Goal: Task Accomplishment & Management: Manage account settings

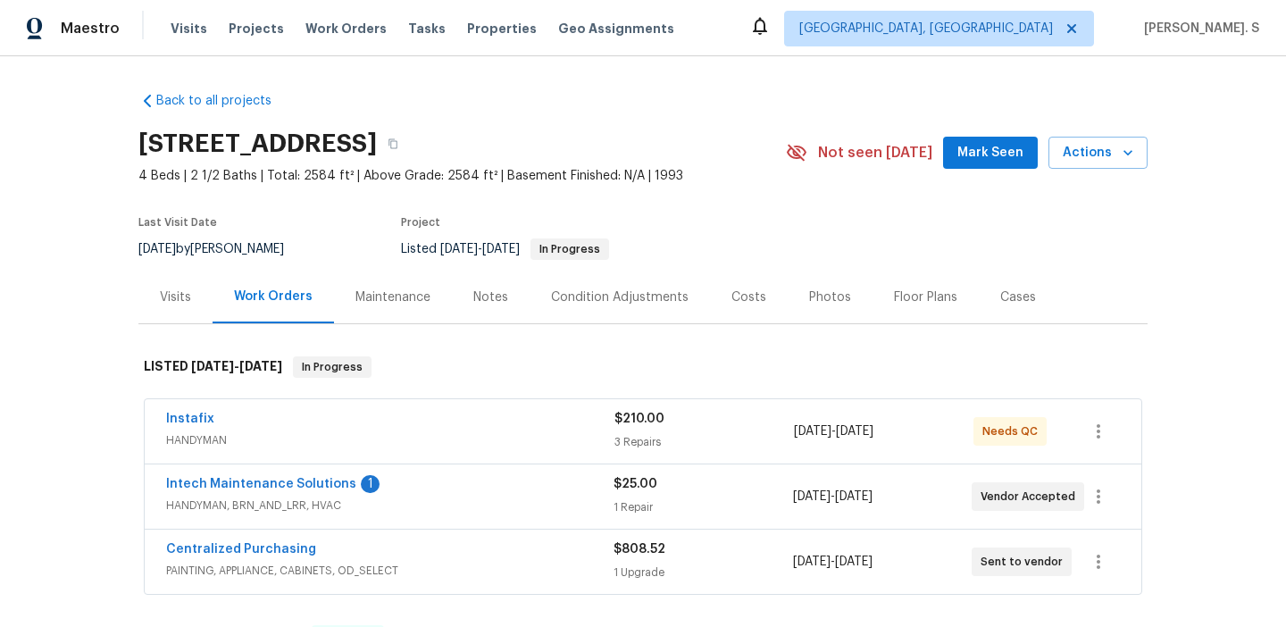
scroll to position [131, 0]
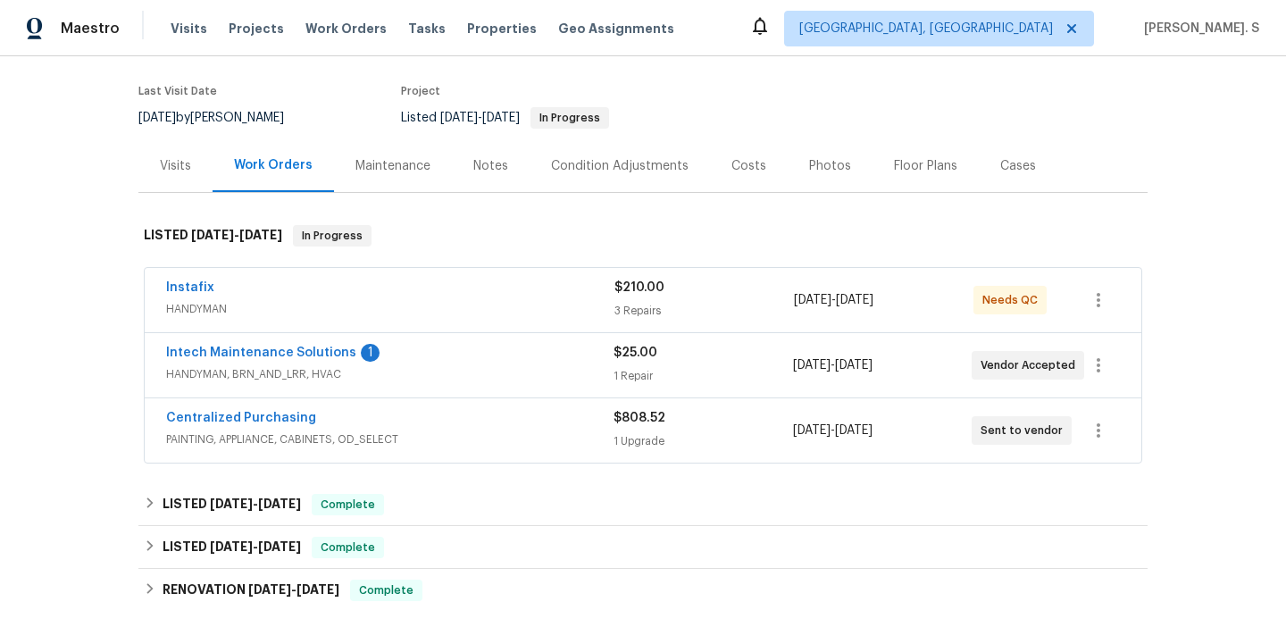
click at [286, 313] on span "HANDYMAN" at bounding box center [390, 309] width 448 height 18
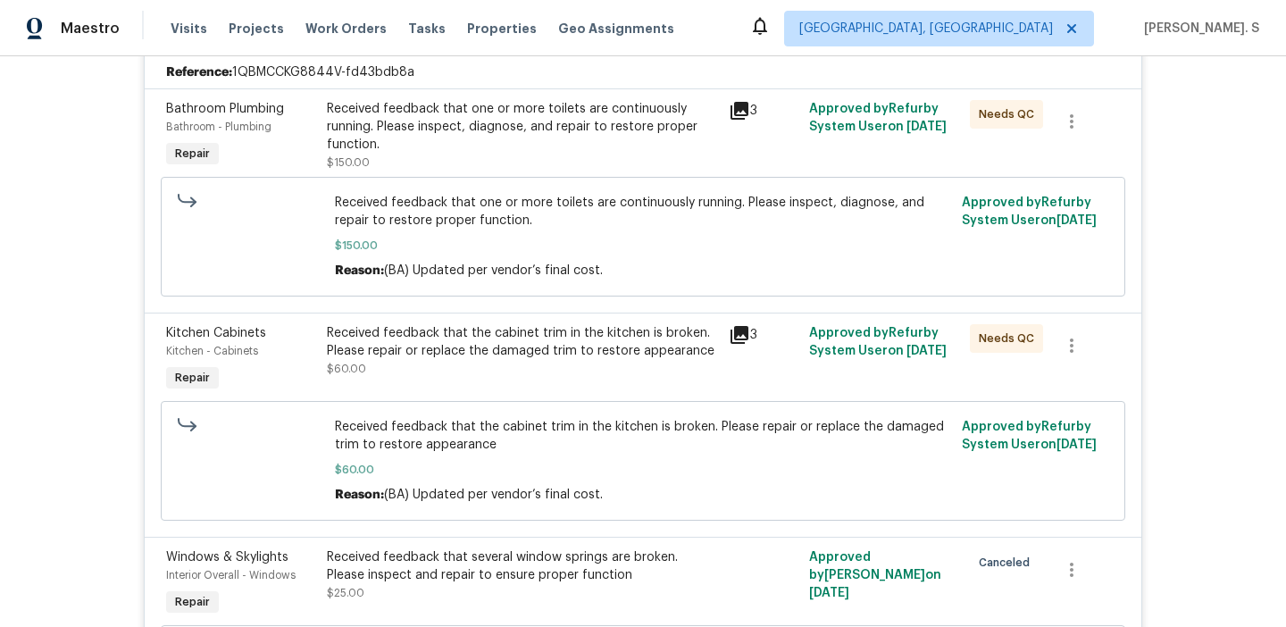
scroll to position [309, 0]
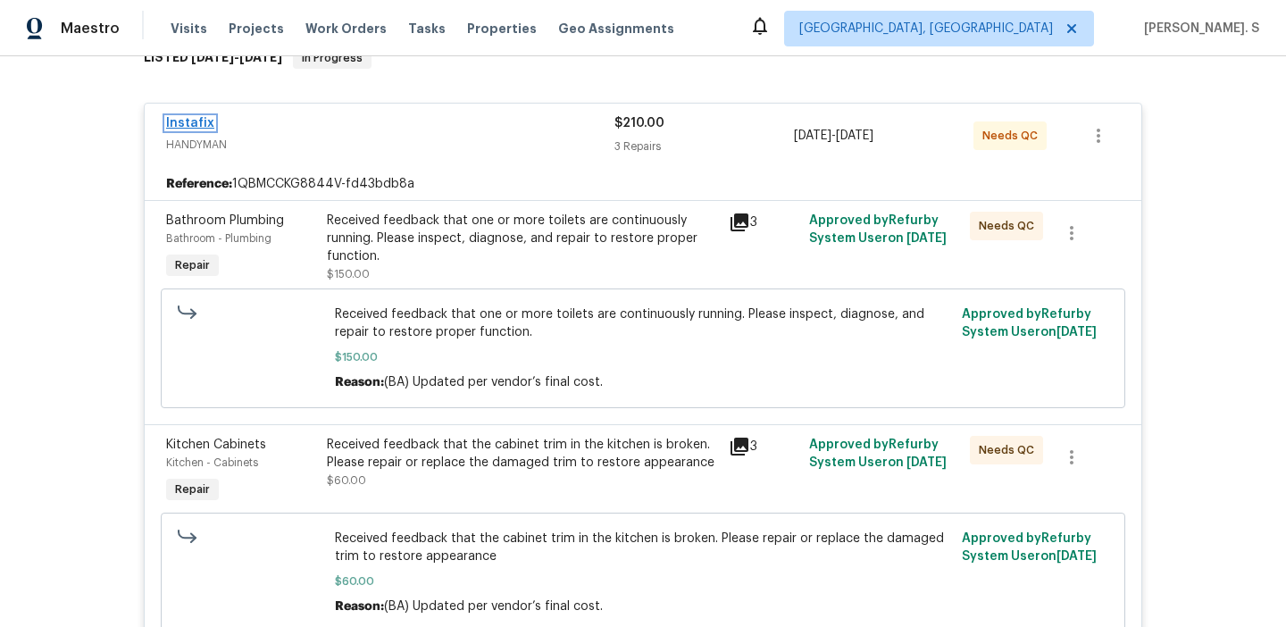
click at [202, 124] on link "Instafix" at bounding box center [190, 123] width 48 height 13
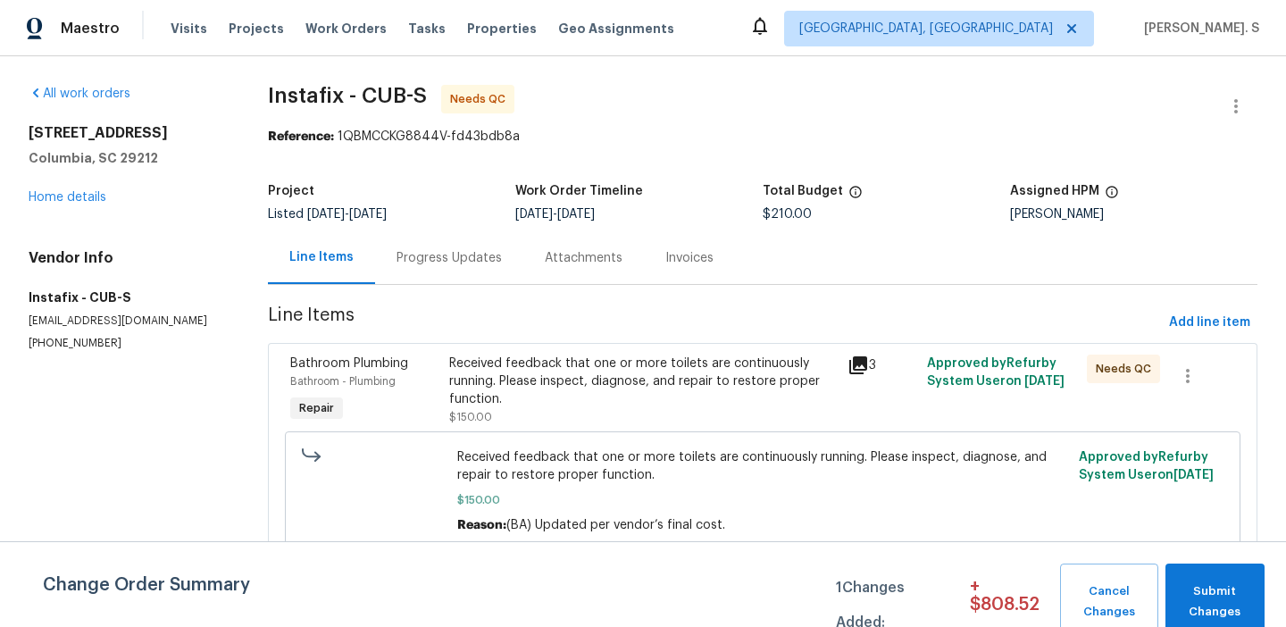
click at [537, 265] on div "Attachments" at bounding box center [583, 257] width 121 height 53
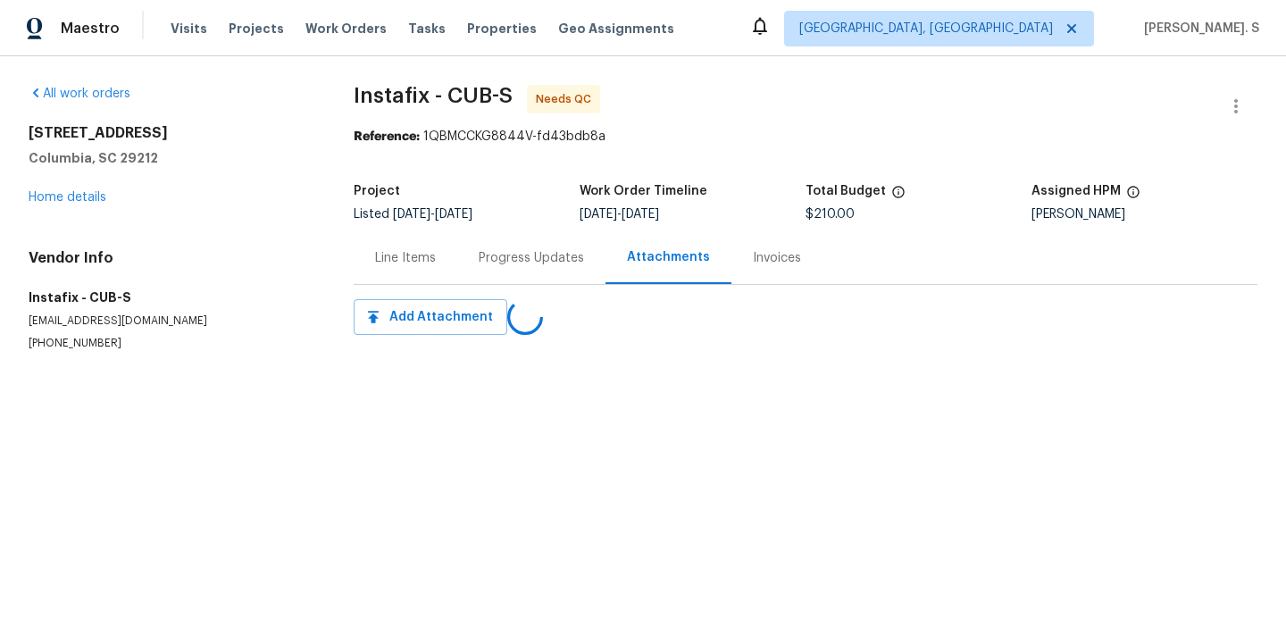
click at [523, 264] on div "Progress Updates" at bounding box center [531, 258] width 105 height 18
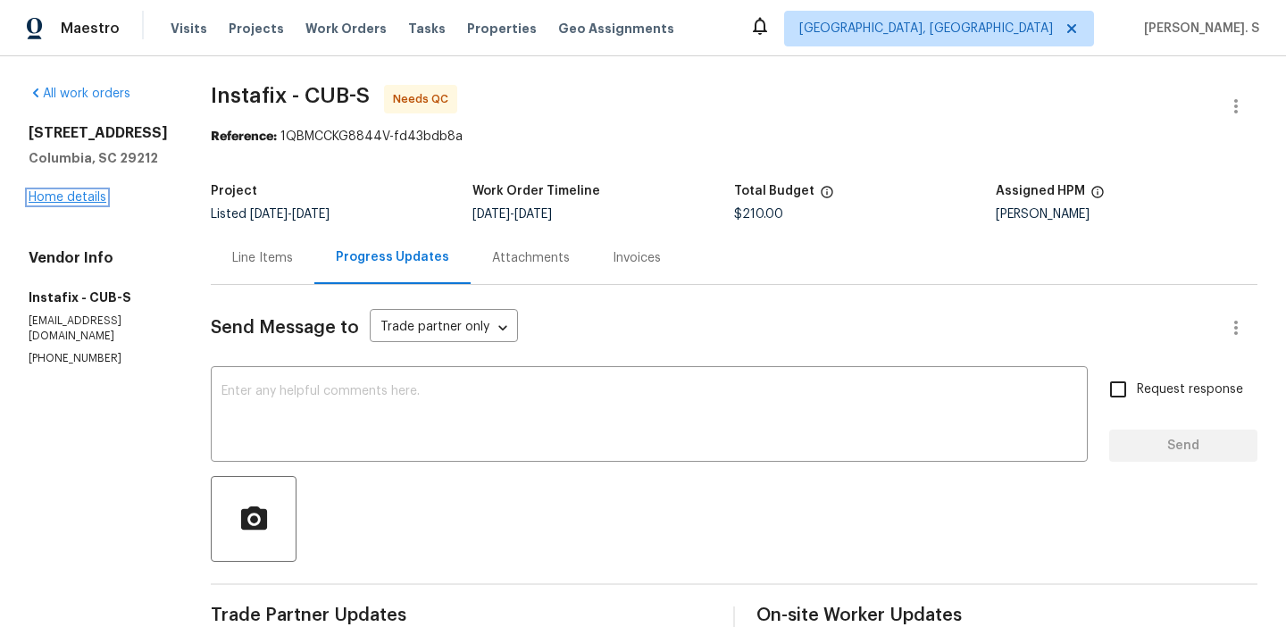
click at [62, 197] on link "Home details" at bounding box center [68, 197] width 78 height 13
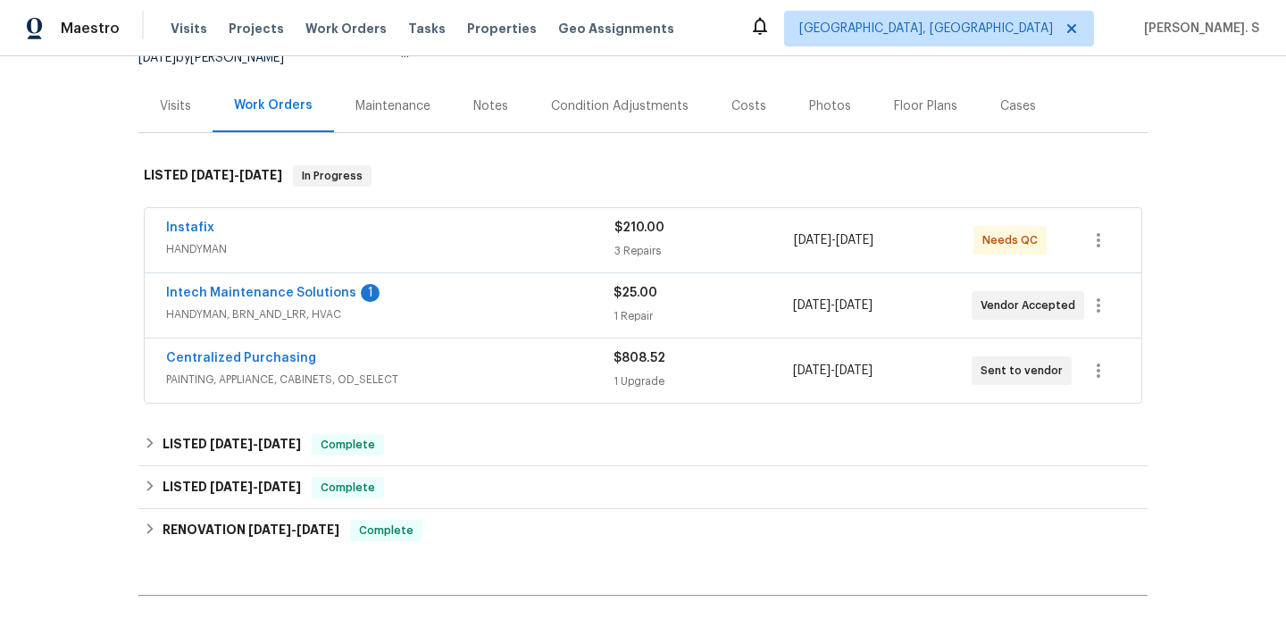
scroll to position [206, 0]
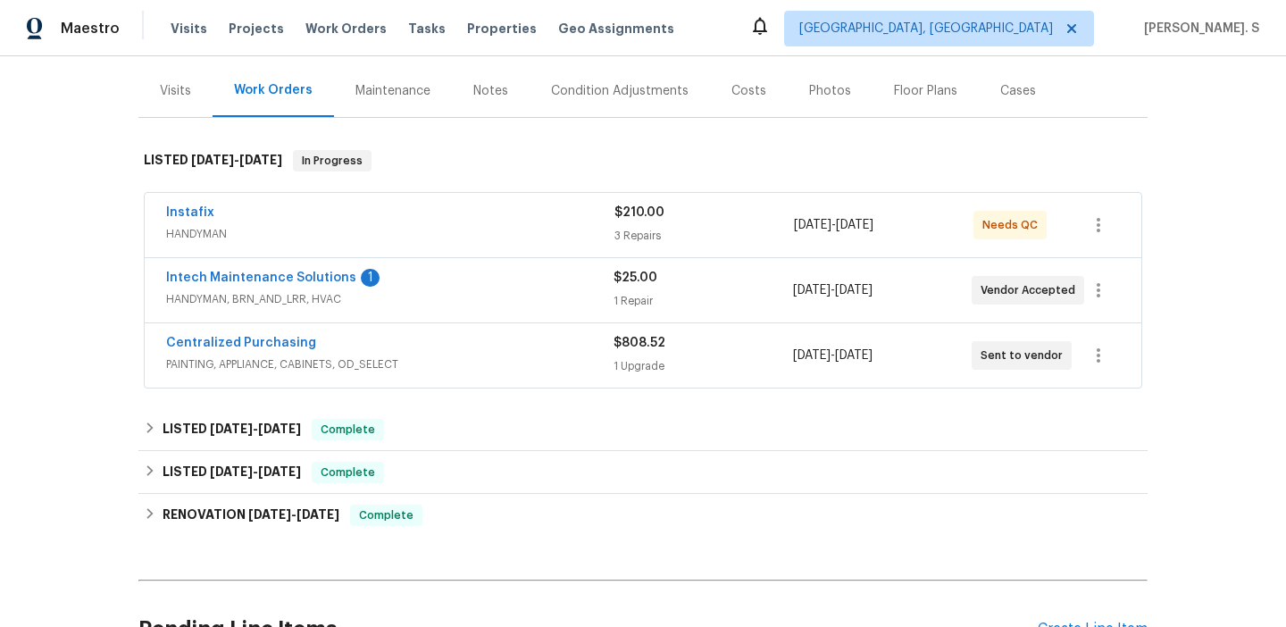
click at [192, 87] on div "Visits" at bounding box center [175, 90] width 74 height 53
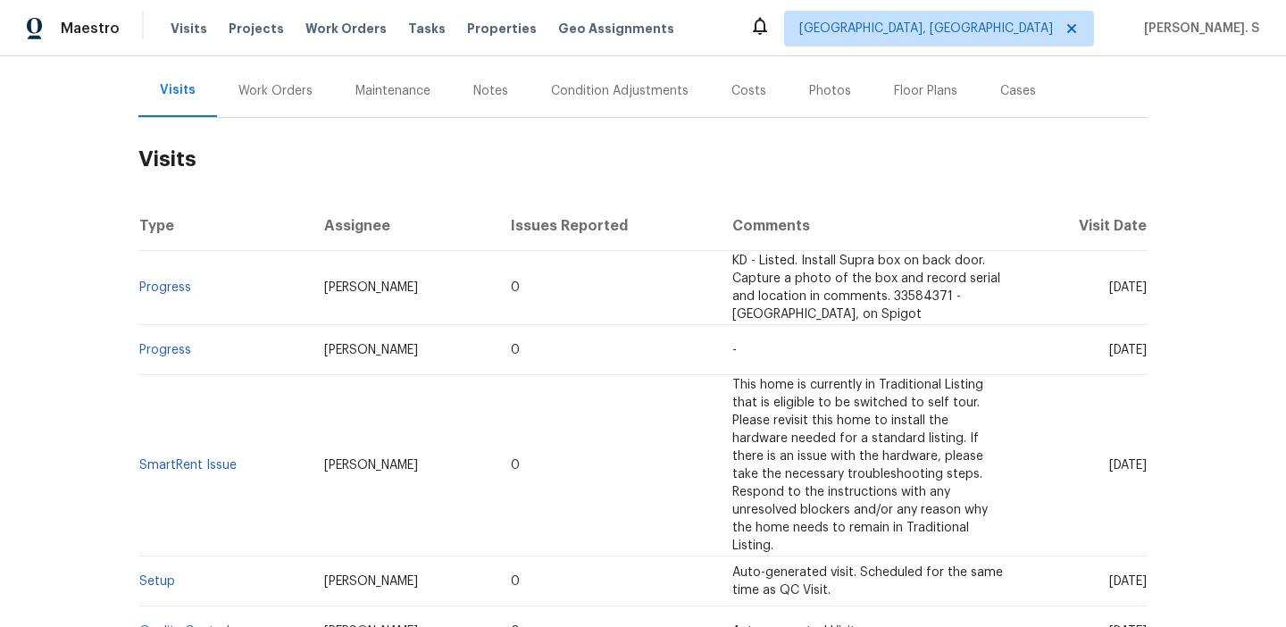
click at [263, 79] on div "Work Orders" at bounding box center [275, 90] width 117 height 53
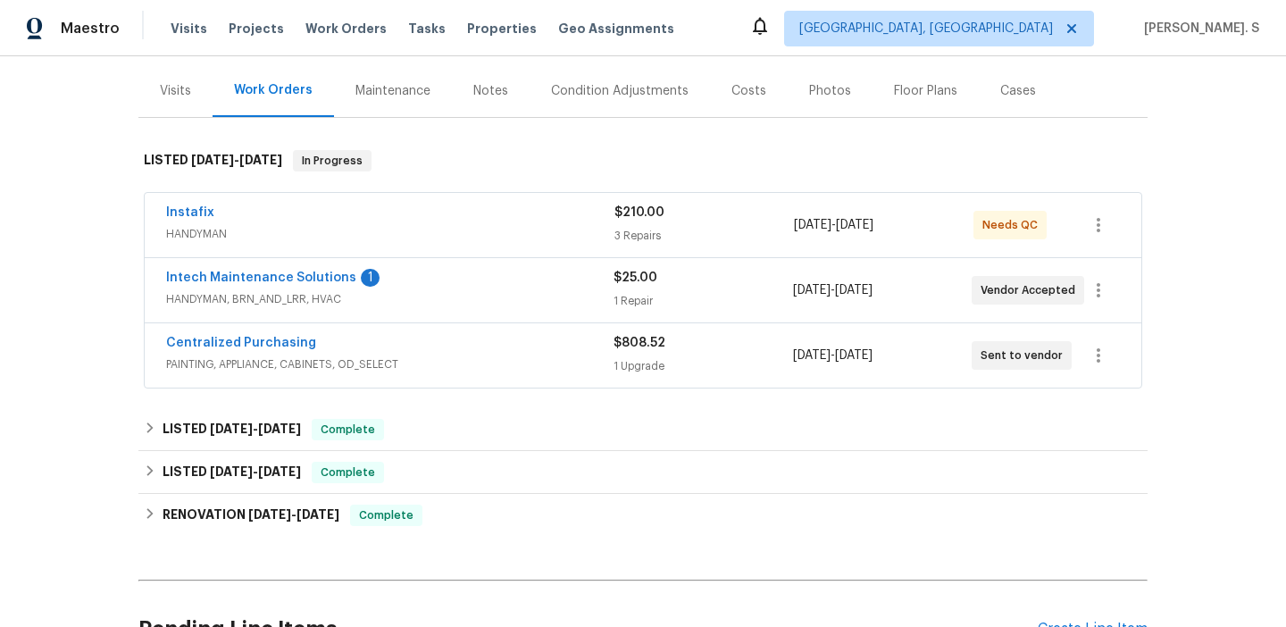
scroll to position [389, 0]
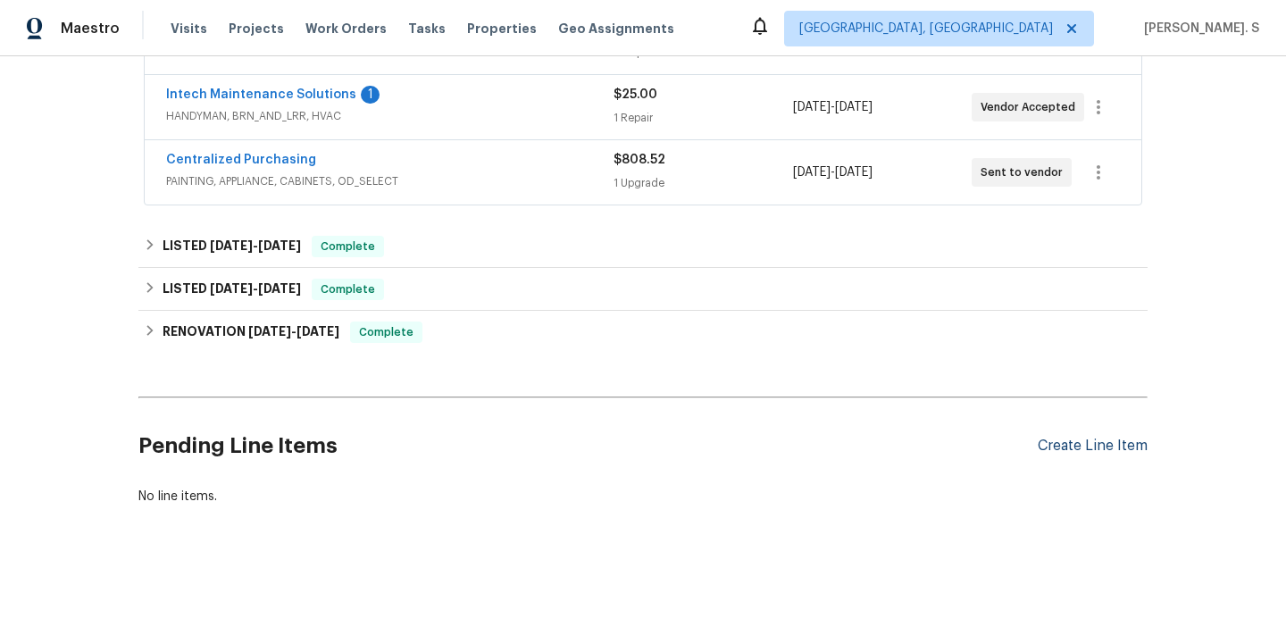
click at [1079, 443] on div "Create Line Item" at bounding box center [1093, 446] width 110 height 17
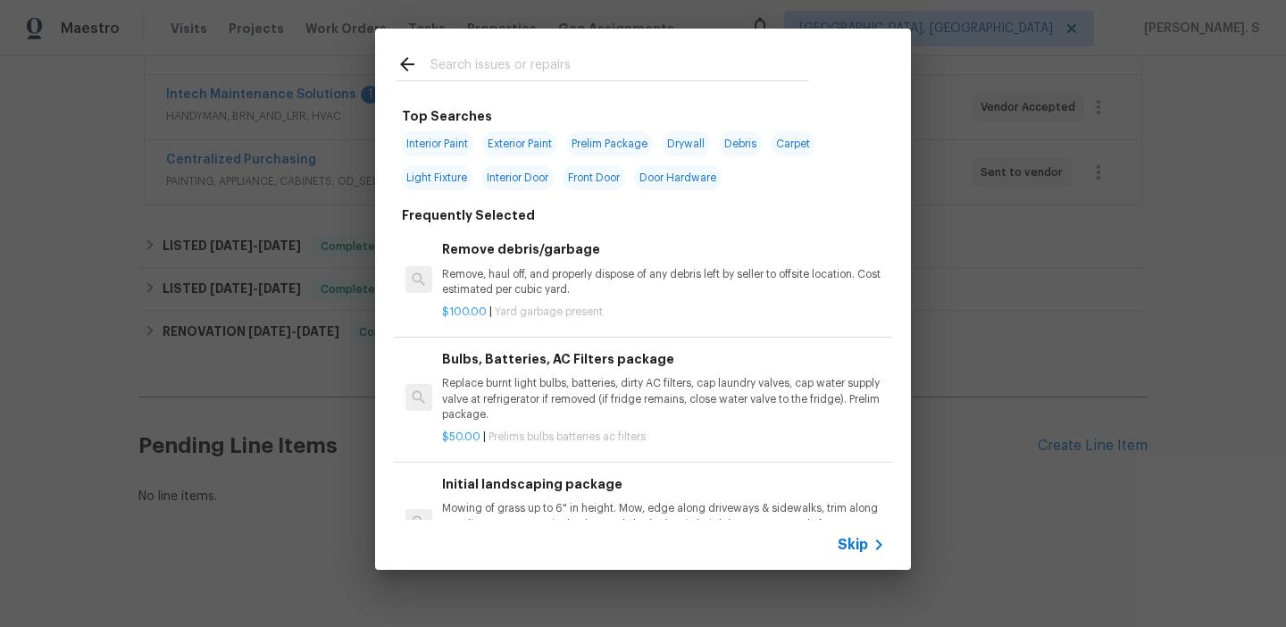
click at [554, 233] on div "Remove debris/garbage Remove, haul off, and properly dispose of any debris left…" at bounding box center [643, 279] width 498 height 115
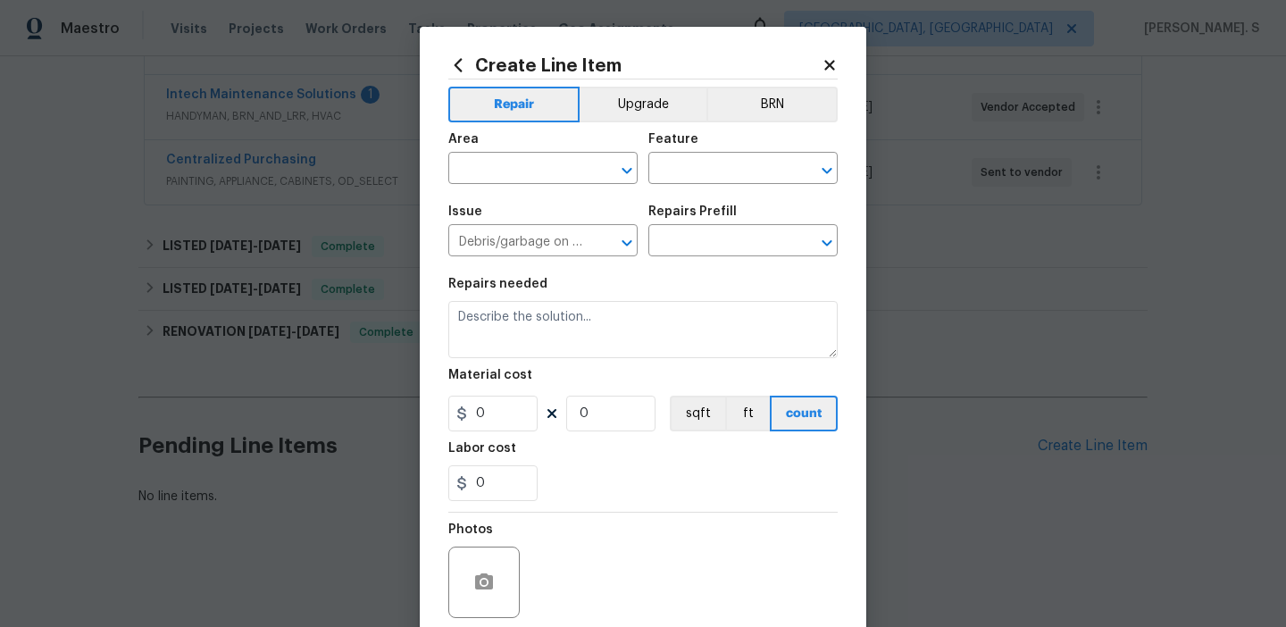
type input "Remove debris/garbage $100.00"
type textarea "Remove, haul off, and properly dispose of any debris left by seller to offsite …"
type input "100"
type input "1"
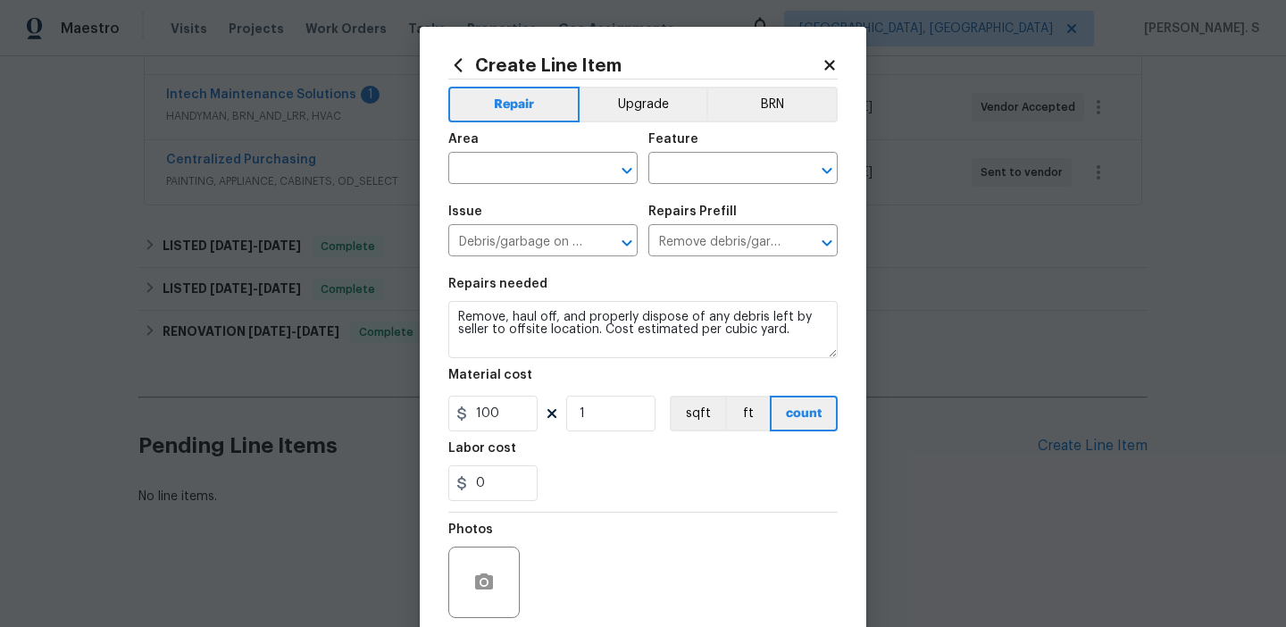
click at [822, 60] on icon at bounding box center [829, 65] width 16 height 16
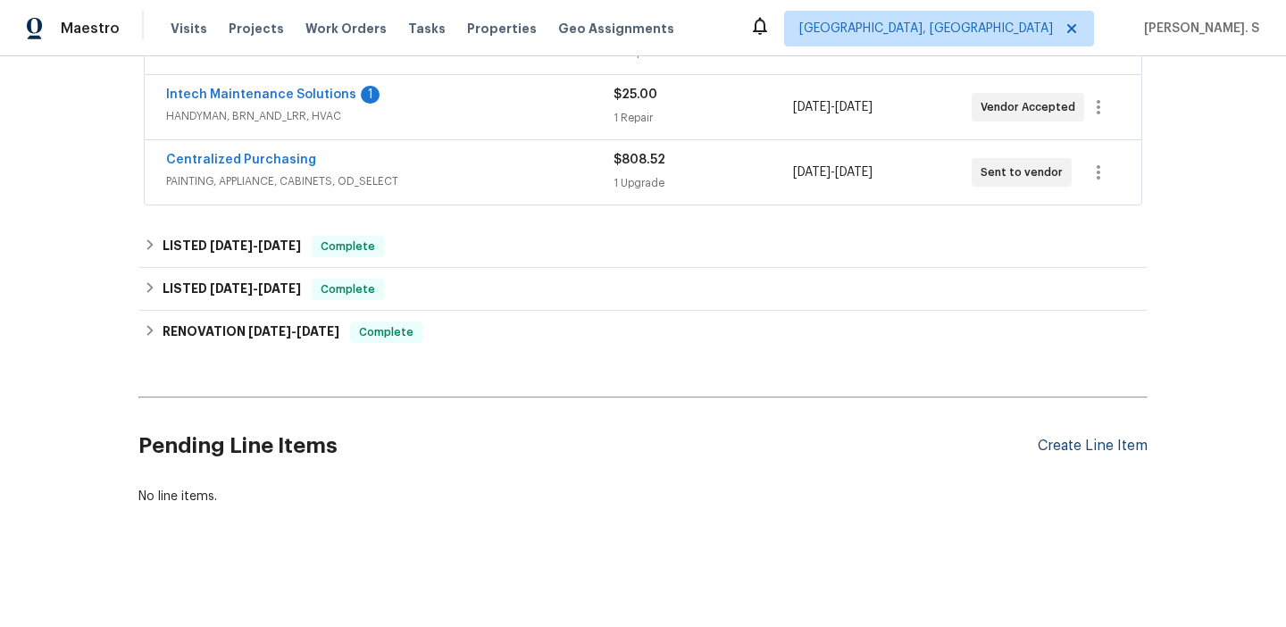
click at [1088, 438] on div "Create Line Item" at bounding box center [1093, 446] width 110 height 17
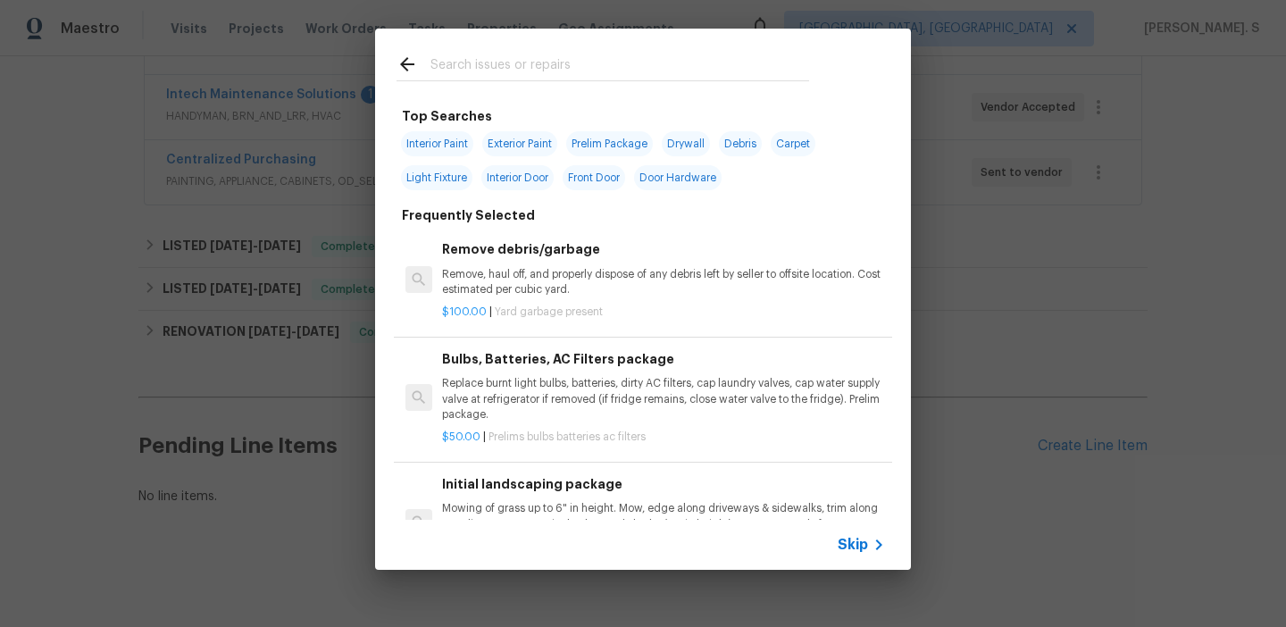
click at [396, 52] on div at bounding box center [602, 64] width 455 height 71
click at [402, 65] on icon at bounding box center [407, 64] width 14 height 14
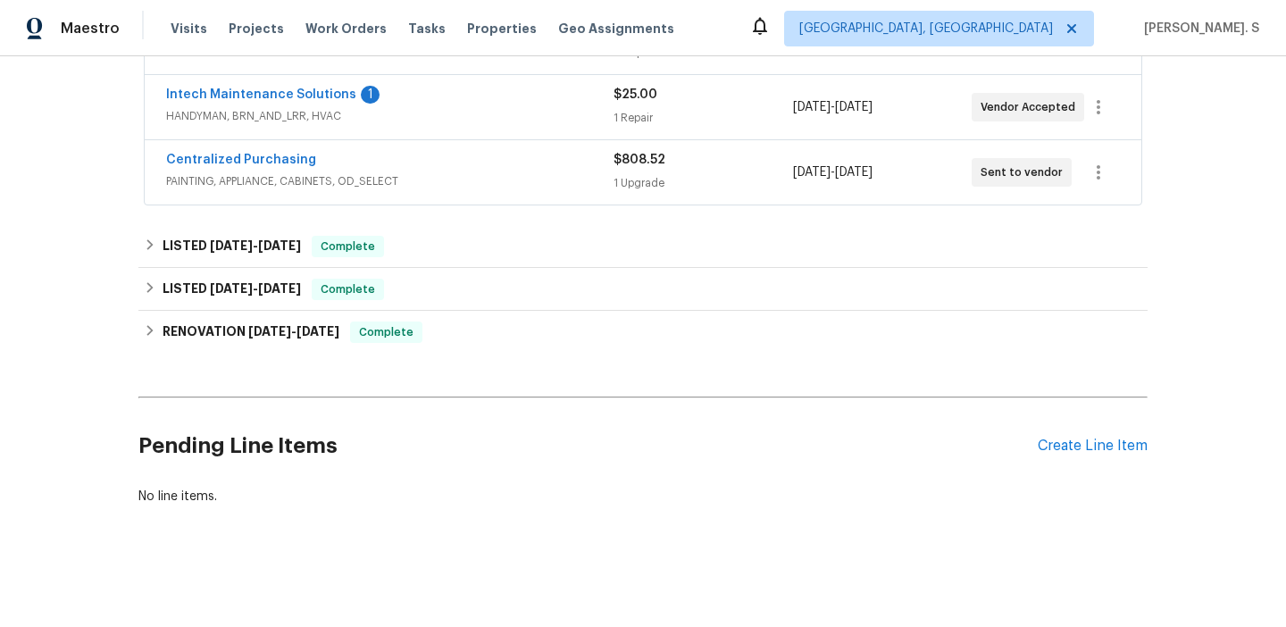
click at [1077, 431] on div "Pending Line Items Create Line Item" at bounding box center [642, 445] width 1009 height 83
click at [1075, 446] on div "Create Line Item" at bounding box center [1093, 446] width 110 height 17
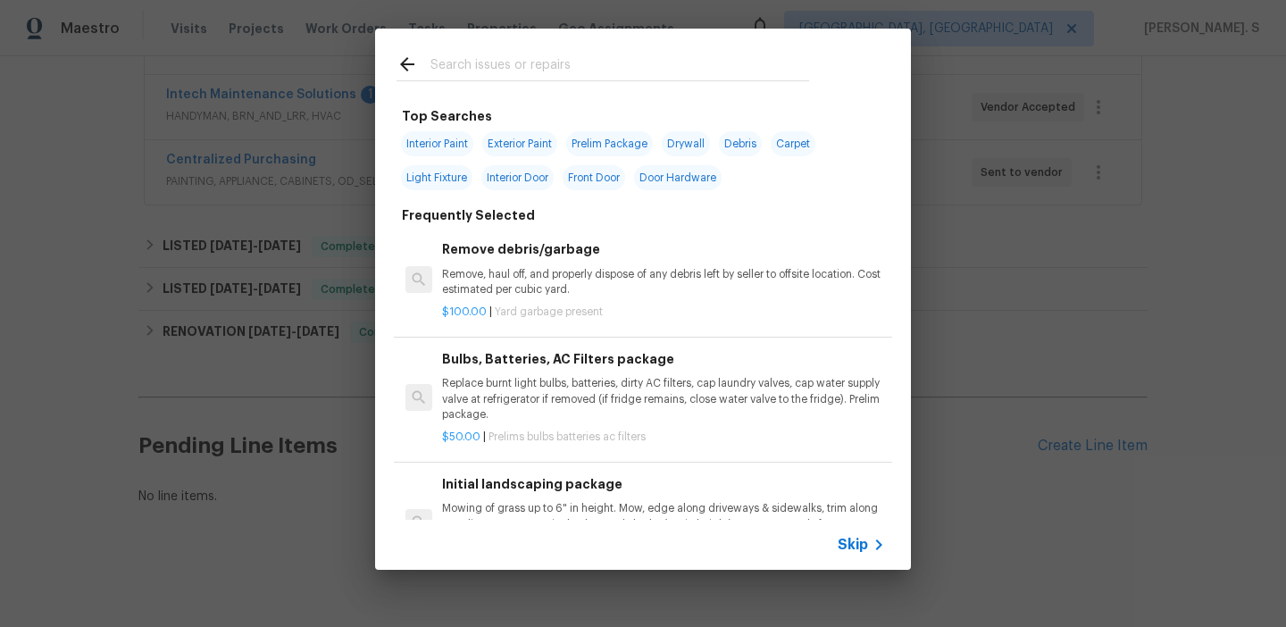
click at [509, 229] on div "Remove debris/garbage Remove, haul off, and properly dispose of any debris left…" at bounding box center [643, 279] width 498 height 115
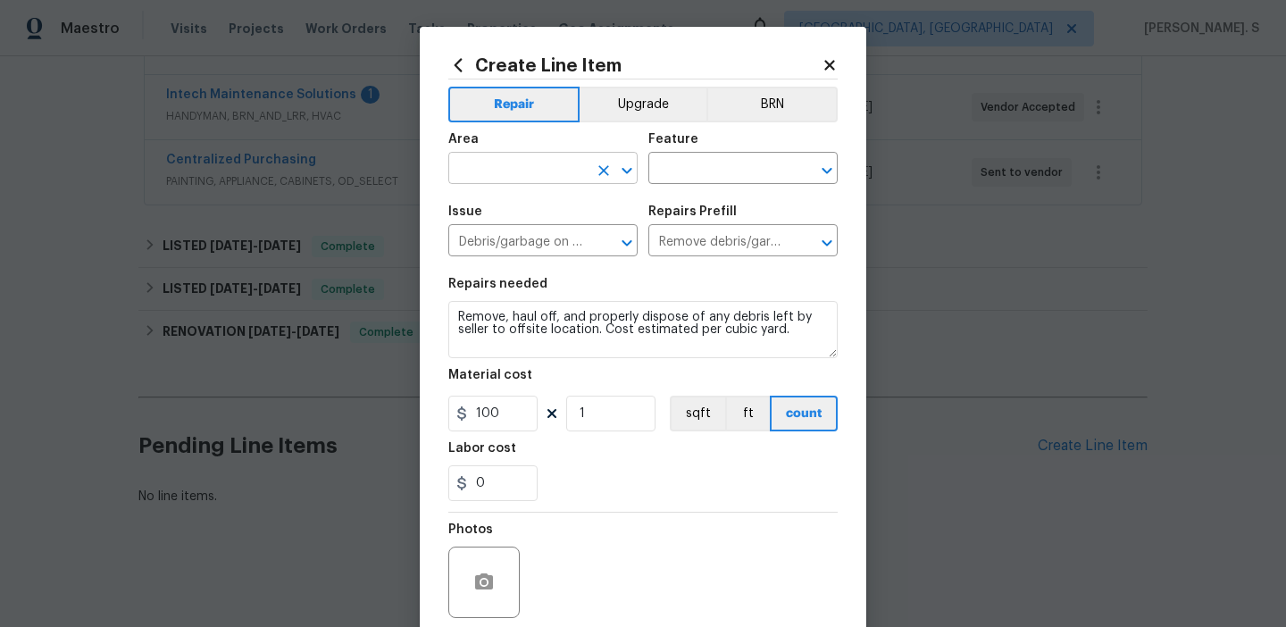
click at [635, 166] on icon "Open" at bounding box center [626, 170] width 21 height 21
type input "i"
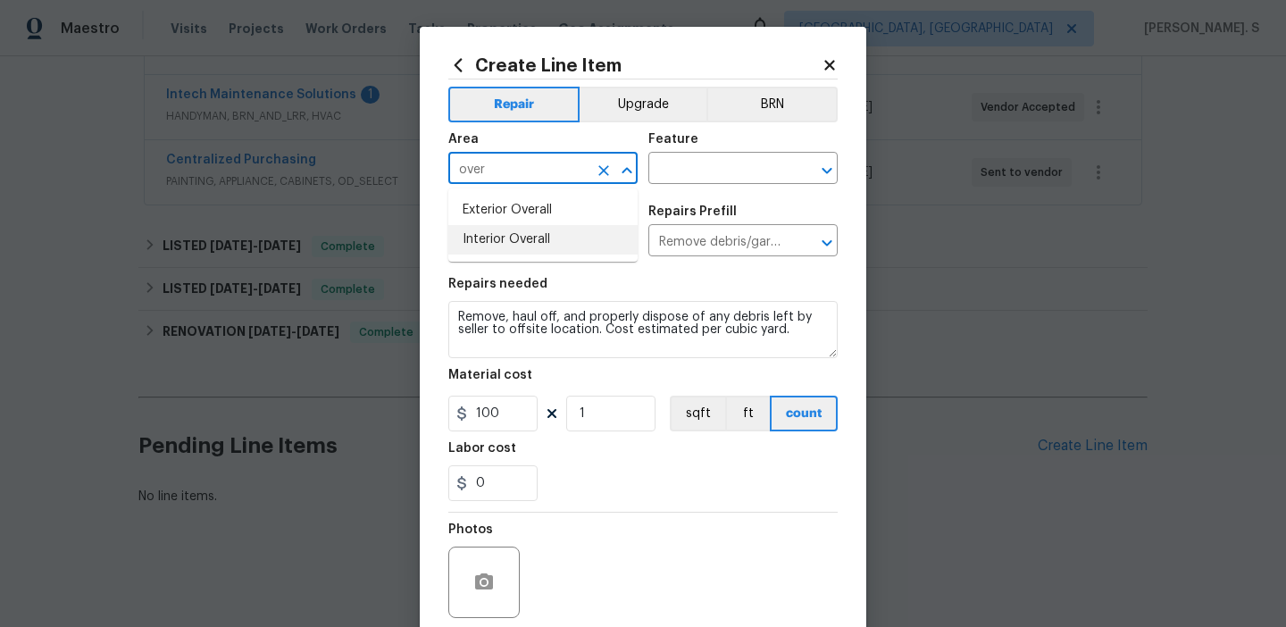
click at [613, 238] on li "Interior Overall" at bounding box center [542, 239] width 189 height 29
type input "Interior Overall"
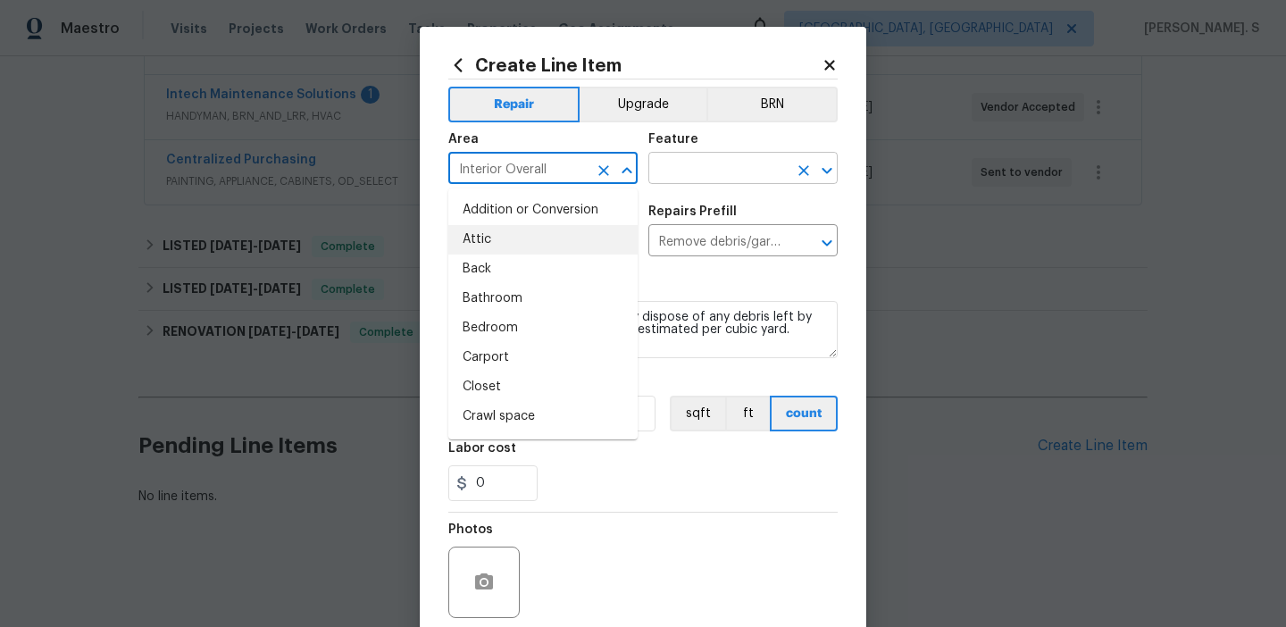
click at [834, 158] on div at bounding box center [814, 170] width 46 height 25
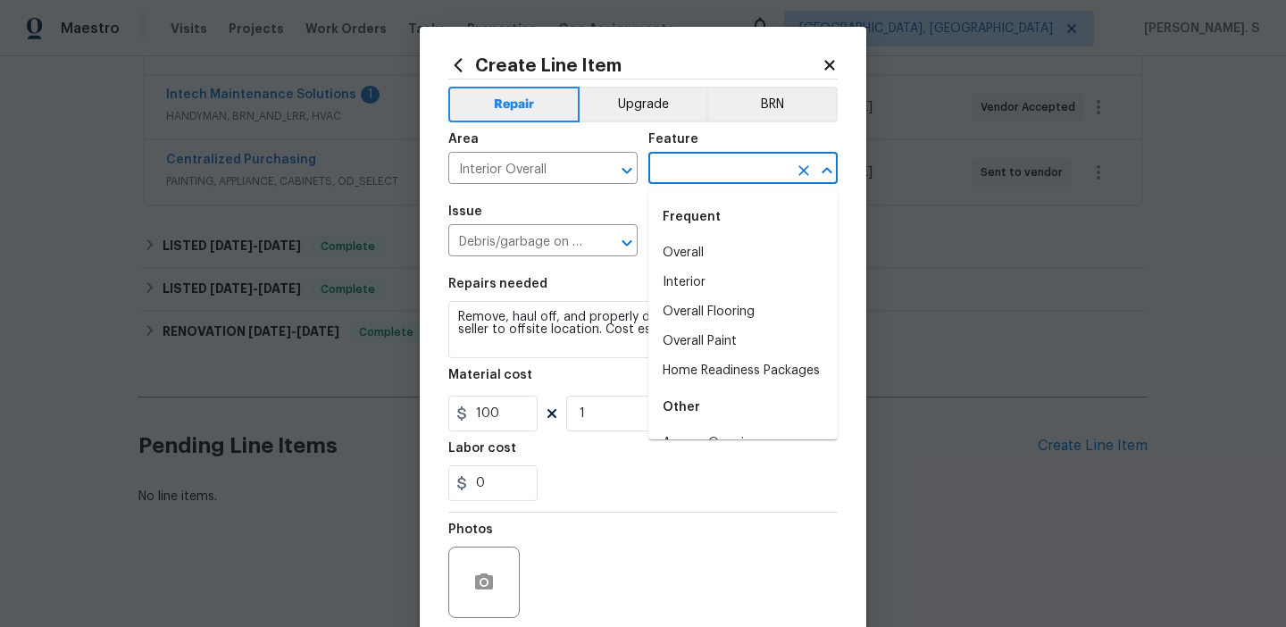
click at [829, 170] on icon "Close" at bounding box center [826, 170] width 10 height 6
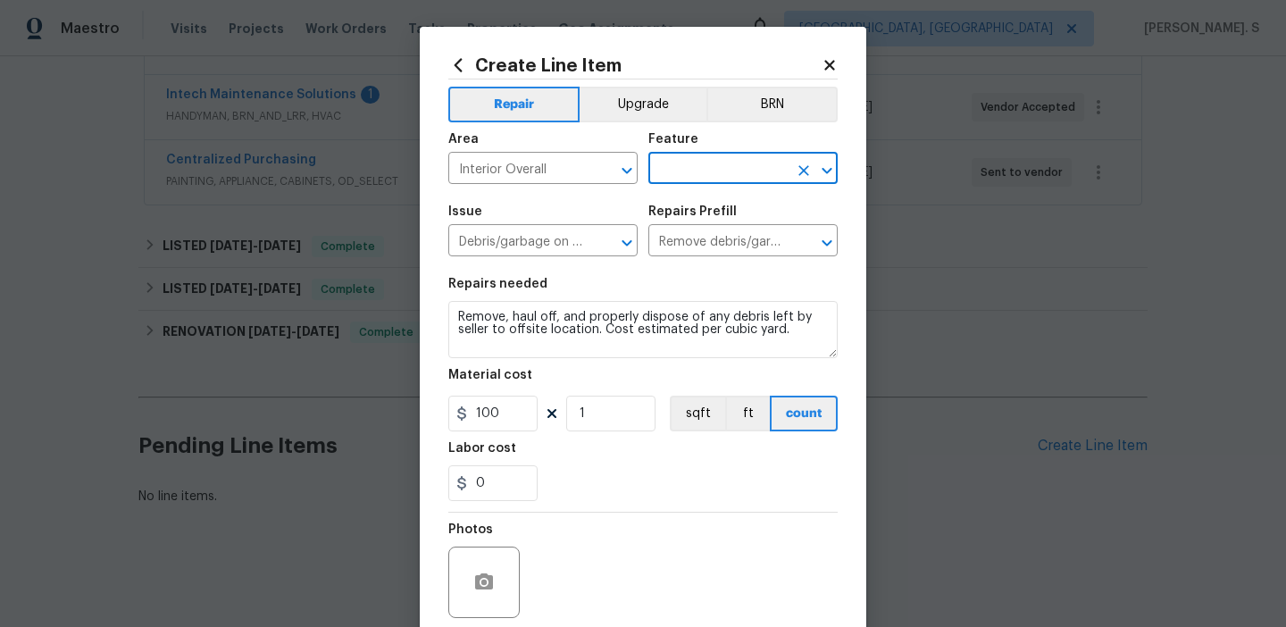
click at [829, 170] on icon "Open" at bounding box center [826, 170] width 10 height 6
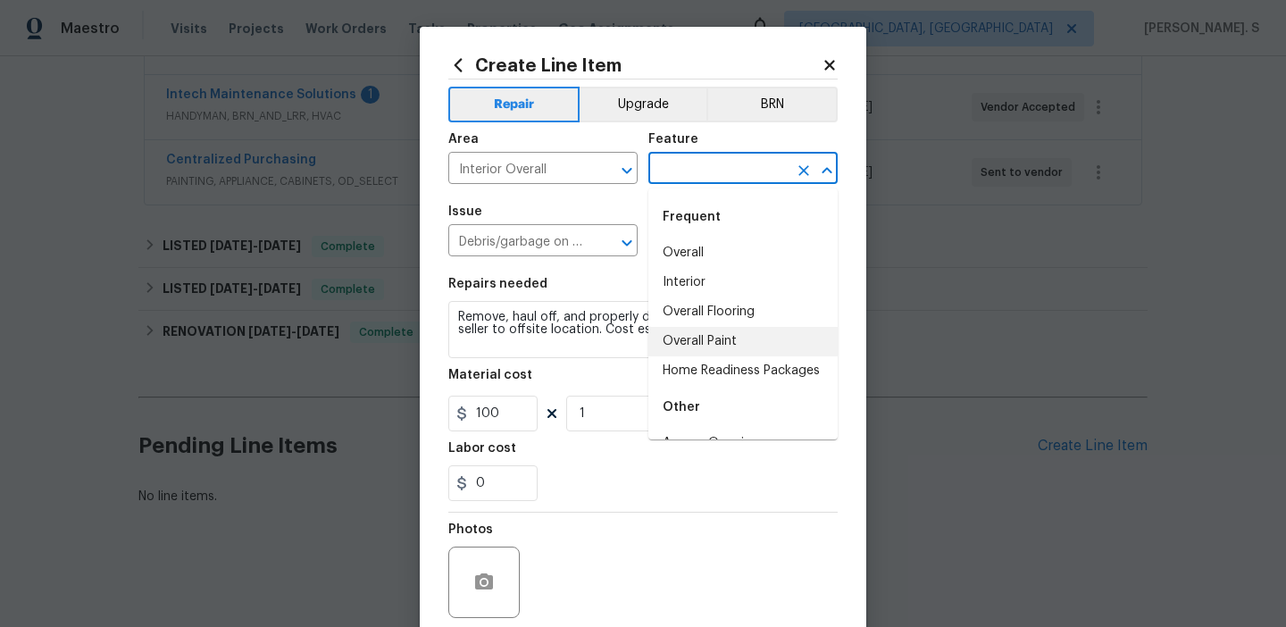
click at [743, 338] on li "Overall Paint" at bounding box center [742, 341] width 189 height 29
type input "Overall Paint"
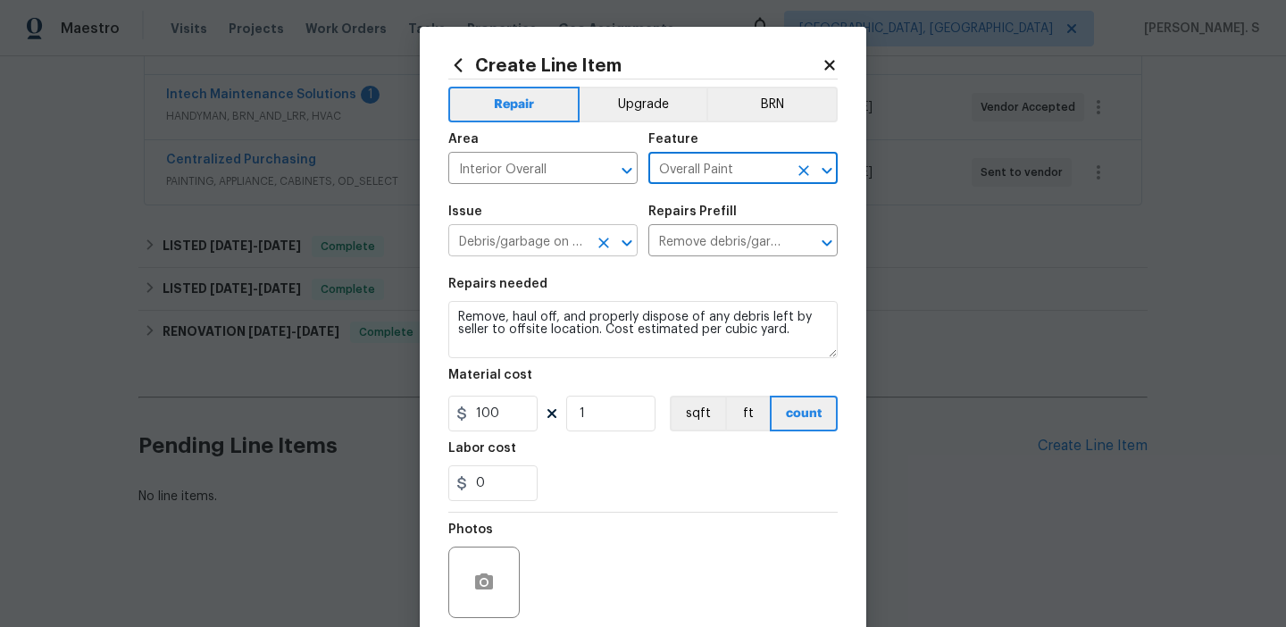
click at [635, 245] on icon "Open" at bounding box center [626, 242] width 21 height 21
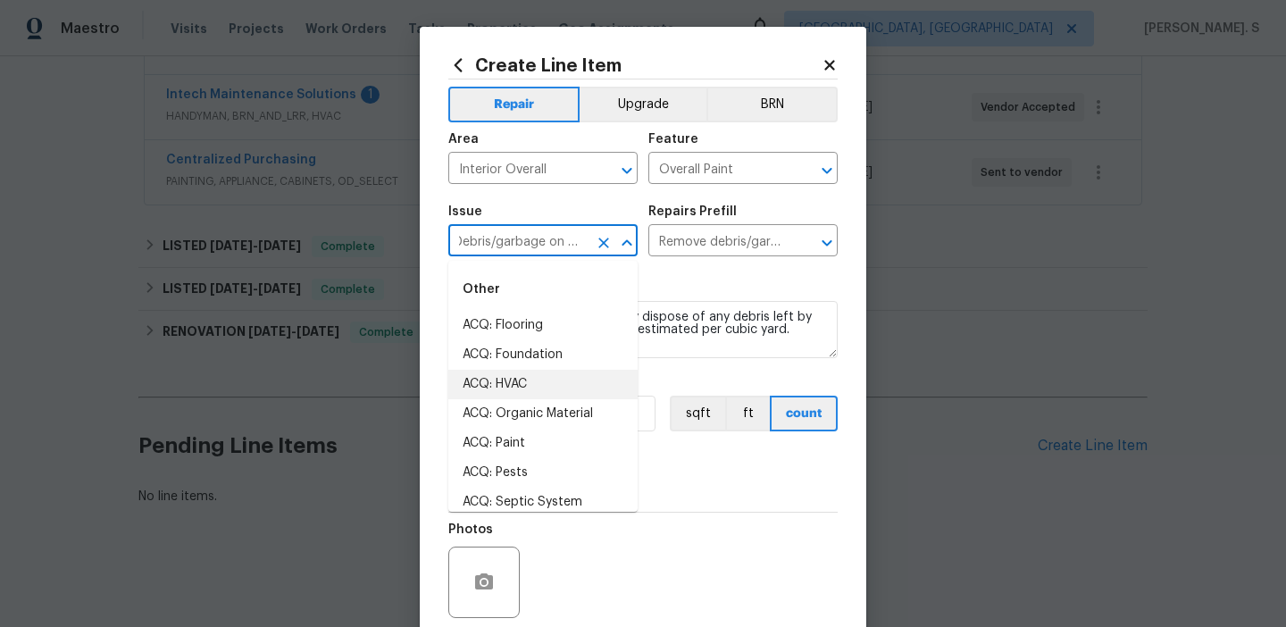
scroll to position [0, 0]
click at [545, 473] on li "Interior Paint" at bounding box center [542, 472] width 189 height 29
type input "Interior Paint"
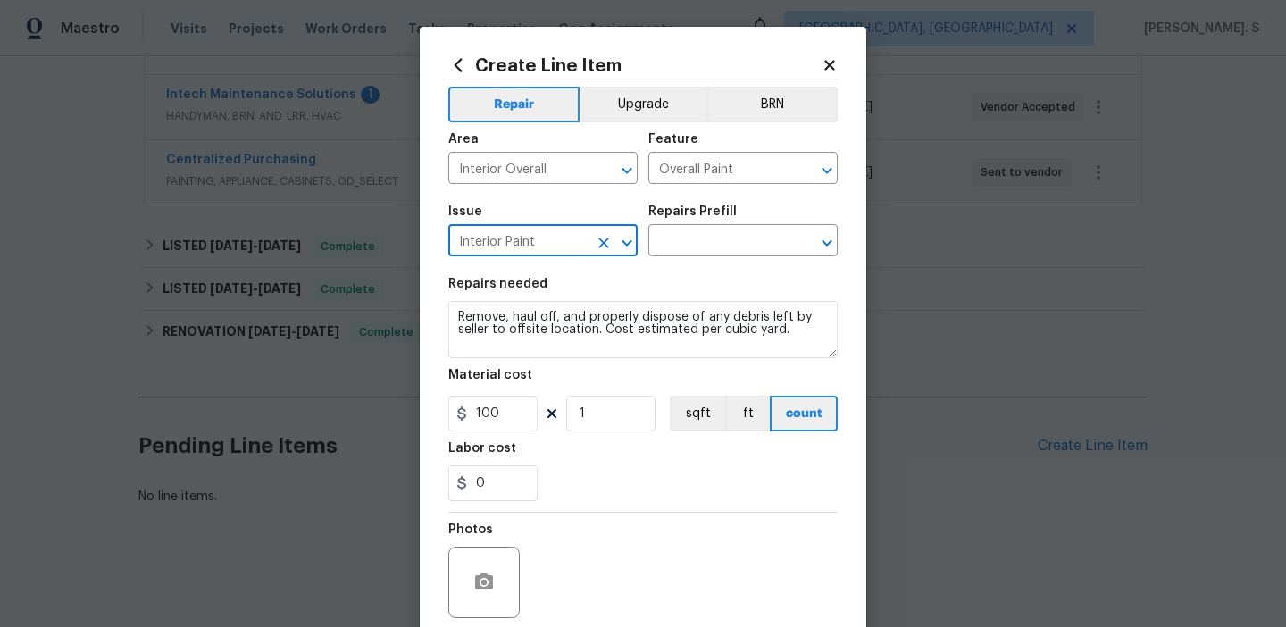
type input "Interior Paint"
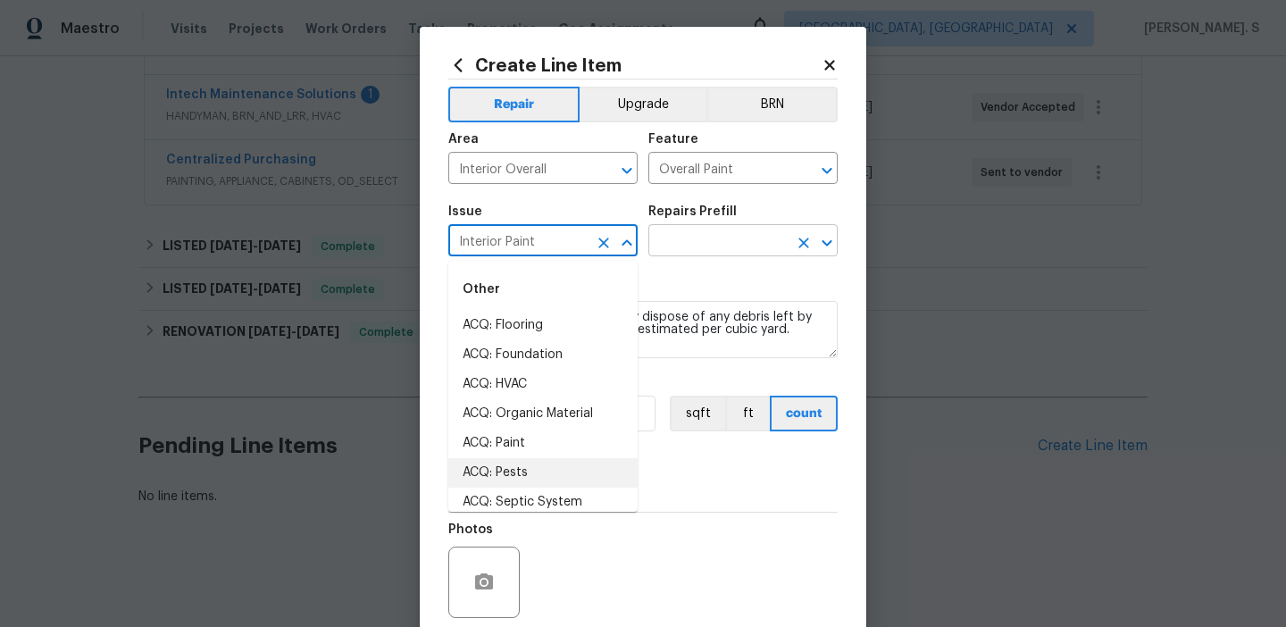
click at [825, 241] on icon "Open" at bounding box center [826, 242] width 21 height 21
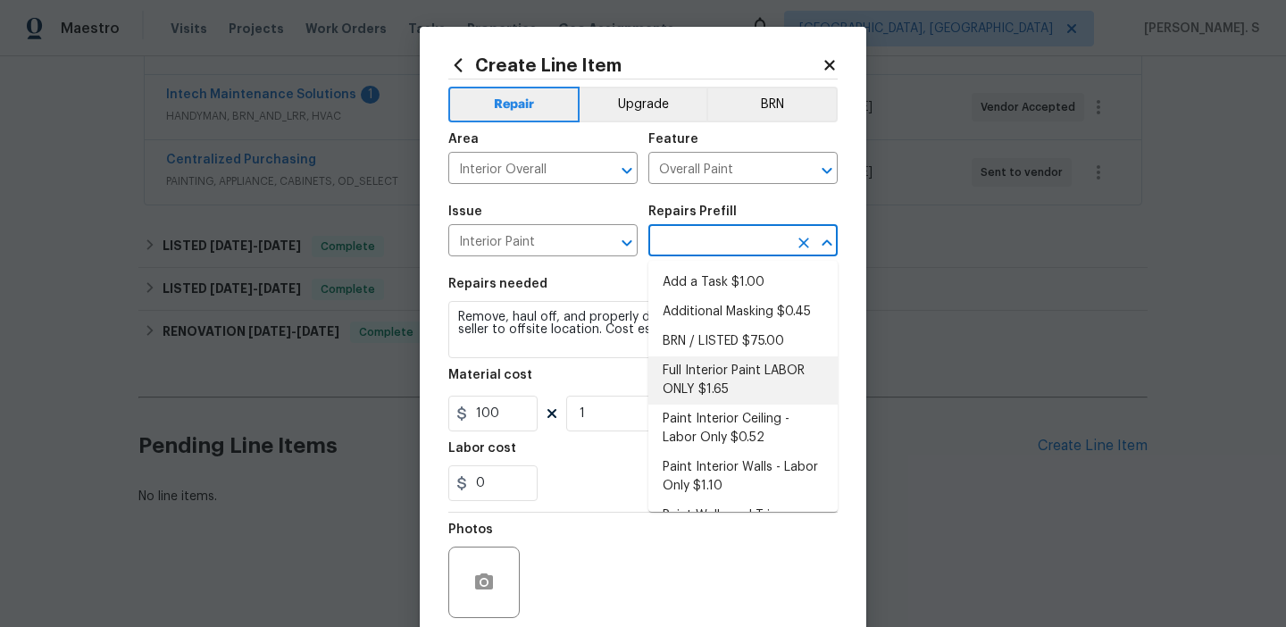
click at [731, 357] on li "Full Interior Paint LABOR ONLY $1.65" at bounding box center [742, 380] width 189 height 48
type input "Full Interior Paint LABOR ONLY $1.65"
type textarea "Full Interior paint - (walls, ceilings, trim, and doors) - PAINT PROVIDED BY OP…"
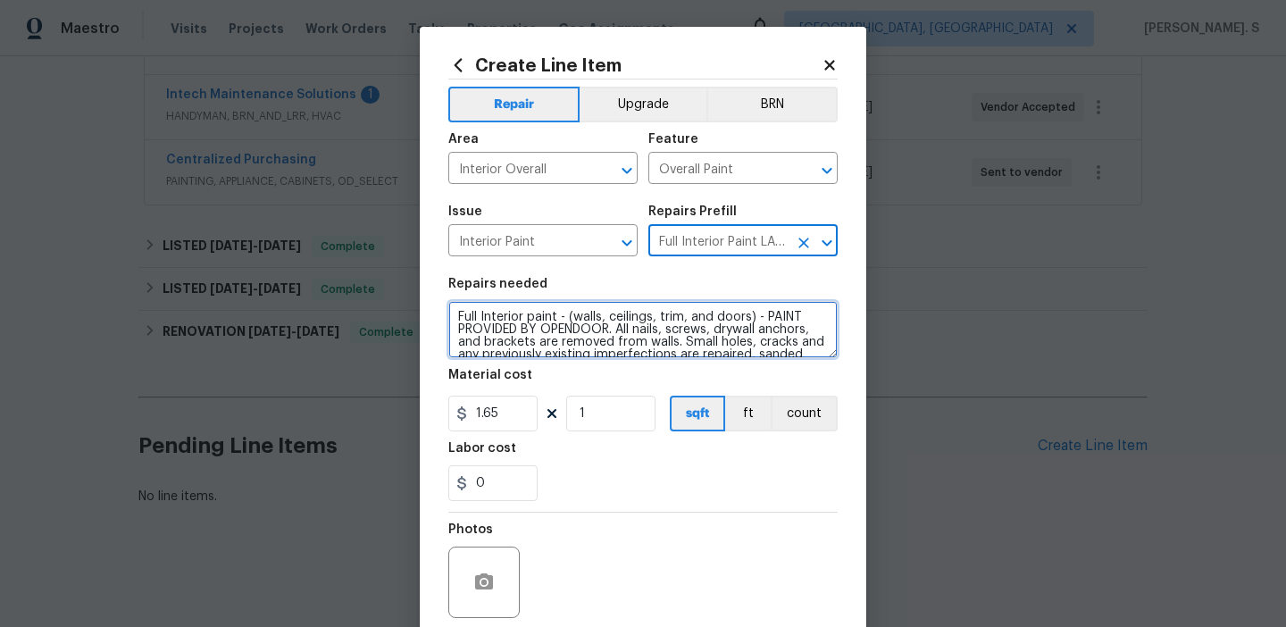
click at [677, 349] on textarea "Full Interior paint - (walls, ceilings, trim, and doors) - PAINT PROVIDED BY OP…" at bounding box center [642, 329] width 389 height 57
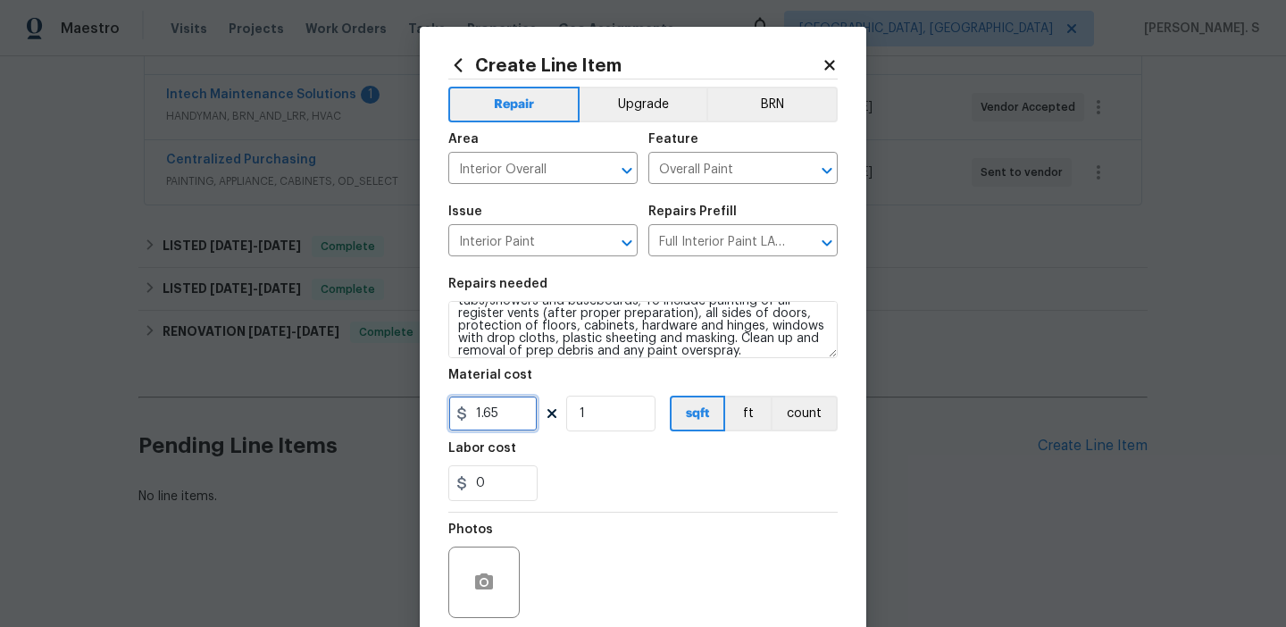
click at [524, 420] on input "1.65" at bounding box center [492, 414] width 89 height 36
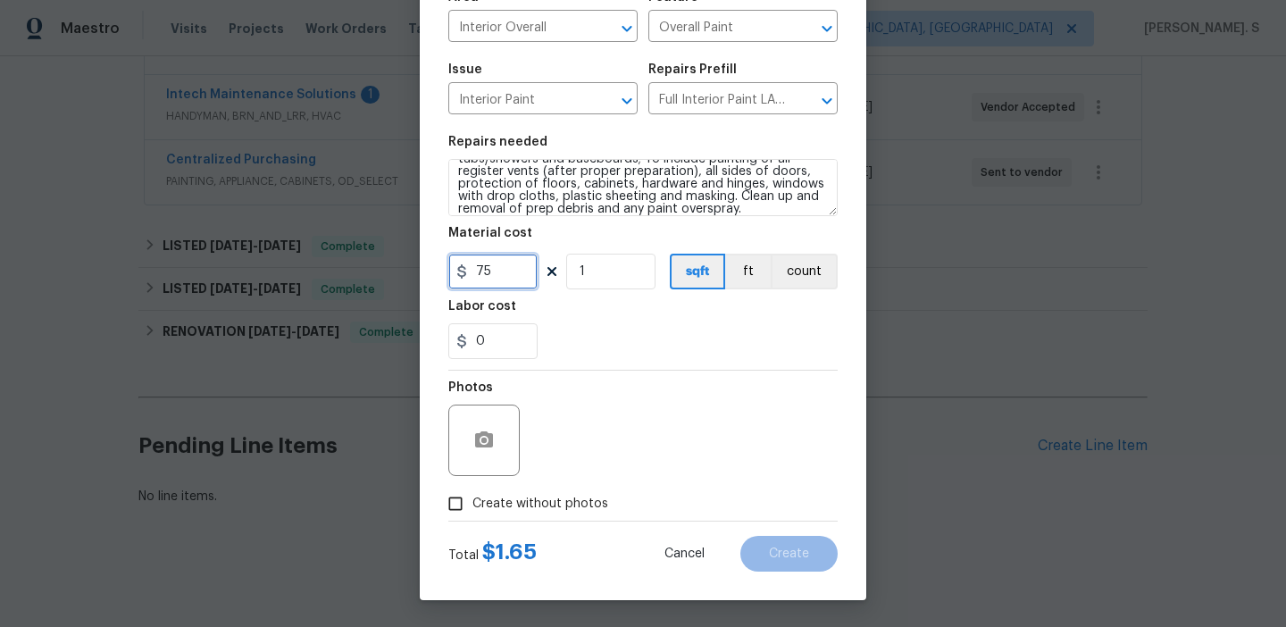
type input "75"
click at [497, 440] on button "button" at bounding box center [484, 440] width 43 height 43
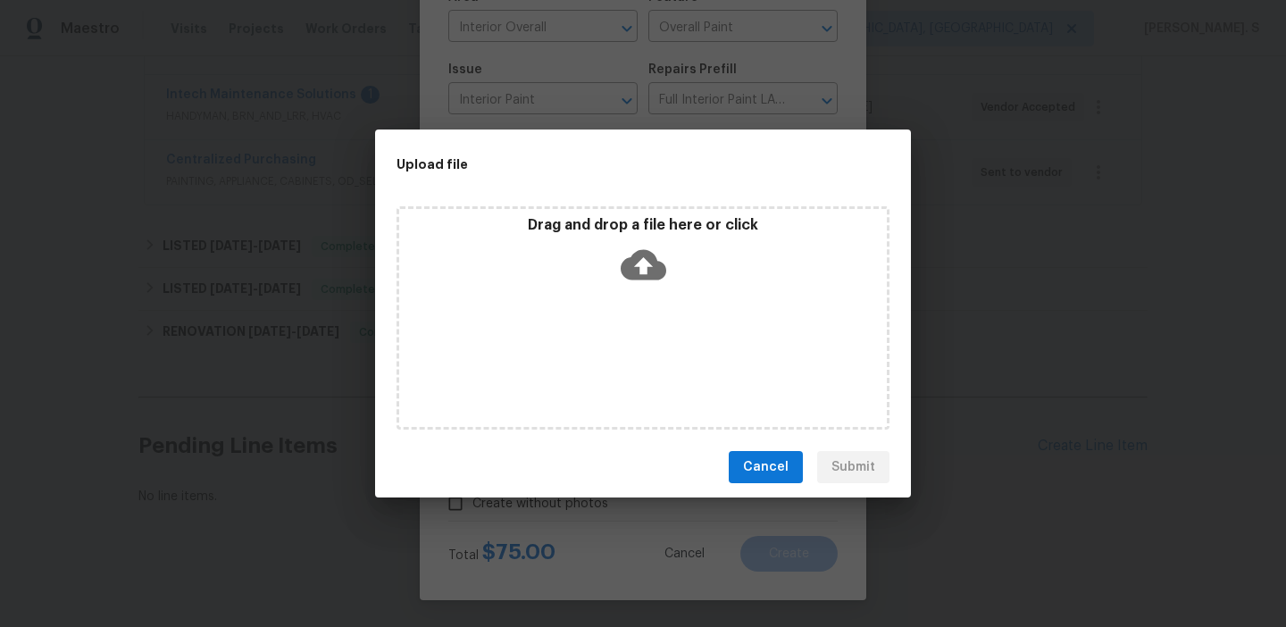
click at [662, 299] on div "Drag and drop a file here or click" at bounding box center [642, 317] width 493 height 223
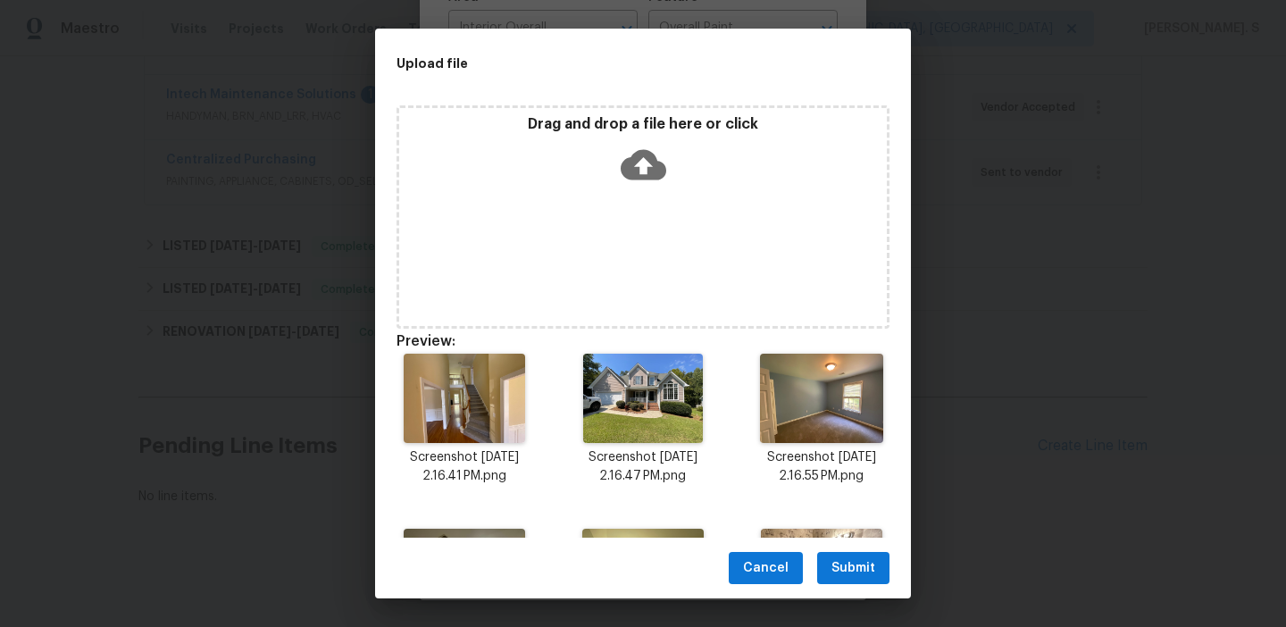
click at [858, 552] on button "Submit" at bounding box center [853, 568] width 72 height 33
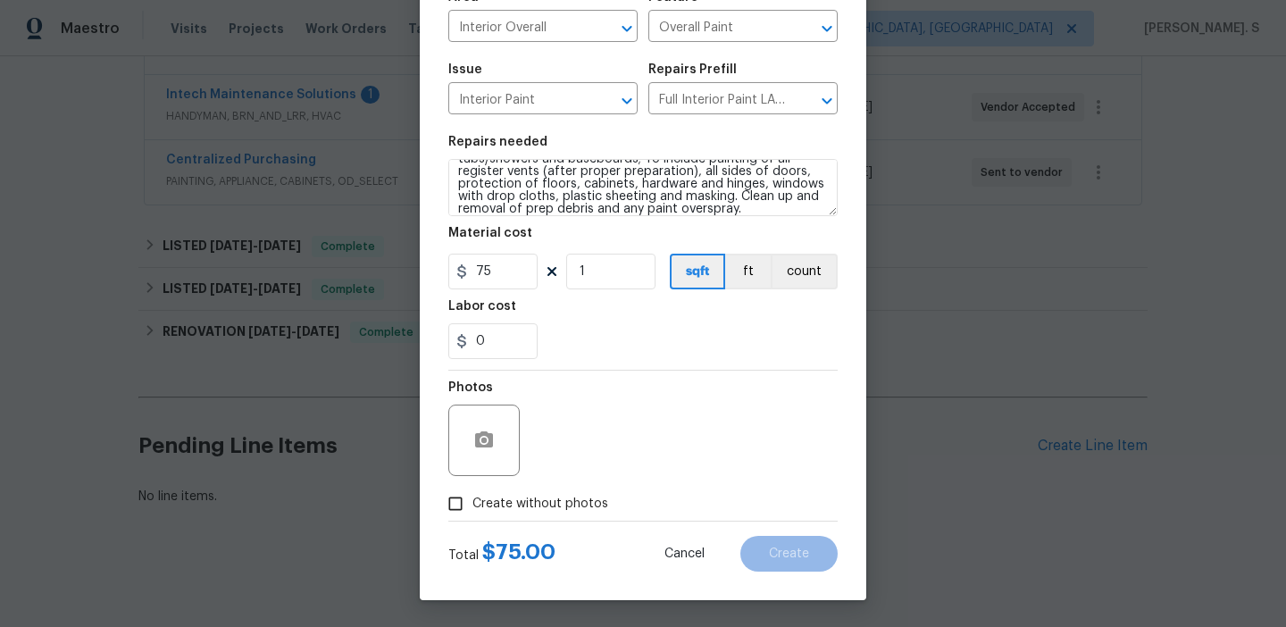
click at [535, 498] on span "Create without photos" at bounding box center [540, 504] width 136 height 19
click at [472, 498] on input "Create without photos" at bounding box center [455, 504] width 34 height 34
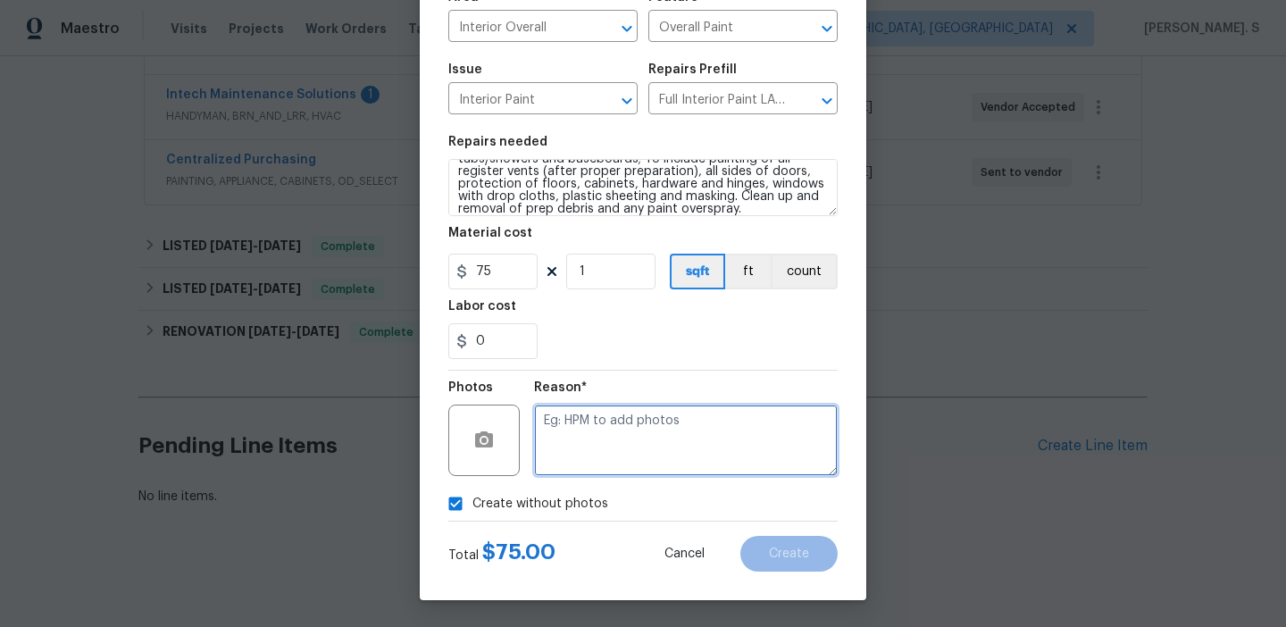
click at [631, 423] on textarea at bounding box center [686, 439] width 304 height 71
click at [484, 498] on span "Create without photos" at bounding box center [540, 504] width 136 height 19
click at [472, 498] on input "Create without photos" at bounding box center [455, 504] width 34 height 34
checkbox input "false"
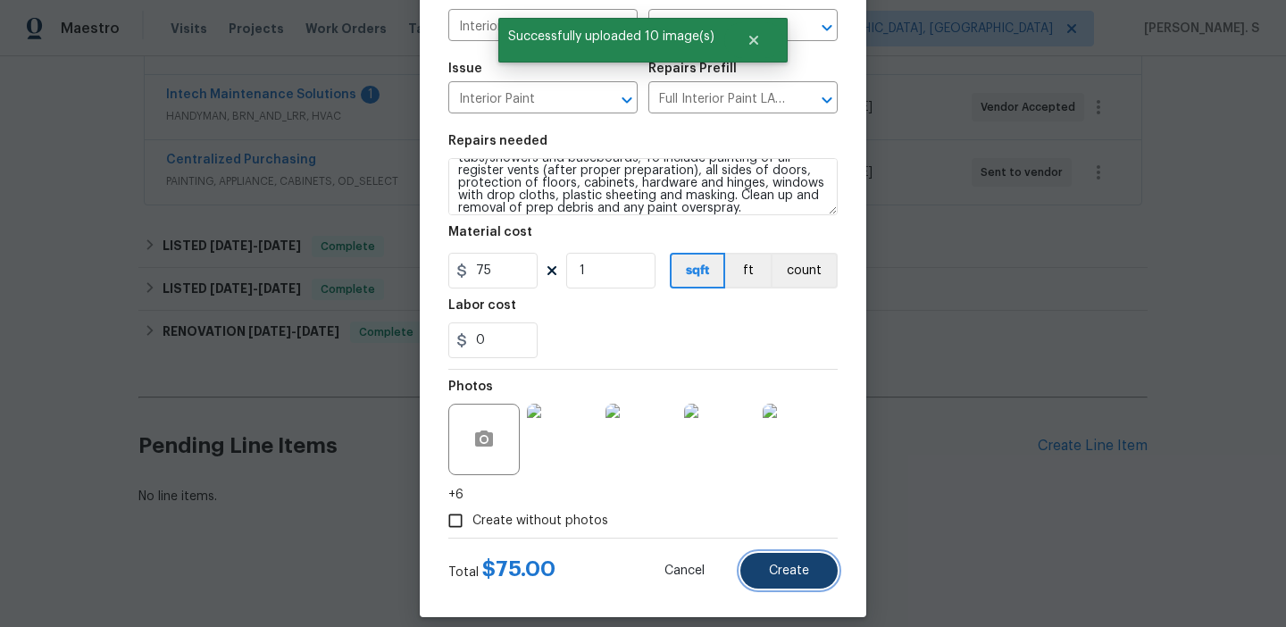
click at [783, 565] on span "Create" at bounding box center [789, 570] width 40 height 13
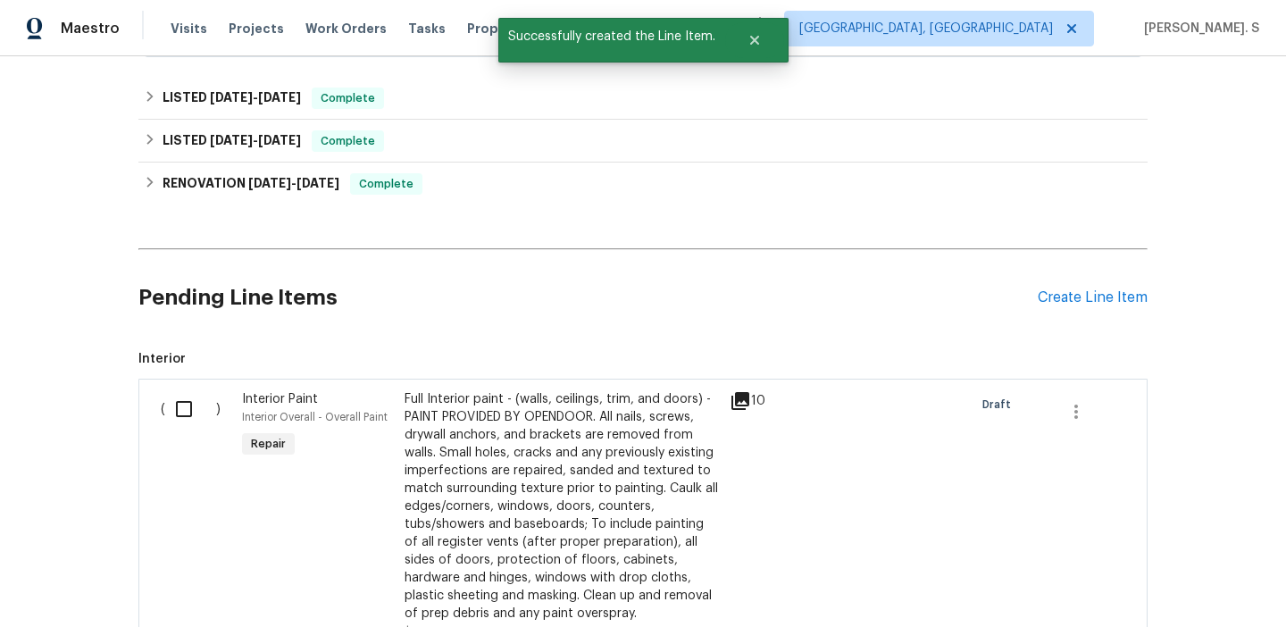
scroll to position [555, 0]
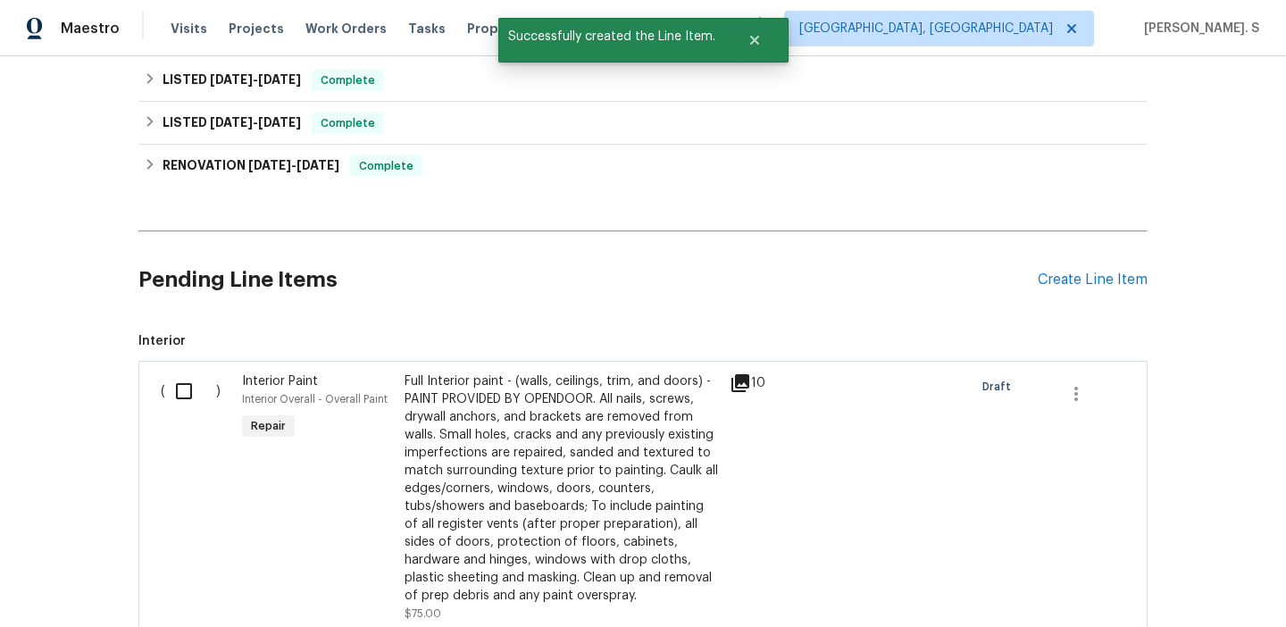
click at [182, 392] on input "checkbox" at bounding box center [190, 391] width 51 height 38
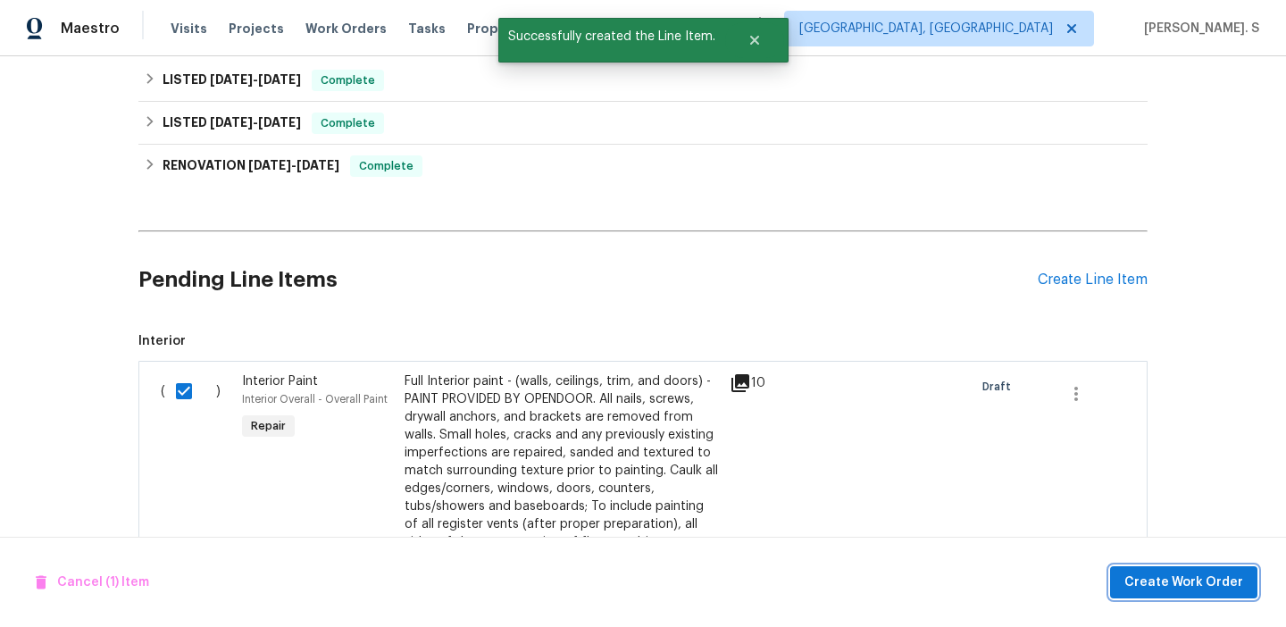
click at [1203, 574] on span "Create Work Order" at bounding box center [1183, 582] width 119 height 22
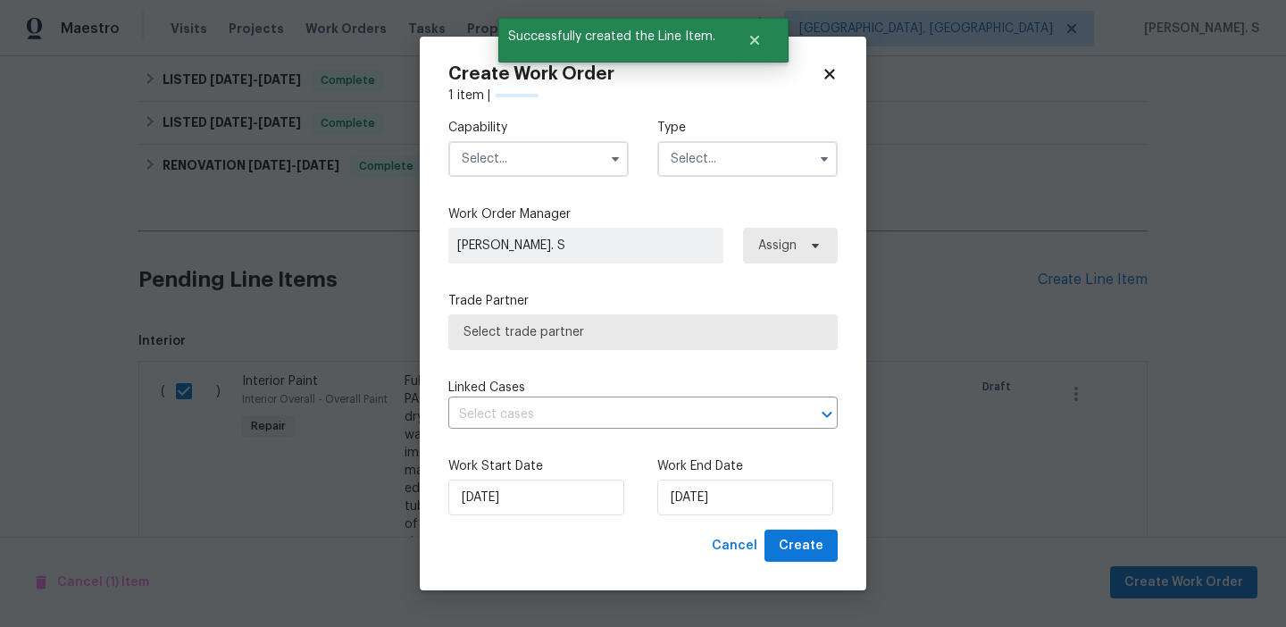
checkbox input "false"
click at [538, 135] on label "Capability" at bounding box center [538, 128] width 180 height 18
click at [536, 151] on input "text" at bounding box center [538, 159] width 180 height 36
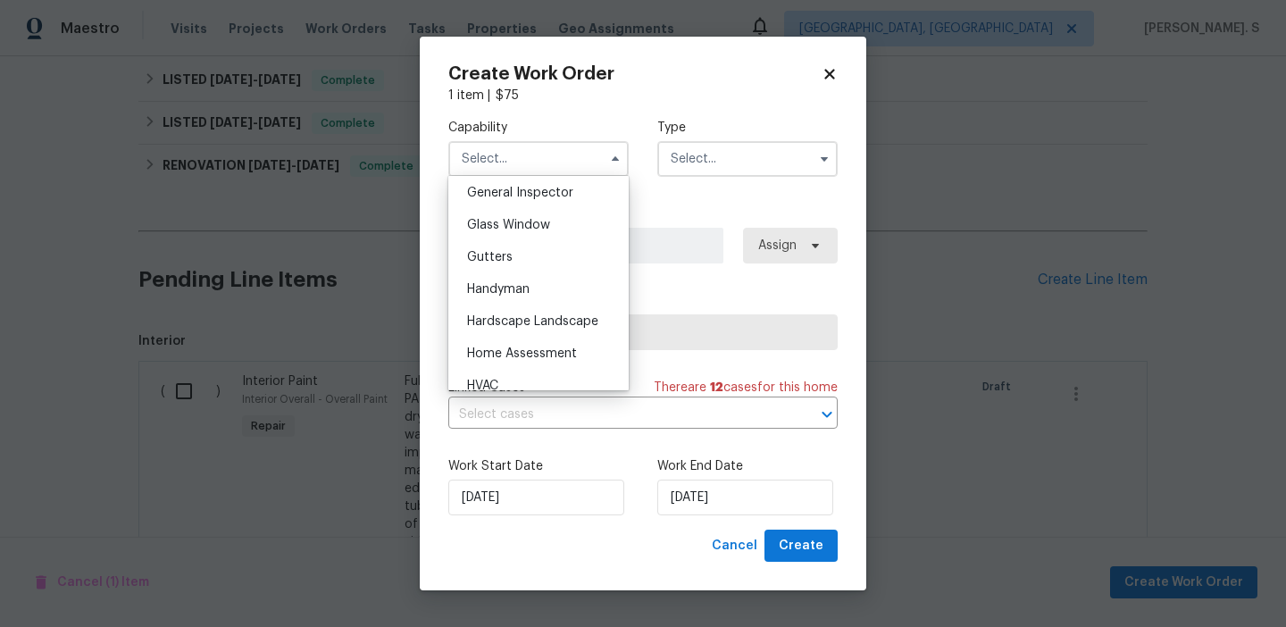
scroll to position [896, 0]
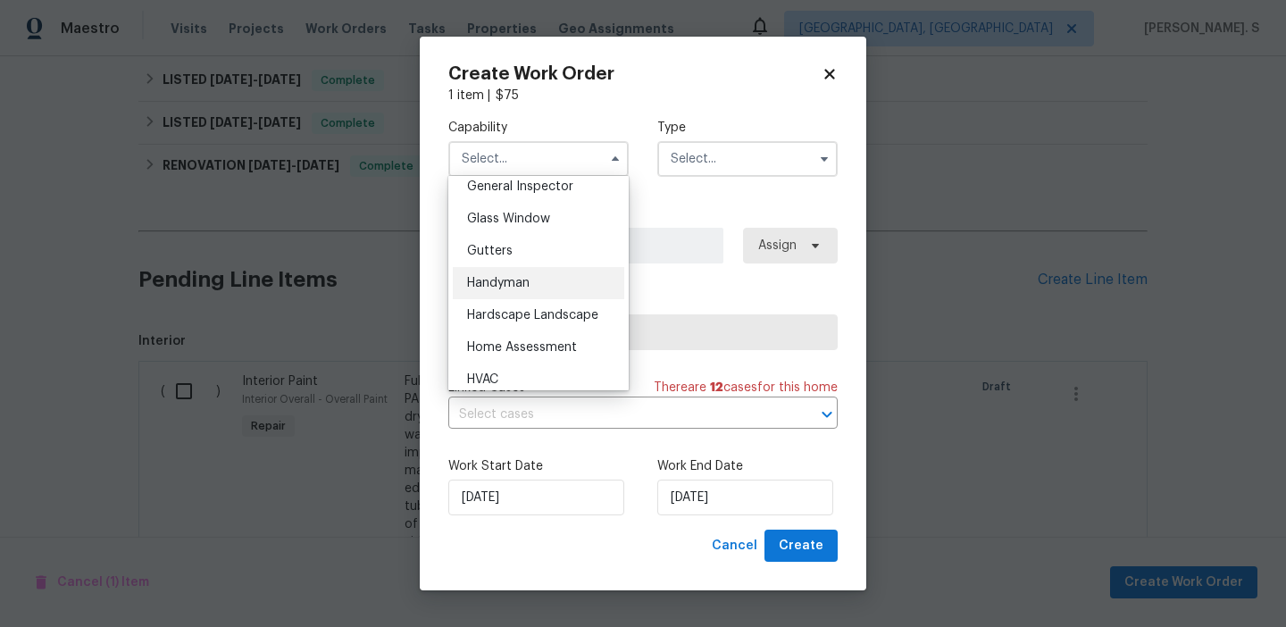
click at [580, 269] on div "Handyman" at bounding box center [538, 283] width 171 height 32
type input "Handyman"
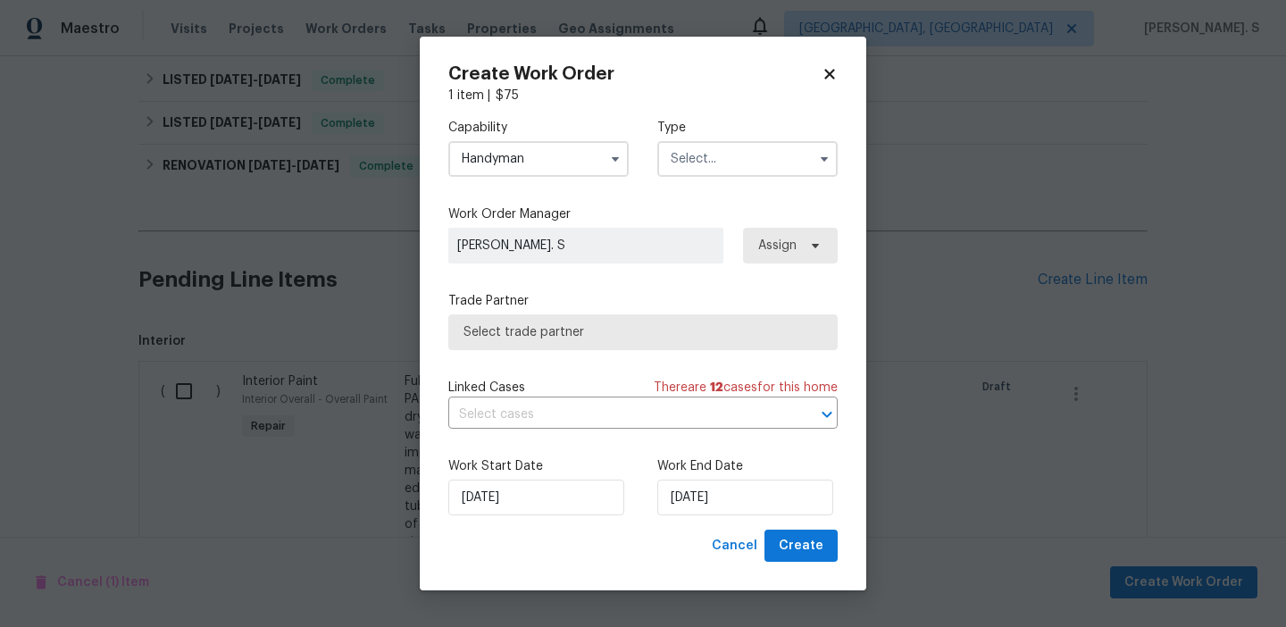
click at [732, 169] on input "text" at bounding box center [747, 159] width 180 height 36
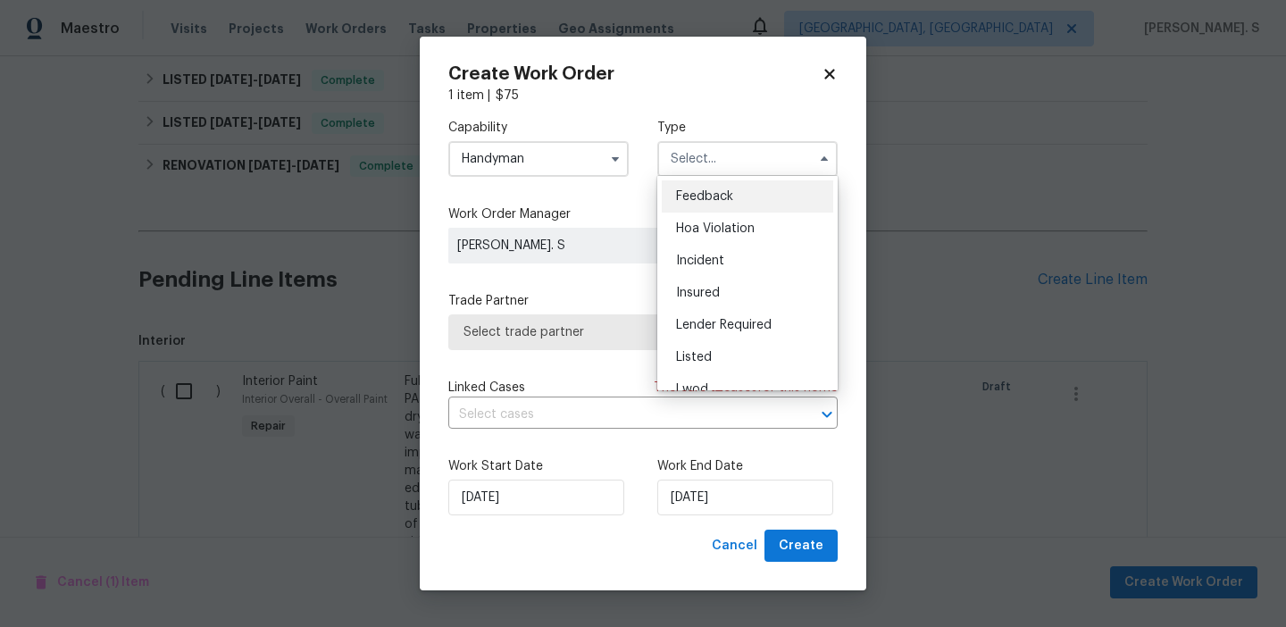
click at [722, 188] on div "Feedback" at bounding box center [747, 196] width 171 height 32
type input "Feedback"
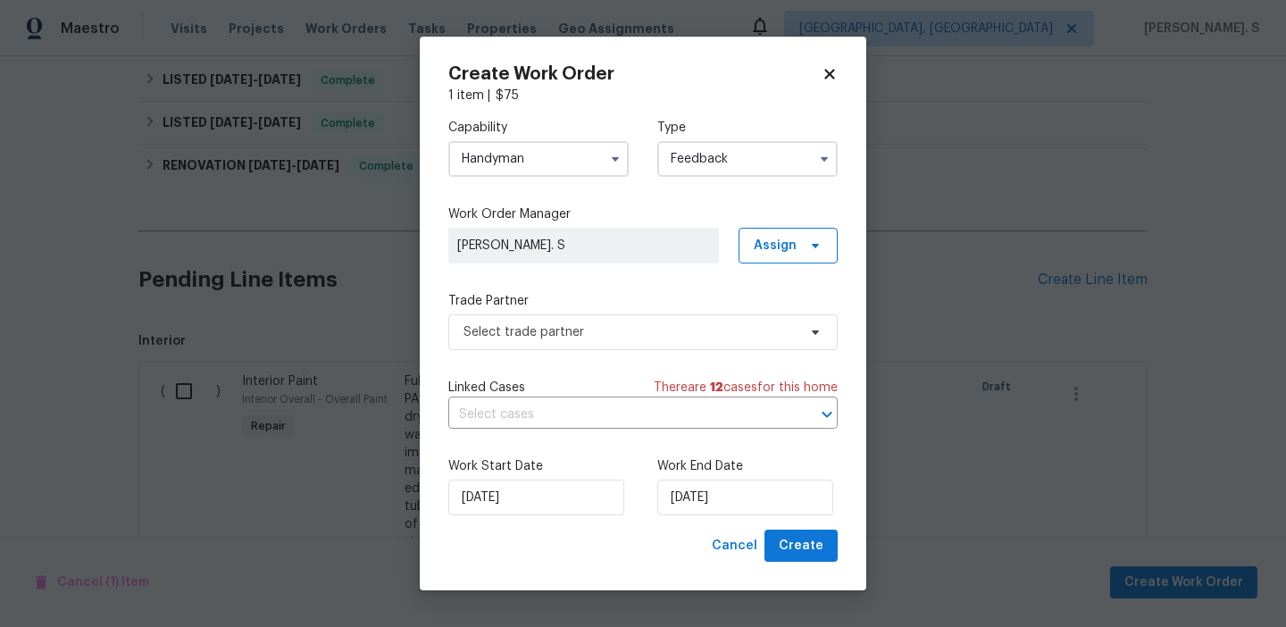
click at [643, 310] on div "Trade Partner Select trade partner" at bounding box center [642, 321] width 389 height 58
click at [641, 320] on span "Select trade partner" at bounding box center [642, 332] width 389 height 36
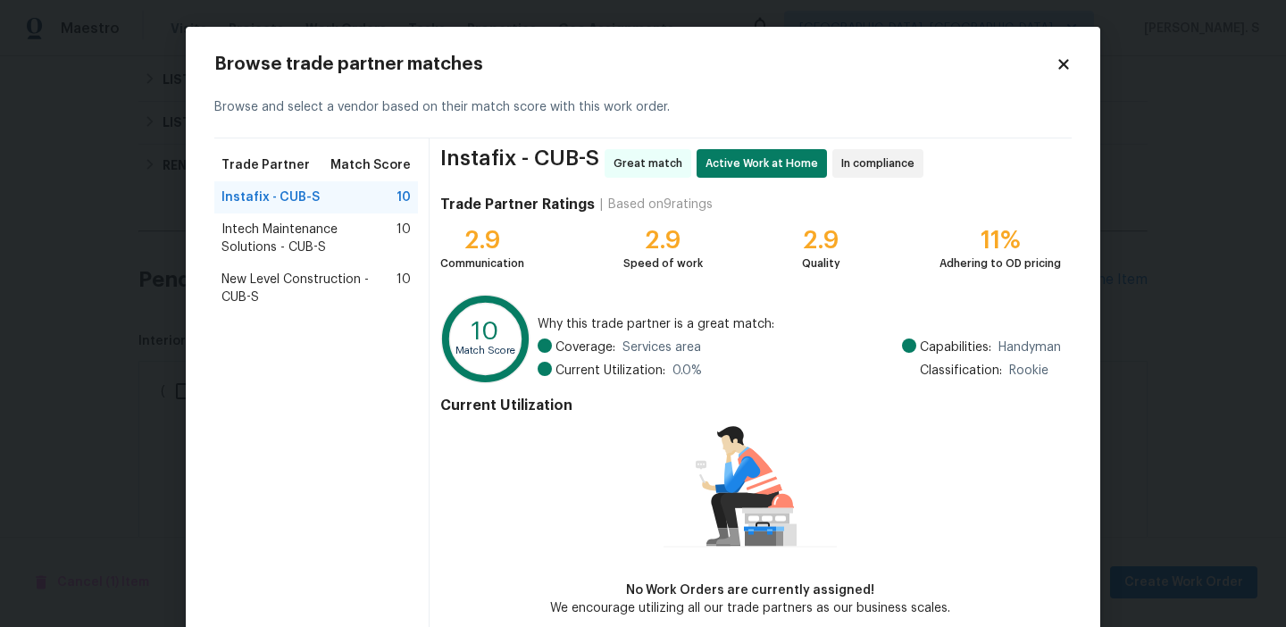
scroll to position [88, 0]
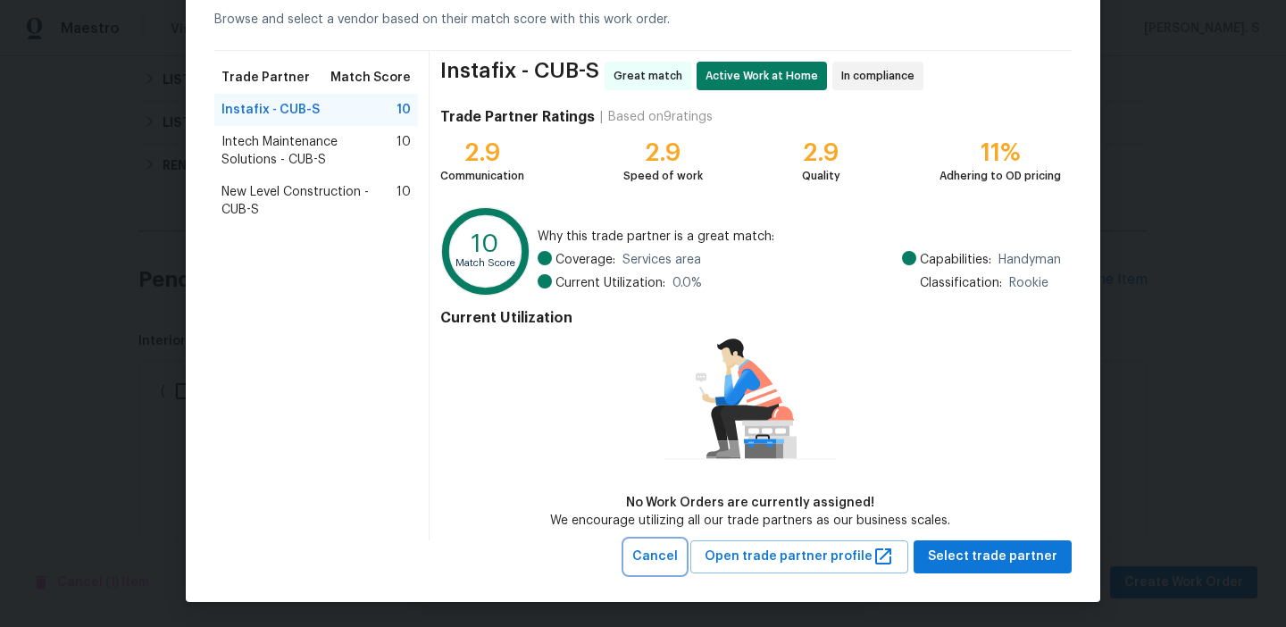
click at [657, 540] on button "Cancel" at bounding box center [655, 556] width 60 height 33
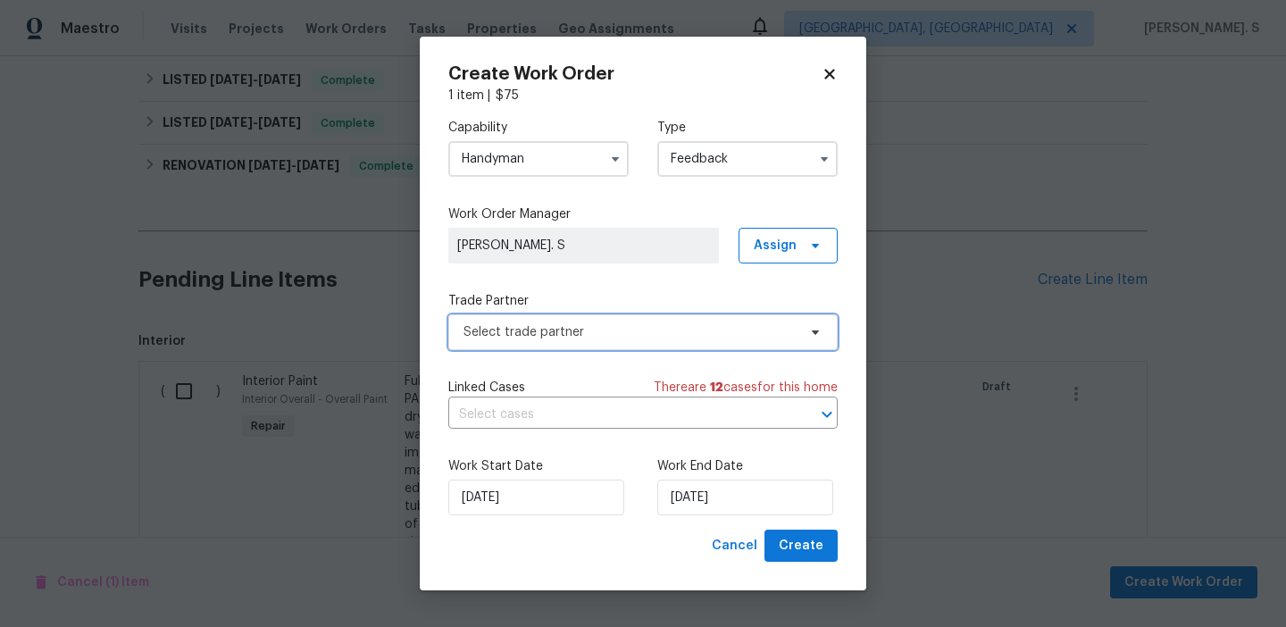
scroll to position [0, 0]
click at [570, 141] on input "Handyman" at bounding box center [538, 159] width 180 height 36
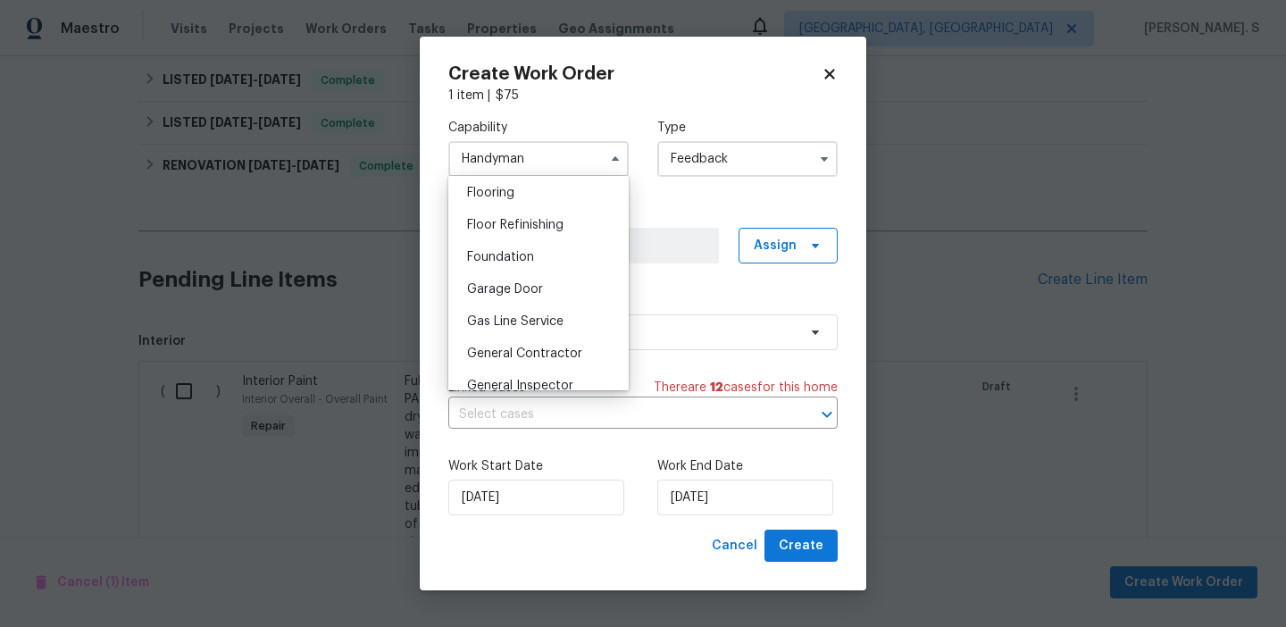
scroll to position [765, 0]
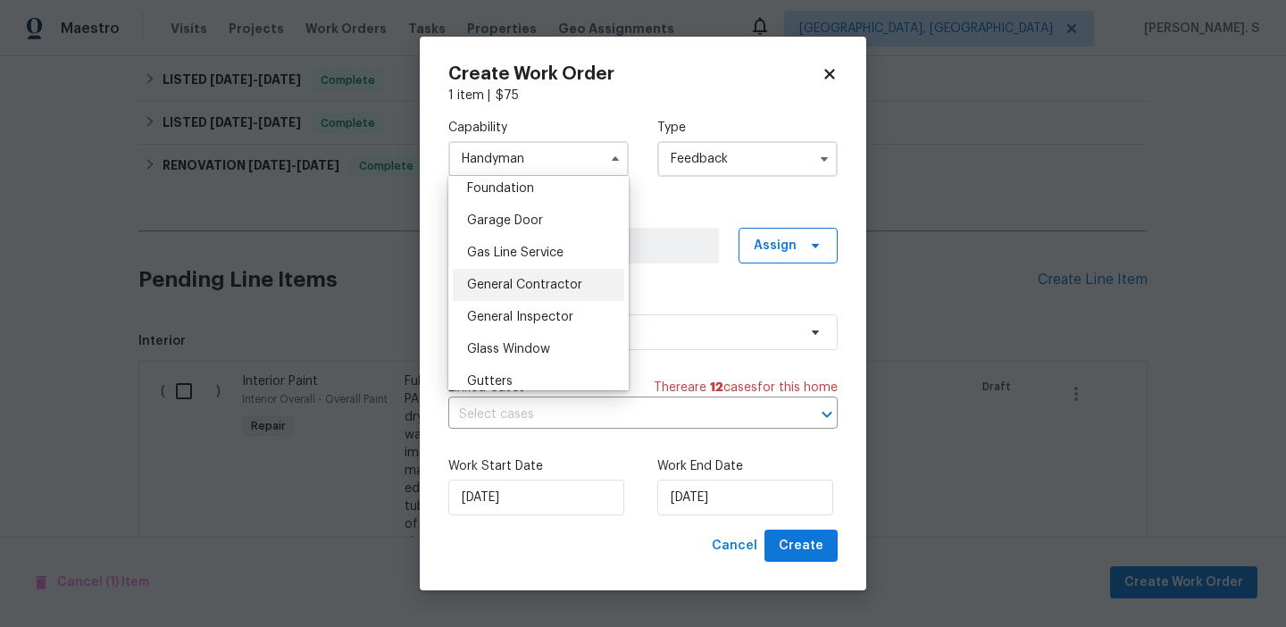
click at [570, 278] on div "General Contractor" at bounding box center [538, 285] width 171 height 32
type input "General Contractor"
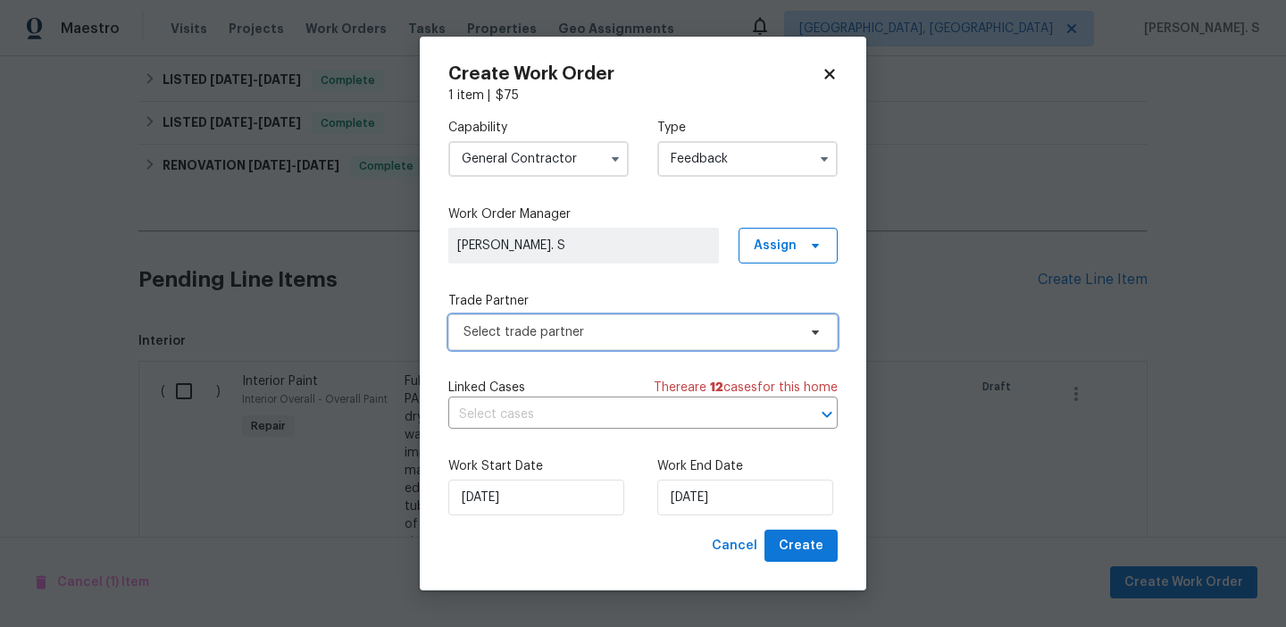
click at [727, 345] on span "Select trade partner" at bounding box center [642, 332] width 389 height 36
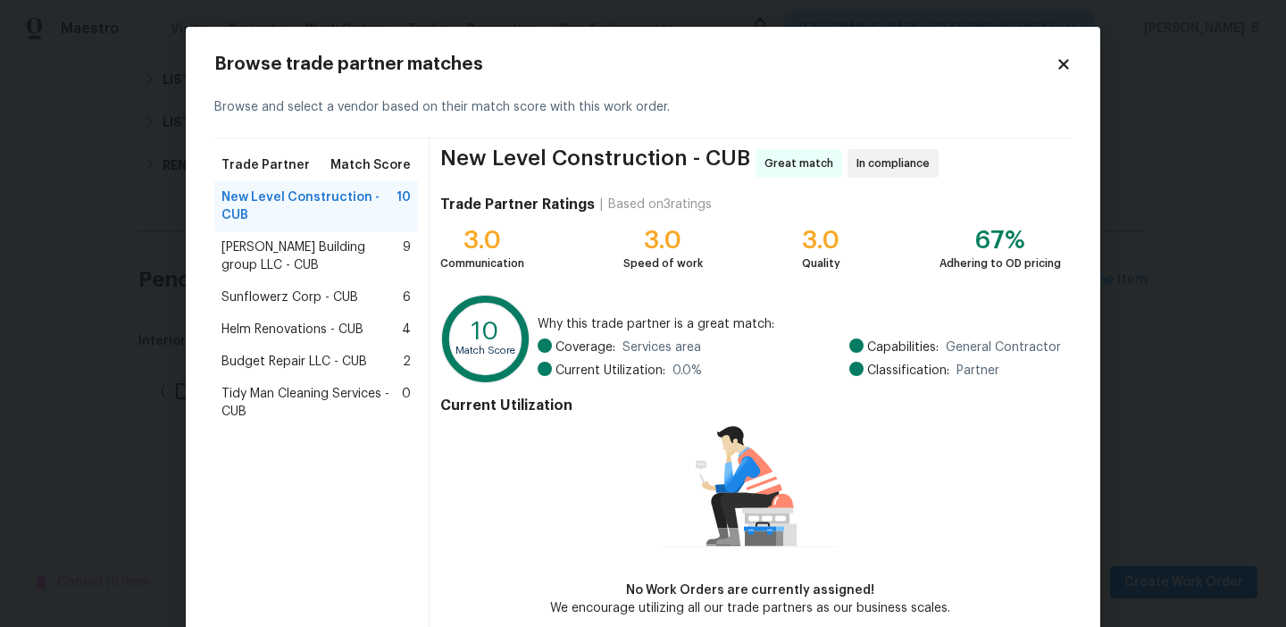
click at [396, 287] on div "Sunflowerz Corp - CUB 6" at bounding box center [316, 297] width 204 height 32
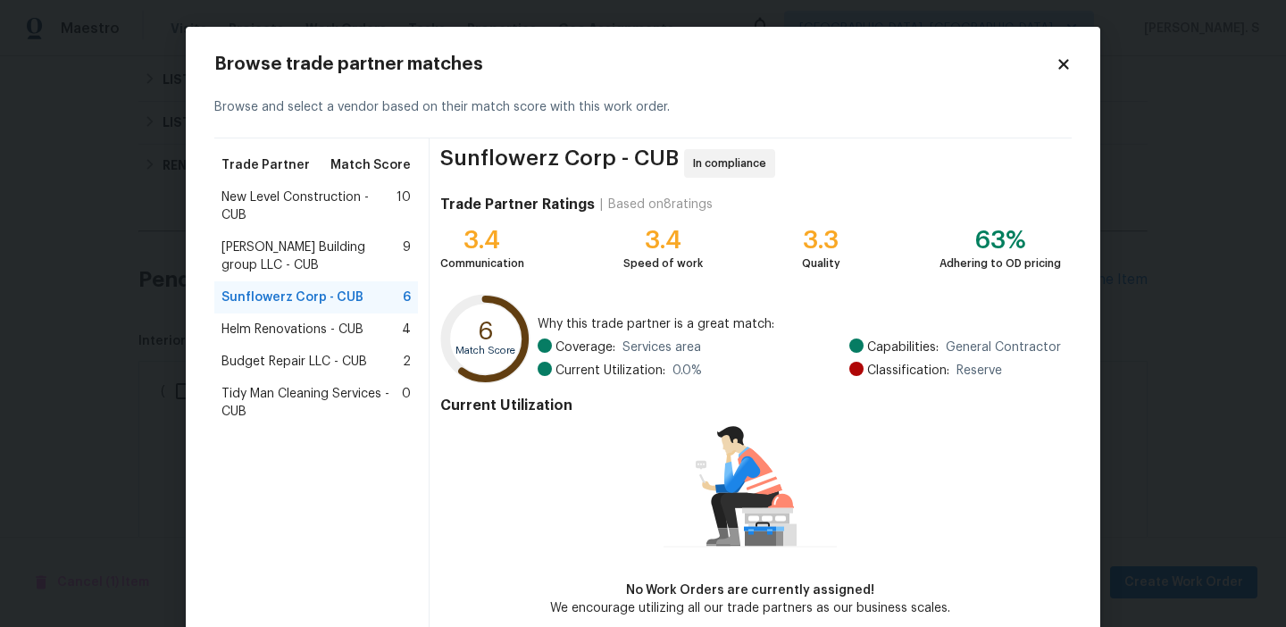
scroll to position [88, 0]
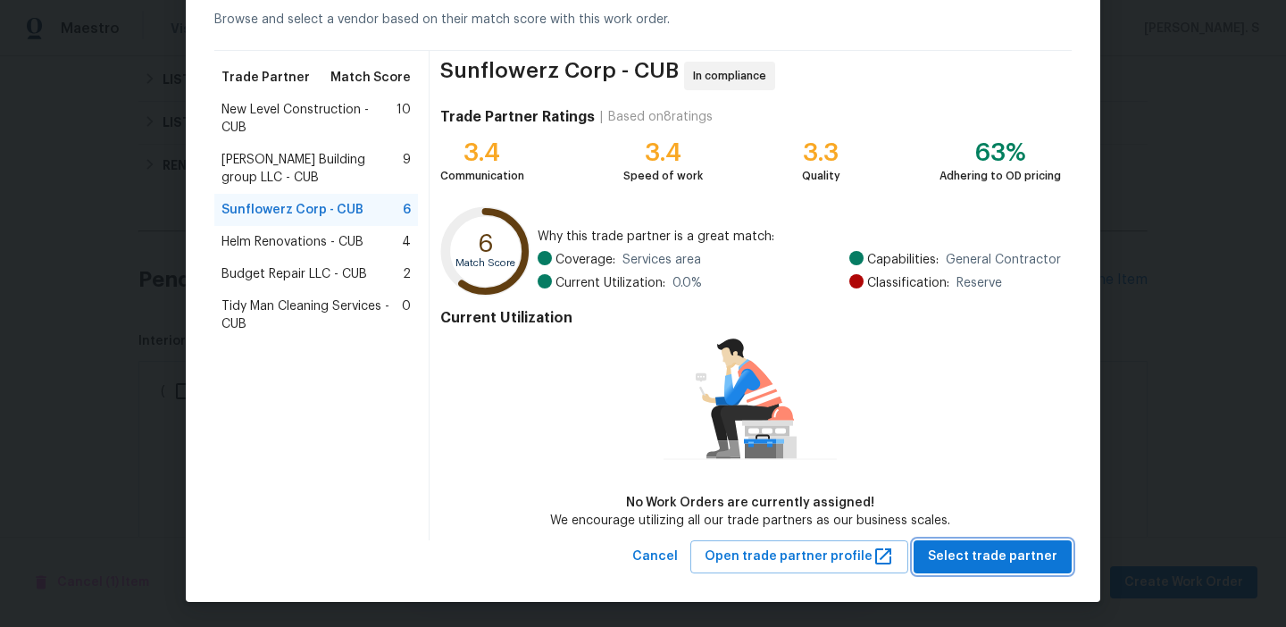
click at [978, 563] on span "Select trade partner" at bounding box center [992, 557] width 129 height 22
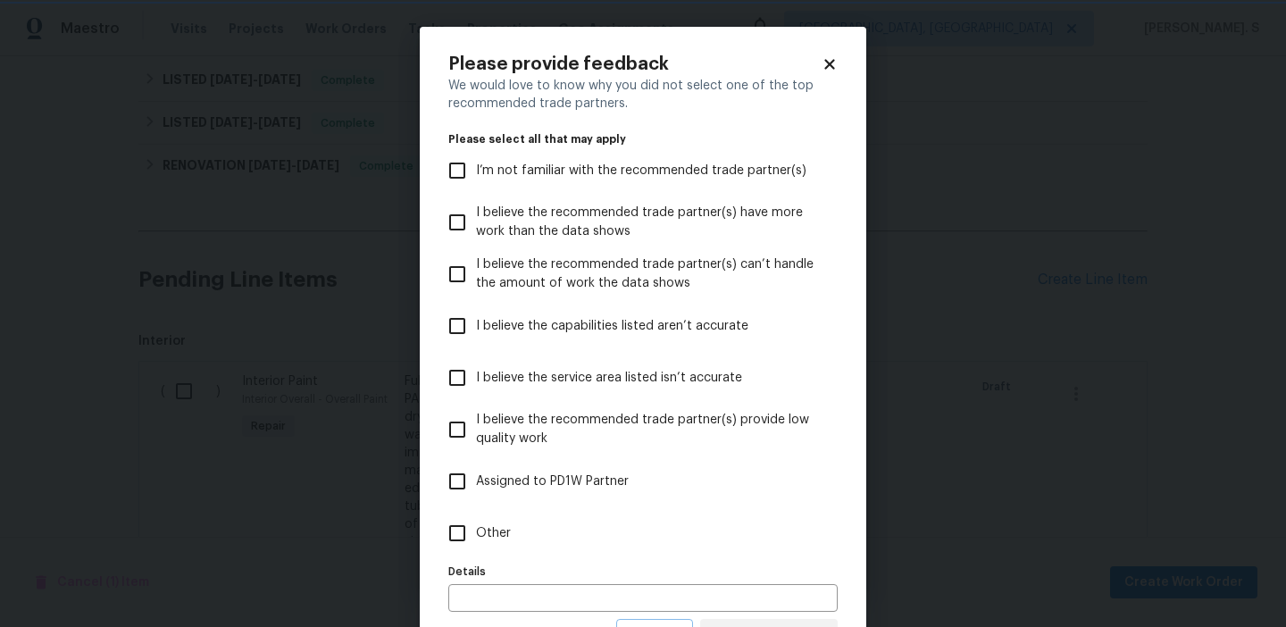
scroll to position [0, 0]
click at [568, 531] on label "Other" at bounding box center [630, 533] width 385 height 52
click at [476, 531] on input "Other" at bounding box center [457, 533] width 38 height 38
checkbox input "true"
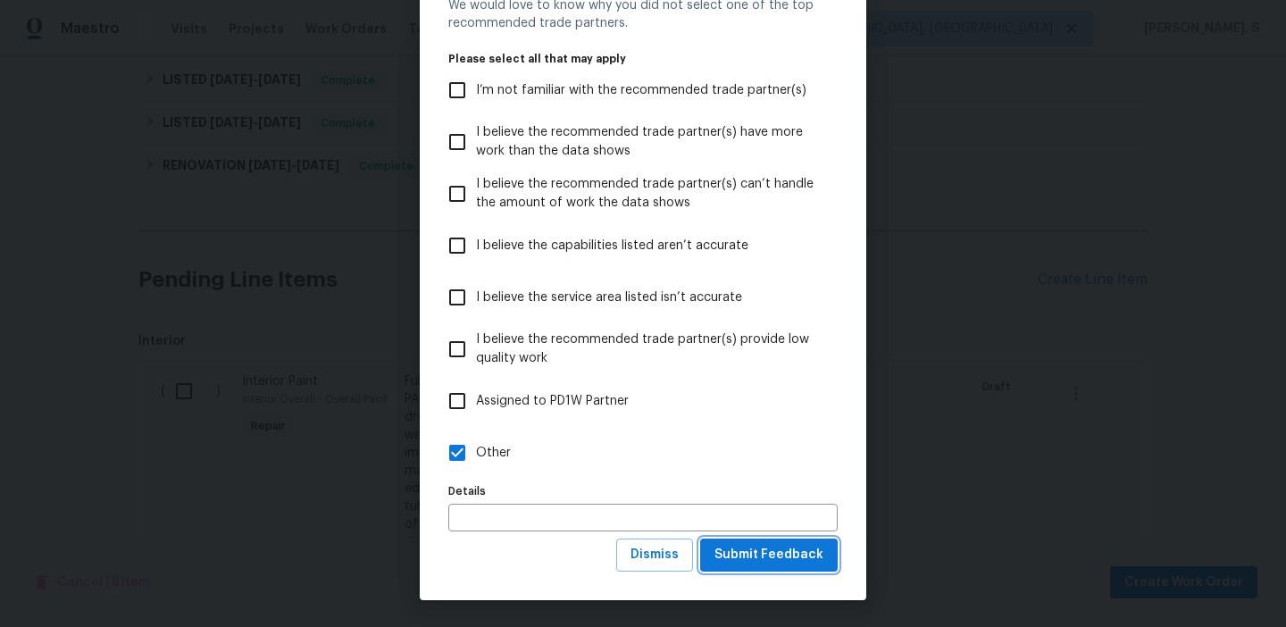
click at [800, 547] on span "Submit Feedback" at bounding box center [768, 555] width 109 height 22
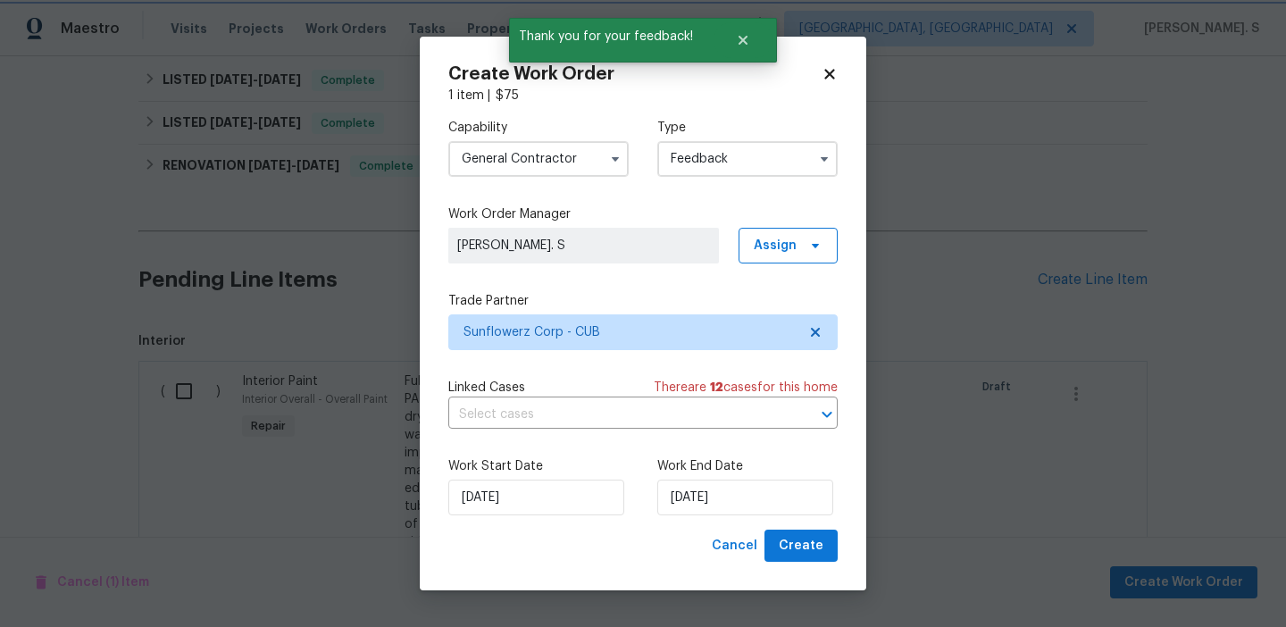
scroll to position [0, 0]
click at [563, 387] on div "Linked Cases There are 12 case s for this home" at bounding box center [642, 388] width 389 height 18
click at [567, 417] on input "text" at bounding box center [617, 415] width 339 height 28
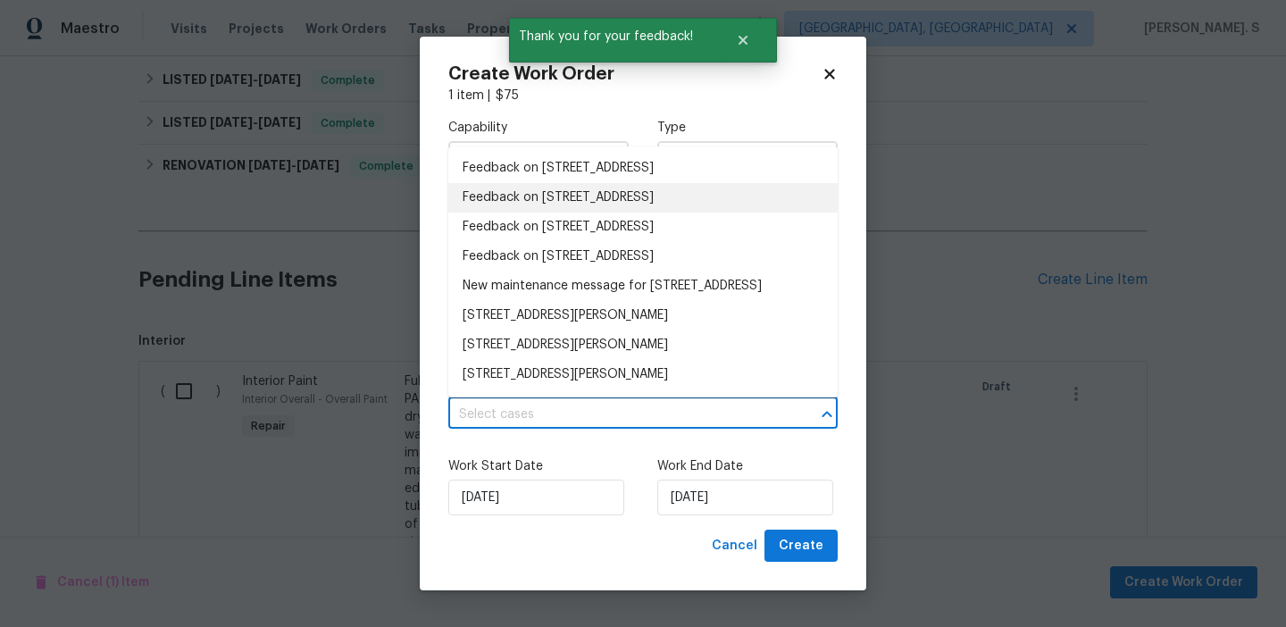
click at [544, 190] on li "Feedback on 155 Doverside Dr, Columbia, SC 29212" at bounding box center [642, 197] width 389 height 29
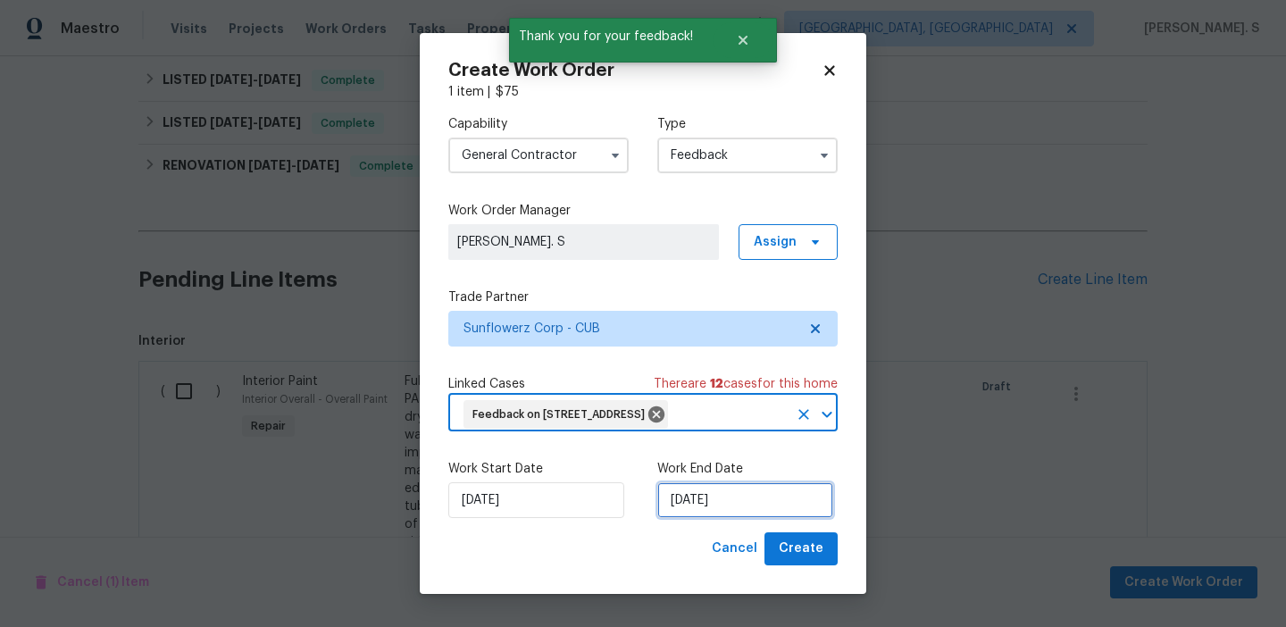
click at [692, 504] on input "[DATE]" at bounding box center [745, 500] width 176 height 36
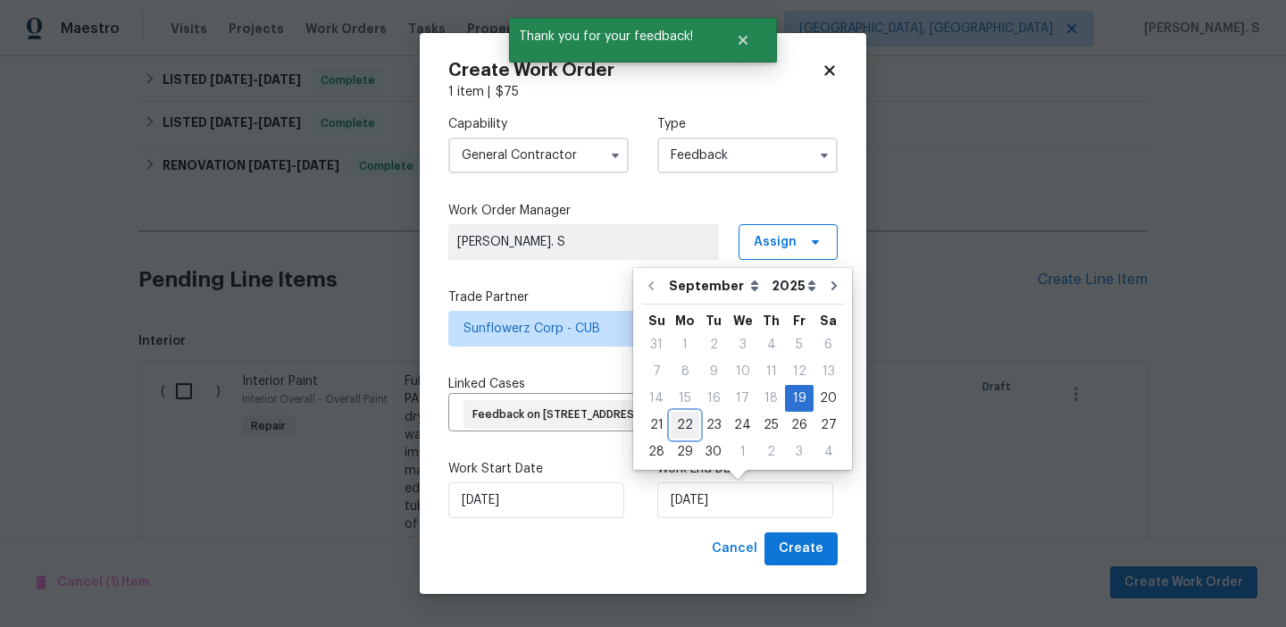
click at [687, 421] on div "22" at bounding box center [685, 425] width 29 height 25
type input "[DATE]"
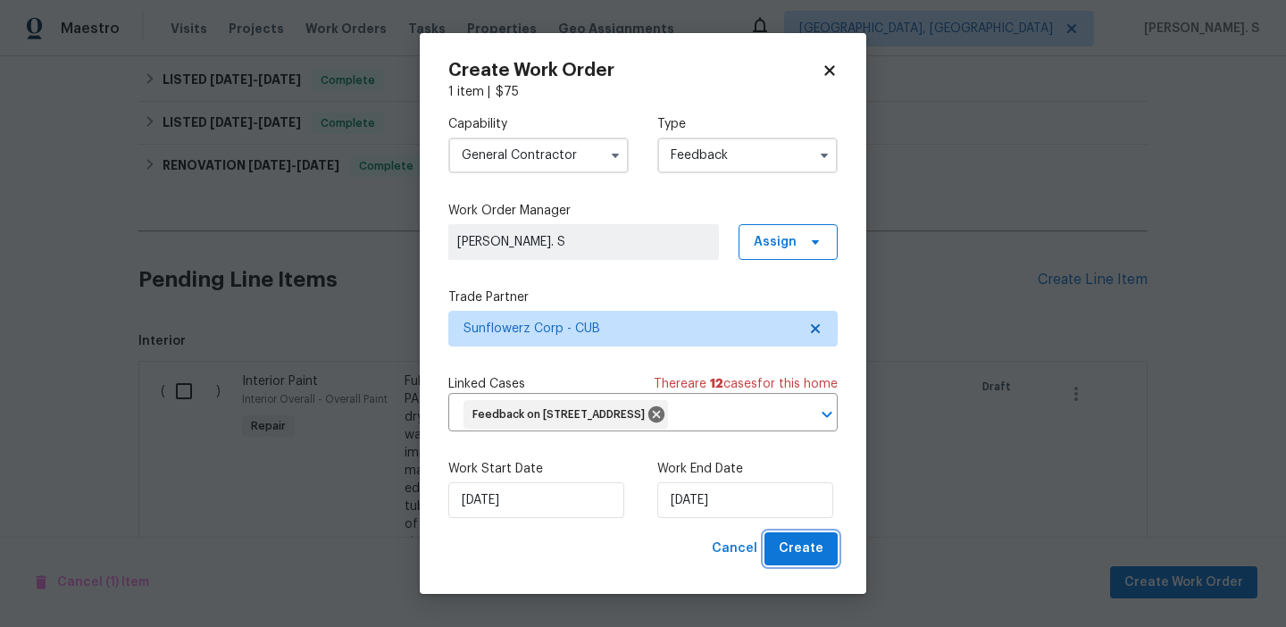
click at [796, 549] on span "Create" at bounding box center [801, 549] width 45 height 22
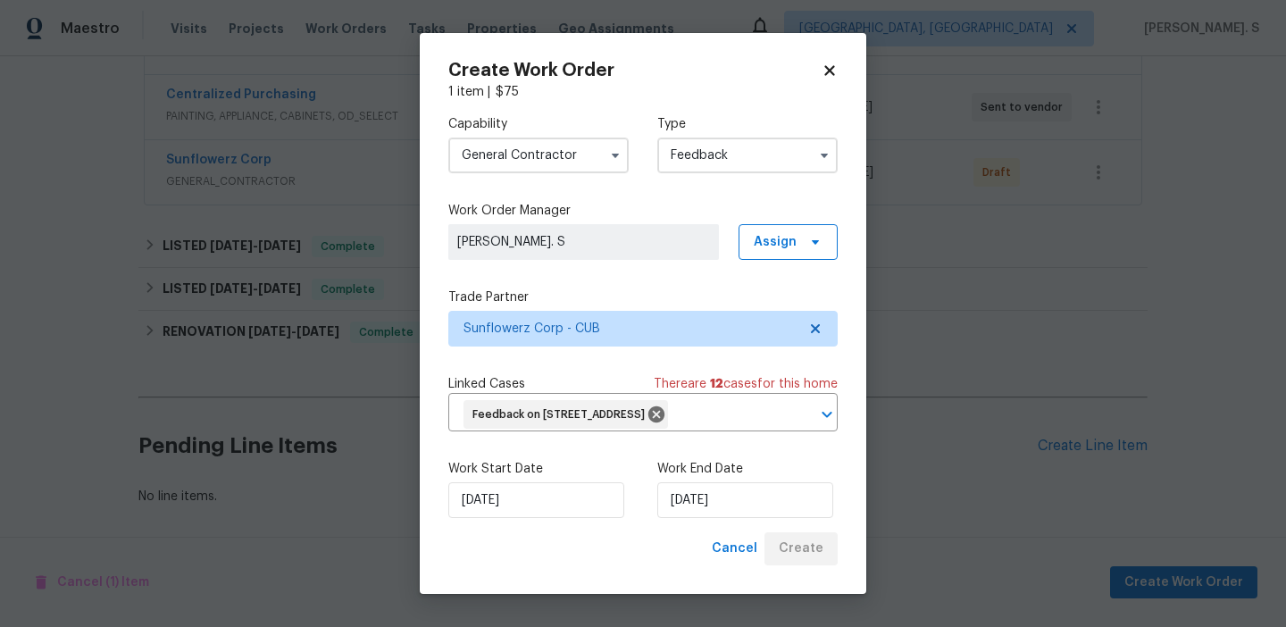
scroll to position [454, 0]
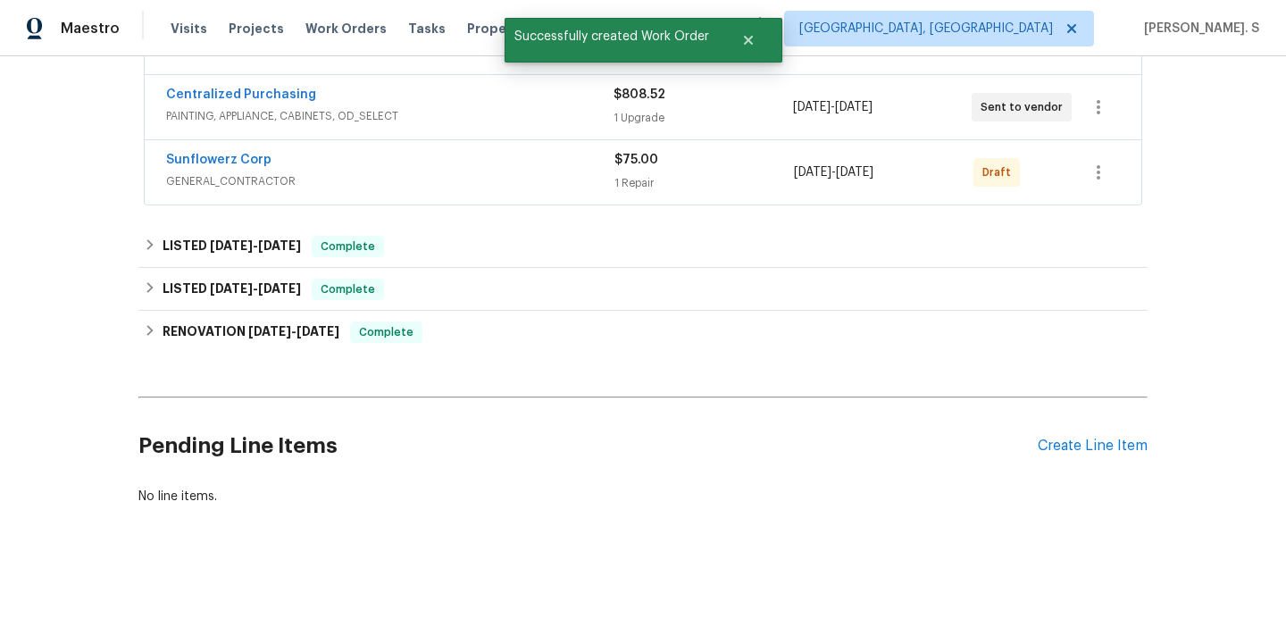
click at [220, 152] on span "Sunflowerz Corp" at bounding box center [218, 160] width 105 height 18
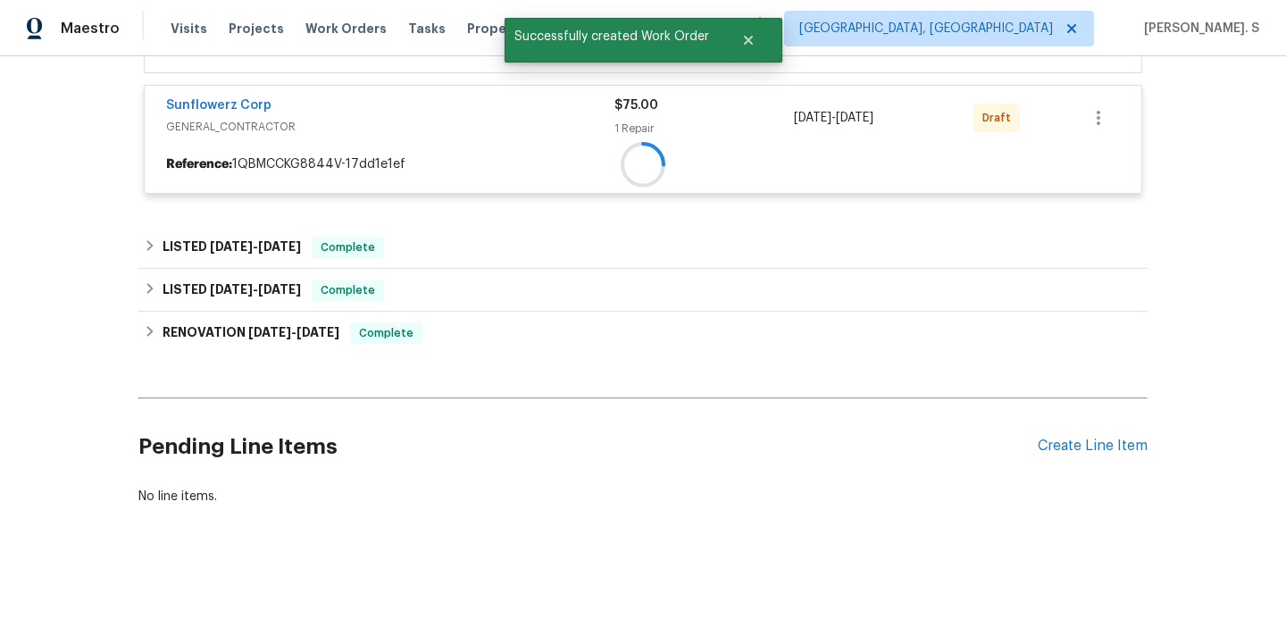
click at [220, 153] on div at bounding box center [643, 164] width 996 height 33
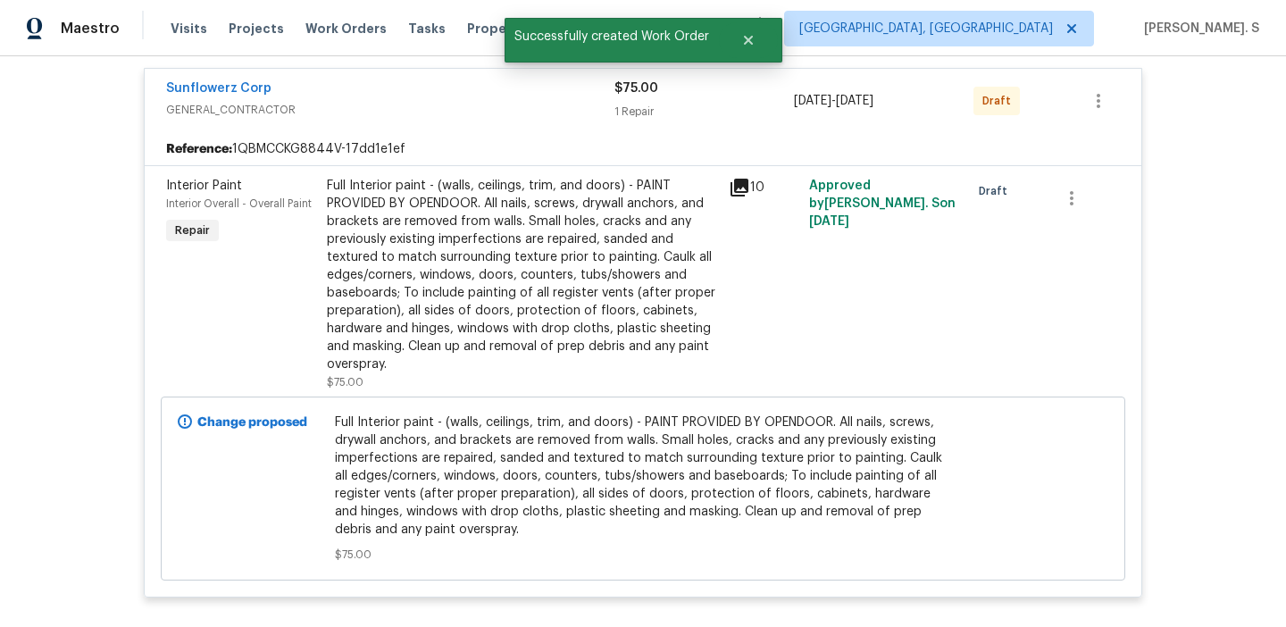
scroll to position [449, 0]
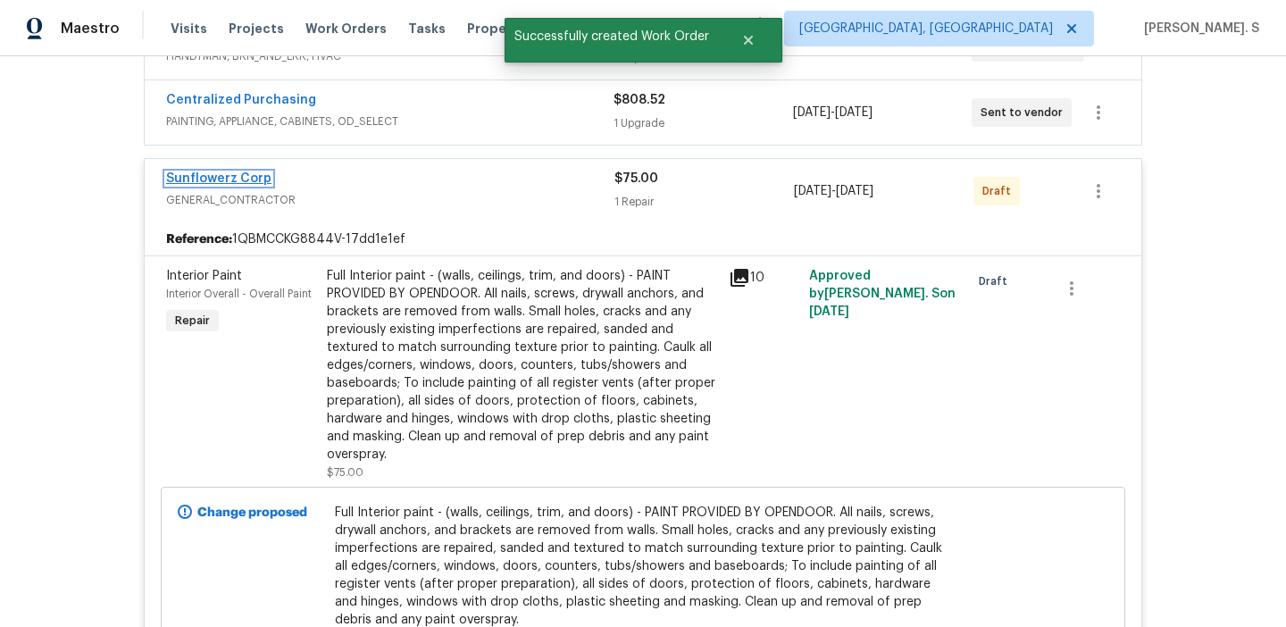
click at [226, 183] on link "Sunflowerz Corp" at bounding box center [218, 178] width 105 height 13
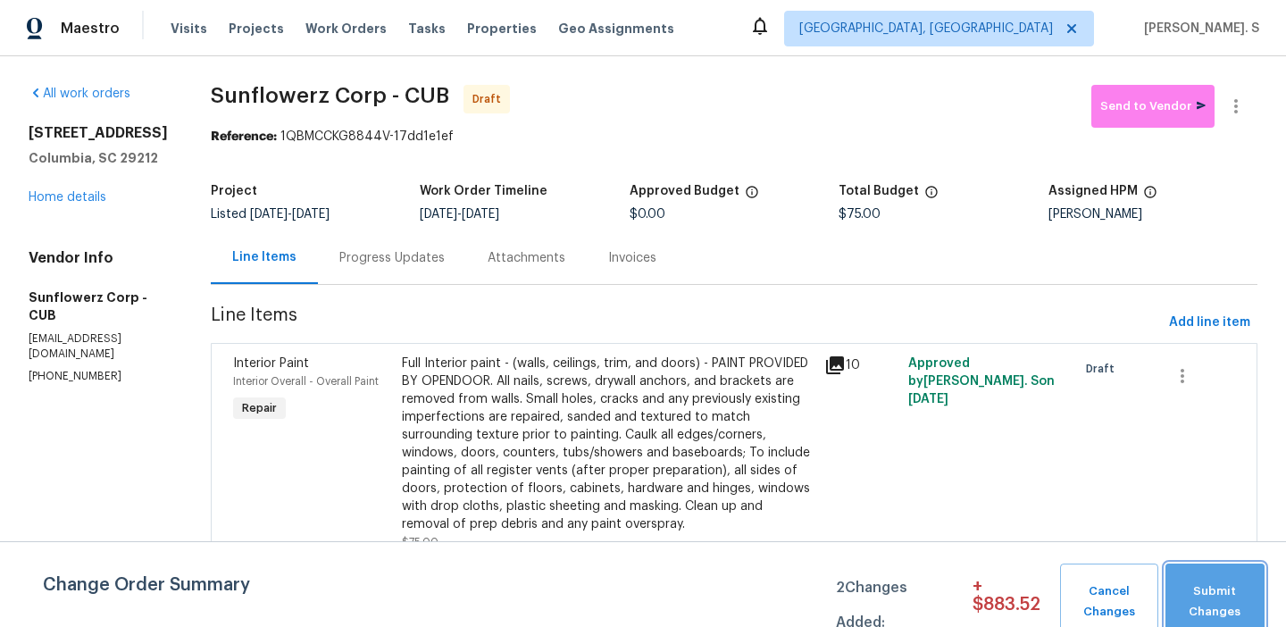
click at [1220, 597] on span "Submit Changes" at bounding box center [1214, 601] width 81 height 41
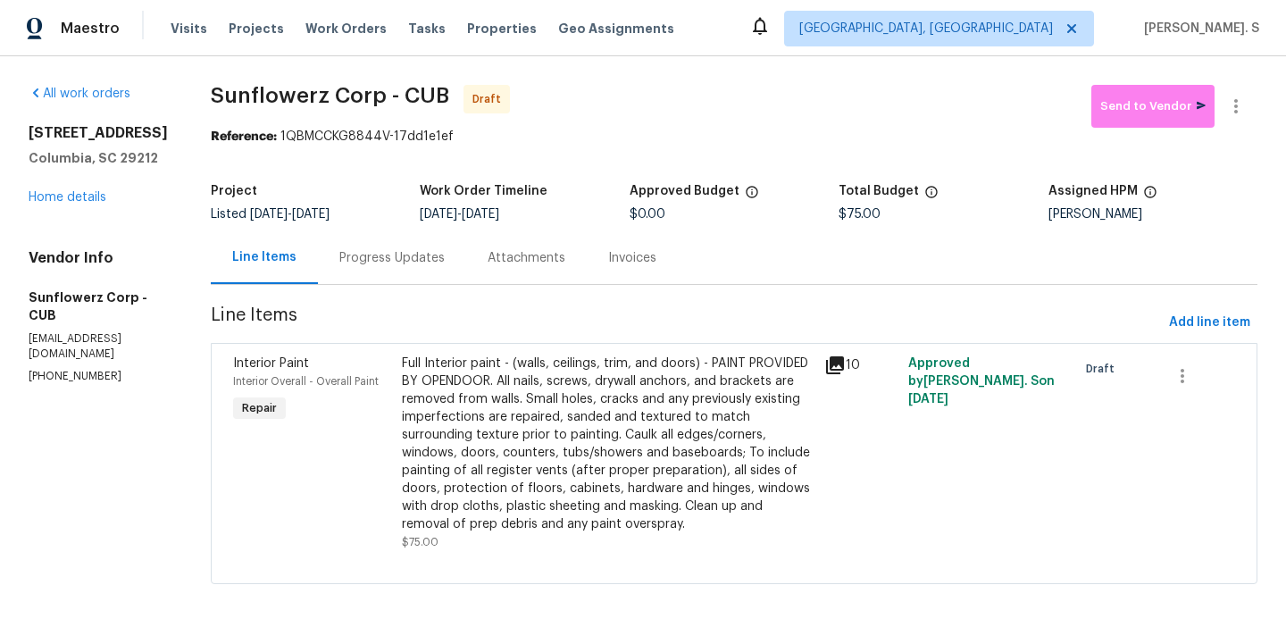
scroll to position [7, 0]
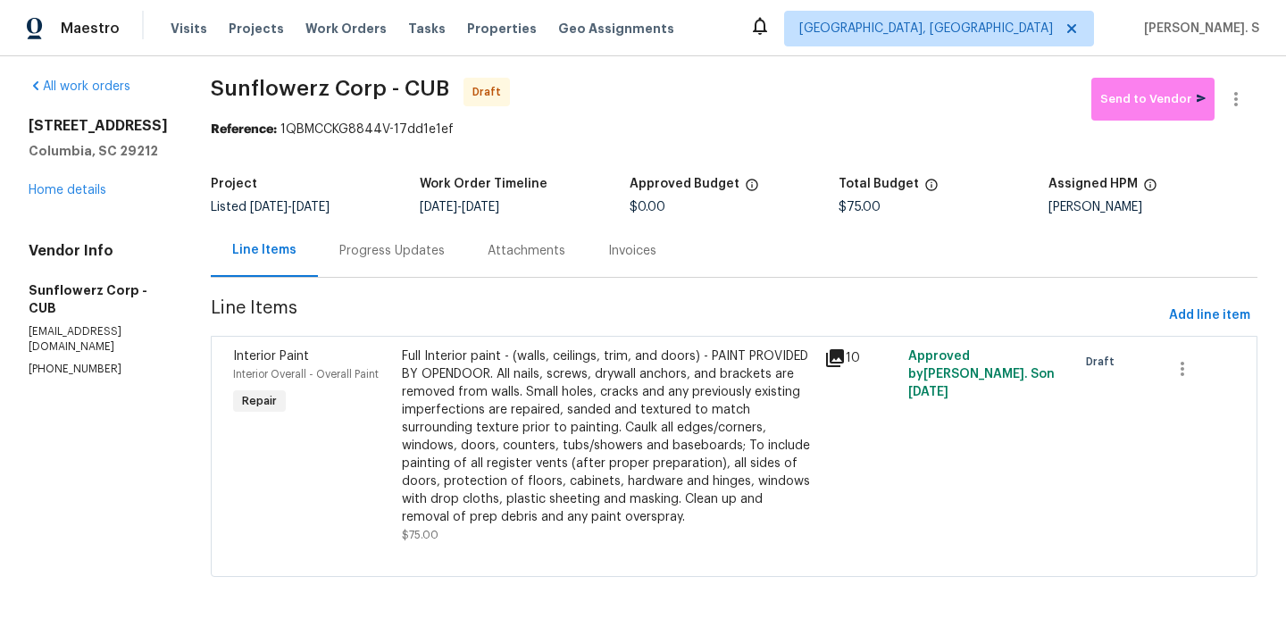
click at [654, 396] on div "Full Interior paint - (walls, ceilings, trim, and doors) - PAINT PROVIDED BY OP…" at bounding box center [608, 436] width 412 height 179
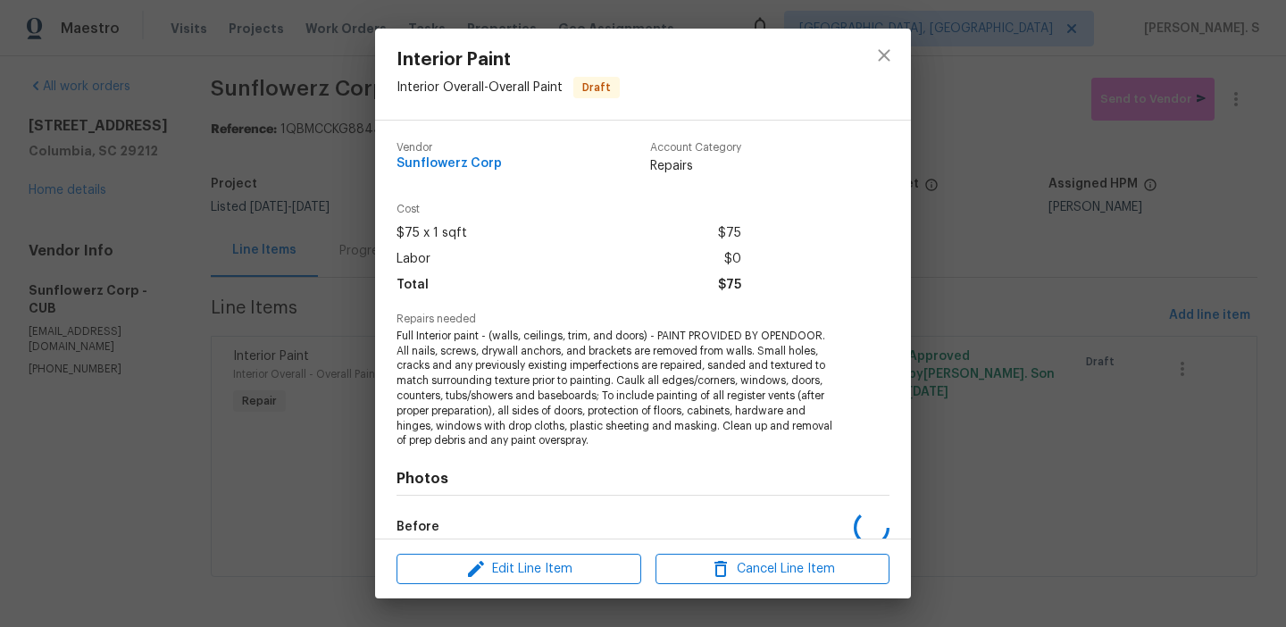
scroll to position [211, 0]
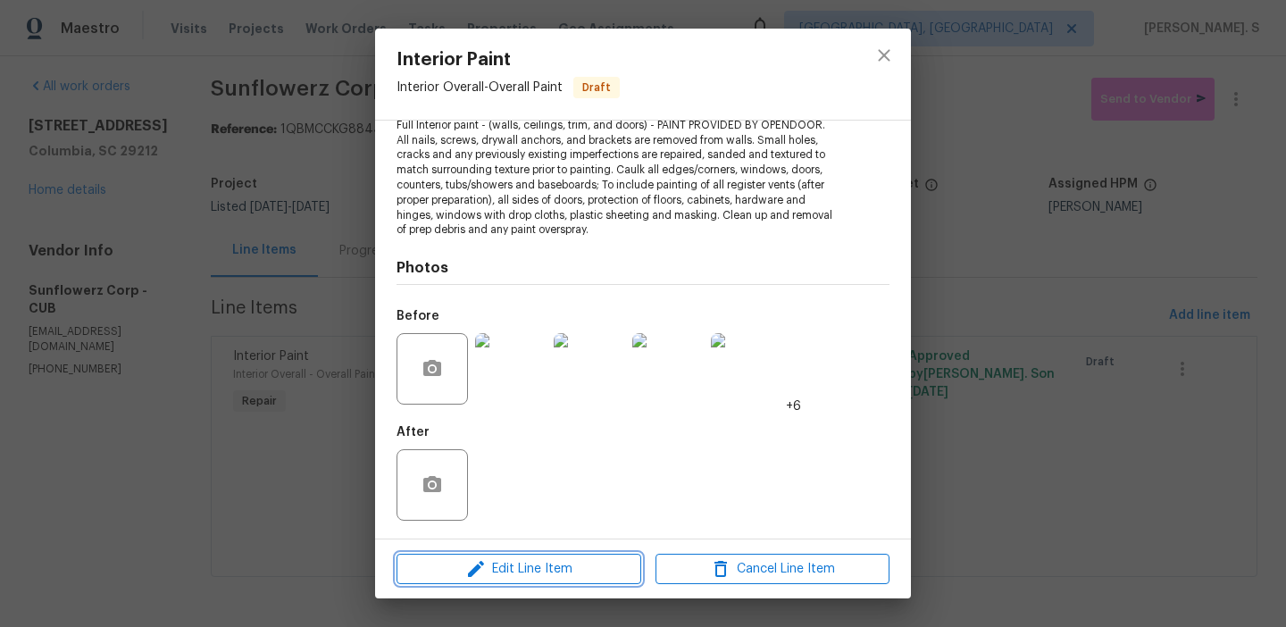
click at [596, 558] on span "Edit Line Item" at bounding box center [519, 569] width 234 height 22
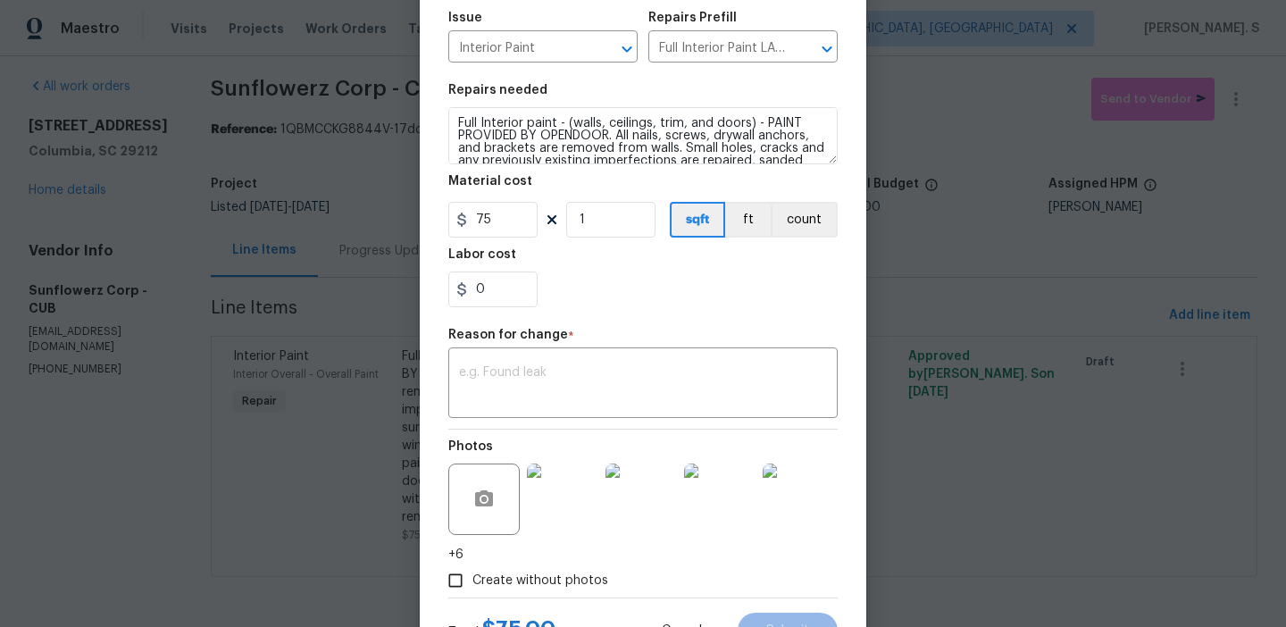
scroll to position [271, 0]
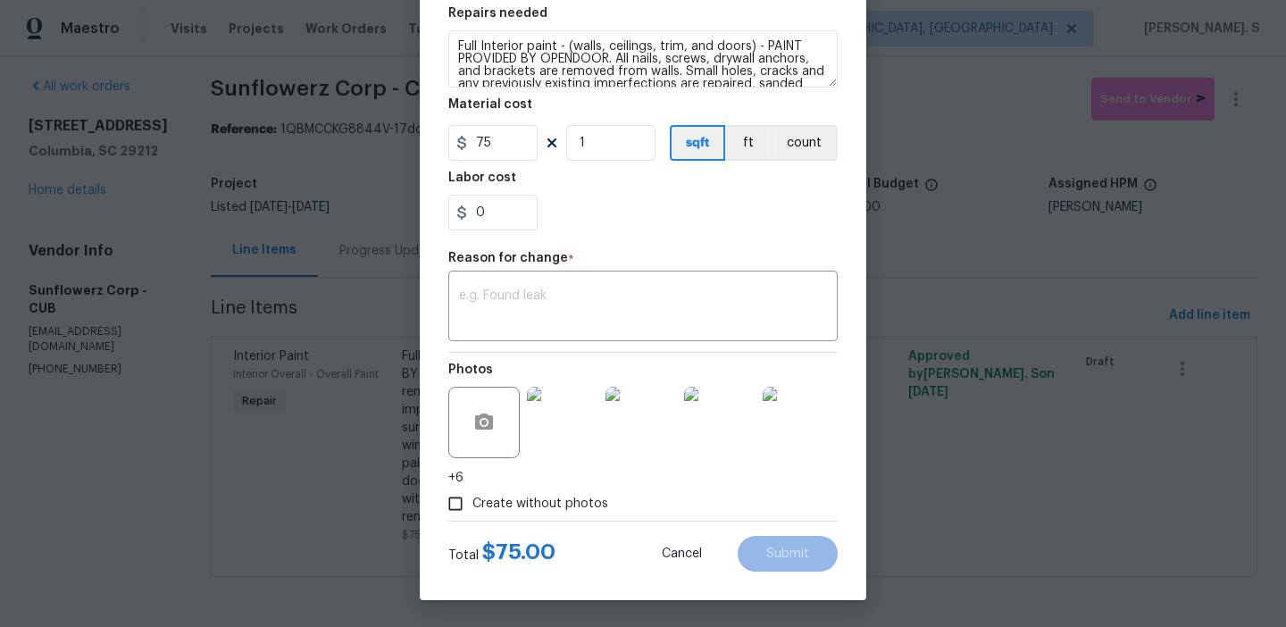
click at [424, 451] on div "Edit Line Item Repair Upgrade BRN Area Interior Overall ​ Feature Overall Paint…" at bounding box center [643, 178] width 446 height 844
click at [369, 450] on body "Maestro Visits Projects Work Orders Tasks Properties Geo Assignments Albuquerqu…" at bounding box center [643, 313] width 1286 height 627
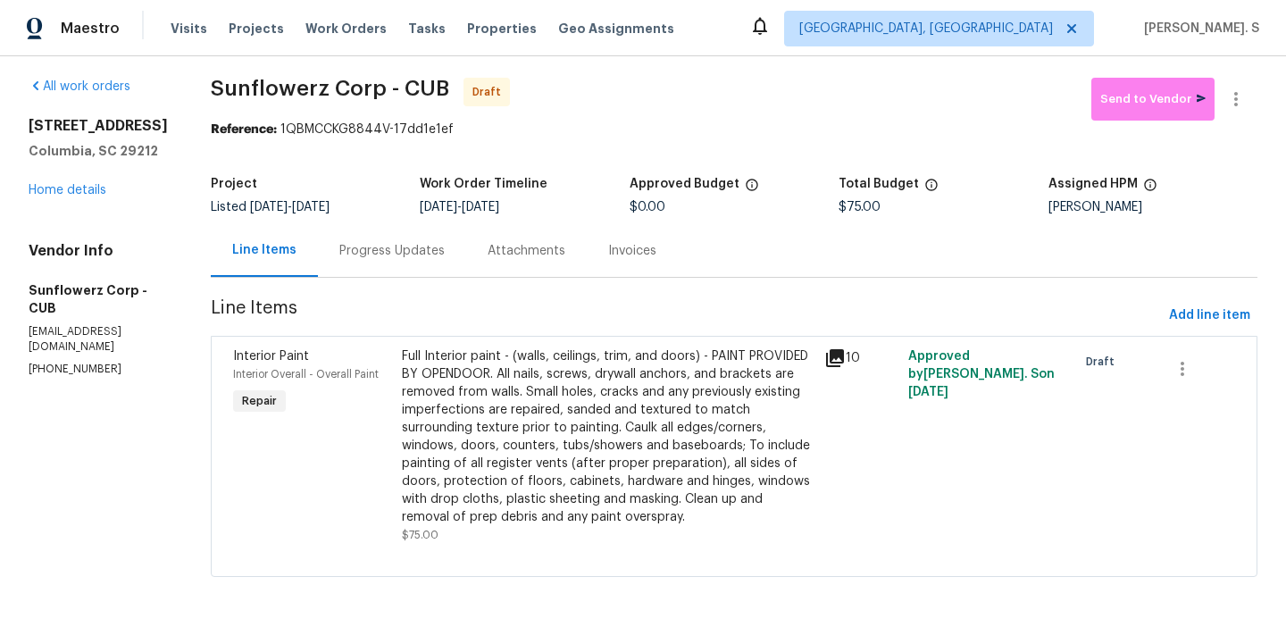
scroll to position [0, 0]
click at [329, 211] on span "[DATE]" at bounding box center [311, 207] width 38 height 13
click at [375, 237] on div "Progress Updates" at bounding box center [392, 250] width 148 height 53
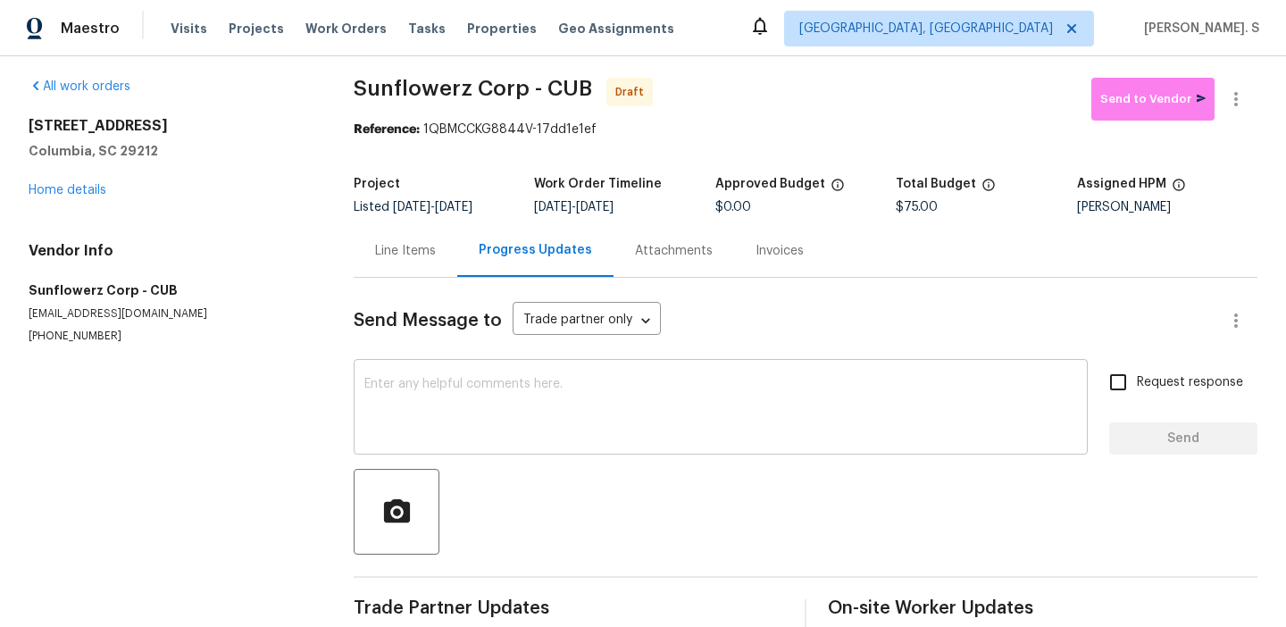
click at [571, 407] on textarea at bounding box center [720, 409] width 713 height 63
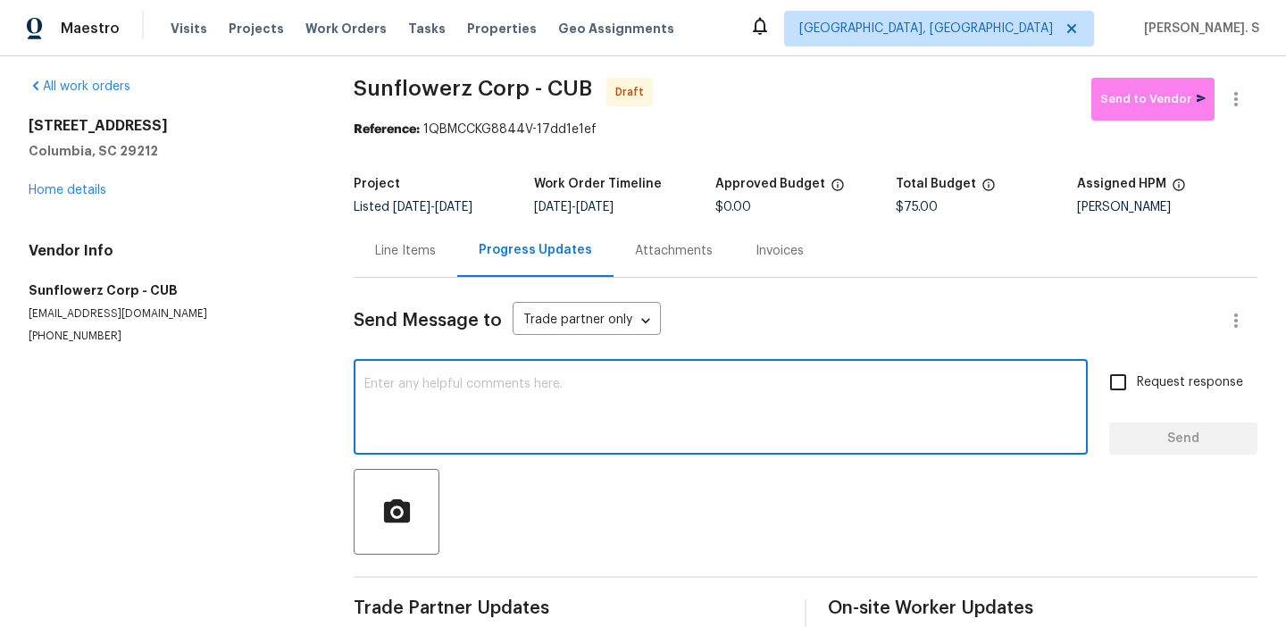
paste textarea "Hi this is Glory with Opendoor. I’m confirming you received the WO for the prop…"
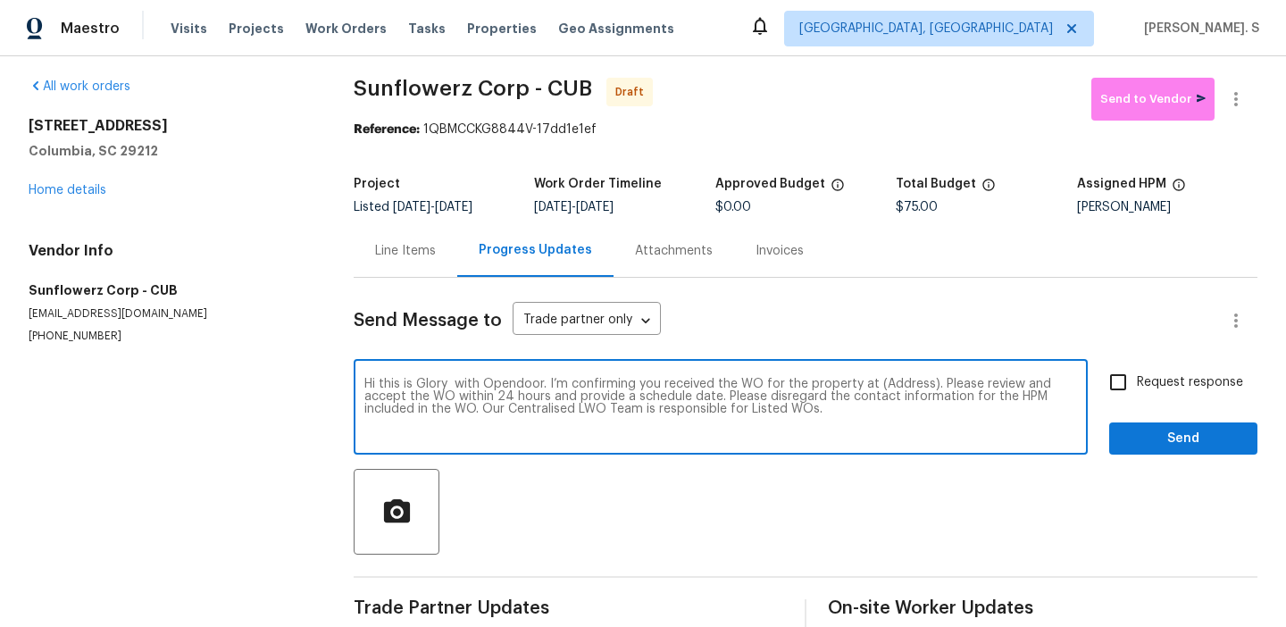
click at [891, 384] on textarea "Hi this is Glory with Opendoor. I’m confirming you received the WO for the prop…" at bounding box center [720, 409] width 713 height 63
paste textarea "155 Doverside Dr, Columbia, SC 29212"
type textarea "Hi this is Glory with Opendoor. I’m confirming you received the WO for the prop…"
click at [1236, 107] on icon "button" at bounding box center [1235, 98] width 21 height 21
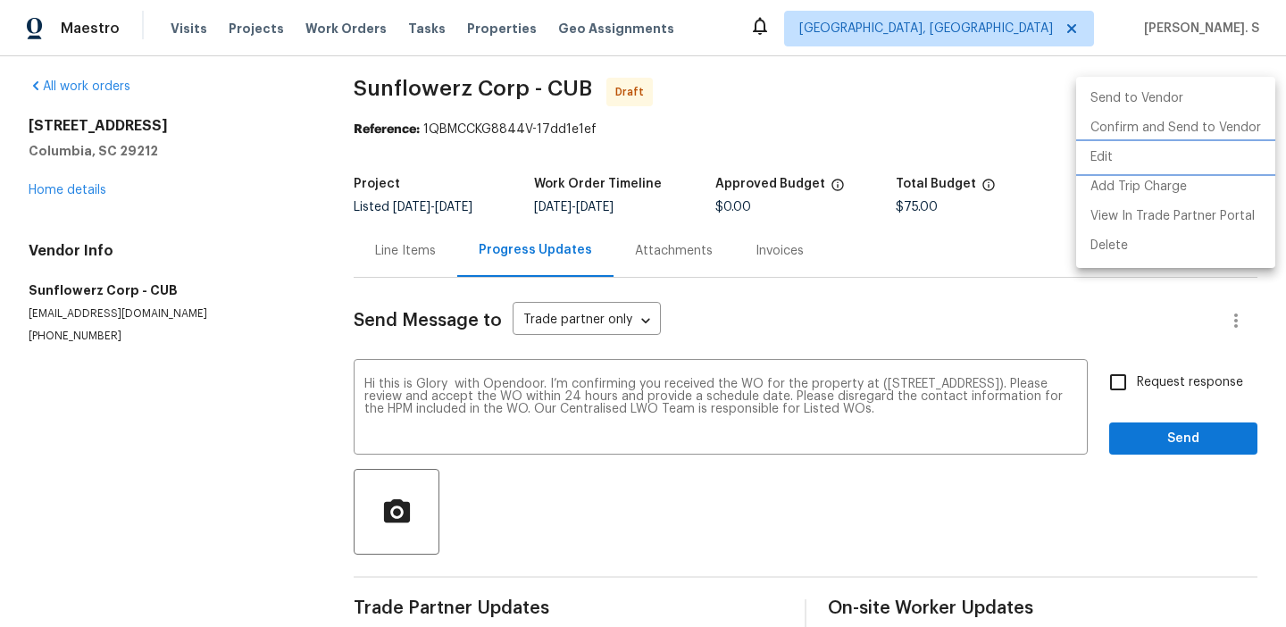
click at [1131, 163] on li "Edit" at bounding box center [1175, 157] width 199 height 29
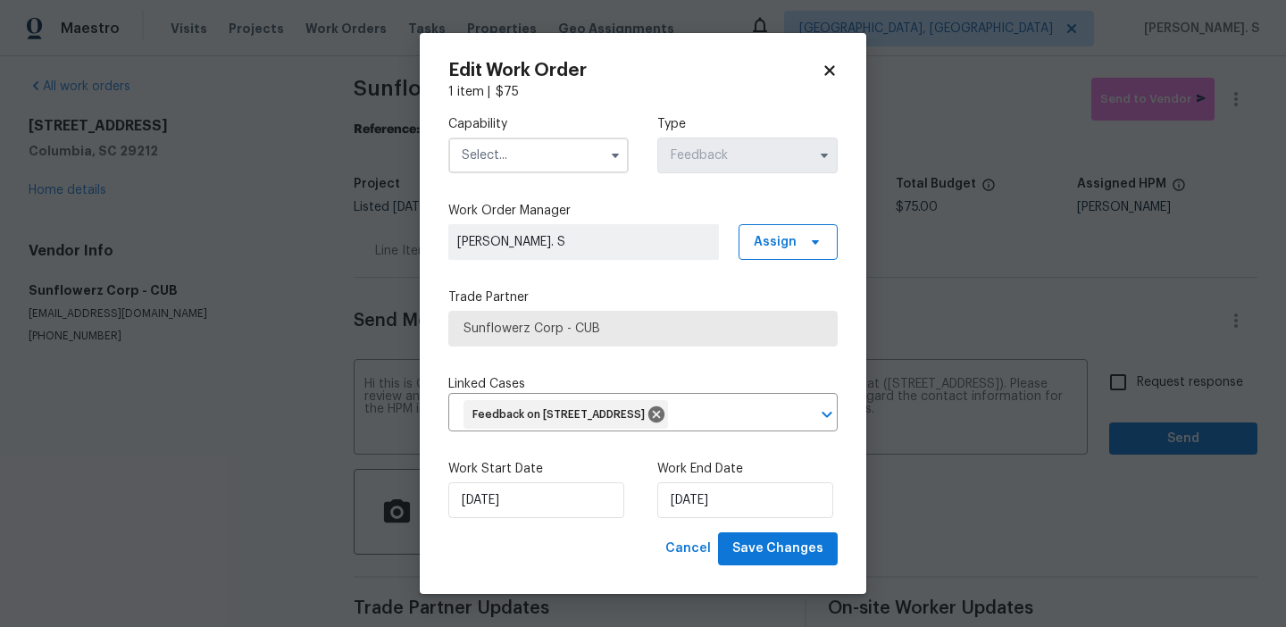
click at [539, 176] on div "Capability Type Feedback" at bounding box center [642, 144] width 389 height 87
click at [547, 158] on input "text" at bounding box center [538, 156] width 180 height 36
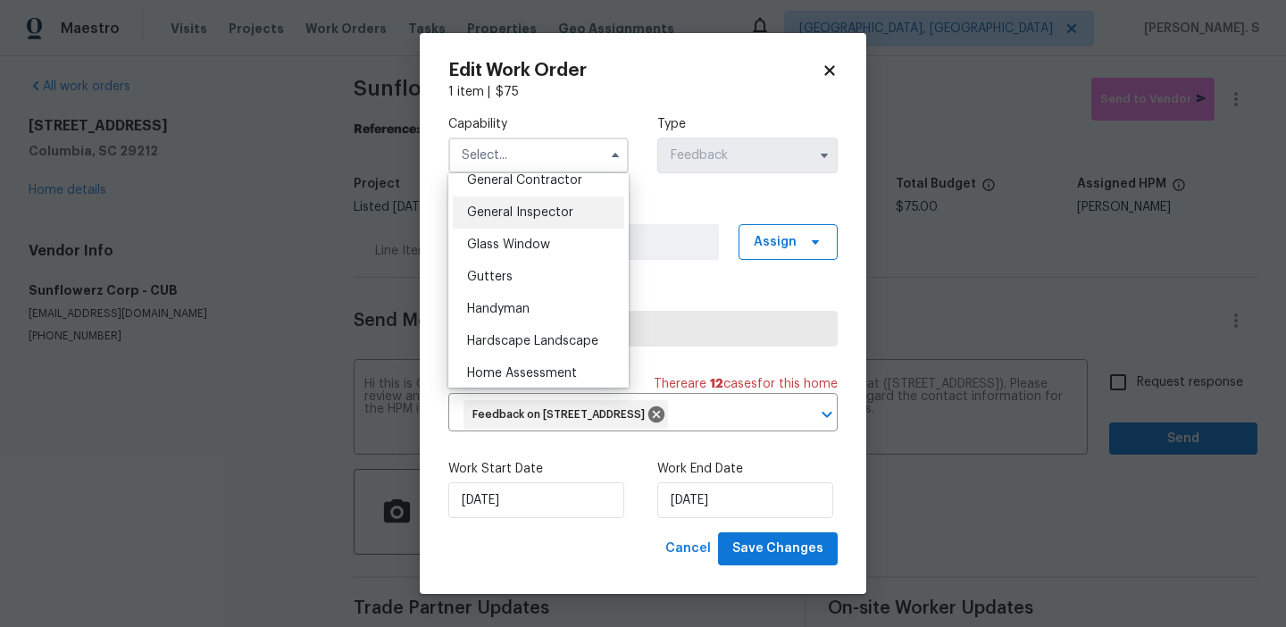
scroll to position [912, 0]
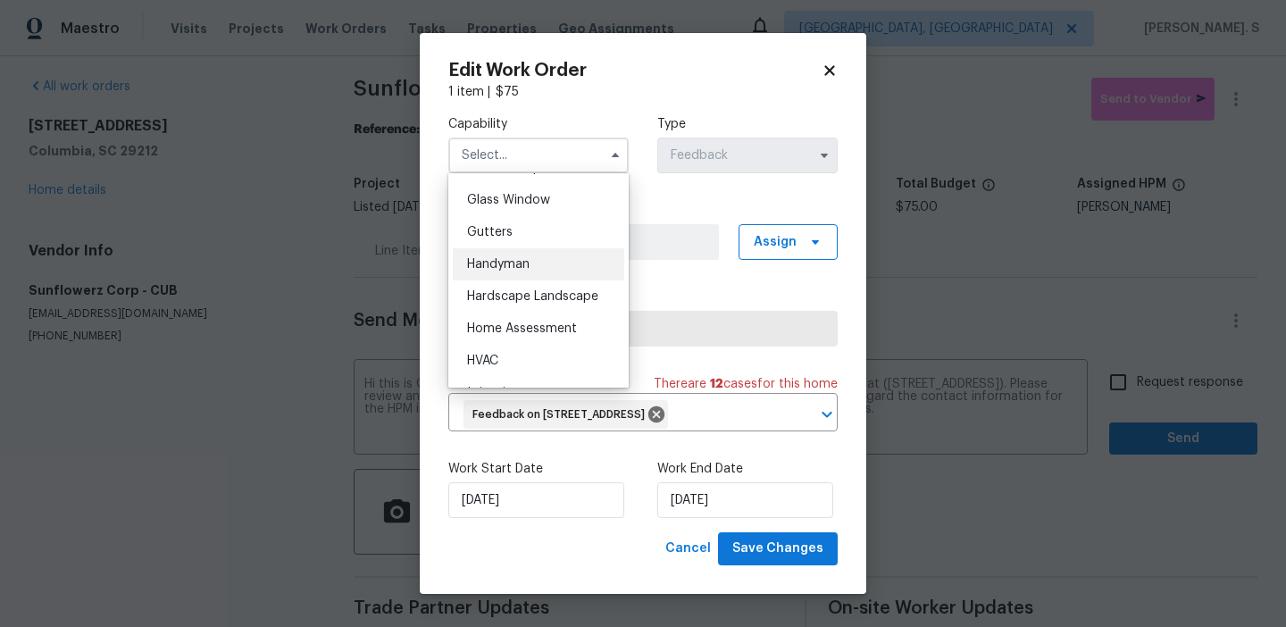
click at [547, 279] on div "Handyman" at bounding box center [538, 264] width 171 height 32
type input "Handyman"
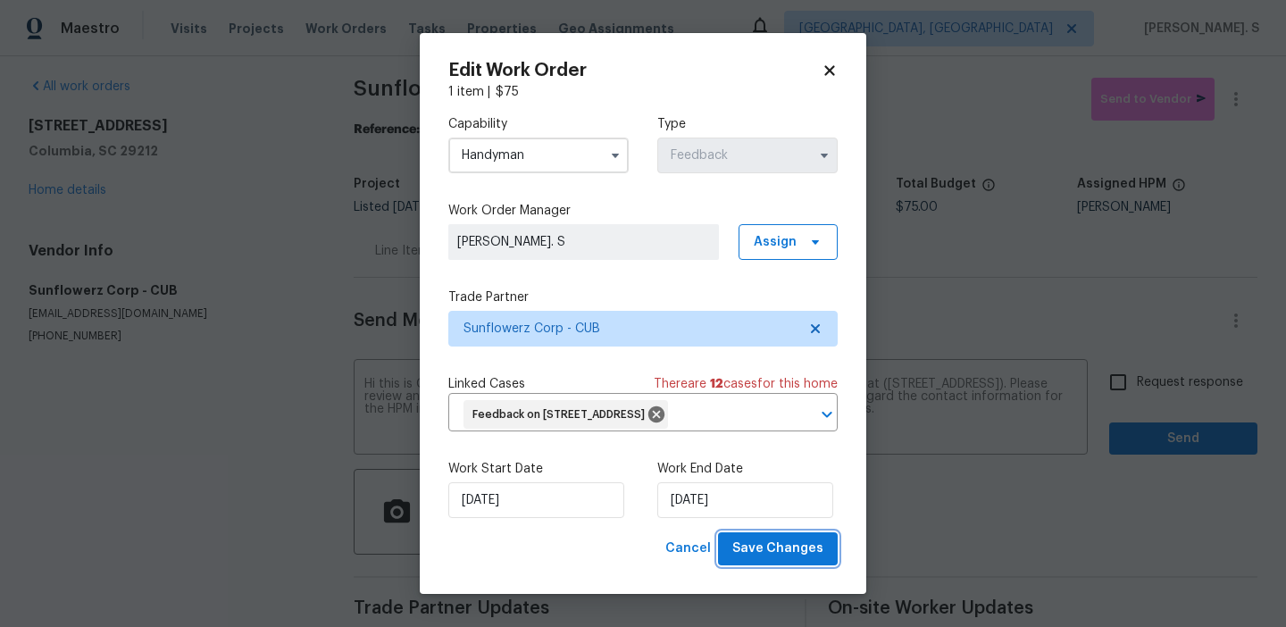
click at [772, 539] on span "Save Changes" at bounding box center [777, 549] width 91 height 22
click at [1193, 386] on span "Request response" at bounding box center [1190, 382] width 106 height 19
click at [1137, 386] on input "Request response" at bounding box center [1118, 382] width 38 height 38
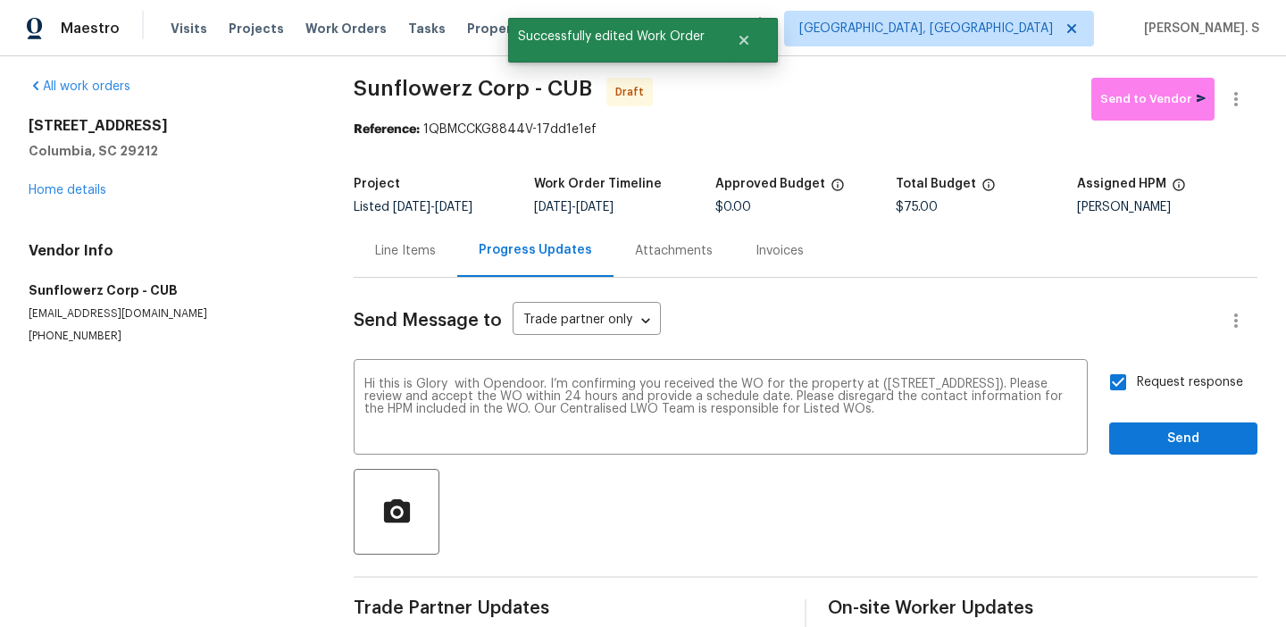
click at [1193, 386] on span "Request response" at bounding box center [1190, 382] width 106 height 19
click at [1137, 386] on input "Request response" at bounding box center [1118, 382] width 38 height 38
click at [1193, 386] on span "Request response" at bounding box center [1190, 382] width 106 height 19
click at [1137, 386] on input "Request response" at bounding box center [1118, 382] width 38 height 38
click at [1193, 386] on span "Request response" at bounding box center [1190, 382] width 106 height 19
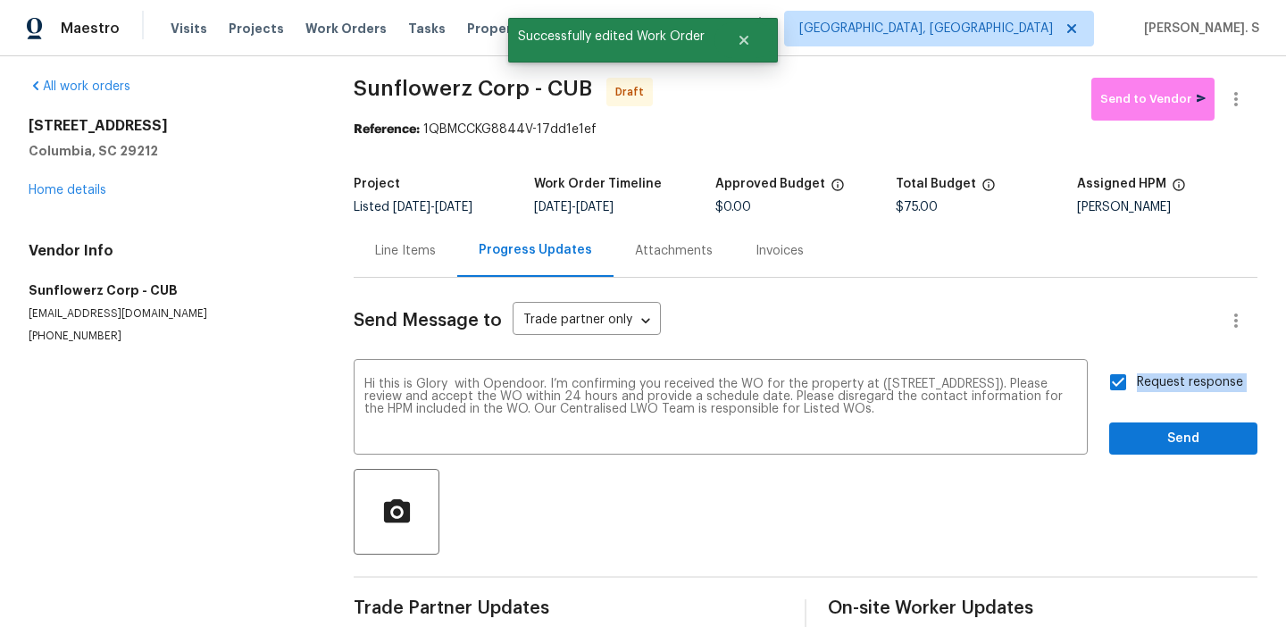
click at [1137, 386] on input "Request response" at bounding box center [1118, 382] width 38 height 38
click at [1193, 386] on span "Request response" at bounding box center [1190, 382] width 106 height 19
click at [1137, 386] on input "Request response" at bounding box center [1118, 382] width 38 height 38
checkbox input "true"
click at [1158, 444] on span "Send" at bounding box center [1183, 439] width 120 height 22
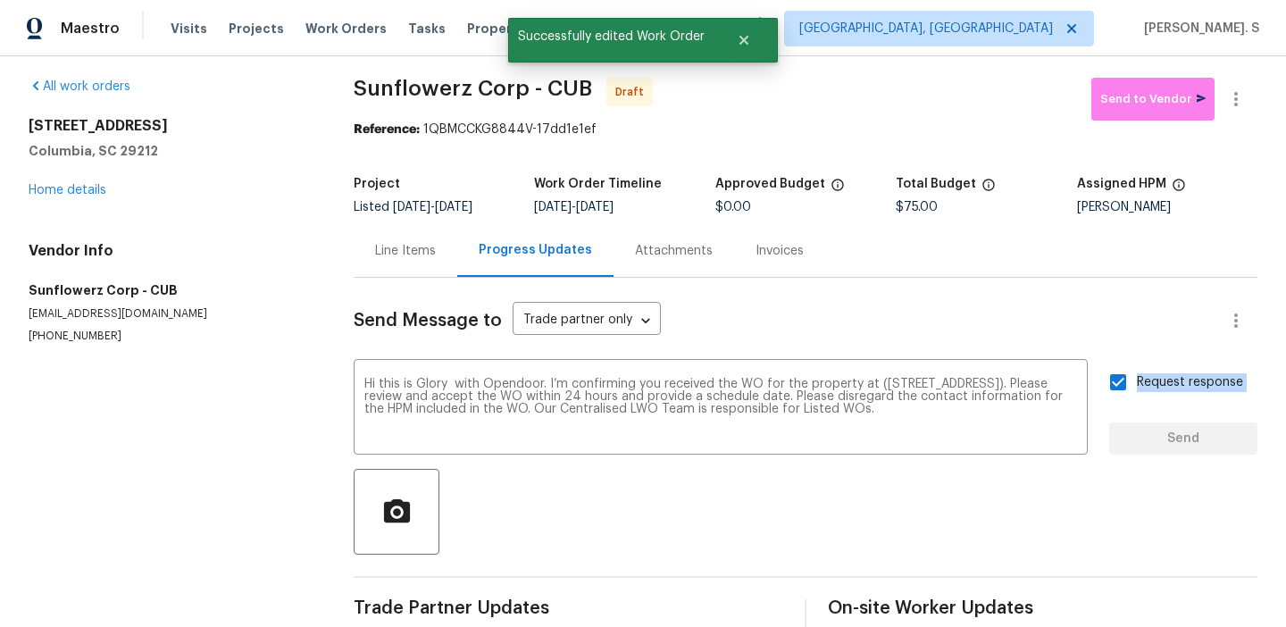
click at [1256, 107] on div at bounding box center [1235, 99] width 43 height 43
click at [1255, 93] on button "button" at bounding box center [1235, 99] width 43 height 43
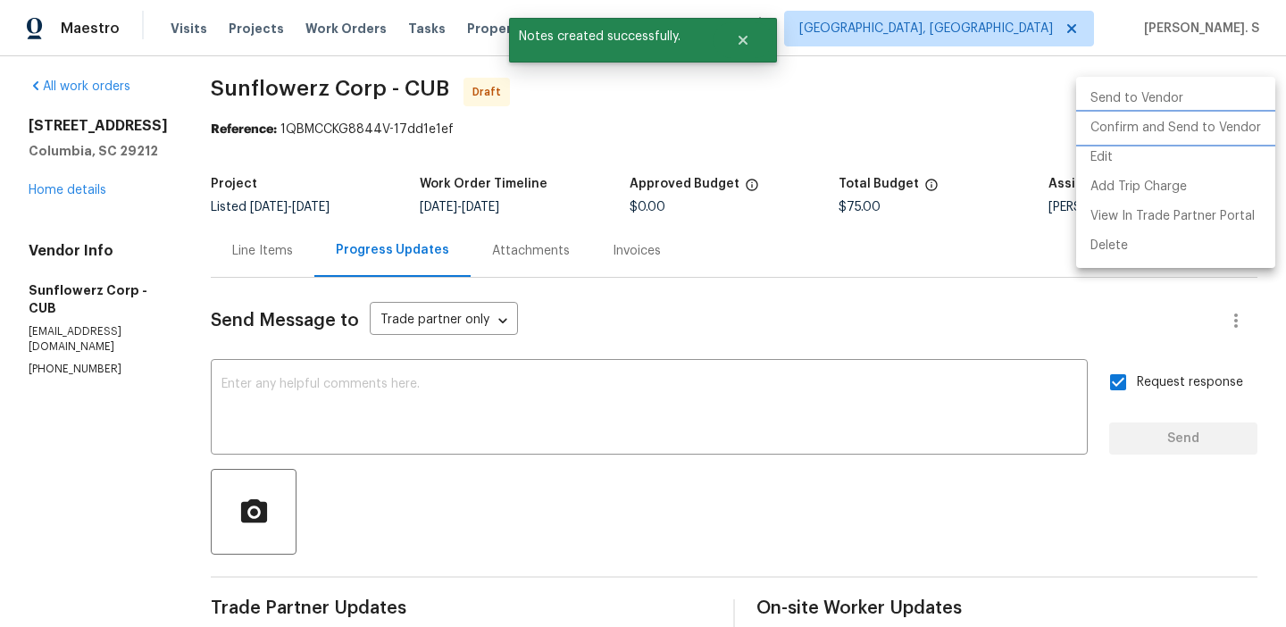
click at [1138, 130] on li "Confirm and Send to Vendor" at bounding box center [1175, 127] width 199 height 29
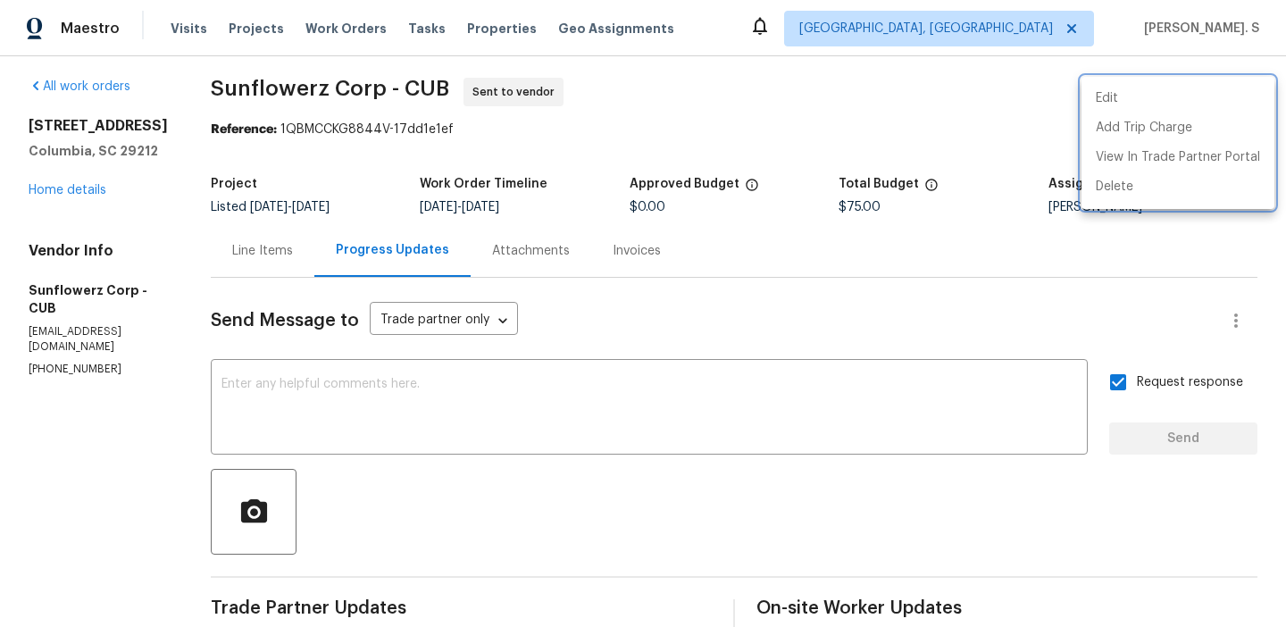
click at [551, 427] on div at bounding box center [643, 313] width 1286 height 627
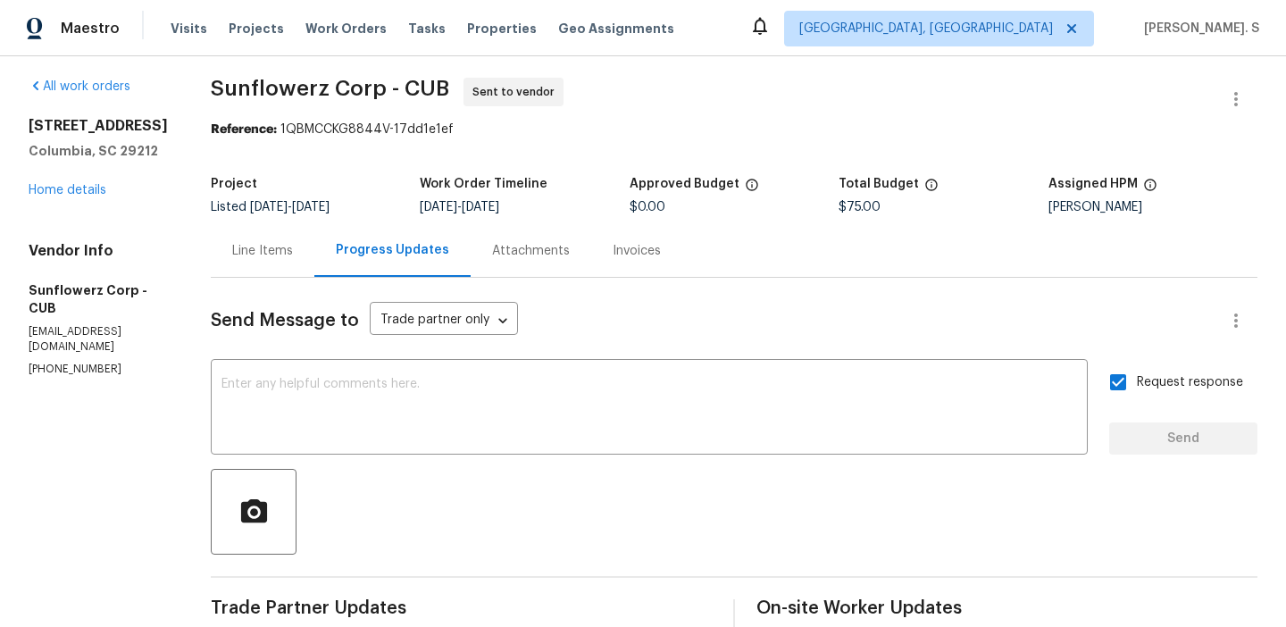
click at [551, 427] on textarea at bounding box center [648, 409] width 855 height 63
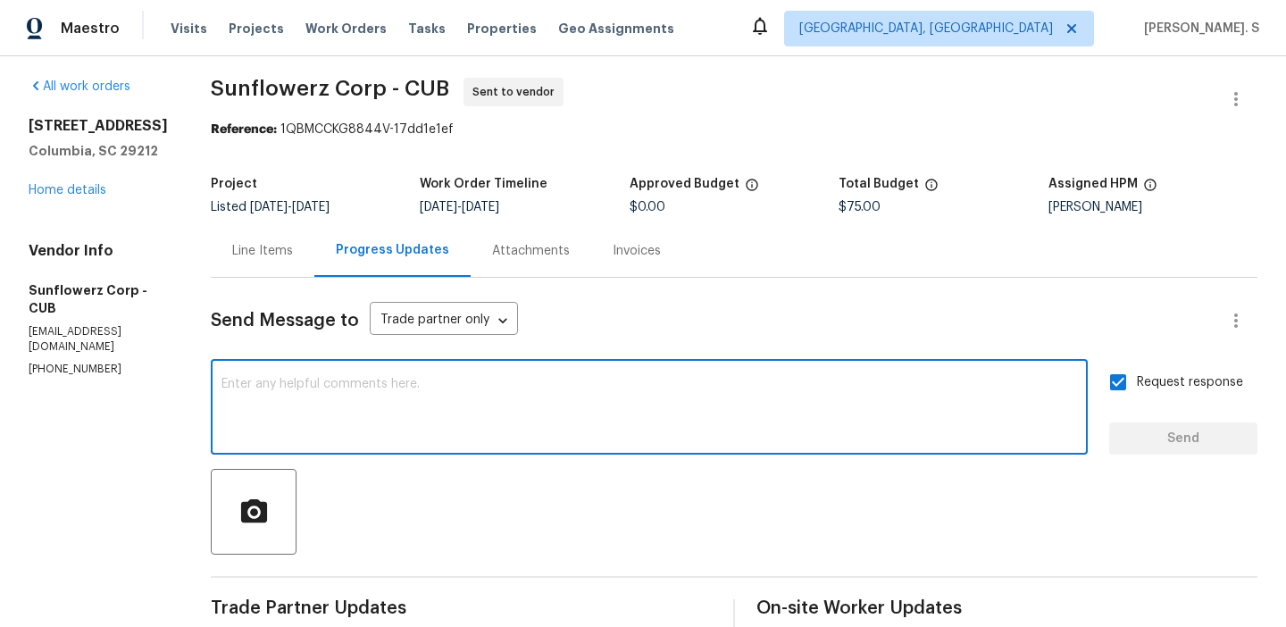
click at [551, 427] on textarea at bounding box center [648, 409] width 855 height 63
paste textarea "The Work Orders must include before-photos (both close-up and wide-angle) and a…"
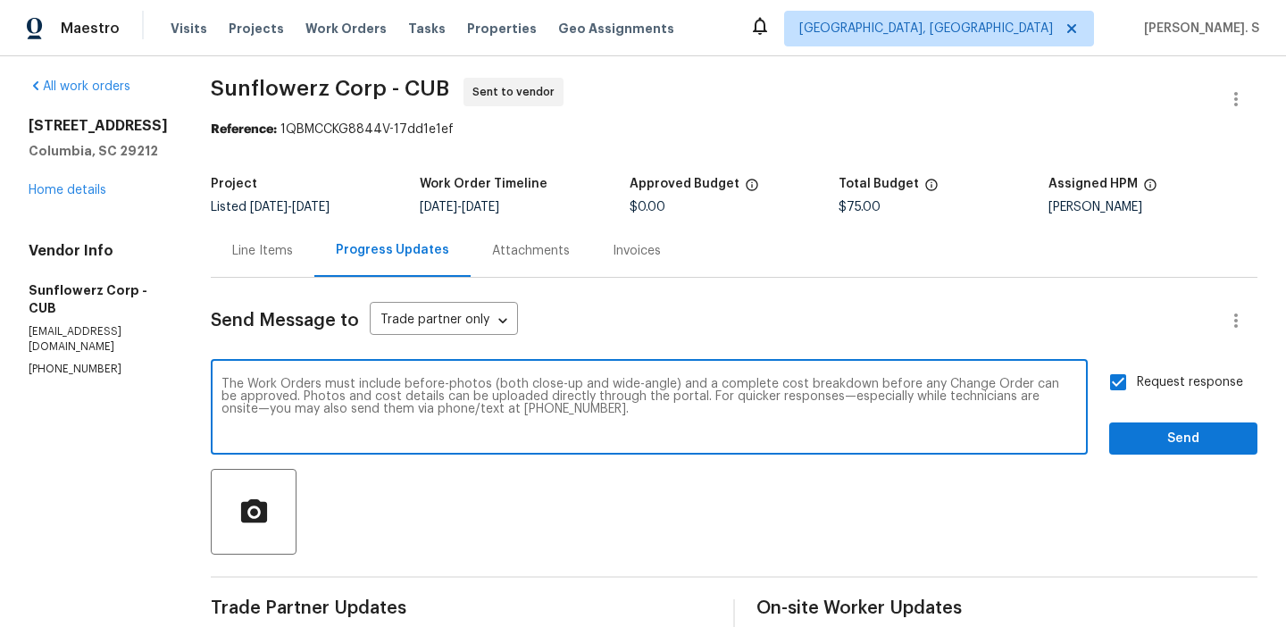
type textarea "The Work Orders must include before-photos (both close-up and wide-angle) and a…"
click at [1168, 425] on button "Send" at bounding box center [1183, 438] width 148 height 33
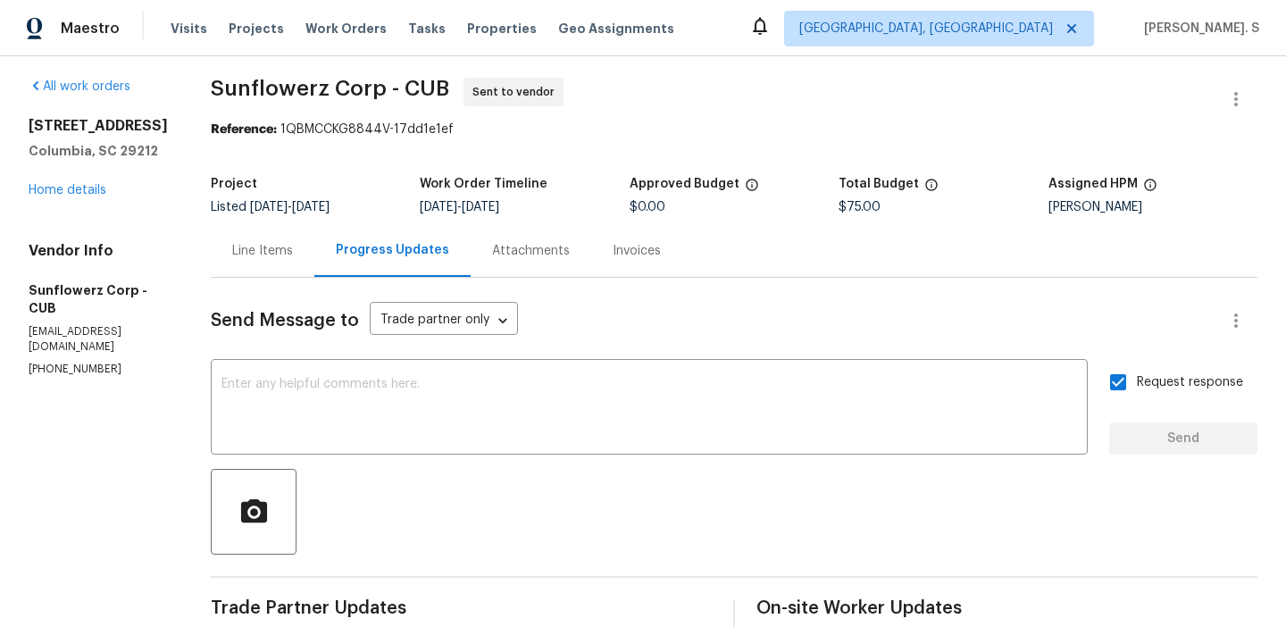
click at [374, 67] on div "All work orders 155 Doverside Dr Columbia, SC 29212 Home details Vendor Info Su…" at bounding box center [643, 484] width 1286 height 871
copy span "Sunflowerz Corp - CUB"
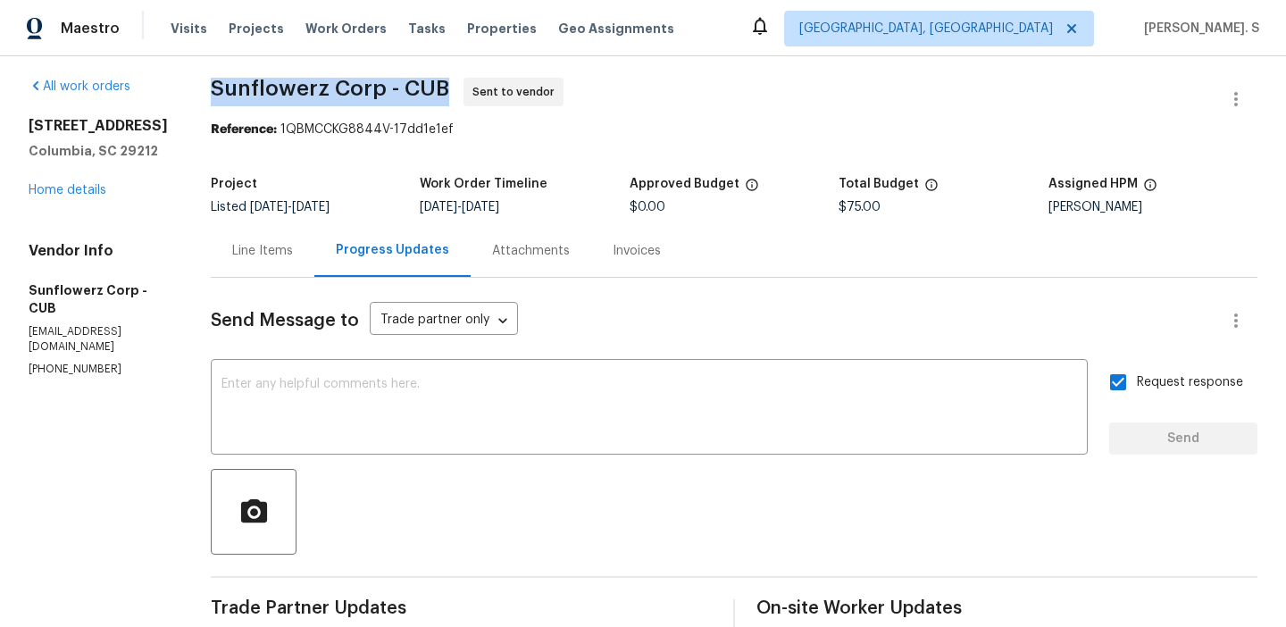
click at [287, 130] on div "Reference: 1QBMCCKG8844V-17dd1e1ef" at bounding box center [734, 130] width 1046 height 18
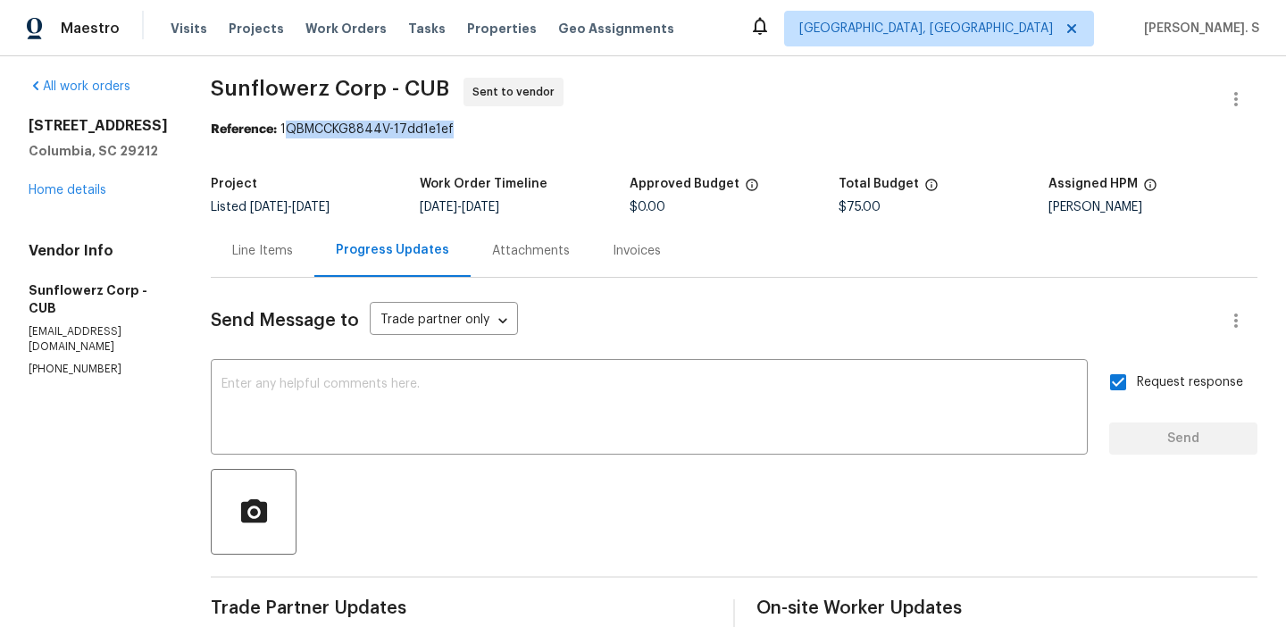
drag, startPoint x: 285, startPoint y: 130, endPoint x: 542, endPoint y: 130, distance: 257.2
click at [542, 130] on div "Reference: 1QBMCCKG8844V-17dd1e1ef" at bounding box center [734, 130] width 1046 height 18
copy div "QBMCCKG8844V-17dd1e1ef"
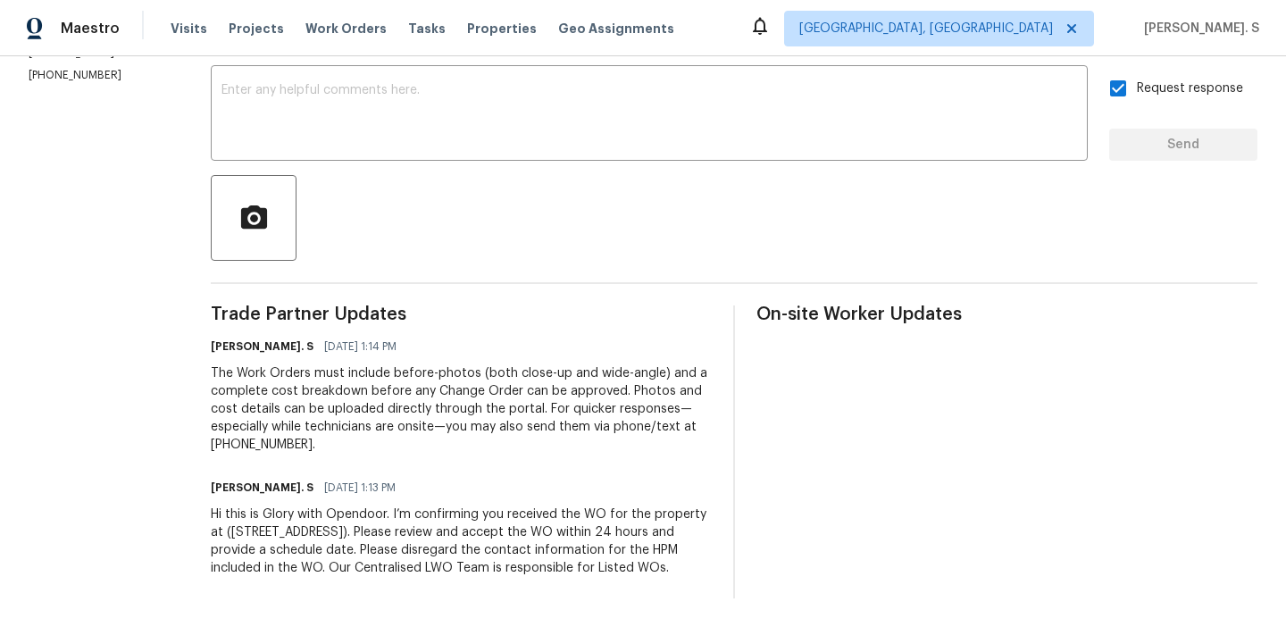
scroll to position [0, 0]
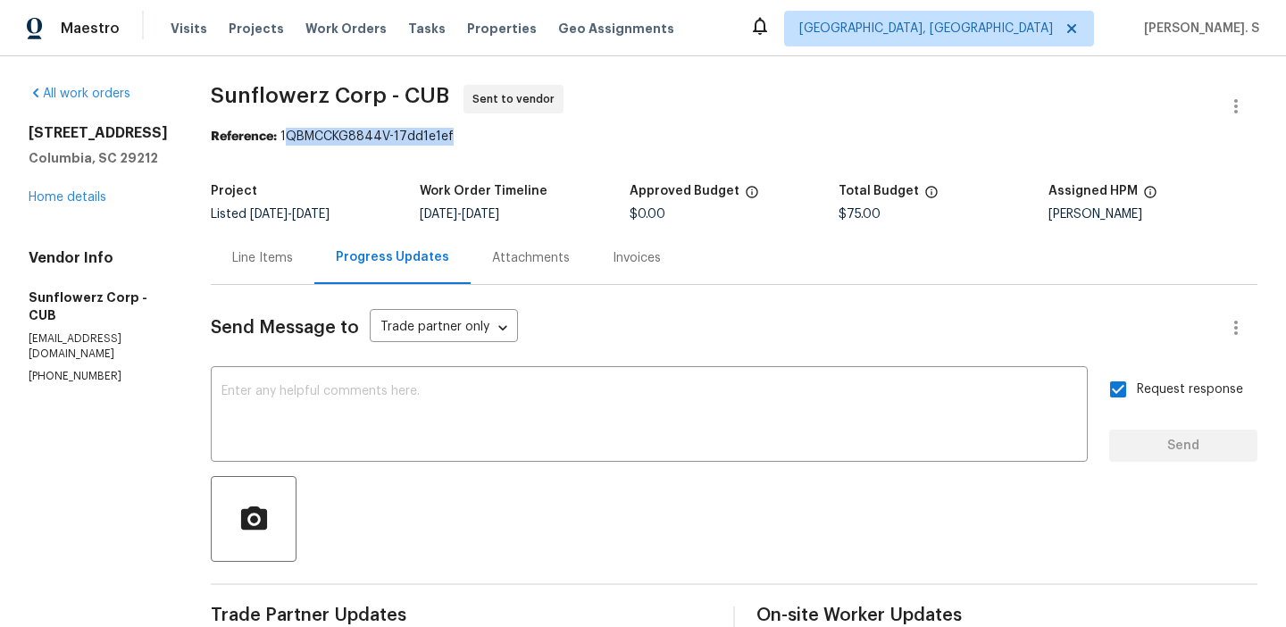
click at [268, 261] on div "Line Items" at bounding box center [262, 258] width 61 height 18
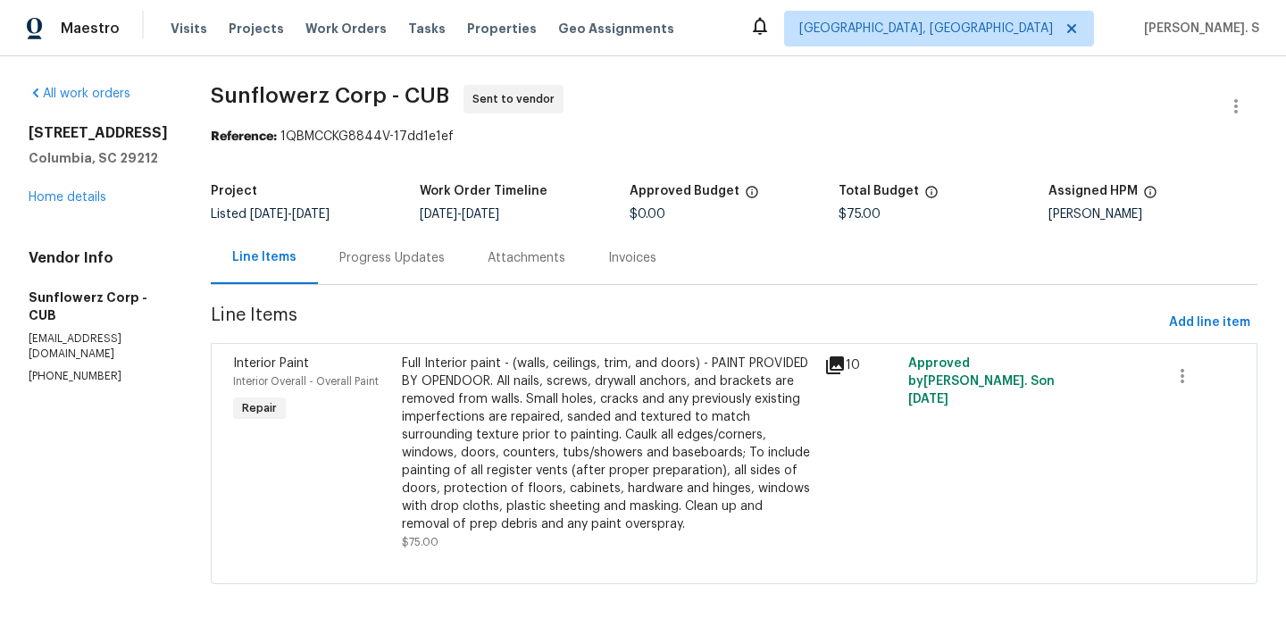
scroll to position [7, 0]
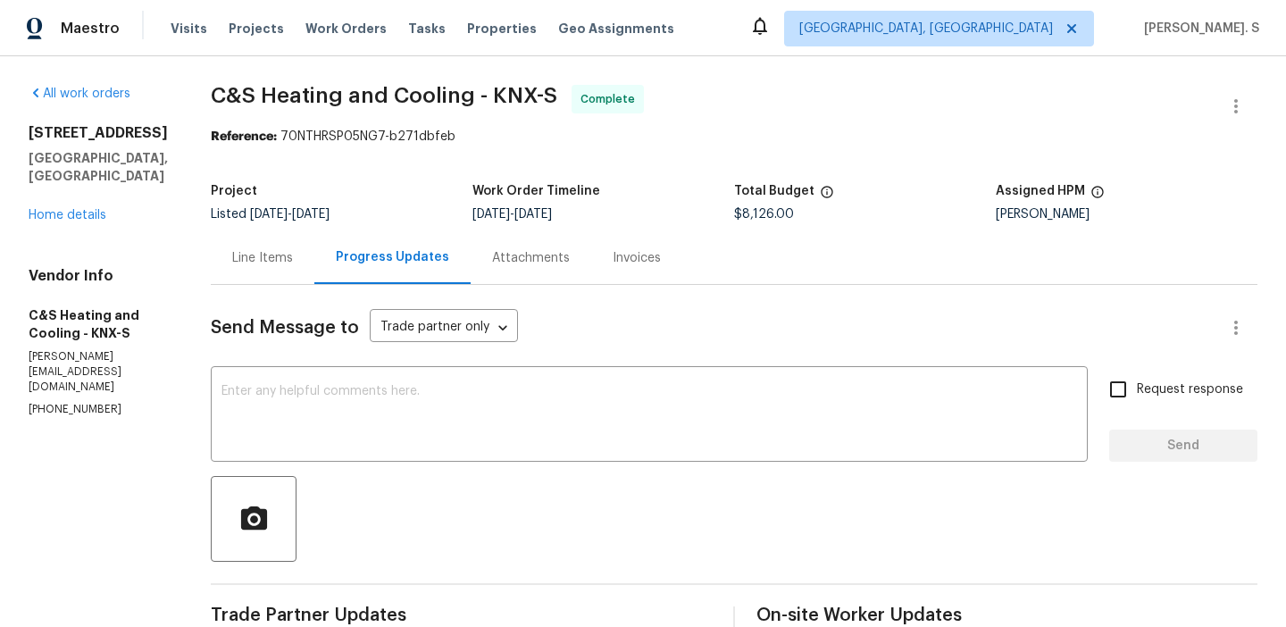
click at [314, 271] on div "Line Items" at bounding box center [263, 257] width 104 height 53
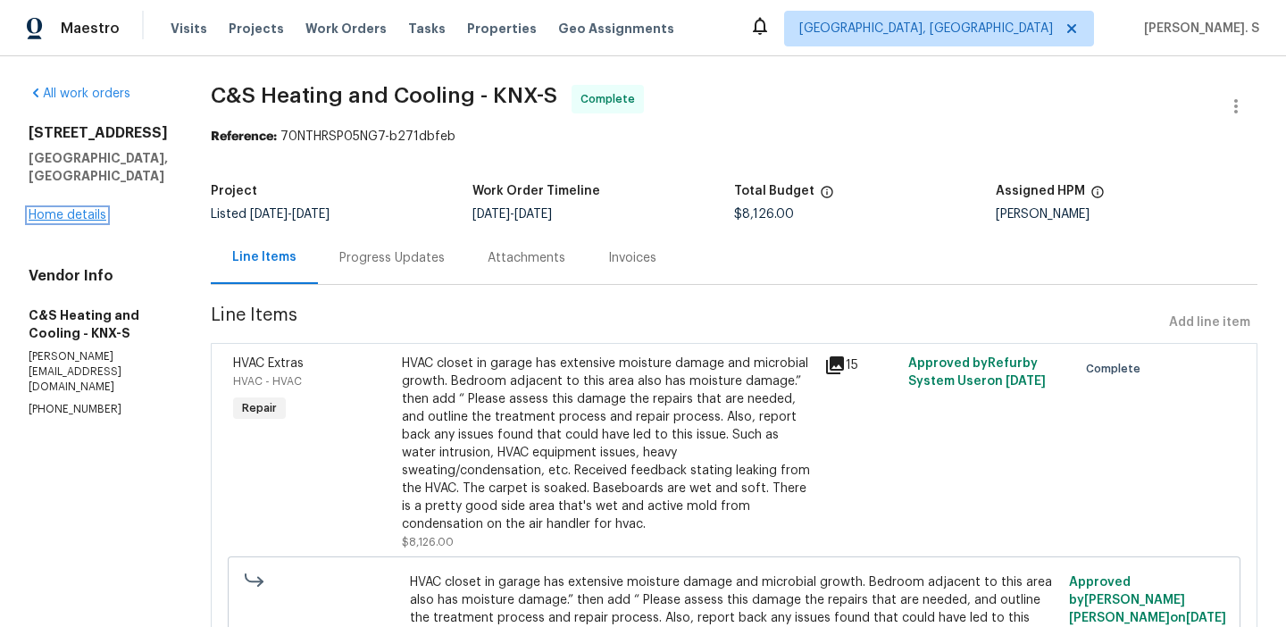
click at [98, 209] on link "Home details" at bounding box center [68, 215] width 78 height 13
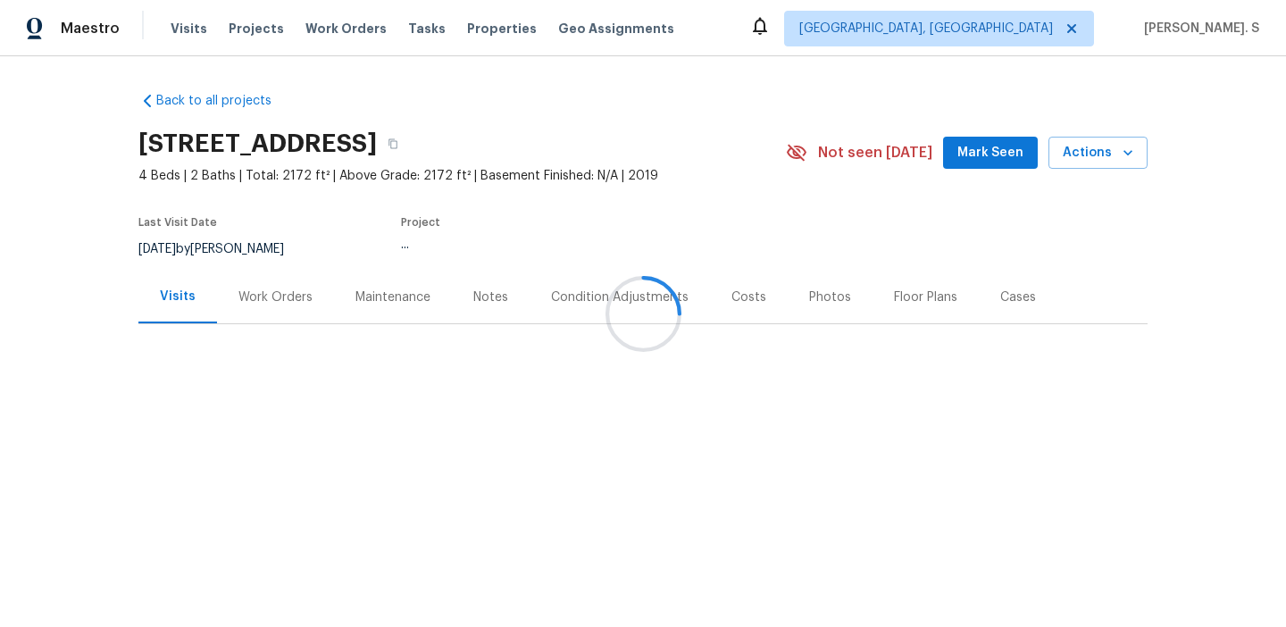
click at [283, 258] on div "9/18/2025 by John Perkins" at bounding box center [221, 248] width 167 height 21
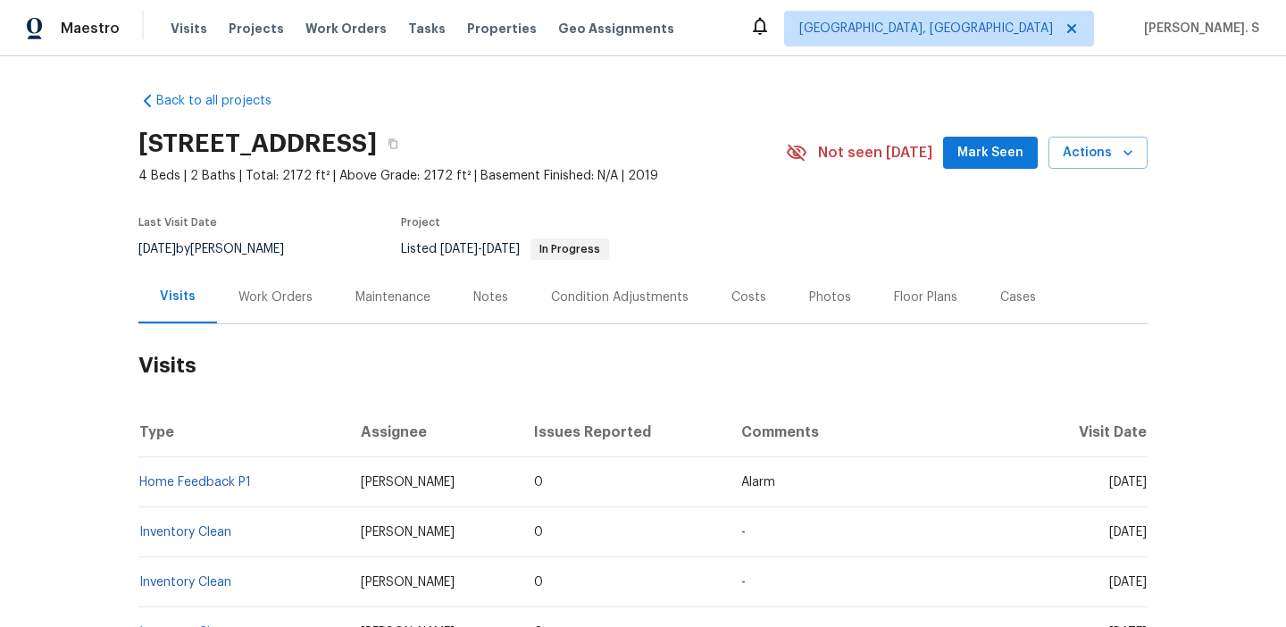
click at [277, 282] on div "Work Orders" at bounding box center [275, 297] width 117 height 53
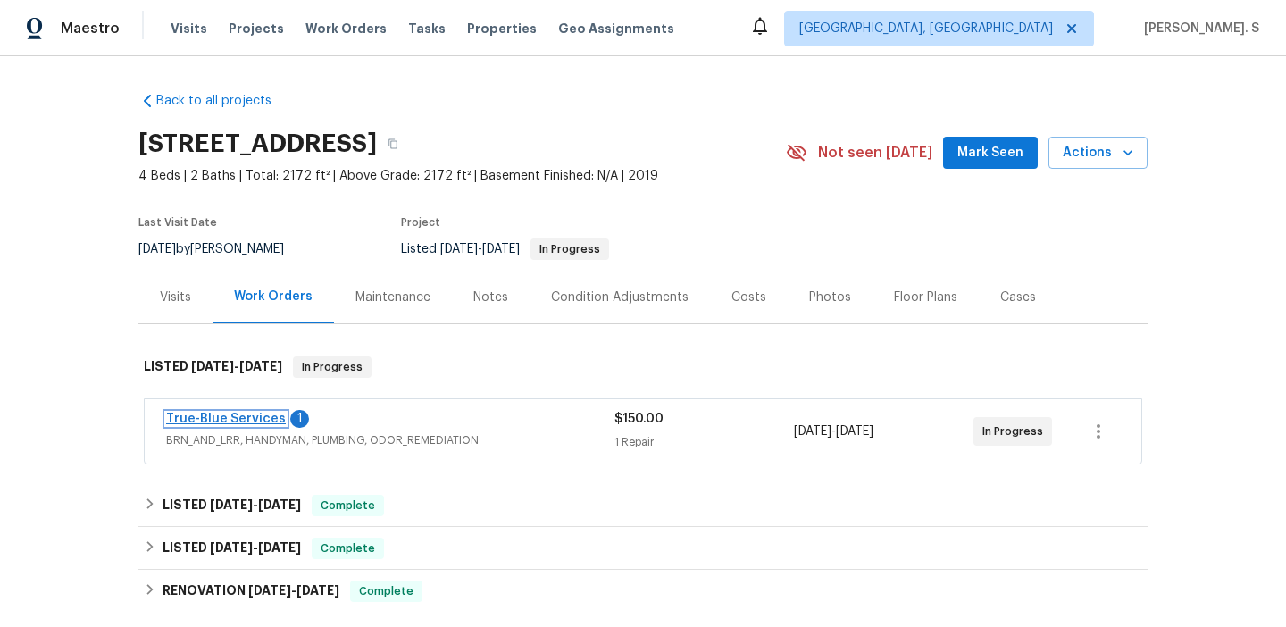
click at [194, 413] on link "True-Blue Services" at bounding box center [226, 419] width 120 height 13
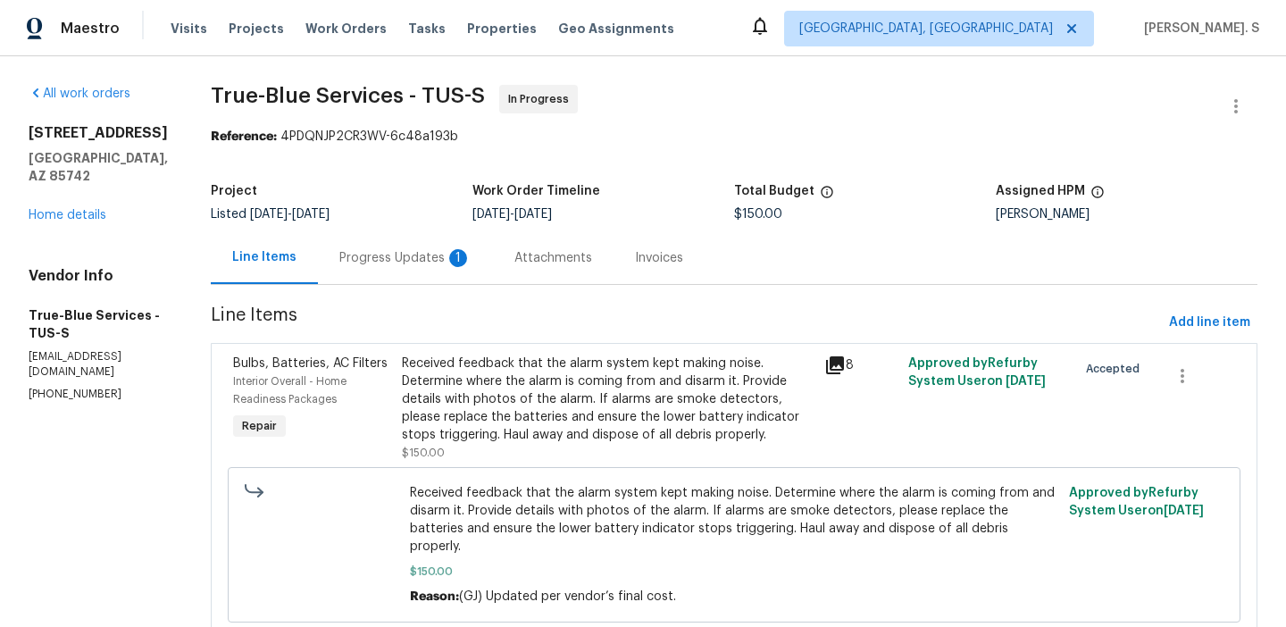
click at [466, 242] on div "Progress Updates 1" at bounding box center [405, 257] width 175 height 53
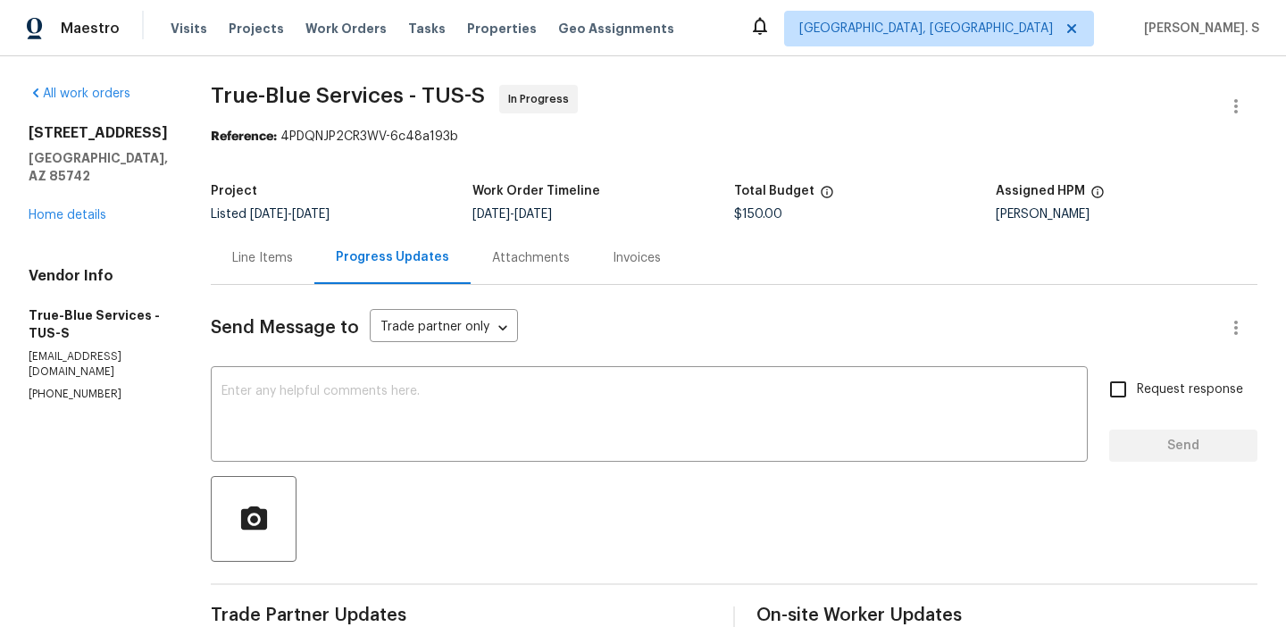
click at [269, 268] on div "Line Items" at bounding box center [263, 257] width 104 height 53
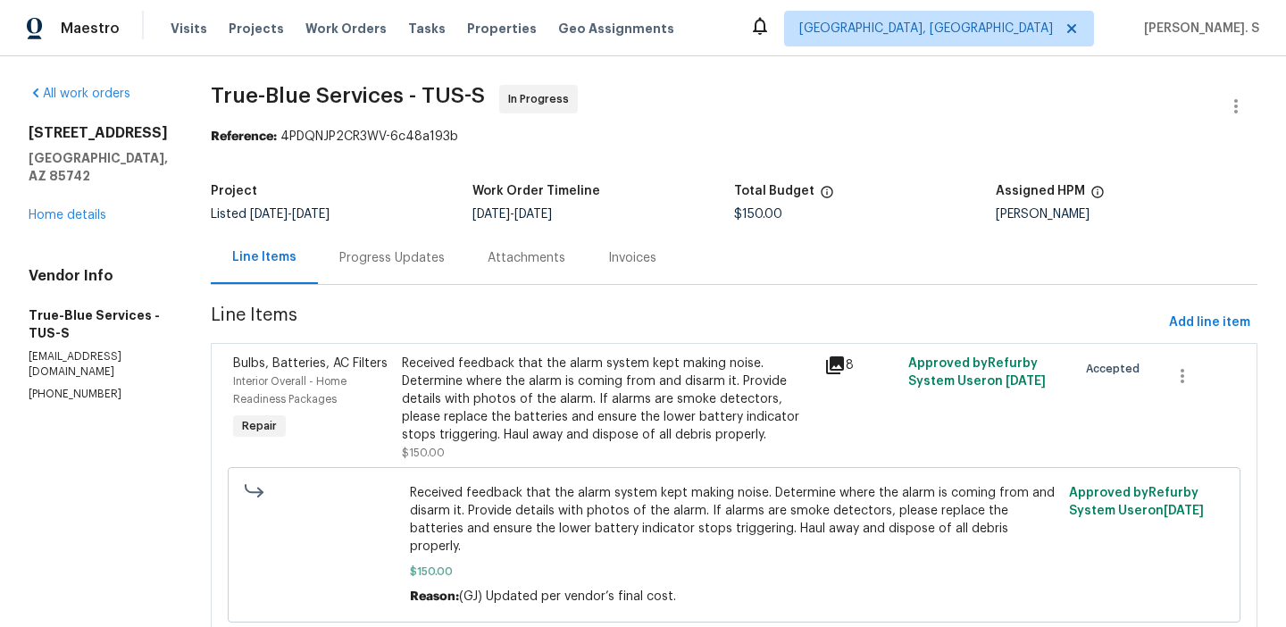
click at [504, 418] on div "Received feedback that the alarm system kept making noise. Determine where the …" at bounding box center [608, 398] width 412 height 89
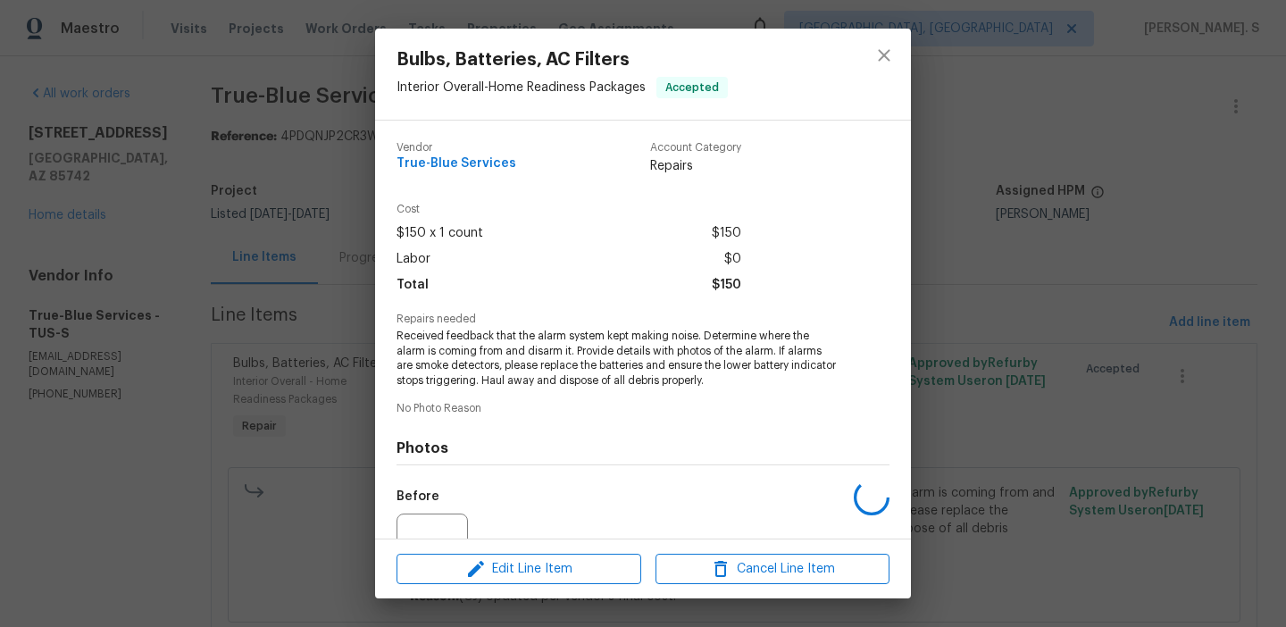
scroll to position [180, 0]
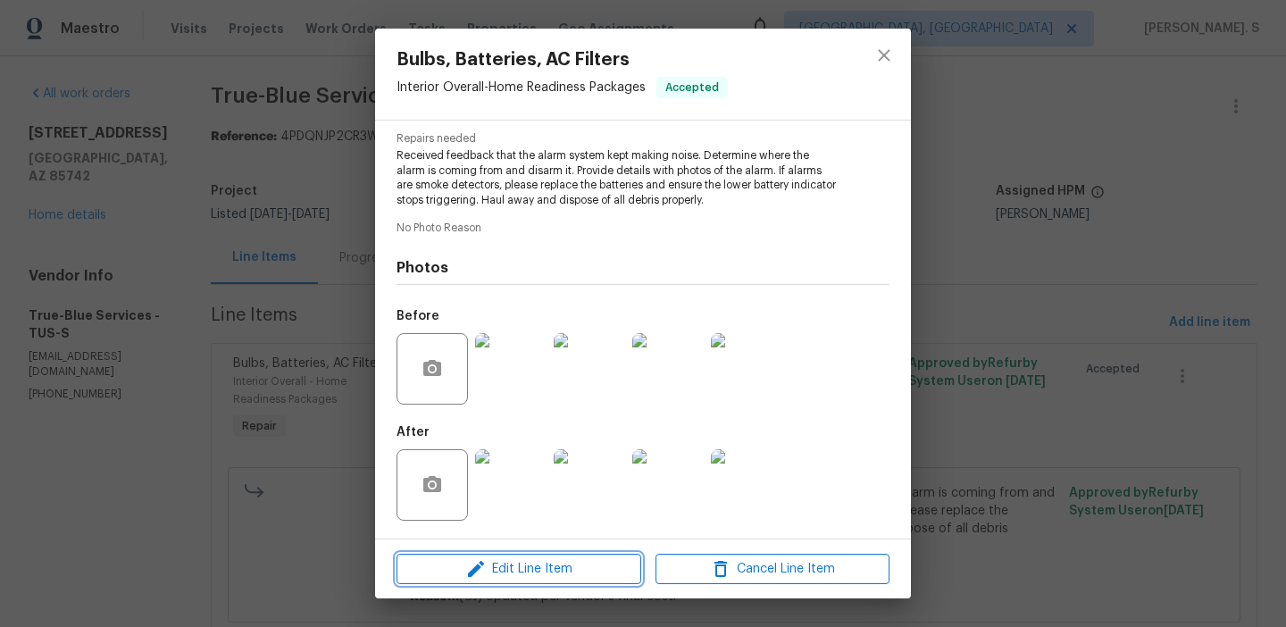
click at [492, 561] on span "Edit Line Item" at bounding box center [519, 569] width 234 height 22
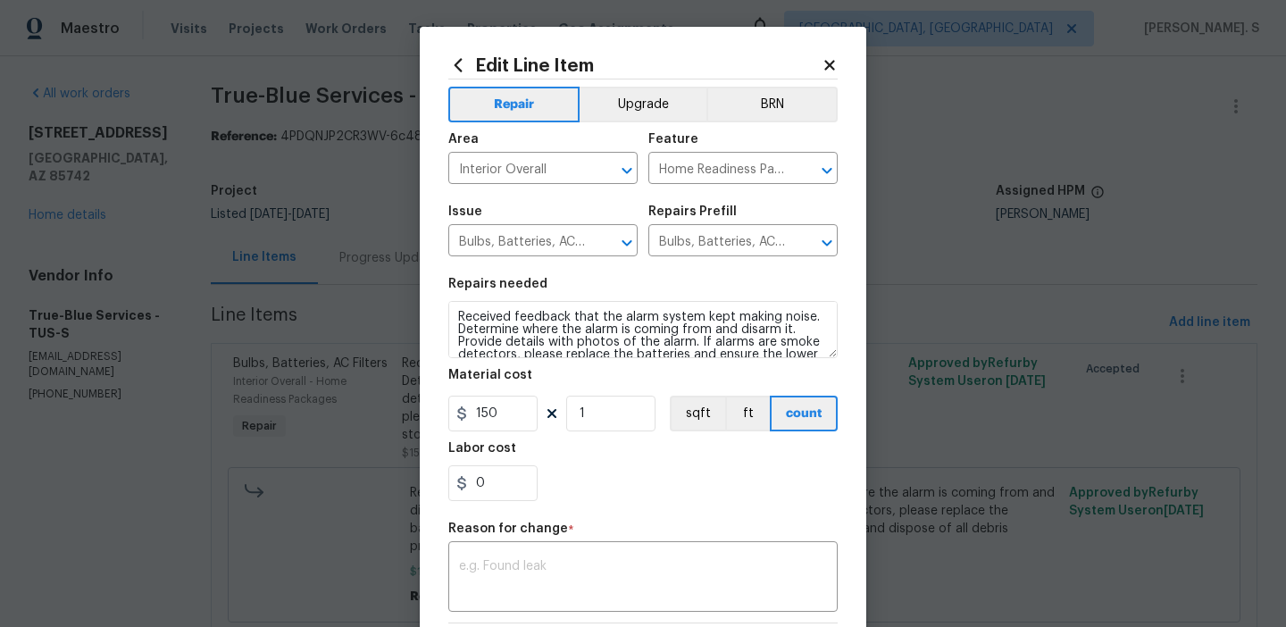
click at [513, 395] on figure "Material cost 150 1 sqft ft count" at bounding box center [642, 400] width 389 height 63
click at [1098, 213] on body "Maestro Visits Projects Work Orders Tasks Properties Geo Assignments Albuquerqu…" at bounding box center [643, 313] width 1286 height 627
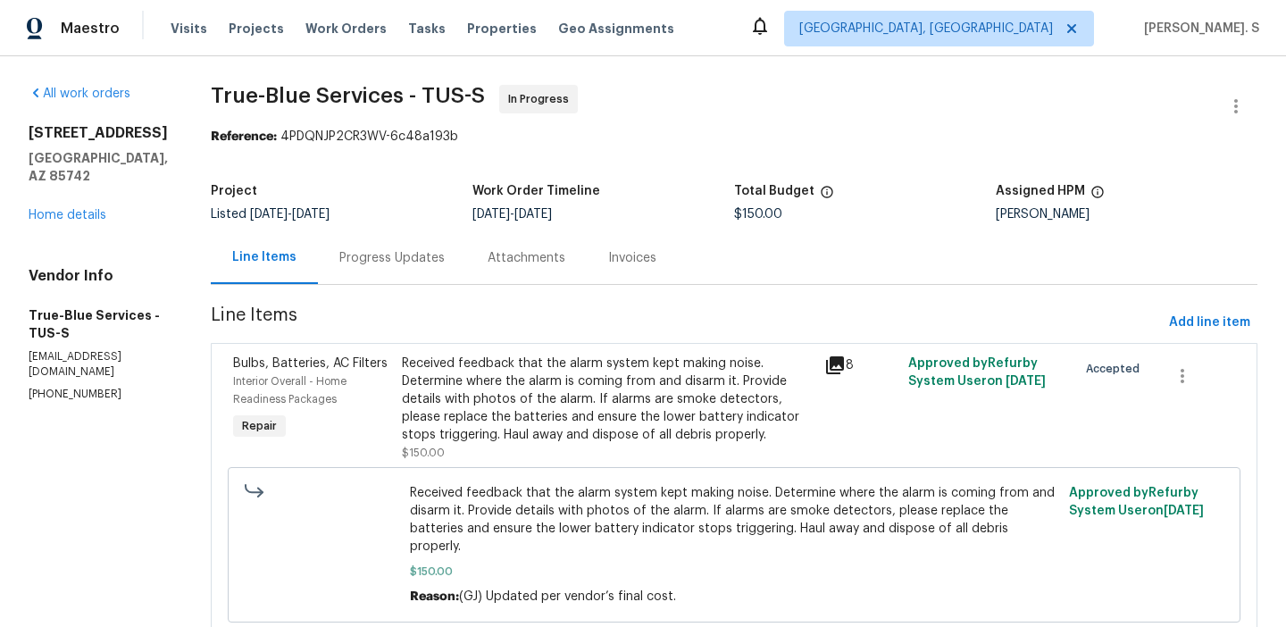
click at [444, 283] on div "Progress Updates" at bounding box center [392, 257] width 148 height 53
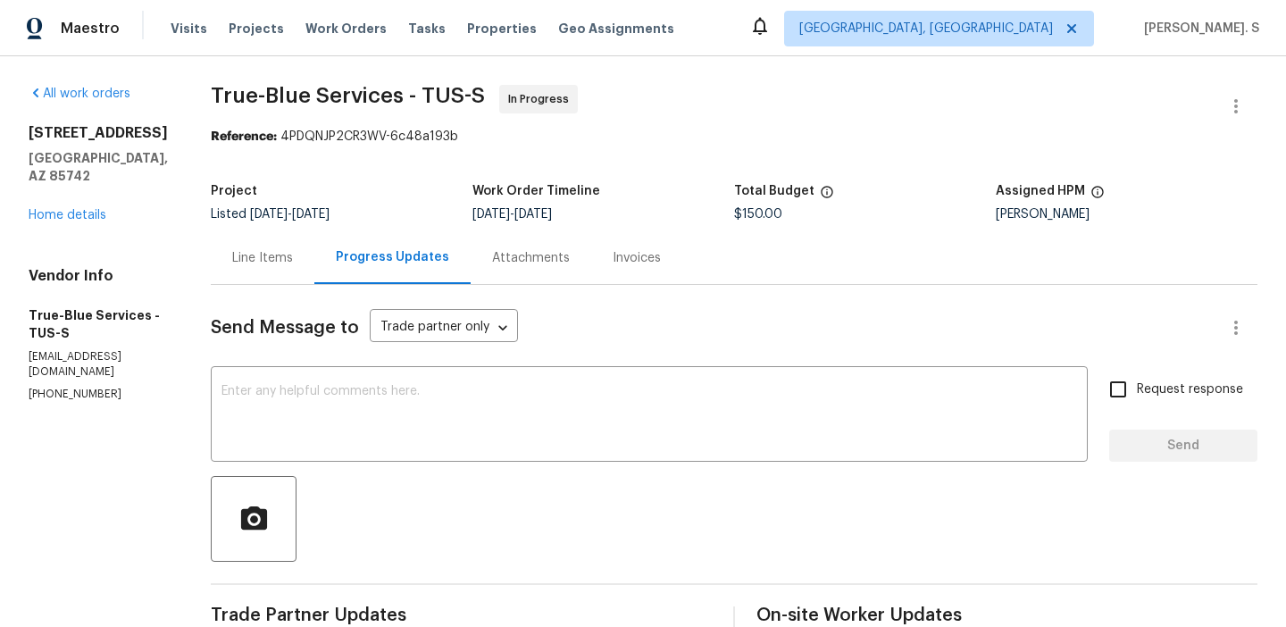
click at [258, 252] on div "Line Items" at bounding box center [262, 258] width 61 height 18
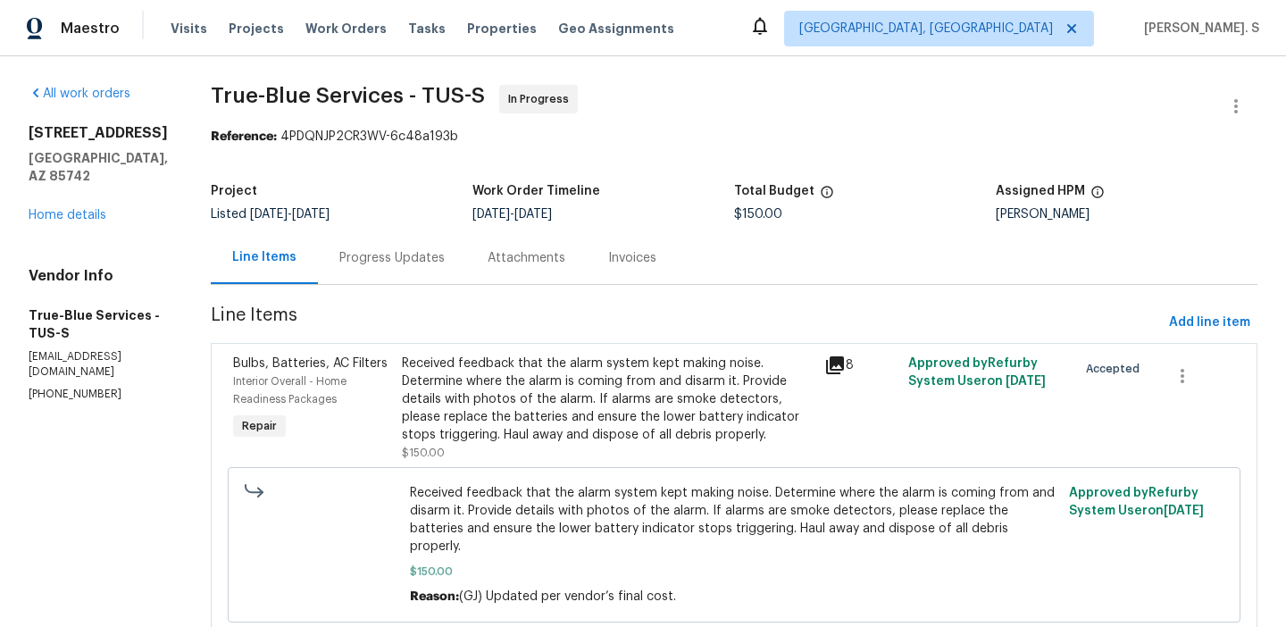
click at [447, 379] on div "Received feedback that the alarm system kept making noise. Determine where the …" at bounding box center [608, 398] width 412 height 89
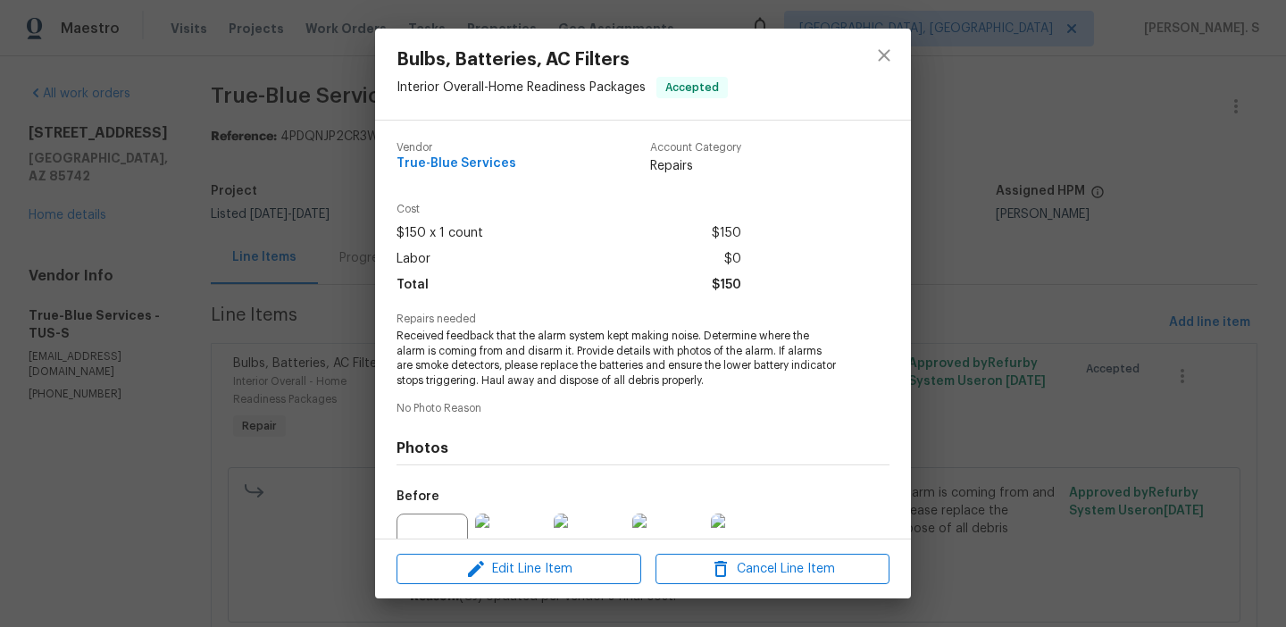
scroll to position [180, 0]
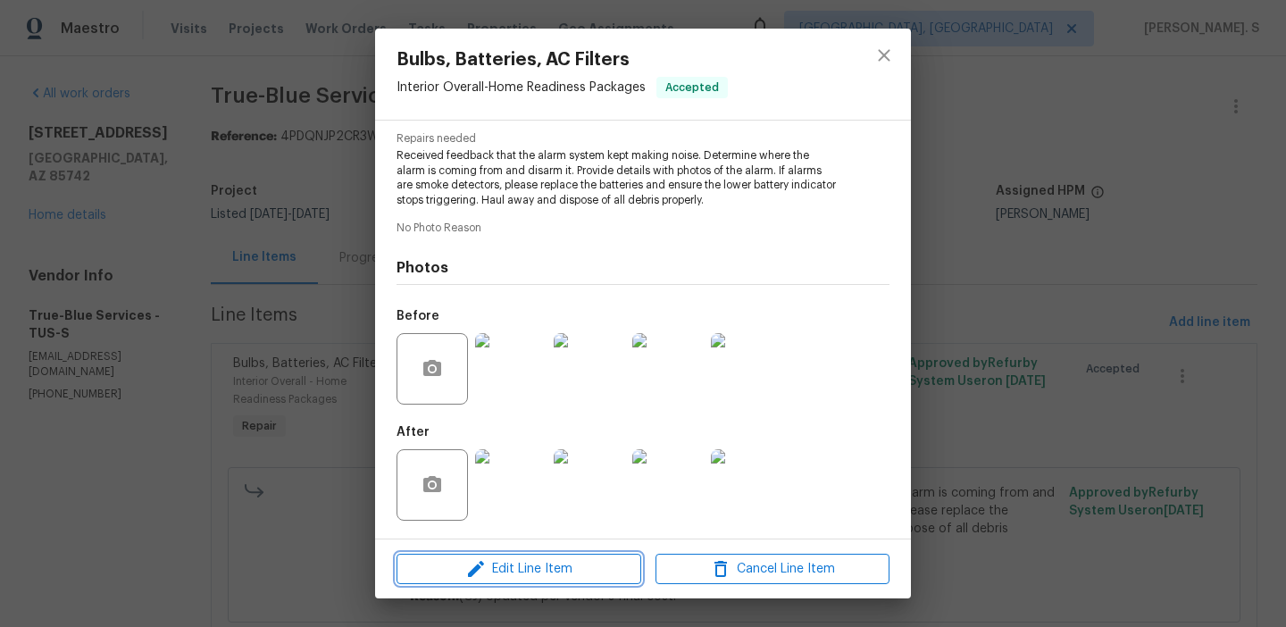
click at [494, 563] on span "Edit Line Item" at bounding box center [519, 569] width 234 height 22
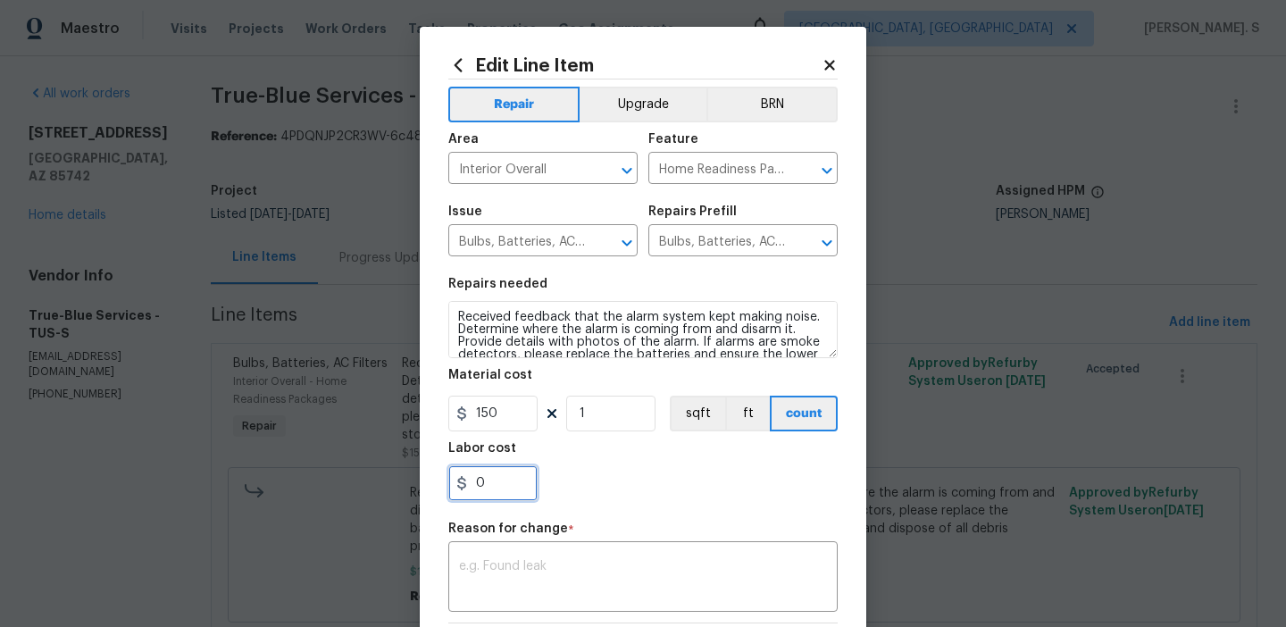
click at [494, 479] on input "0" at bounding box center [492, 483] width 89 height 36
type input "125"
click at [700, 591] on textarea at bounding box center [643, 579] width 368 height 38
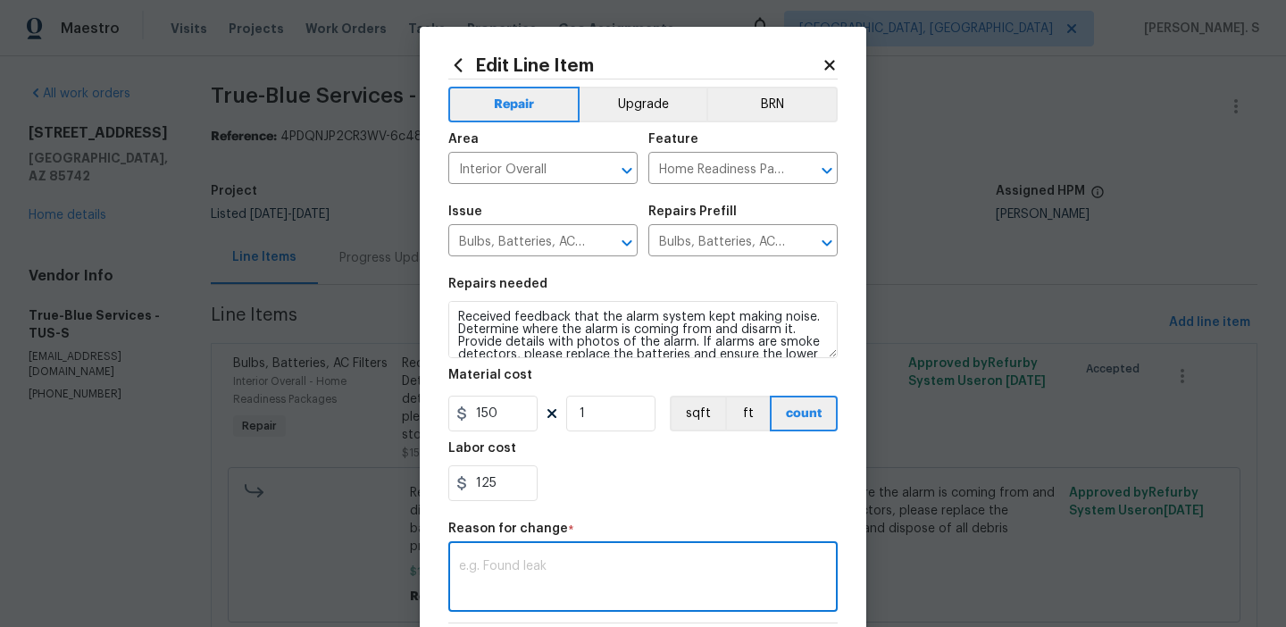
paste textarea "(GJ) Updated per vendor’s final cost."
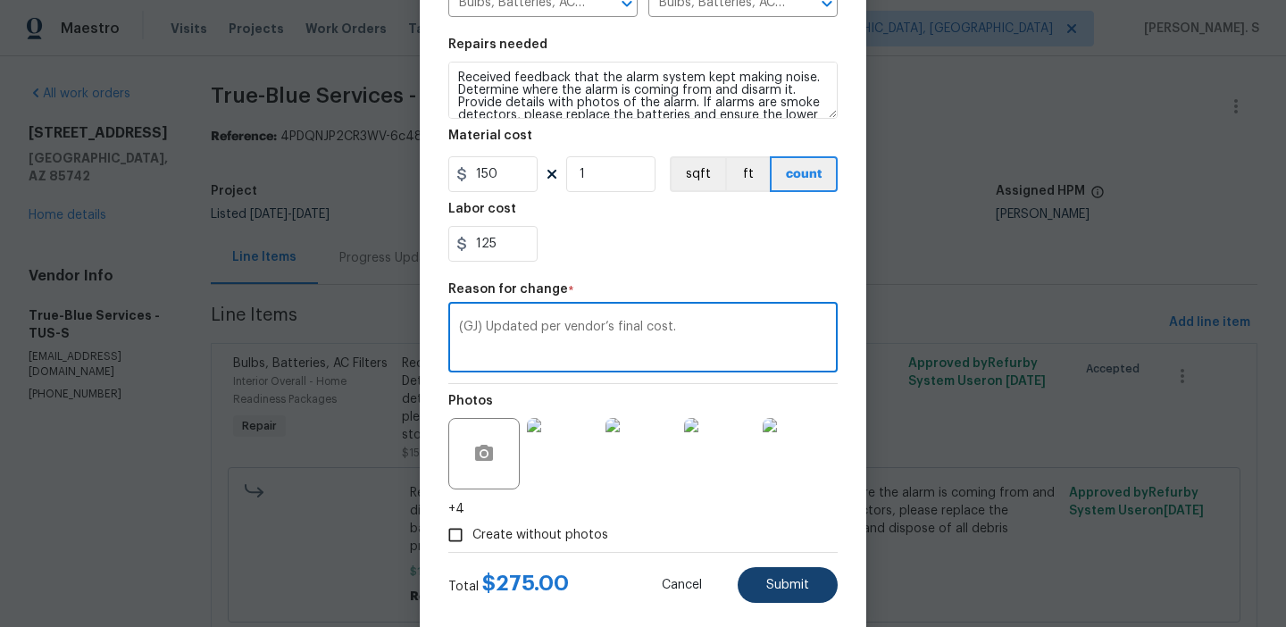
scroll to position [271, 0]
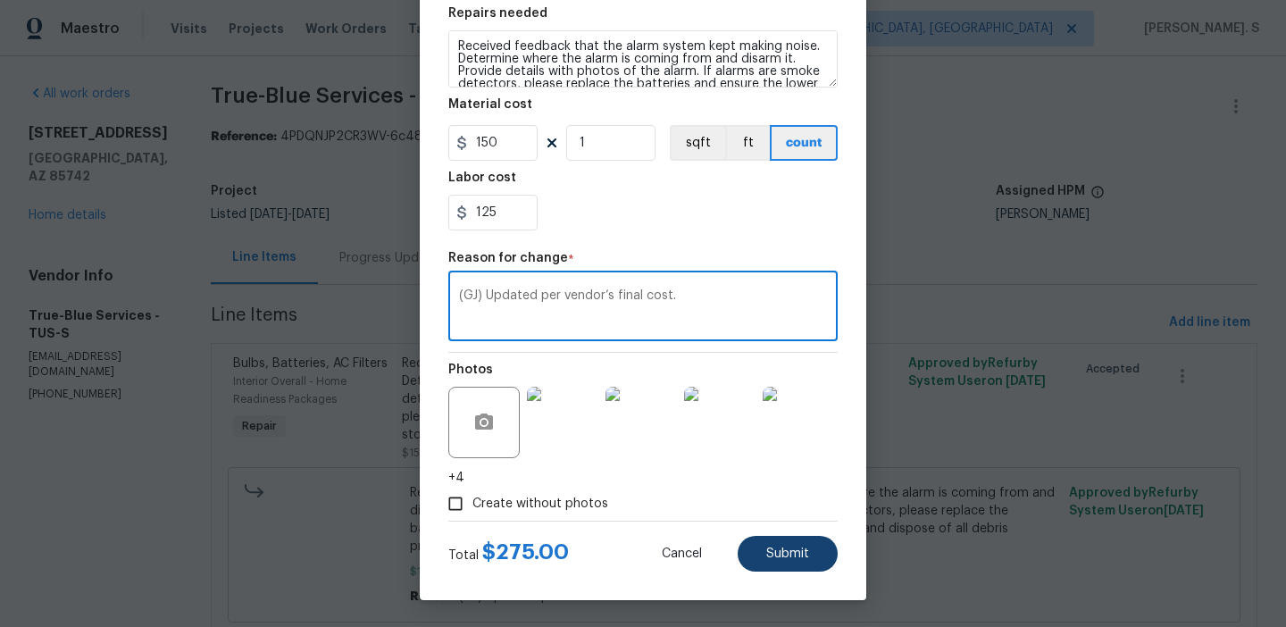
type textarea "(GJ) Updated per vendor’s final cost."
click at [803, 552] on span "Submit" at bounding box center [787, 553] width 43 height 13
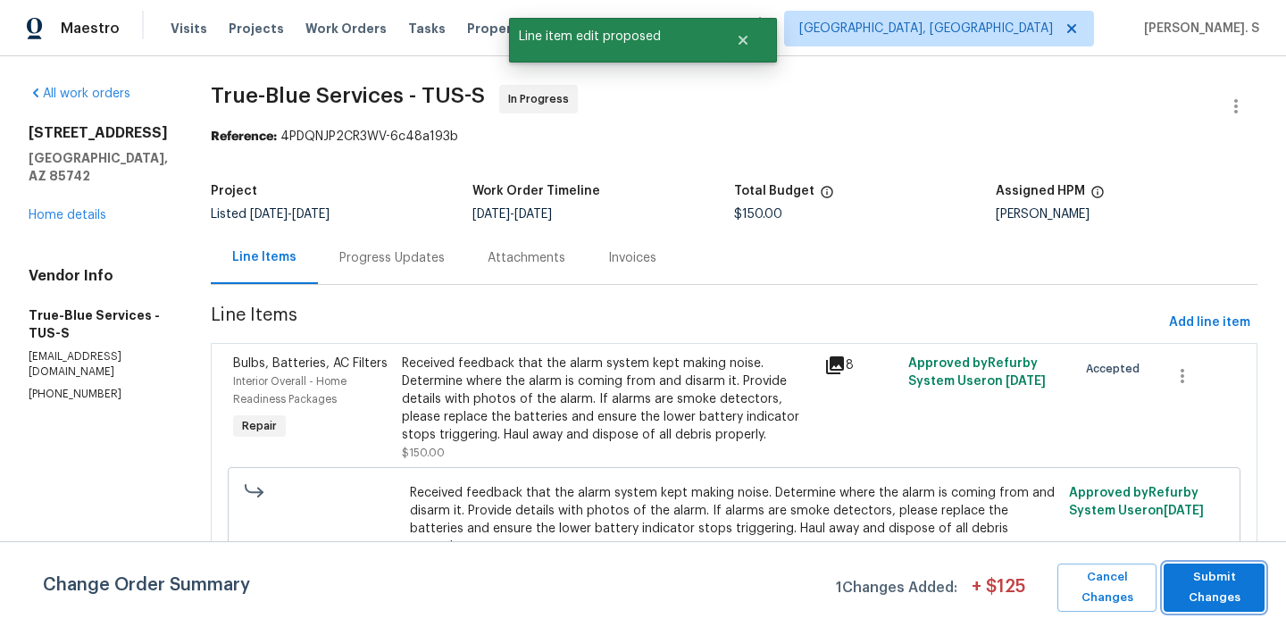
click at [1194, 588] on span "Submit Changes" at bounding box center [1213, 587] width 83 height 41
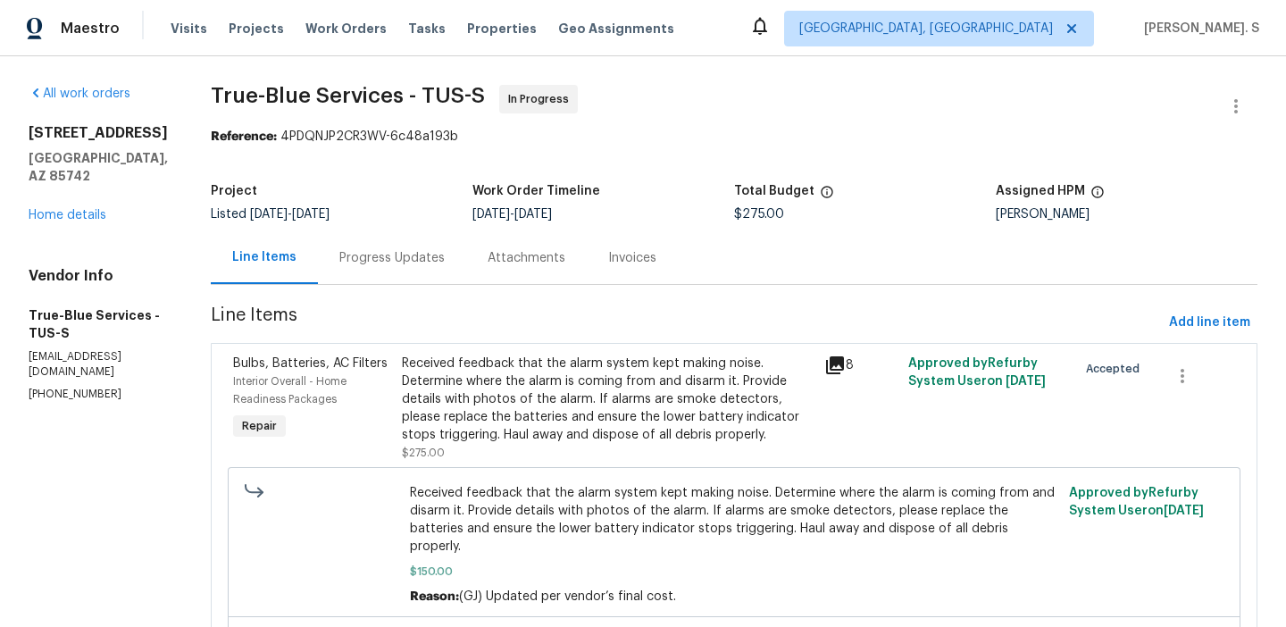
click at [460, 247] on div "Progress Updates" at bounding box center [392, 257] width 148 height 53
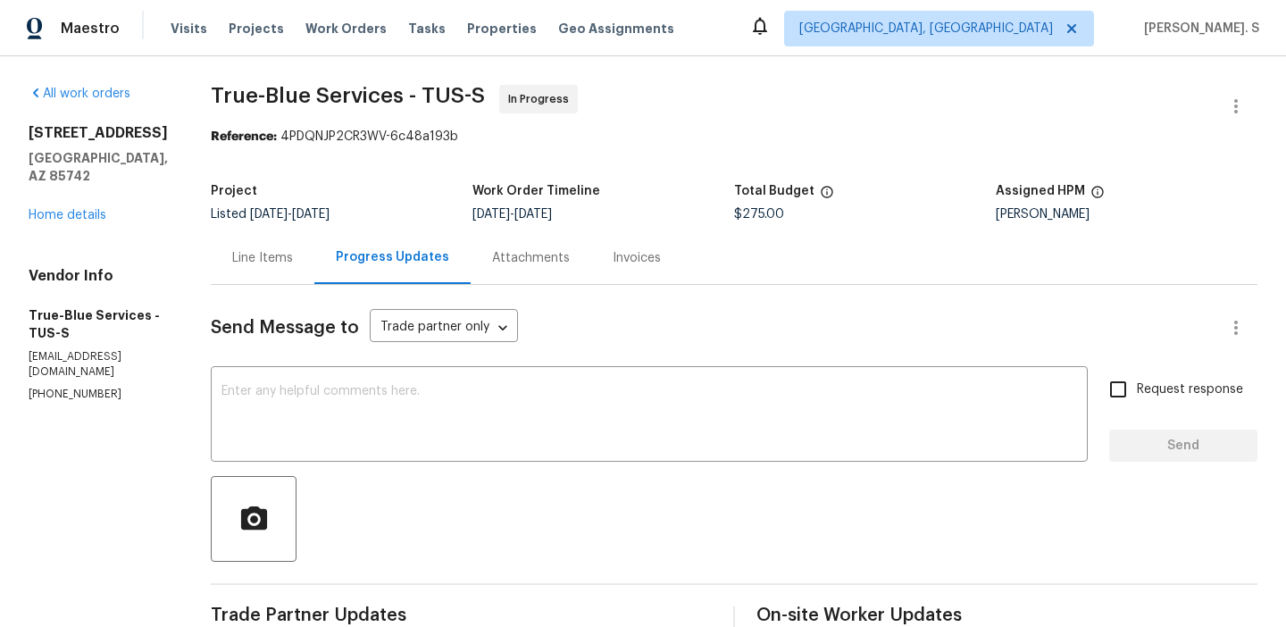
click at [568, 378] on div "x ​" at bounding box center [649, 416] width 877 height 91
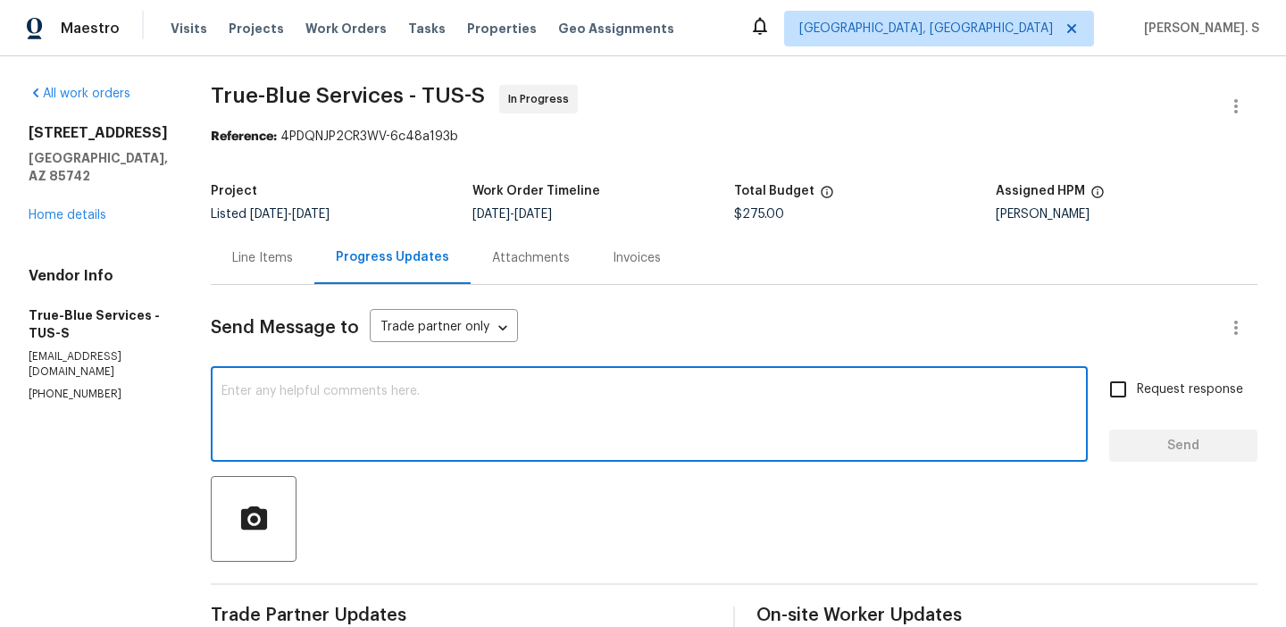
type textarea "T"
click at [253, 279] on div "Line Items" at bounding box center [263, 257] width 104 height 53
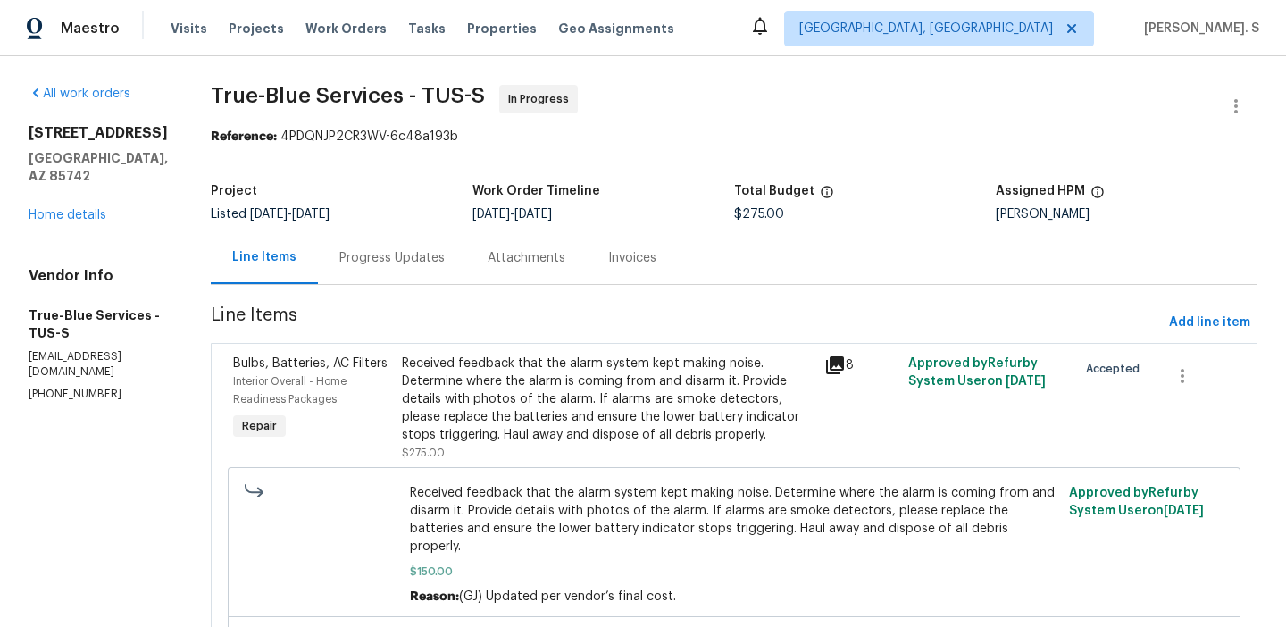
click at [454, 267] on div "Progress Updates" at bounding box center [392, 257] width 148 height 53
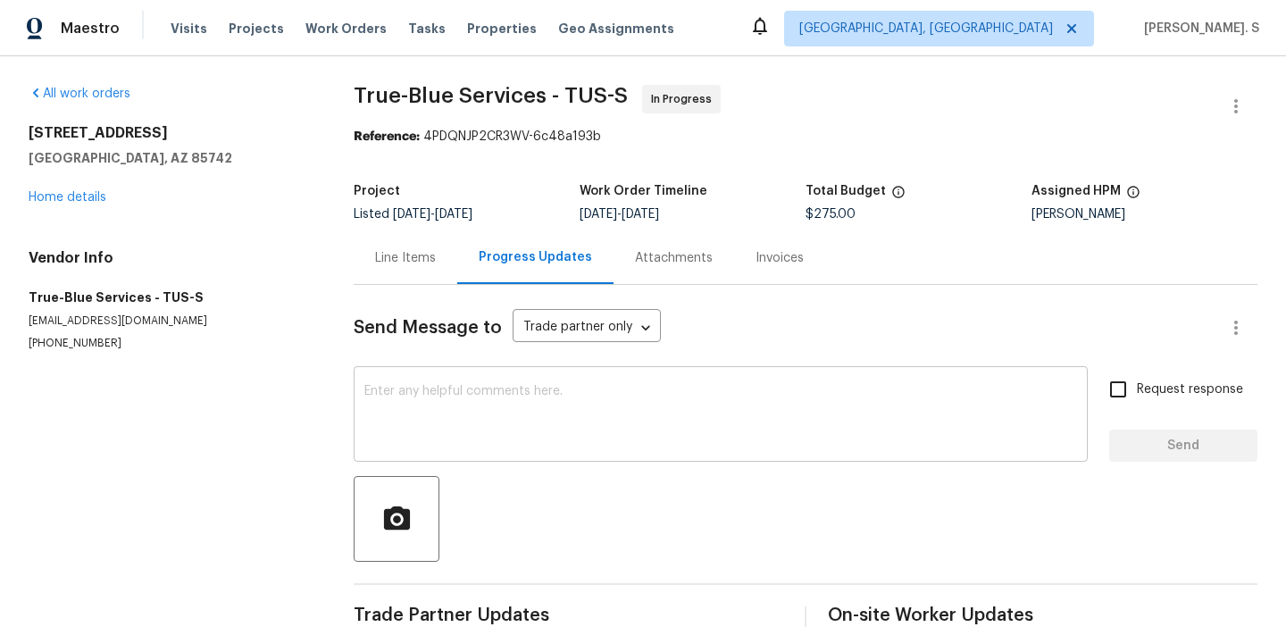
click at [446, 438] on textarea at bounding box center [720, 416] width 713 height 63
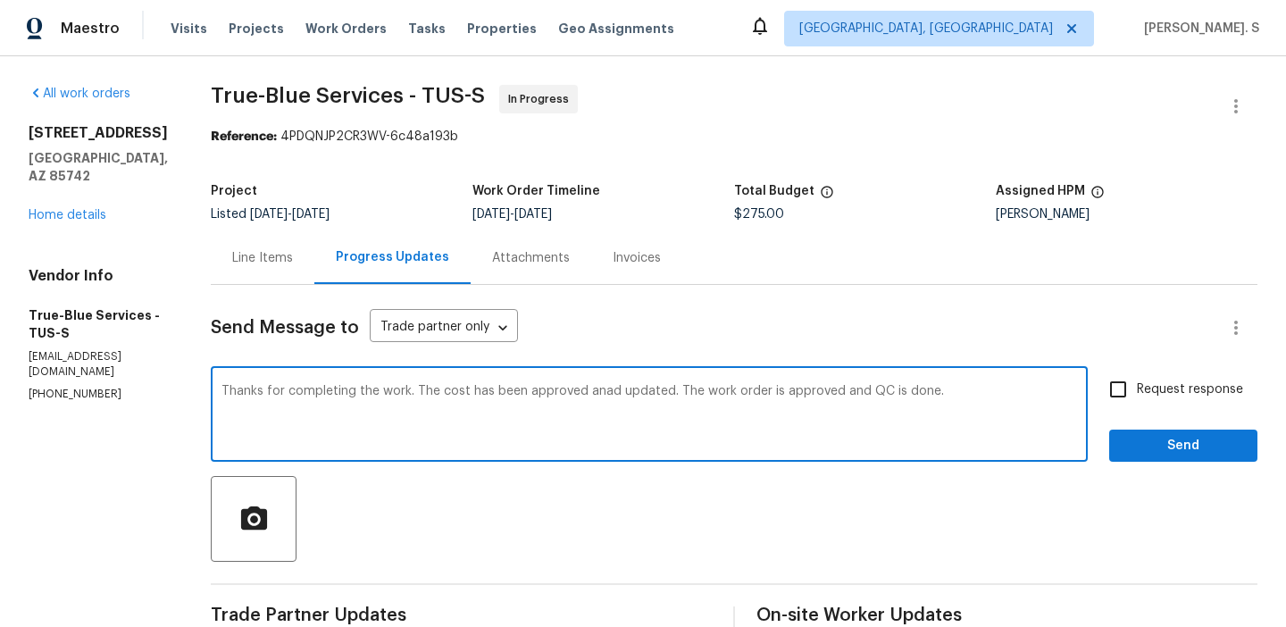
scroll to position [250, 0]
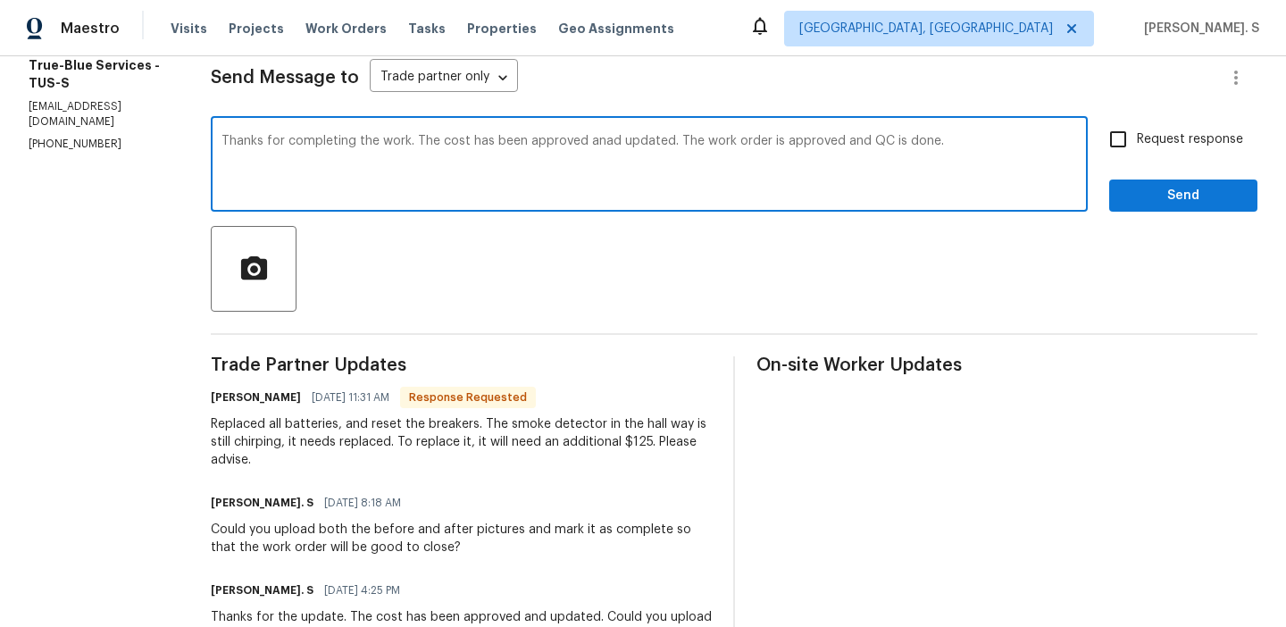
click at [334, 436] on div "Replaced all batteries, and reset the breakers. The smoke detector in the hall …" at bounding box center [461, 442] width 501 height 54
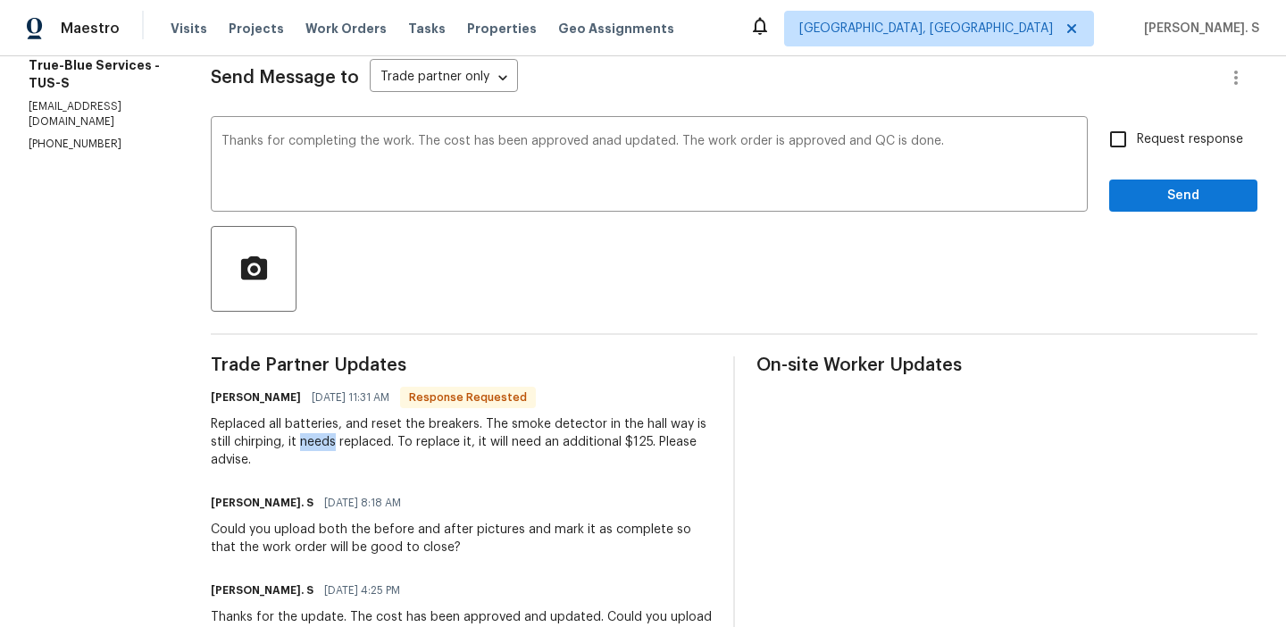
click at [334, 436] on div "Replaced all batteries, and reset the breakers. The smoke detector in the hall …" at bounding box center [461, 442] width 501 height 54
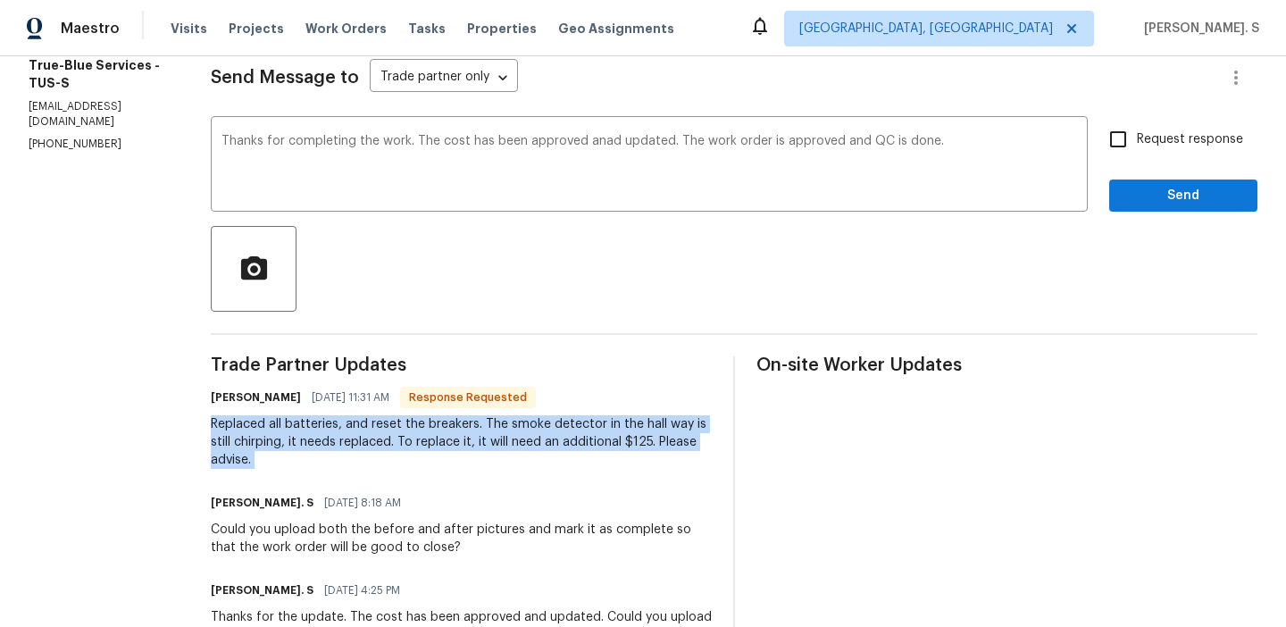
click at [334, 436] on div "Replaced all batteries, and reset the breakers. The smoke detector in the hall …" at bounding box center [461, 442] width 501 height 54
copy div "Replaced all batteries, and reset the breakers. The smoke detector in the hall …"
click at [611, 151] on textarea "Thanks for completing the work. The cost has been approved anad updated. The wo…" at bounding box center [648, 166] width 855 height 63
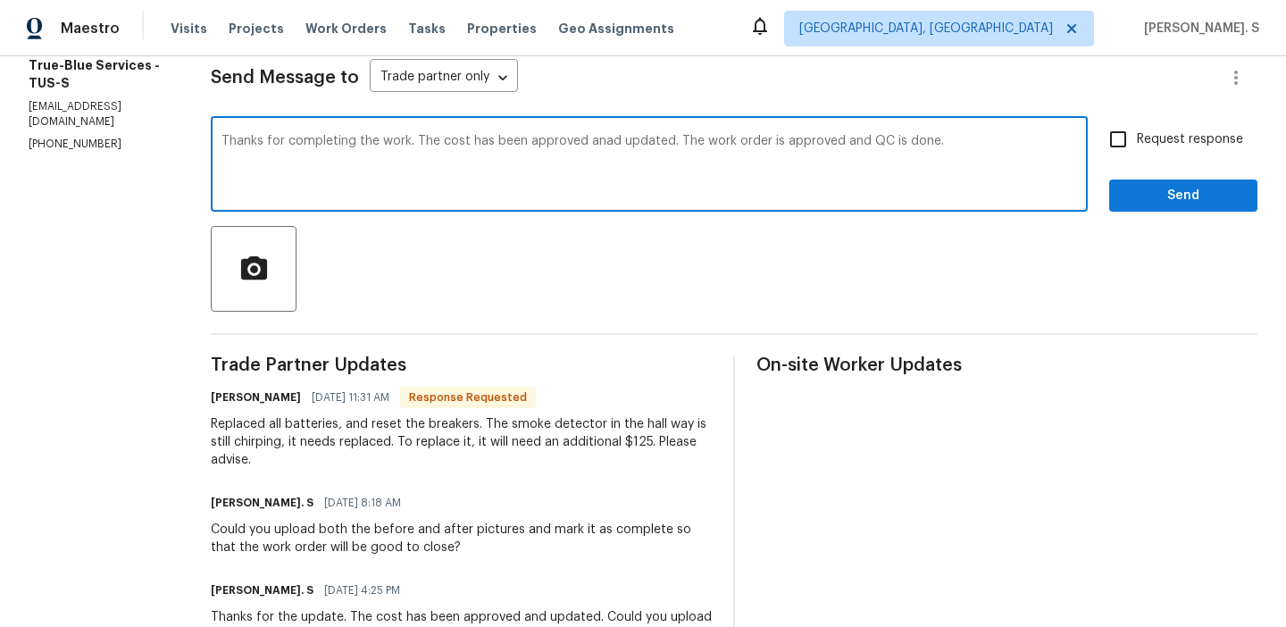
click at [0, 0] on div "and" at bounding box center [0, 0] width 0 height 0
drag, startPoint x: 244, startPoint y: 144, endPoint x: 995, endPoint y: 161, distance: 751.1
click at [995, 161] on textarea "Thanks for completing the work. The cost has been approved and updated. The wor…" at bounding box center [648, 166] width 855 height 63
type textarea "Thanks for completing the work. The cost has been approved and updated. The wor…"
click at [1137, 150] on input "Request response" at bounding box center [1118, 140] width 38 height 38
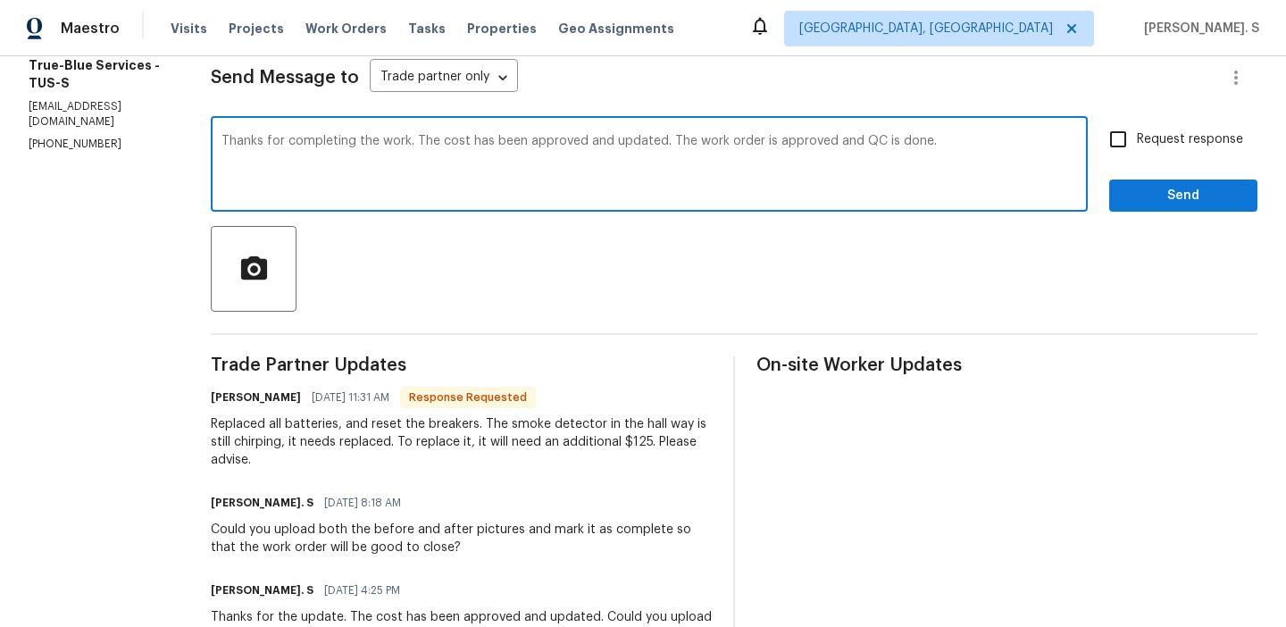
checkbox input "true"
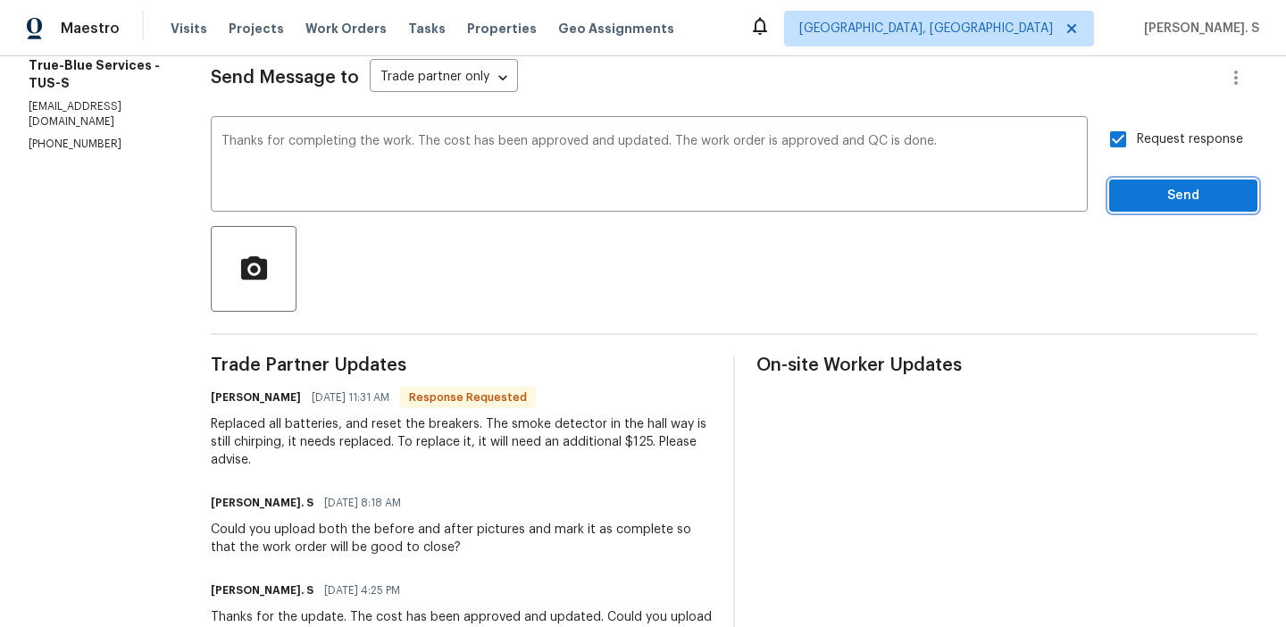
click at [1146, 185] on span "Send" at bounding box center [1183, 196] width 120 height 22
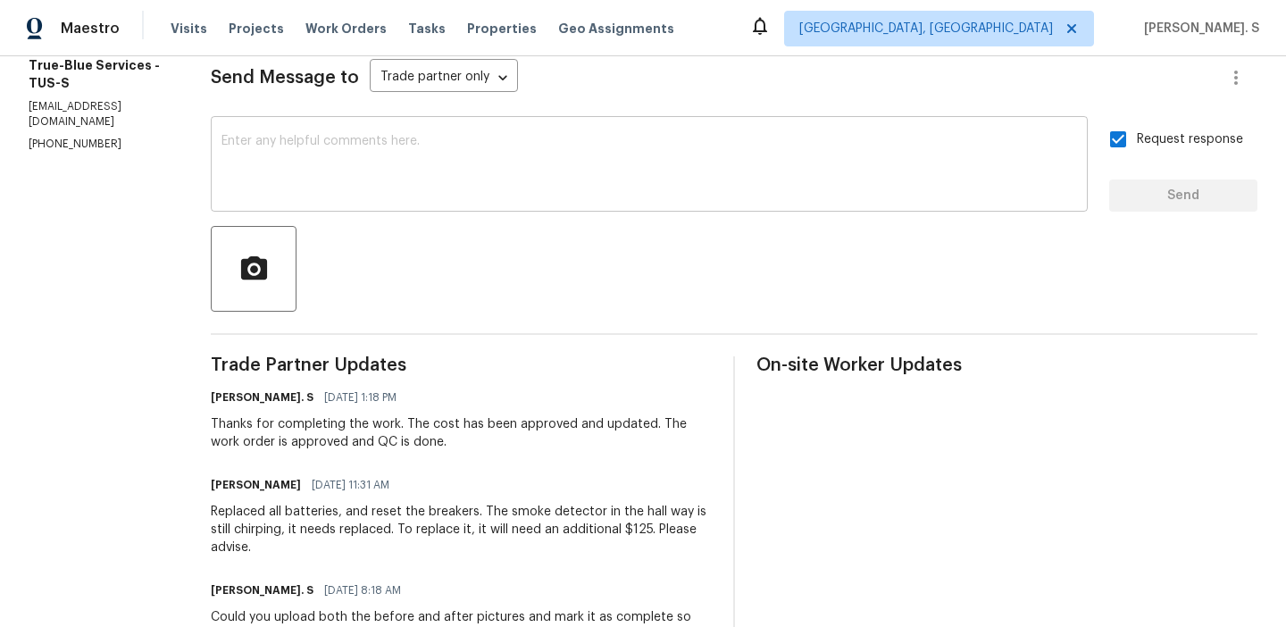
click at [443, 157] on textarea at bounding box center [648, 166] width 855 height 63
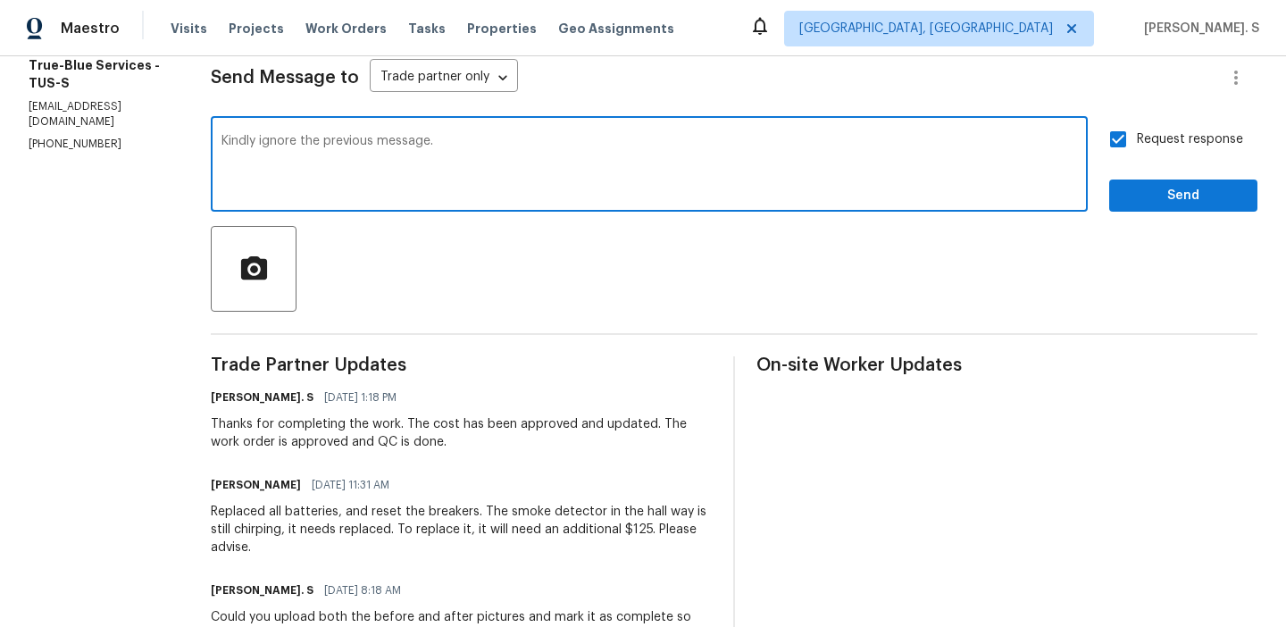
type textarea "Kindly ignore the previous message."
click at [1165, 188] on span "Send" at bounding box center [1183, 196] width 120 height 22
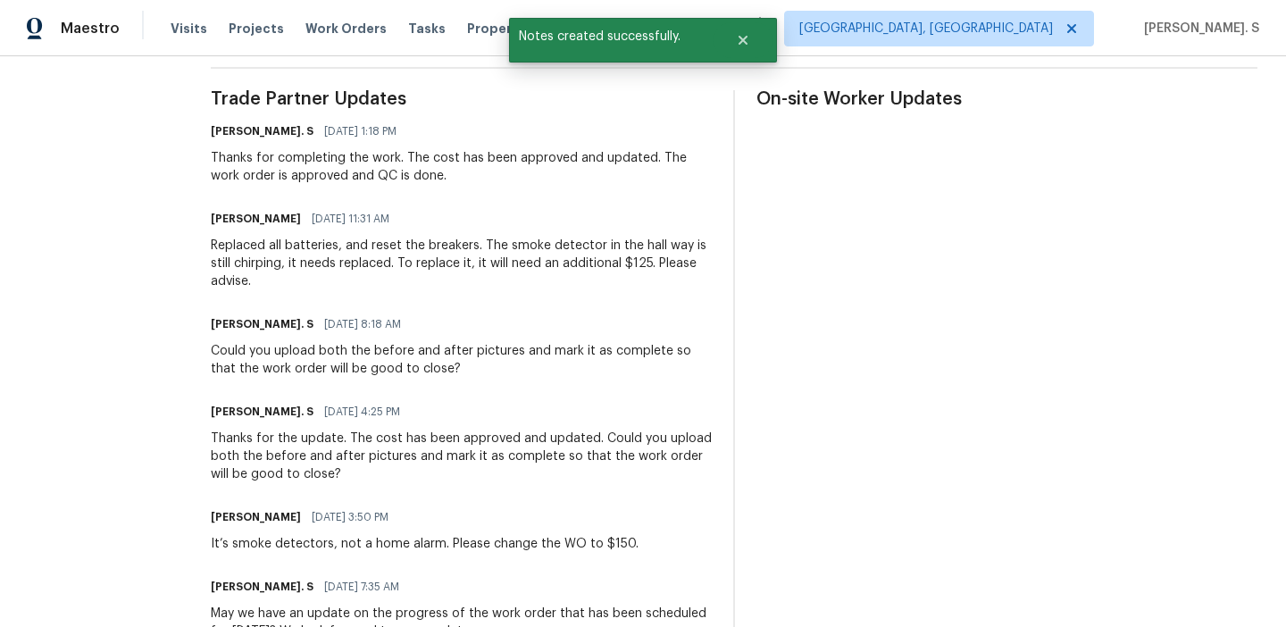
scroll to position [600, 0]
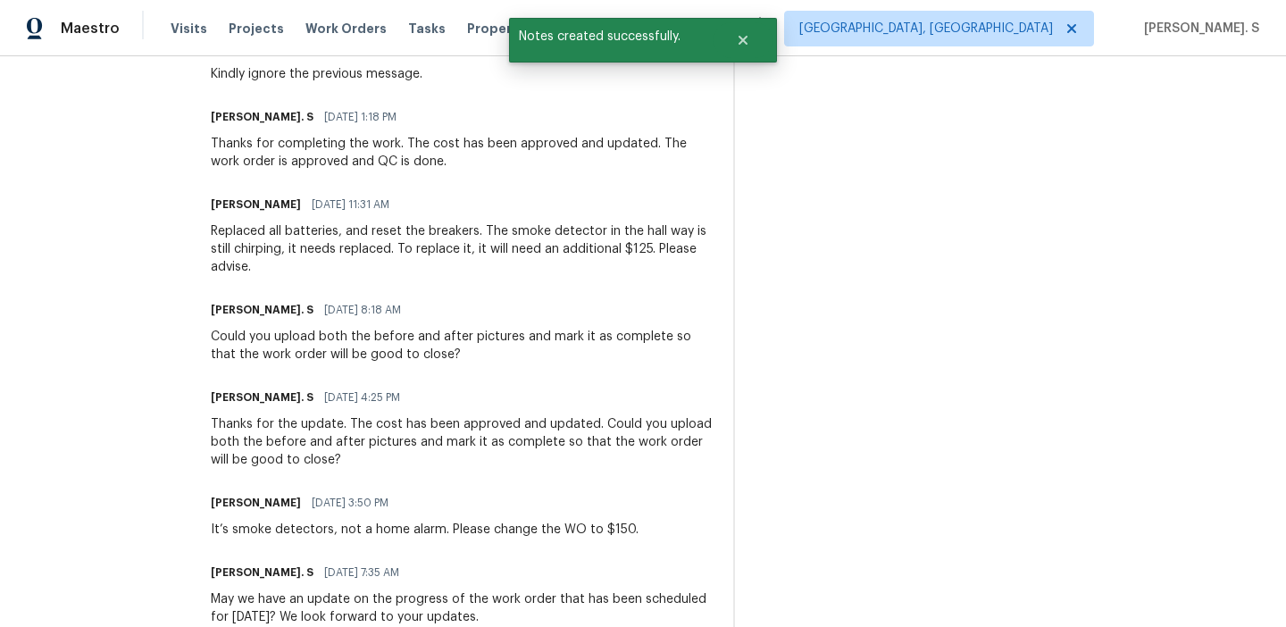
click at [465, 296] on div "Trade Partner Updates Glory Joyce. S 09/19/2025 1:19 PM Kindly ignore the previ…" at bounding box center [461, 572] width 501 height 1132
click at [512, 255] on div "Replaced all batteries, and reset the breakers. The smoke detector in the hall …" at bounding box center [461, 249] width 501 height 54
click at [555, 121] on div "Glory Joyce. S 09/19/2025 1:18 PM" at bounding box center [461, 116] width 501 height 25
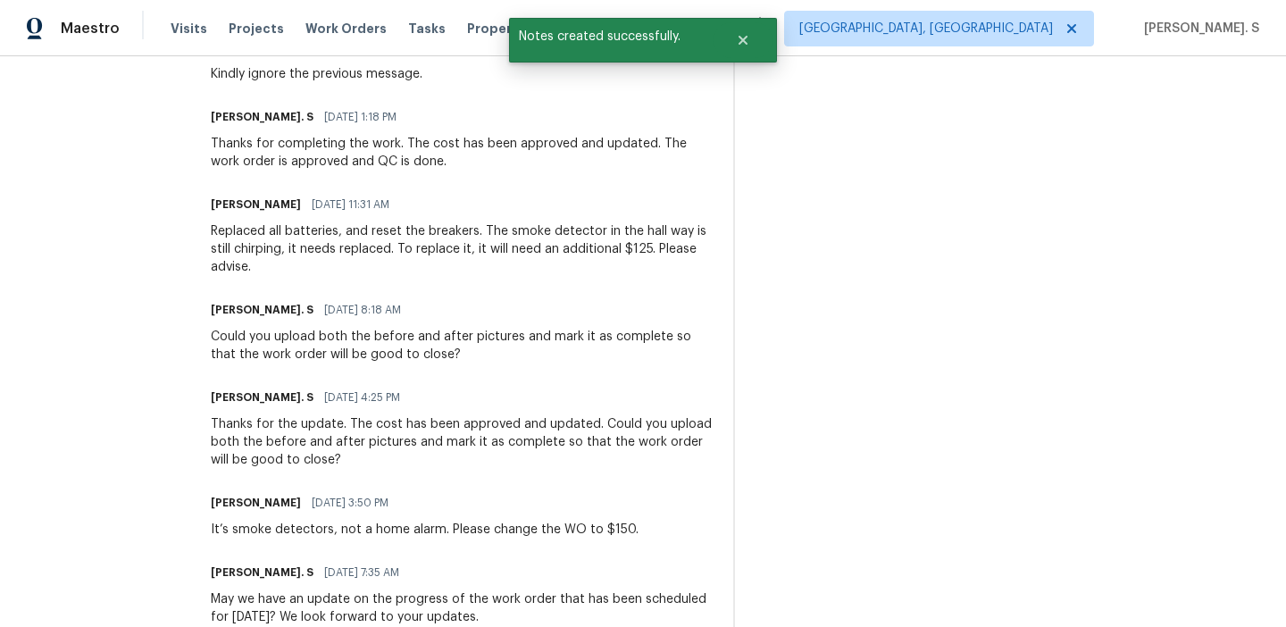
click at [554, 184] on div "Trade Partner Updates Glory Joyce. S 09/19/2025 1:19 PM Kindly ignore the previ…" at bounding box center [461, 572] width 501 height 1132
click at [584, 170] on div "Thanks for completing the work. The cost has been approved and updated. The wor…" at bounding box center [461, 153] width 501 height 36
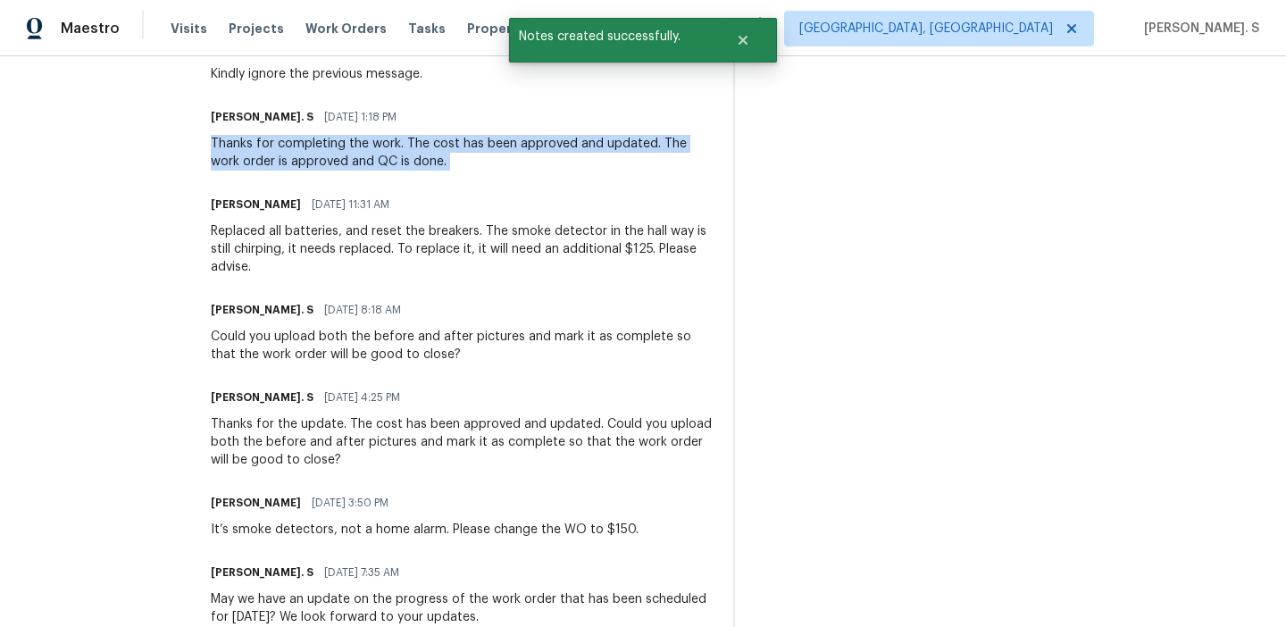
click at [584, 170] on div "Thanks for completing the work. The cost has been approved and updated. The wor…" at bounding box center [461, 153] width 501 height 36
copy div "Thanks for completing the work. The cost has been approved and updated. The wor…"
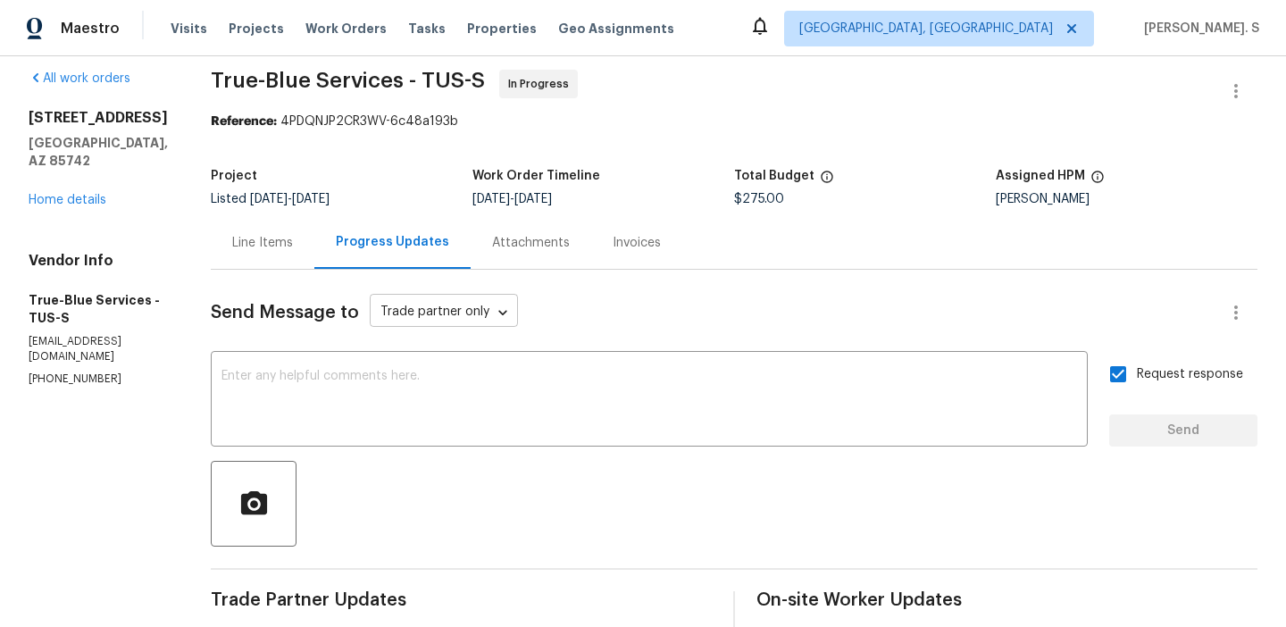
scroll to position [268, 0]
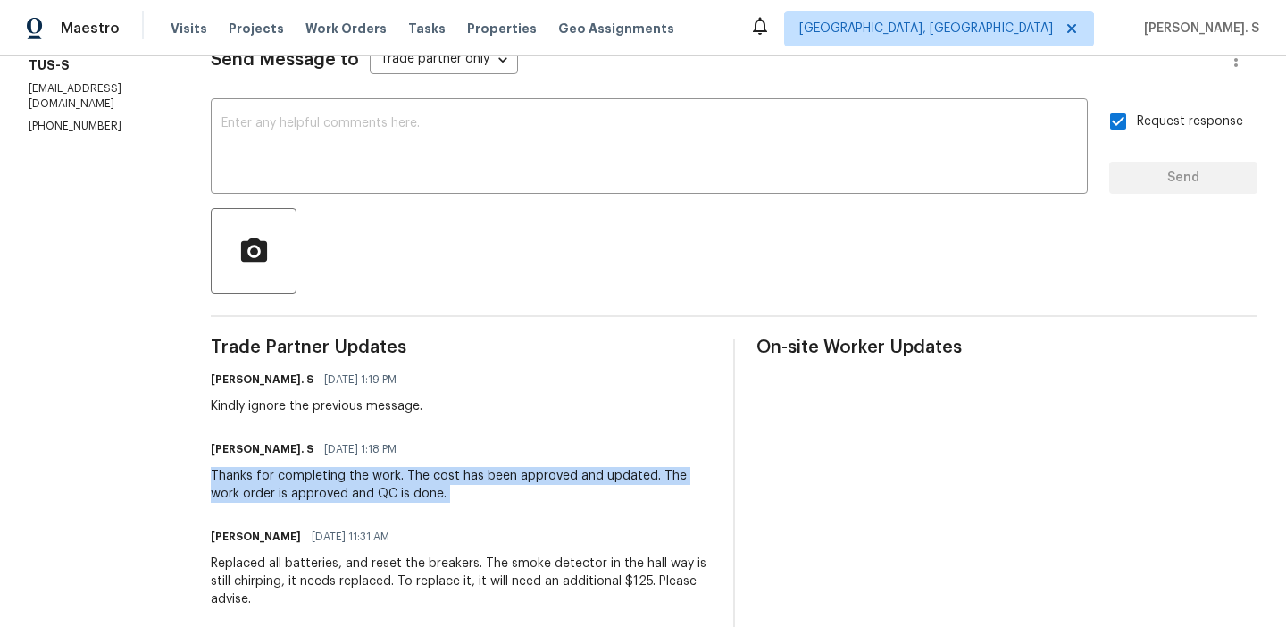
click at [423, 469] on div "Thanks for completing the work. The cost has been approved and updated. The wor…" at bounding box center [461, 485] width 501 height 36
drag, startPoint x: 229, startPoint y: 471, endPoint x: 666, endPoint y: 469, distance: 436.6
click at [666, 469] on div "Thanks for completing the work. The cost has been approved and updated. The wor…" at bounding box center [461, 485] width 501 height 36
copy div "Thanks for completing the work. The cost has been approved and updated."
click at [648, 134] on textarea at bounding box center [648, 148] width 855 height 63
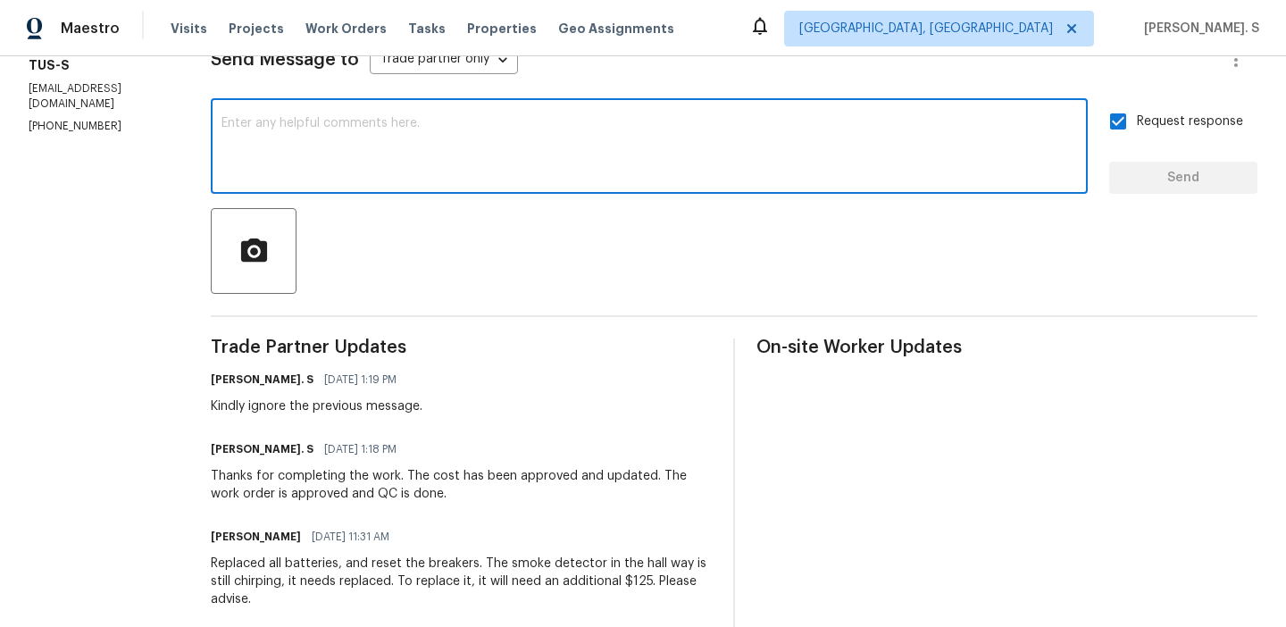
paste textarea "Thanks for completing the work. The cost has been approved and updated."
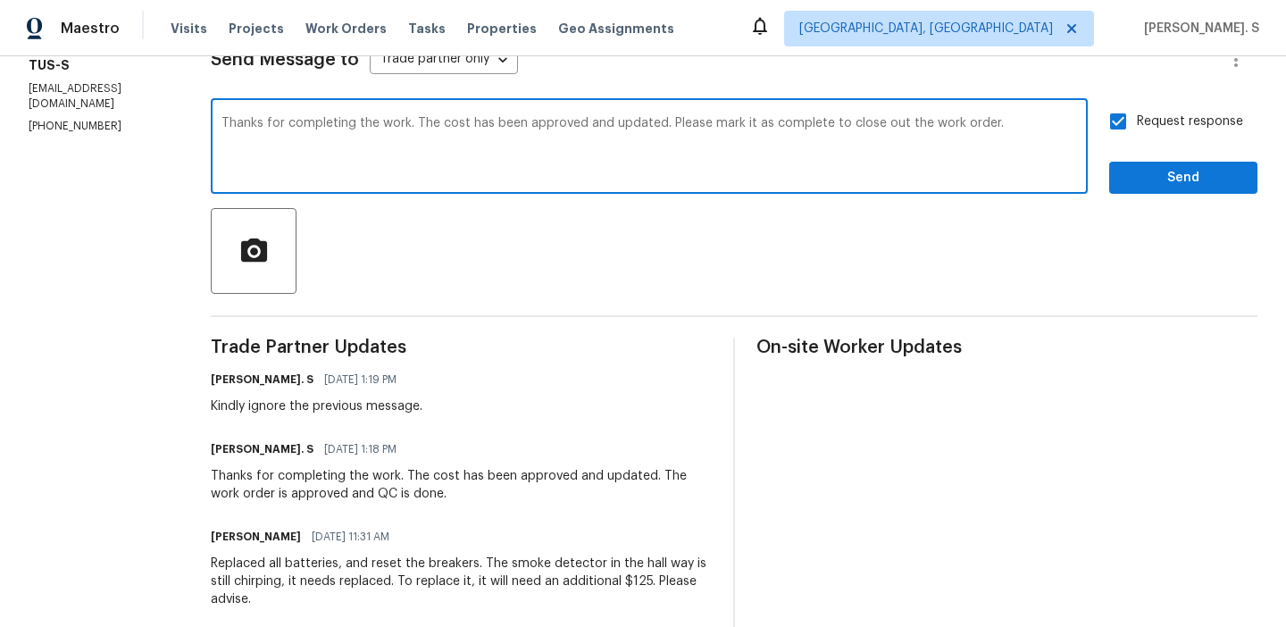
type textarea "Thanks for completing the work. The cost has been approved and updated. Please …"
click at [1160, 174] on span "Send" at bounding box center [1183, 178] width 120 height 22
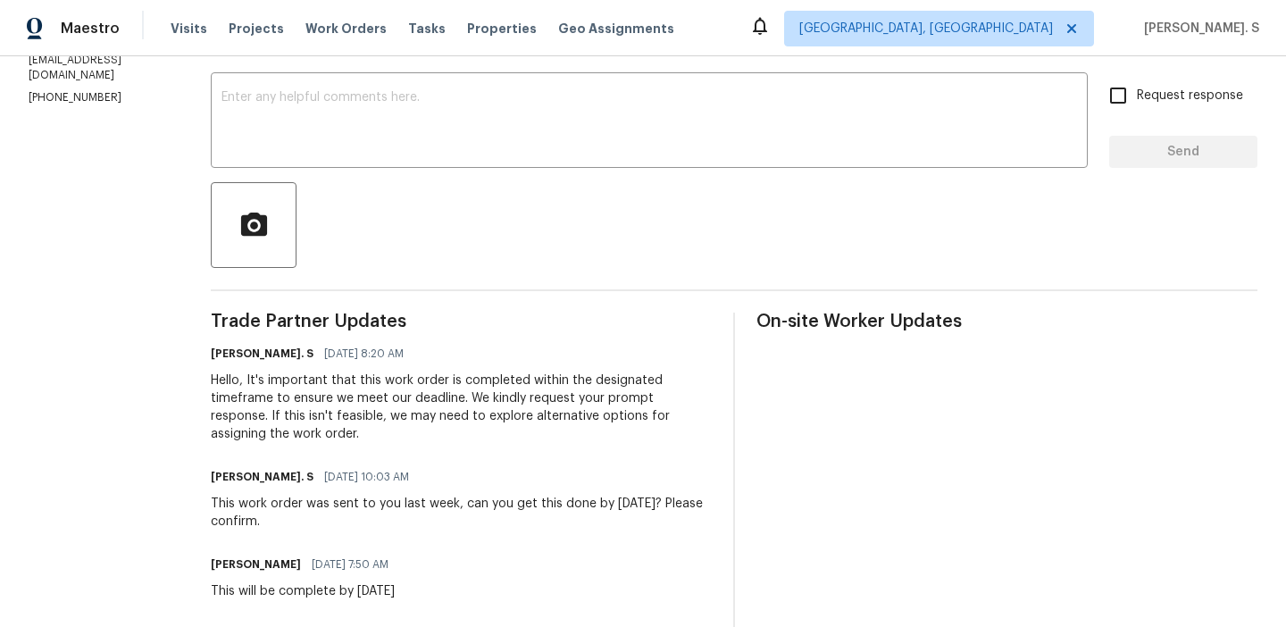
scroll to position [298, 0]
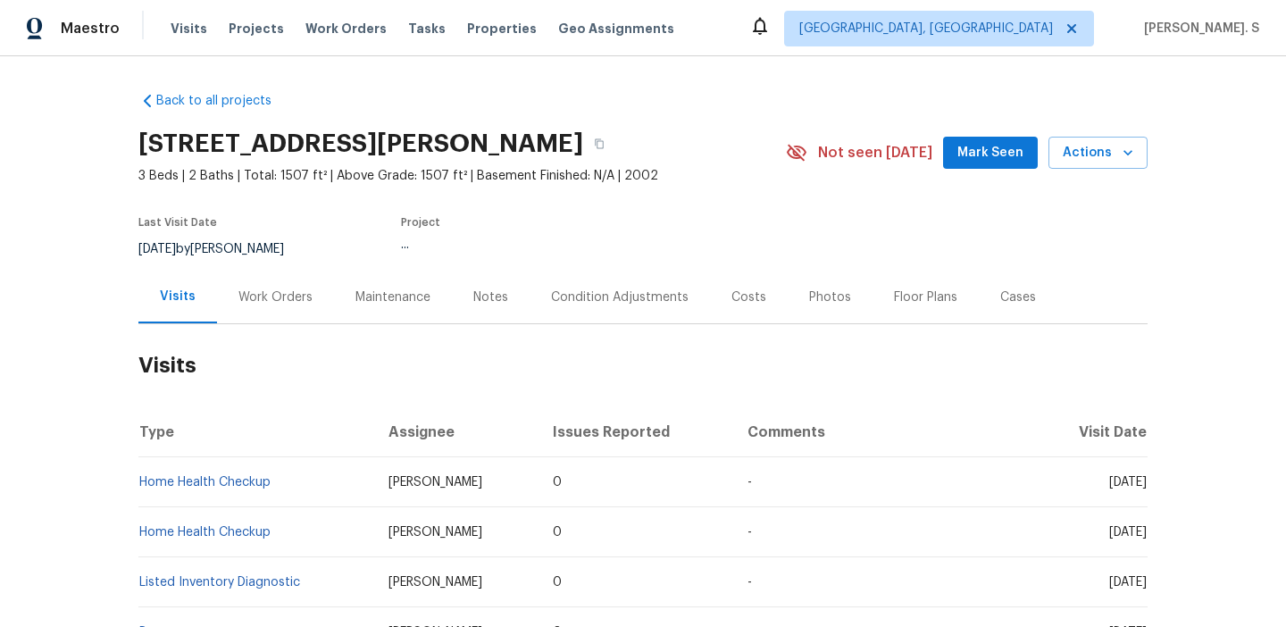
click at [265, 268] on div "Last Visit Date [DATE] by [PERSON_NAME] Project ..." at bounding box center [440, 238] width 605 height 64
click at [304, 288] on div "Work Orders" at bounding box center [275, 297] width 74 height 18
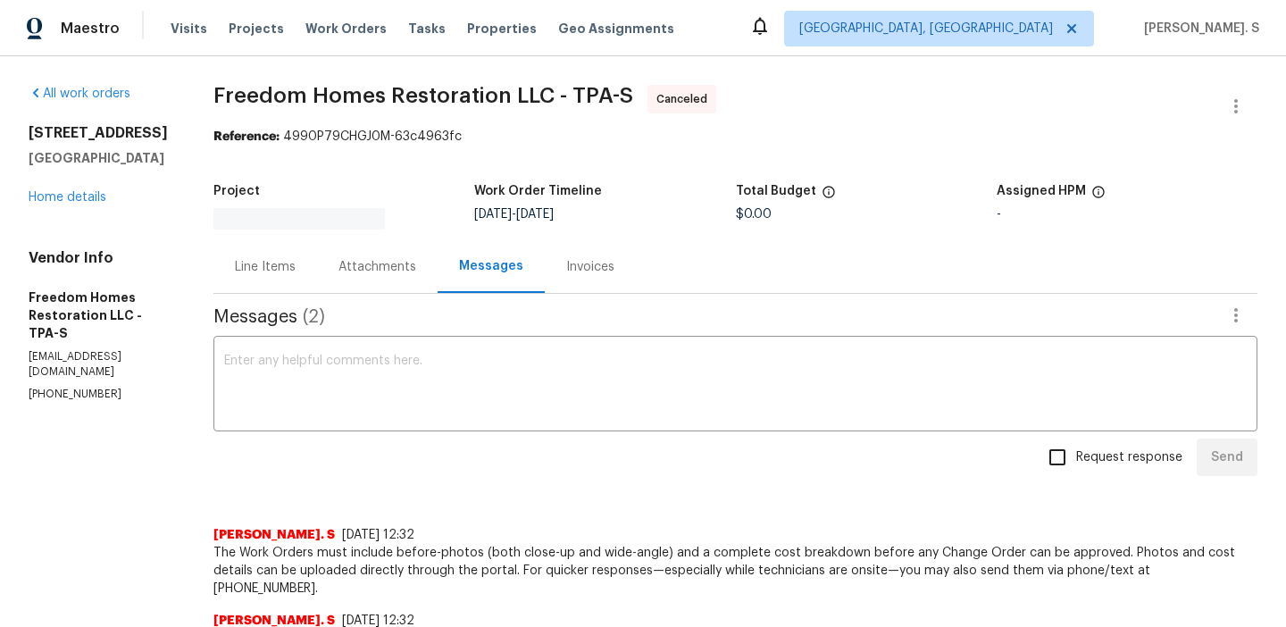
click at [112, 167] on h5 "Sarasota, FL 34243" at bounding box center [100, 158] width 142 height 18
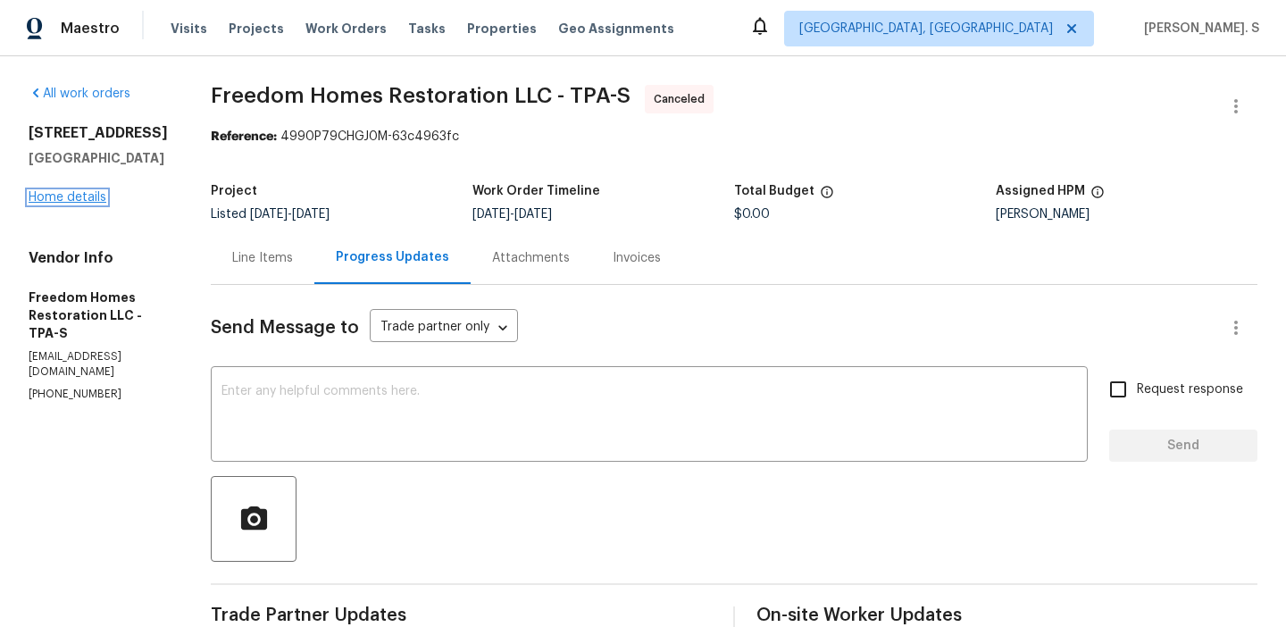
click at [88, 204] on link "Home details" at bounding box center [68, 197] width 78 height 13
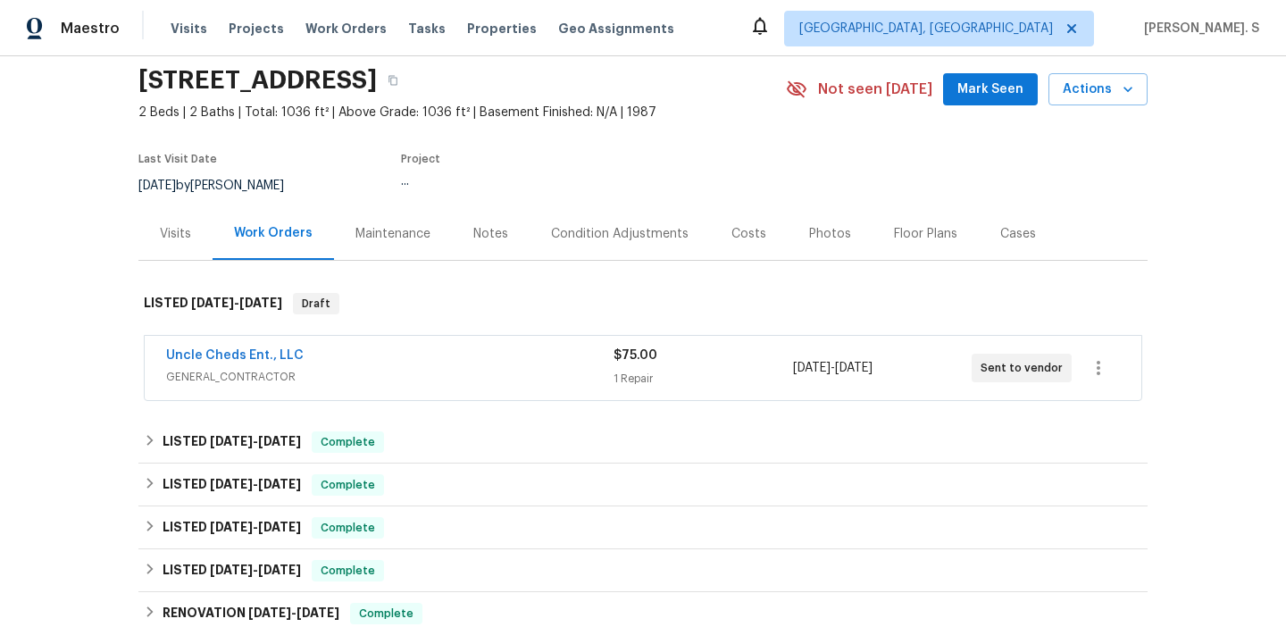
scroll to position [89, 0]
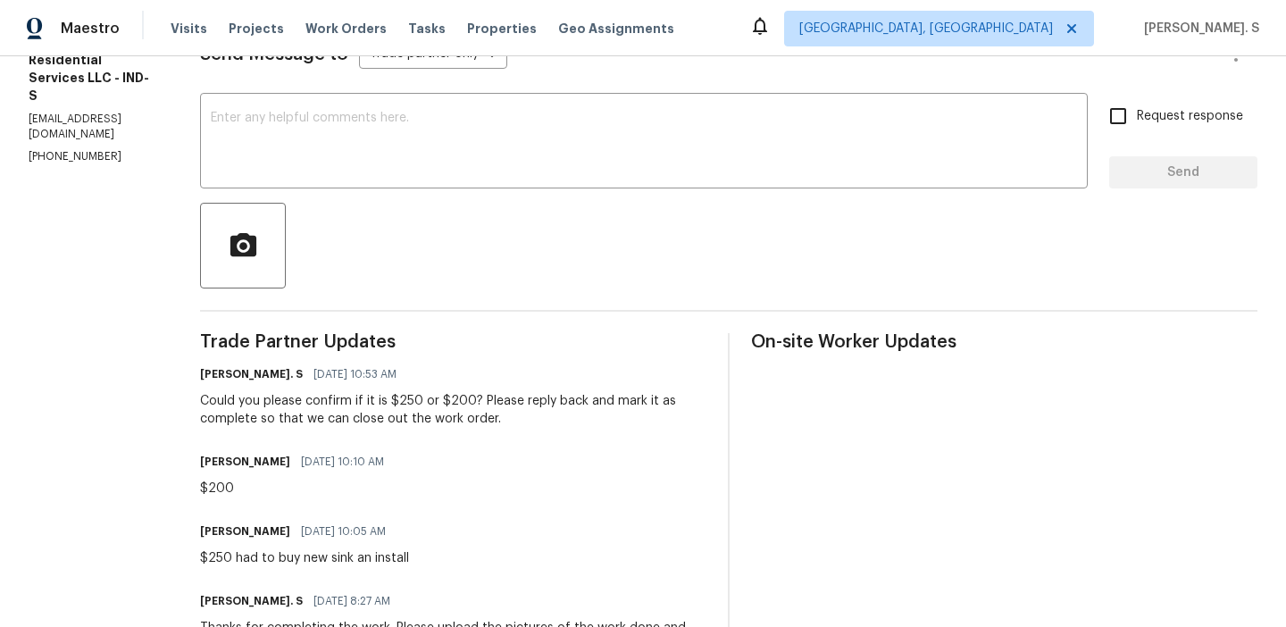
scroll to position [300, 0]
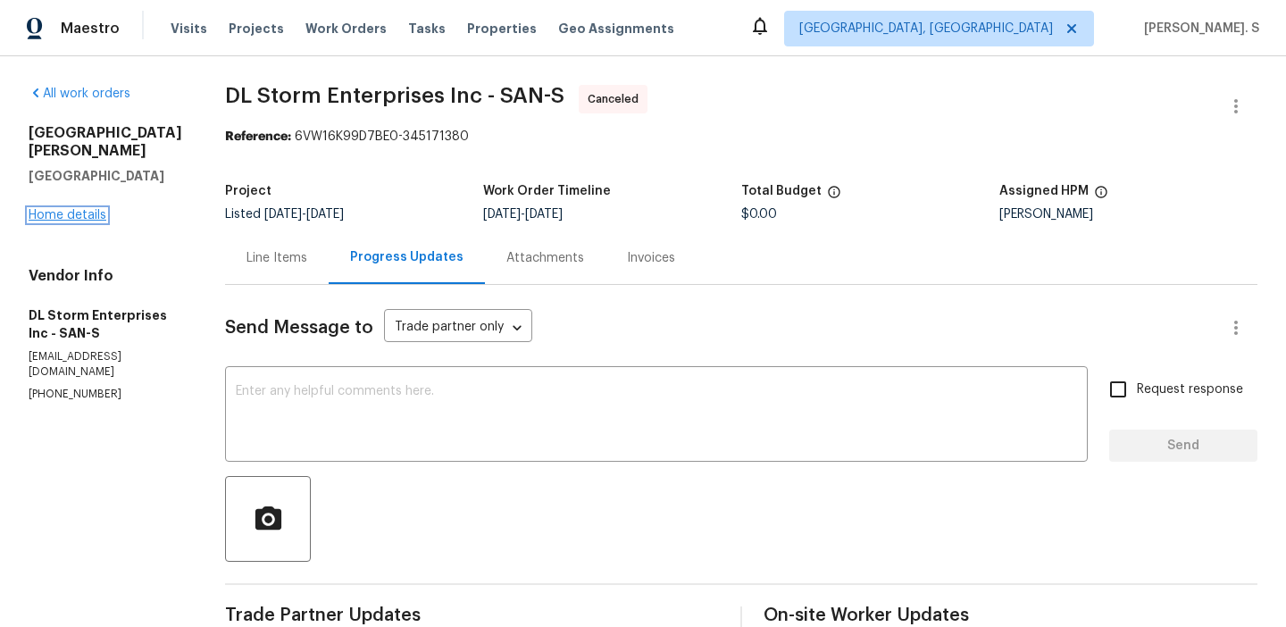
click at [69, 209] on link "Home details" at bounding box center [68, 215] width 78 height 13
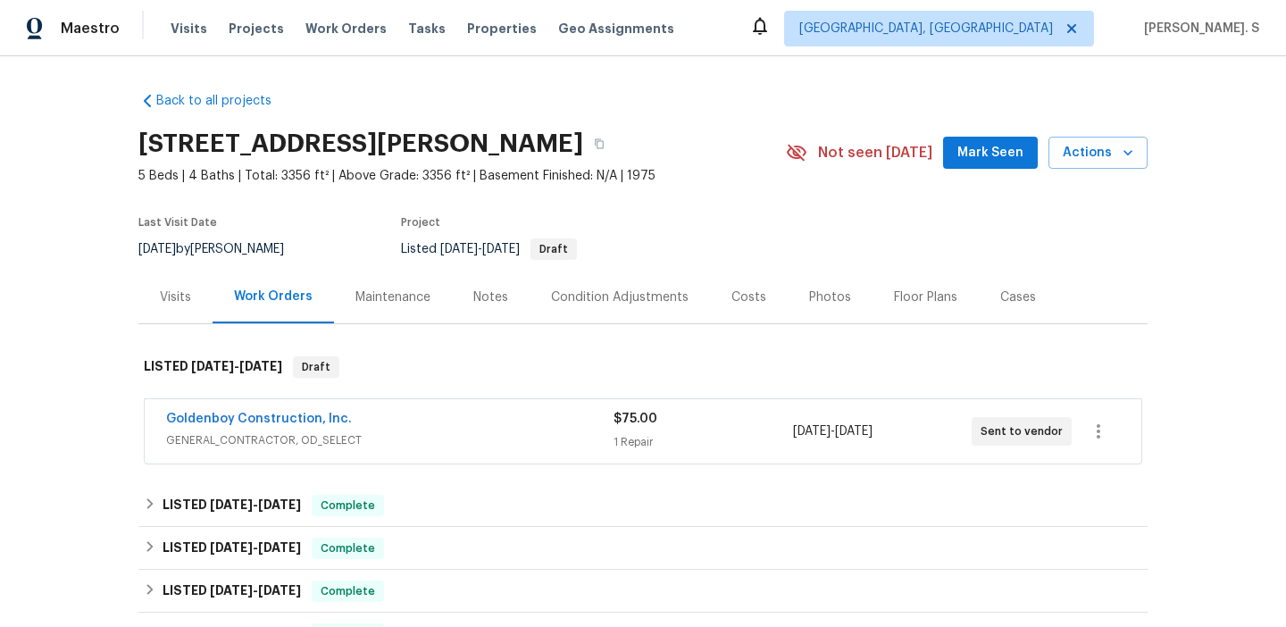
scroll to position [100, 0]
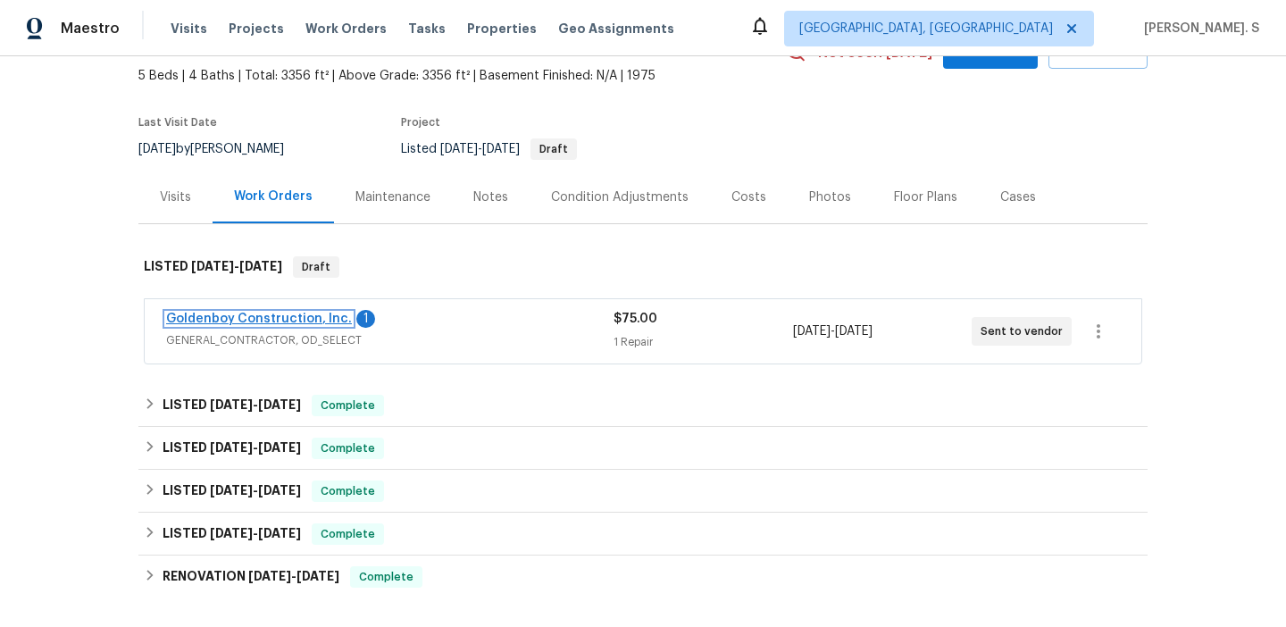
click at [236, 320] on link "Goldenboy Construction, Inc." at bounding box center [259, 319] width 186 height 13
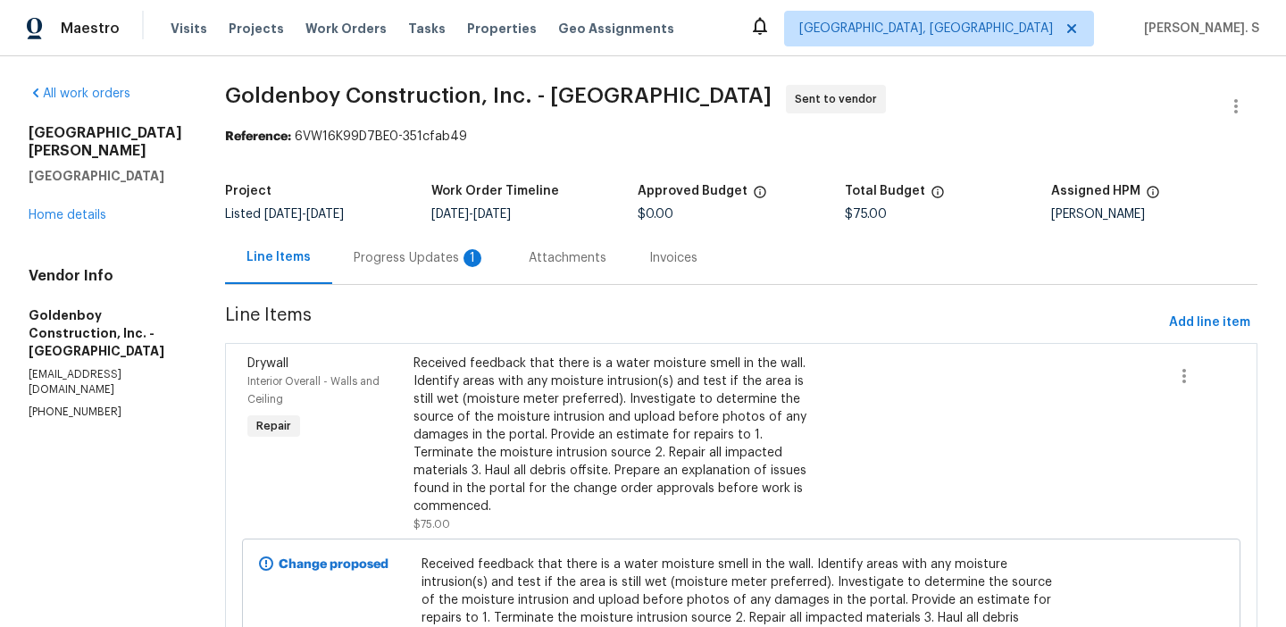
click at [481, 251] on div "1" at bounding box center [472, 258] width 18 height 18
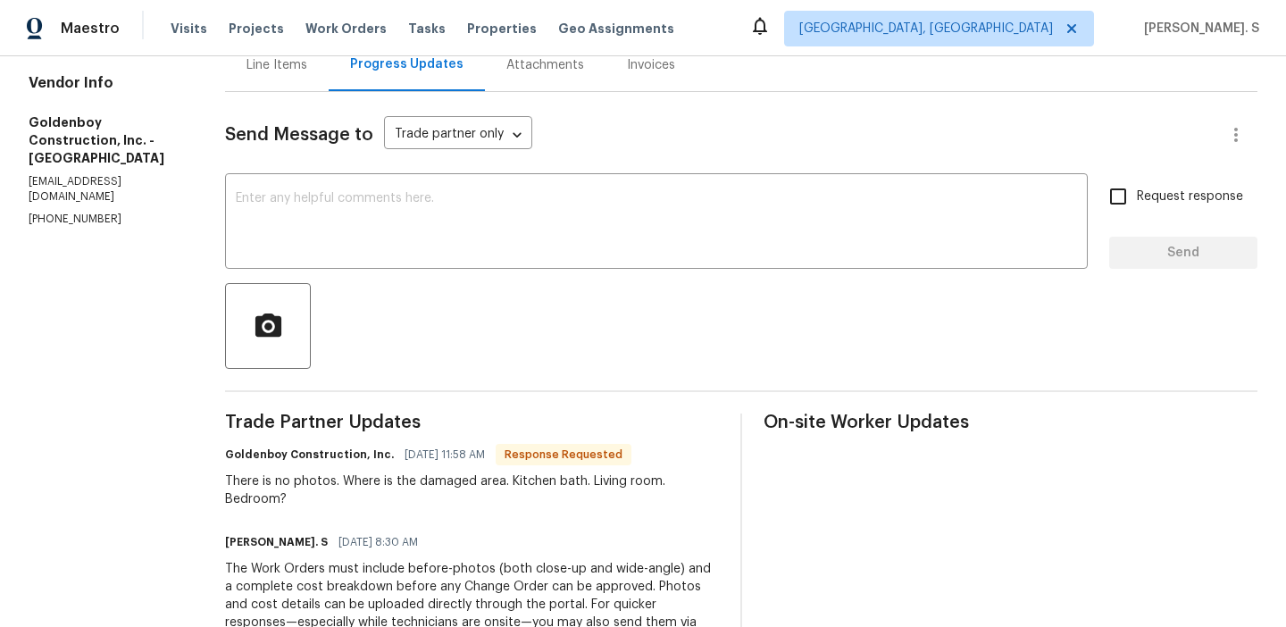
scroll to position [196, 0]
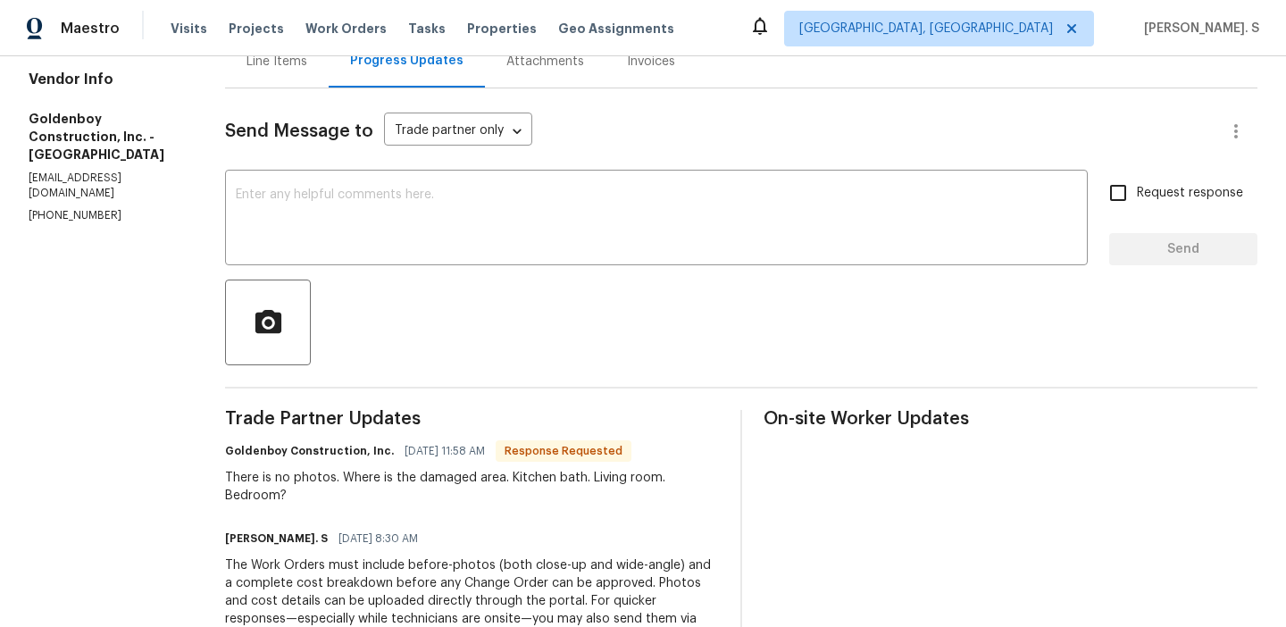
click at [329, 71] on div "Line Items" at bounding box center [277, 61] width 104 height 53
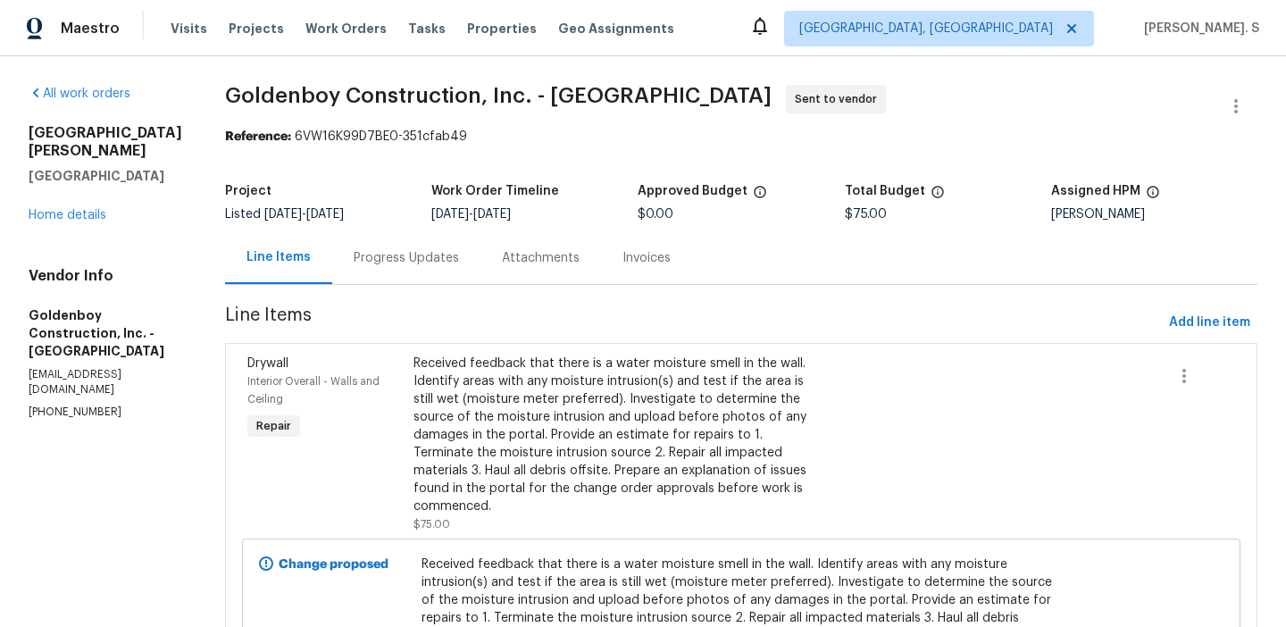
click at [516, 277] on div "Attachments" at bounding box center [540, 257] width 121 height 53
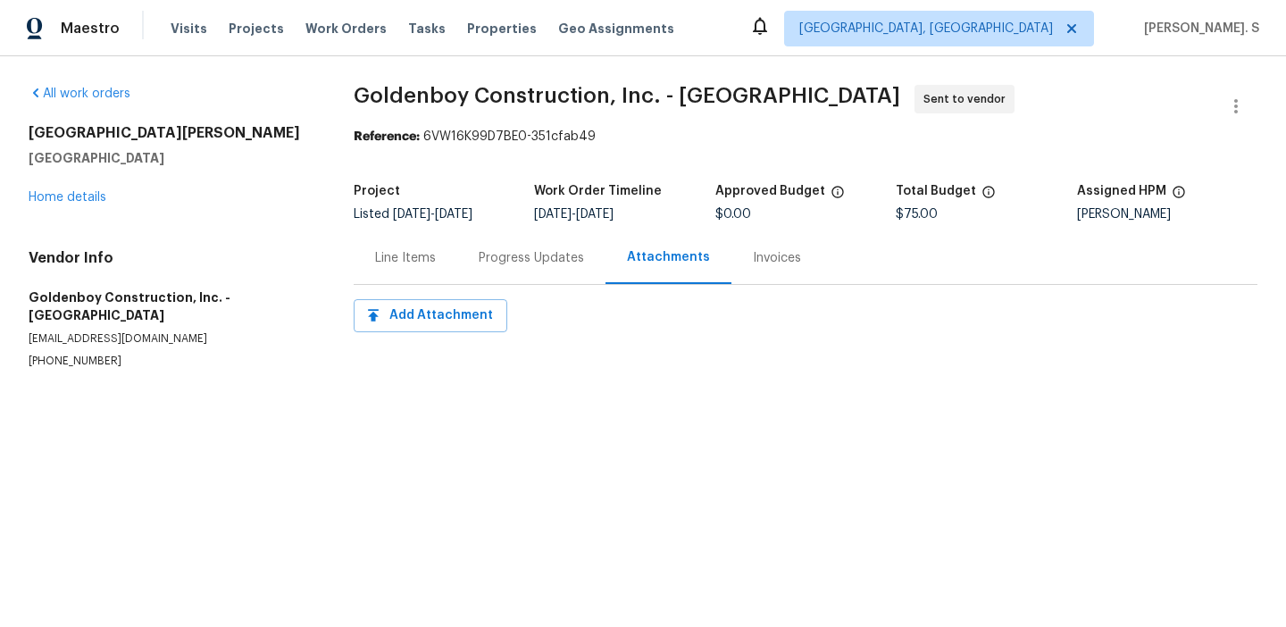
click at [516, 277] on div "Progress Updates" at bounding box center [531, 257] width 148 height 53
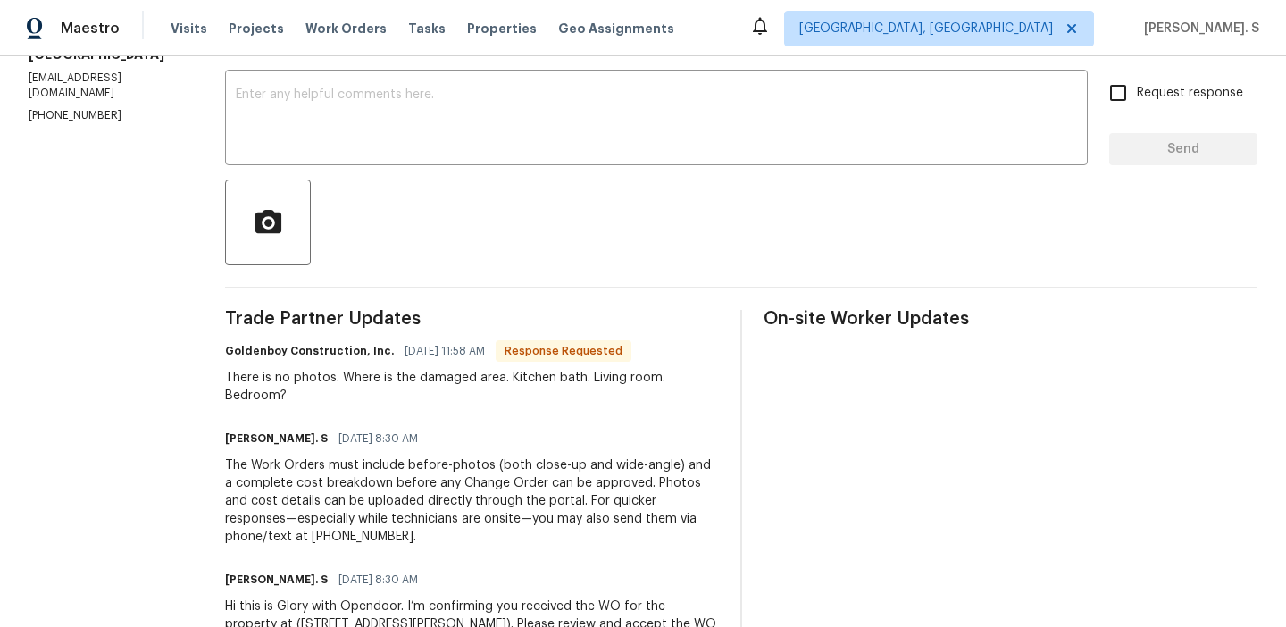
scroll to position [221, 0]
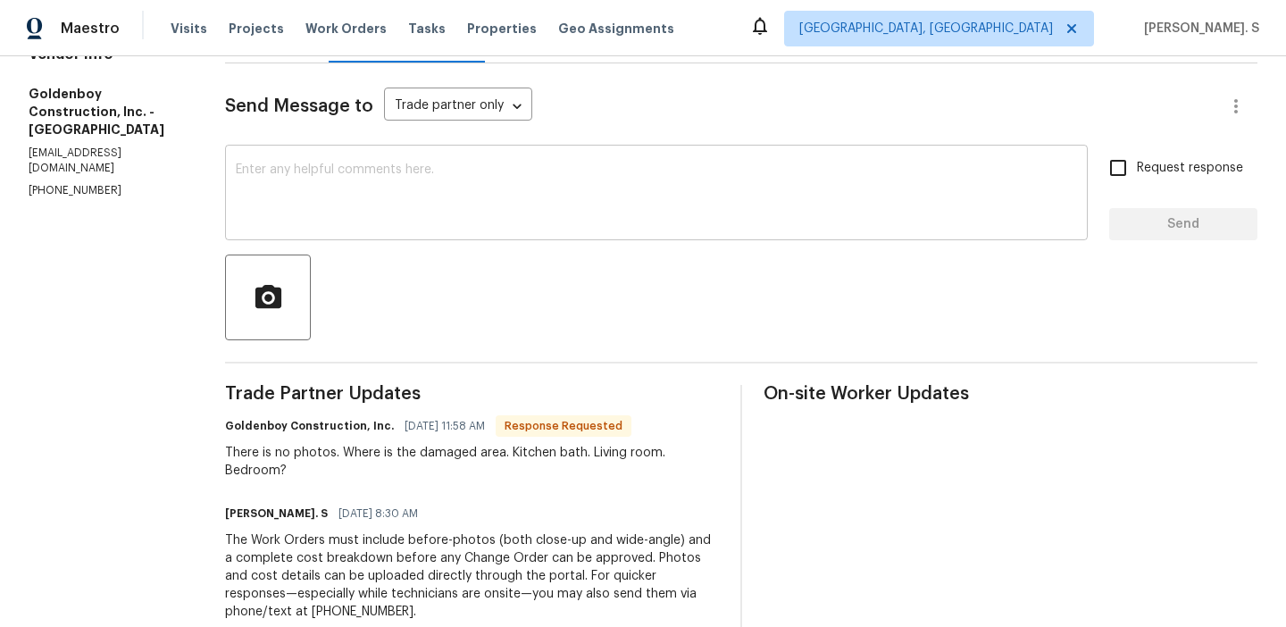
click at [485, 191] on textarea at bounding box center [656, 194] width 841 height 63
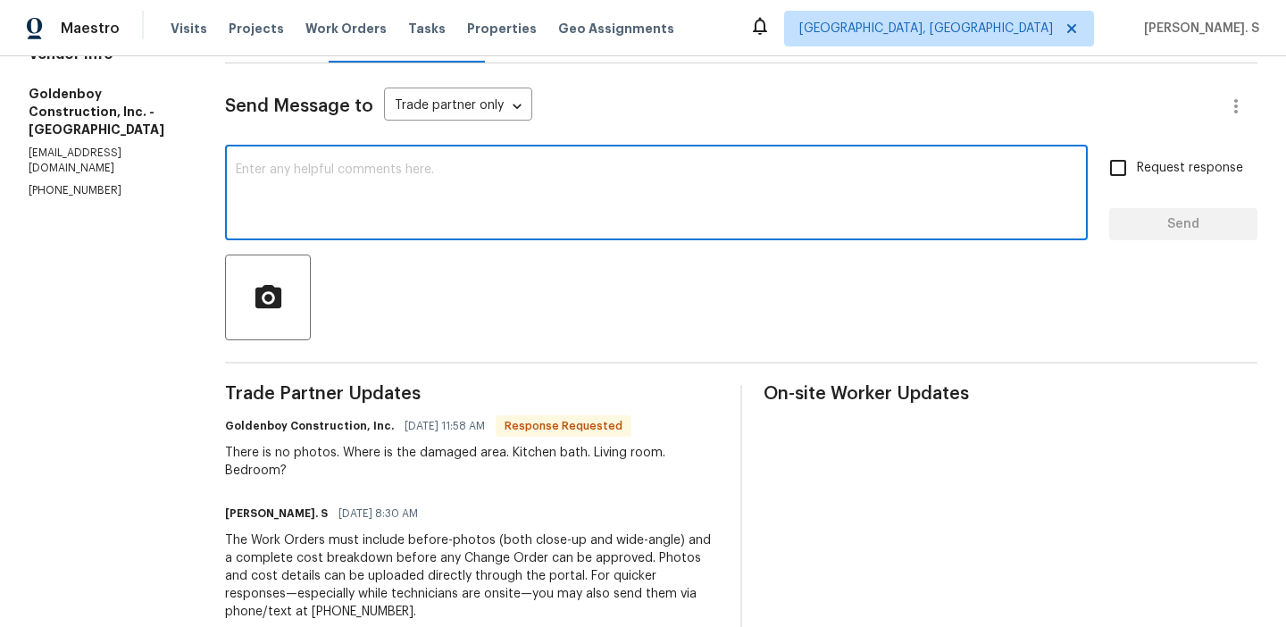
click at [485, 191] on textarea at bounding box center [656, 194] width 841 height 63
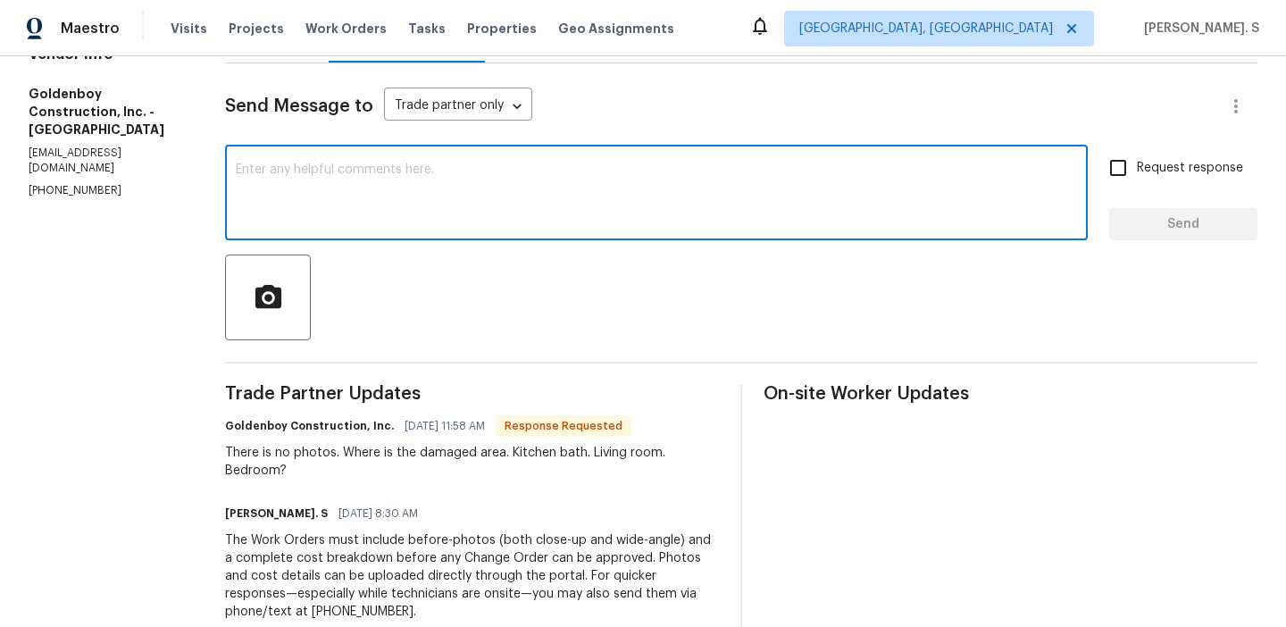
click at [485, 191] on textarea at bounding box center [656, 194] width 841 height 63
click at [467, 440] on div "Goldenboy Construction, Inc. 09/19/2025 11:58 AM Response Requested There is no…" at bounding box center [472, 446] width 494 height 66
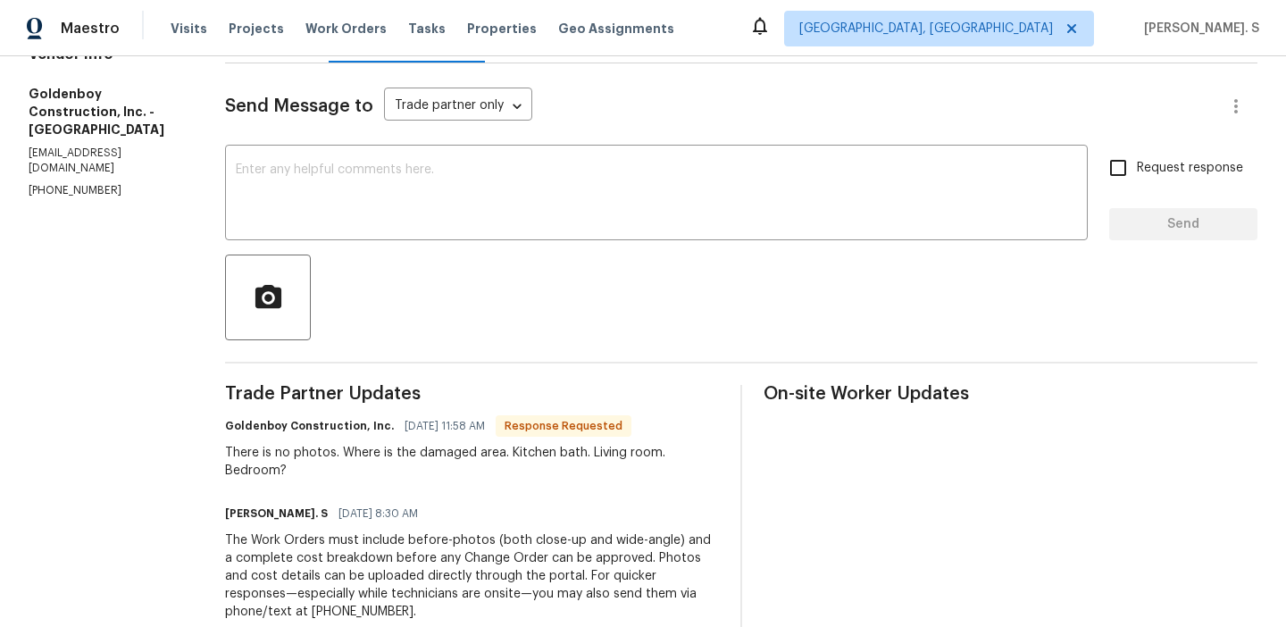
click at [467, 440] on div "Goldenboy Construction, Inc. 09/19/2025 11:58 AM Response Requested There is no…" at bounding box center [472, 446] width 494 height 66
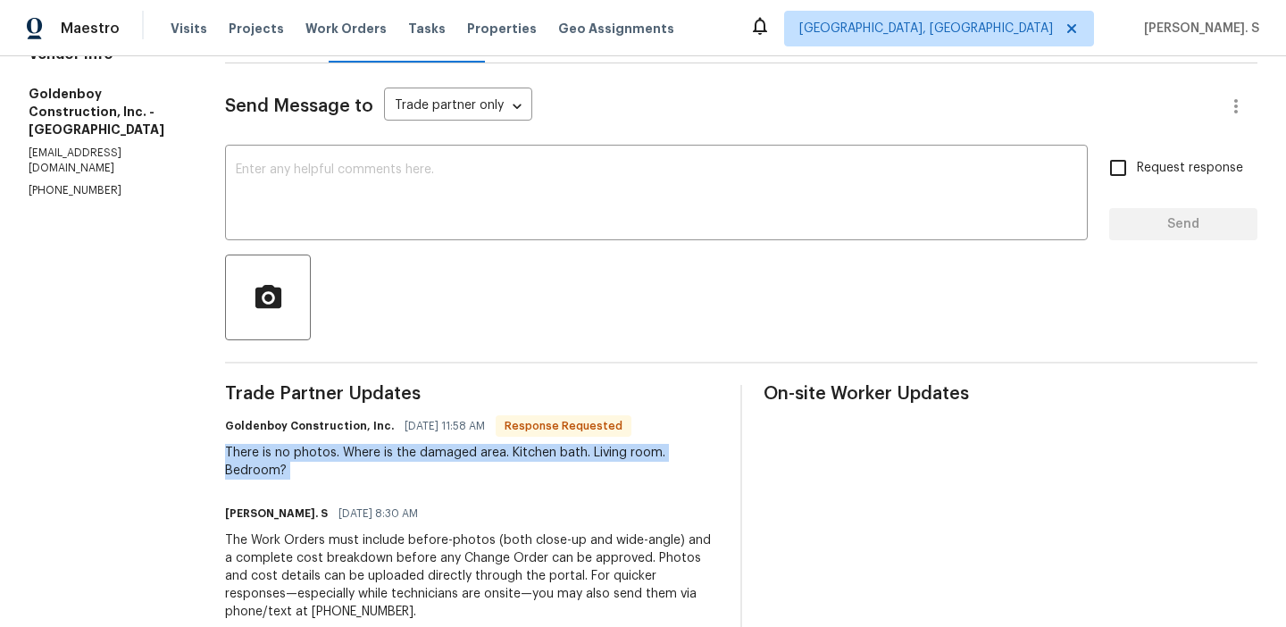
click at [467, 440] on div "Goldenboy Construction, Inc. 09/19/2025 11:58 AM Response Requested There is no…" at bounding box center [472, 446] width 494 height 66
copy div "There is no photos. Where is the damaged area. Kitchen bath. Living room. Bedro…"
click at [604, 229] on div "x ​" at bounding box center [656, 194] width 863 height 91
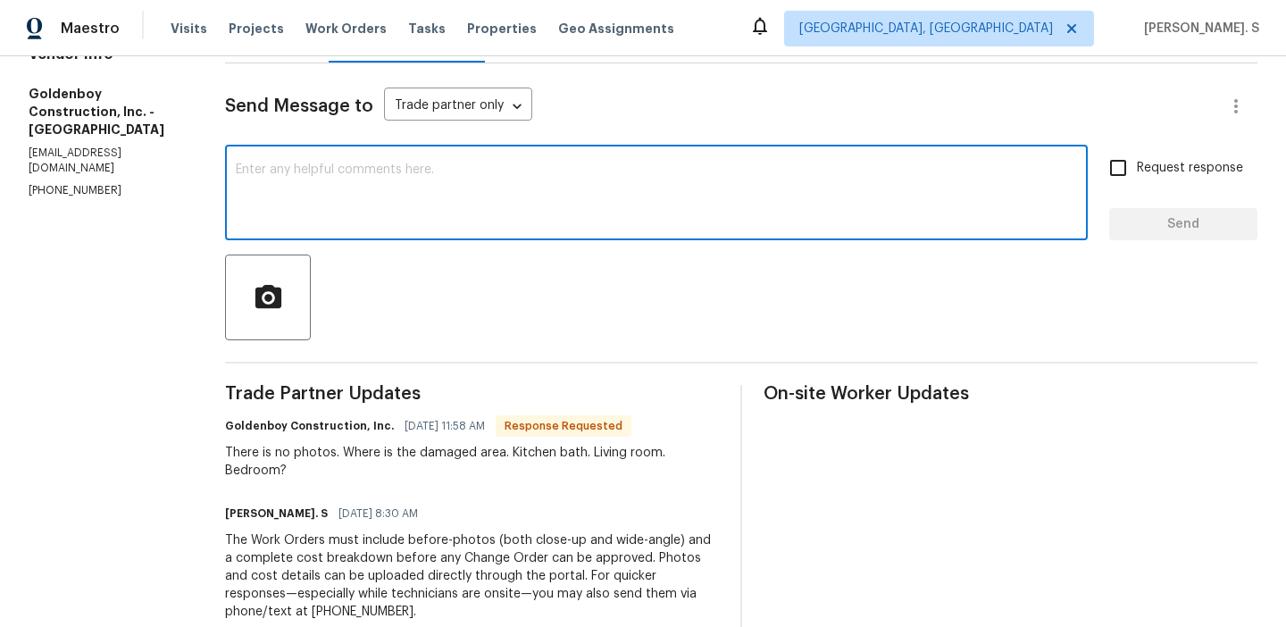
scroll to position [0, 0]
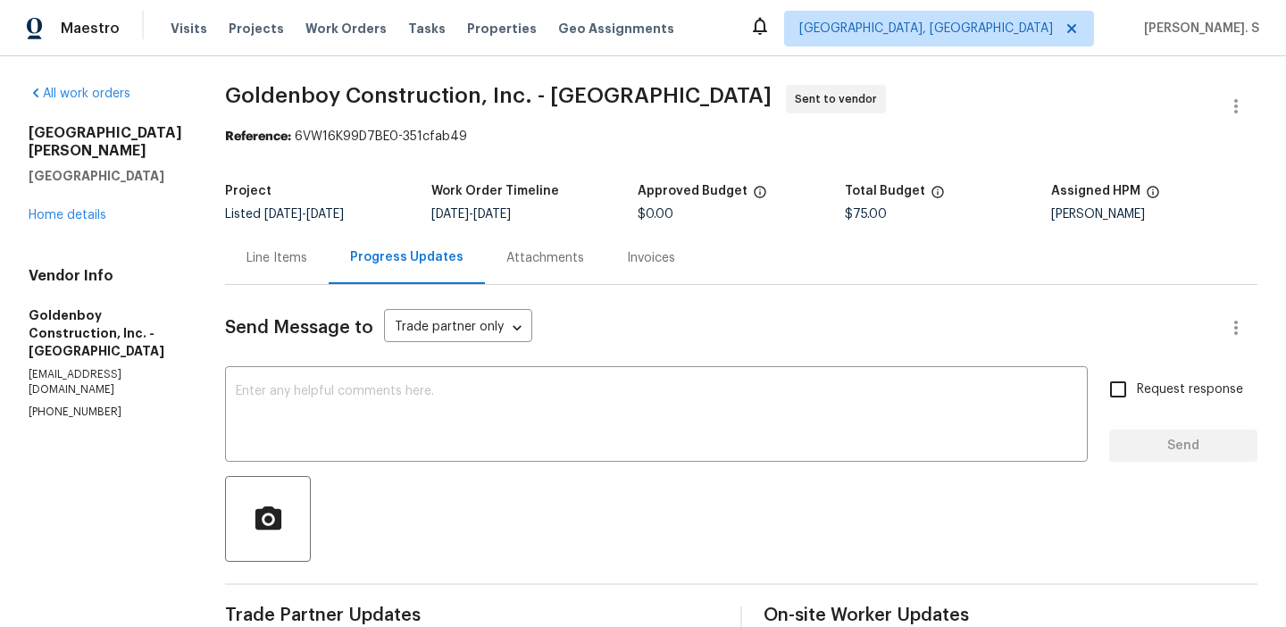
click at [496, 511] on div at bounding box center [741, 519] width 1032 height 86
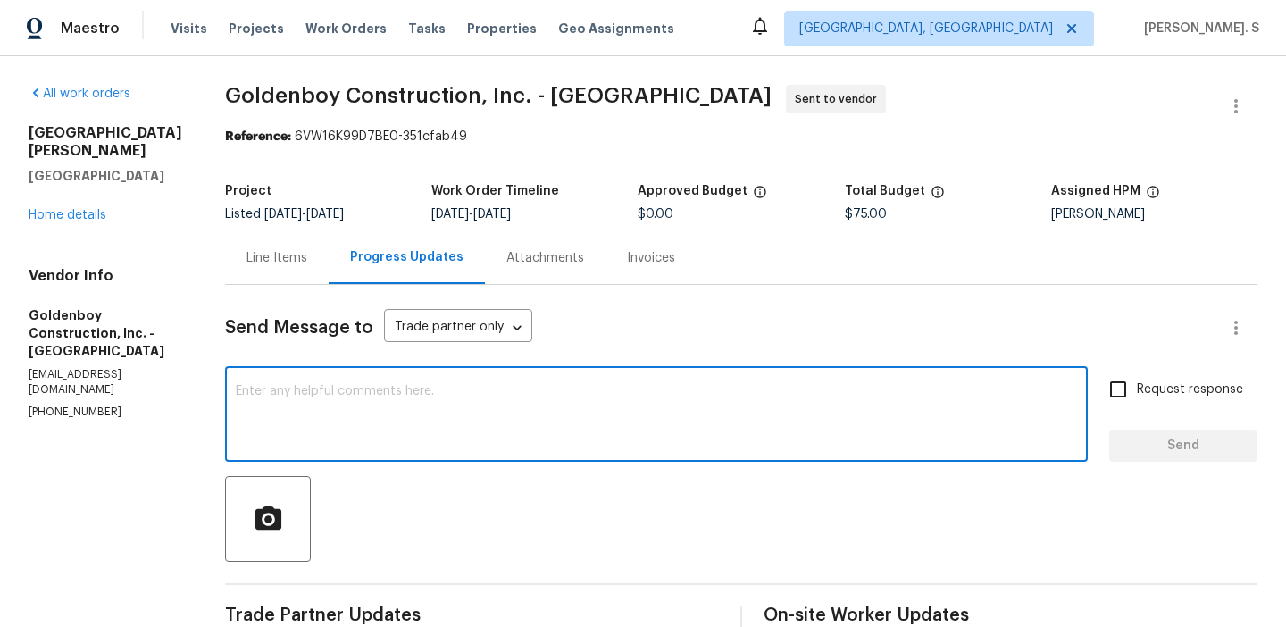
click at [523, 420] on textarea at bounding box center [656, 416] width 841 height 63
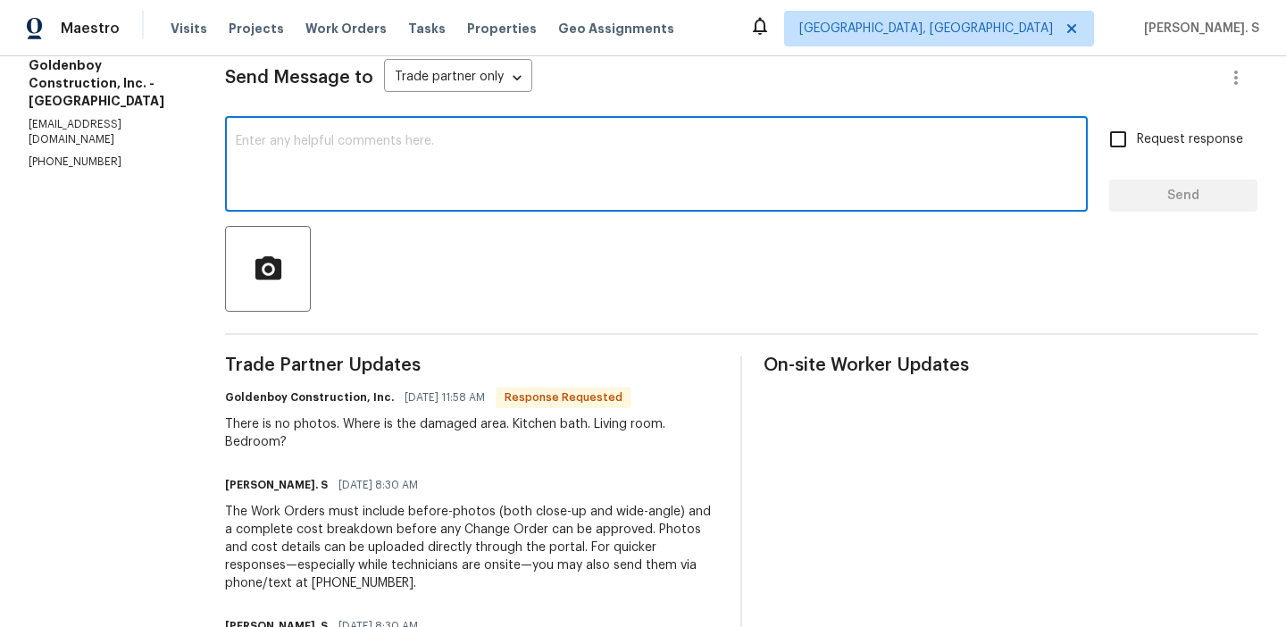
scroll to position [288, 0]
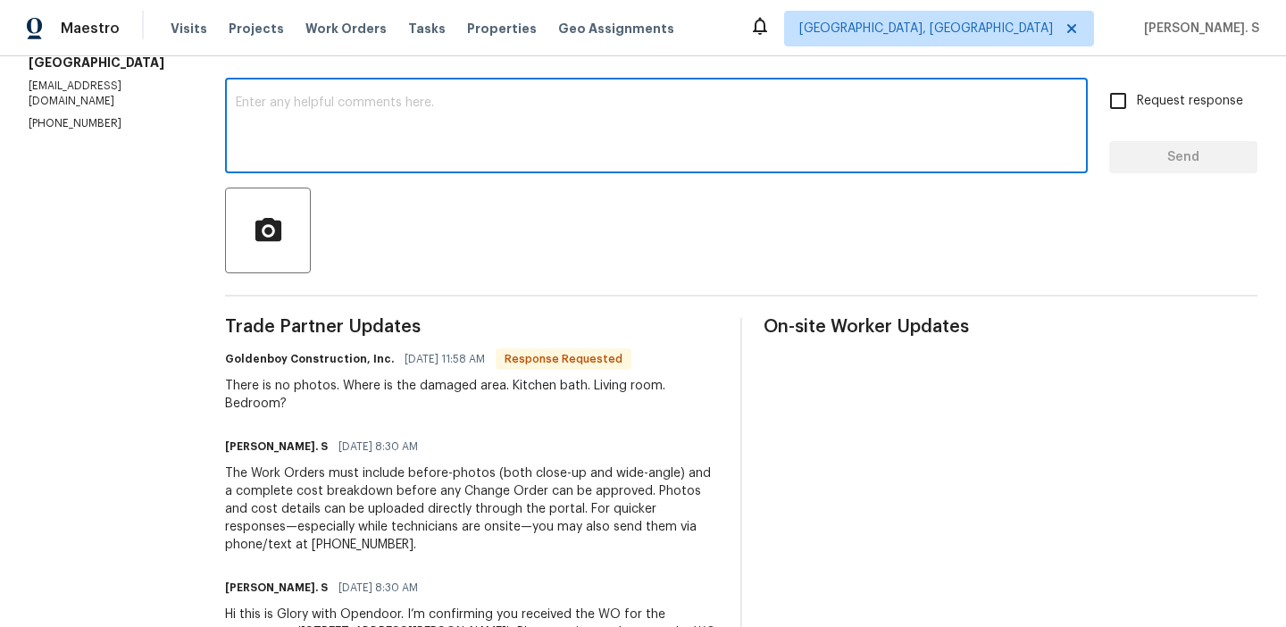
click at [524, 125] on textarea at bounding box center [656, 127] width 841 height 63
click at [537, 137] on textarea at bounding box center [656, 127] width 841 height 63
type textarea "M"
click at [537, 137] on textarea at bounding box center [656, 127] width 841 height 63
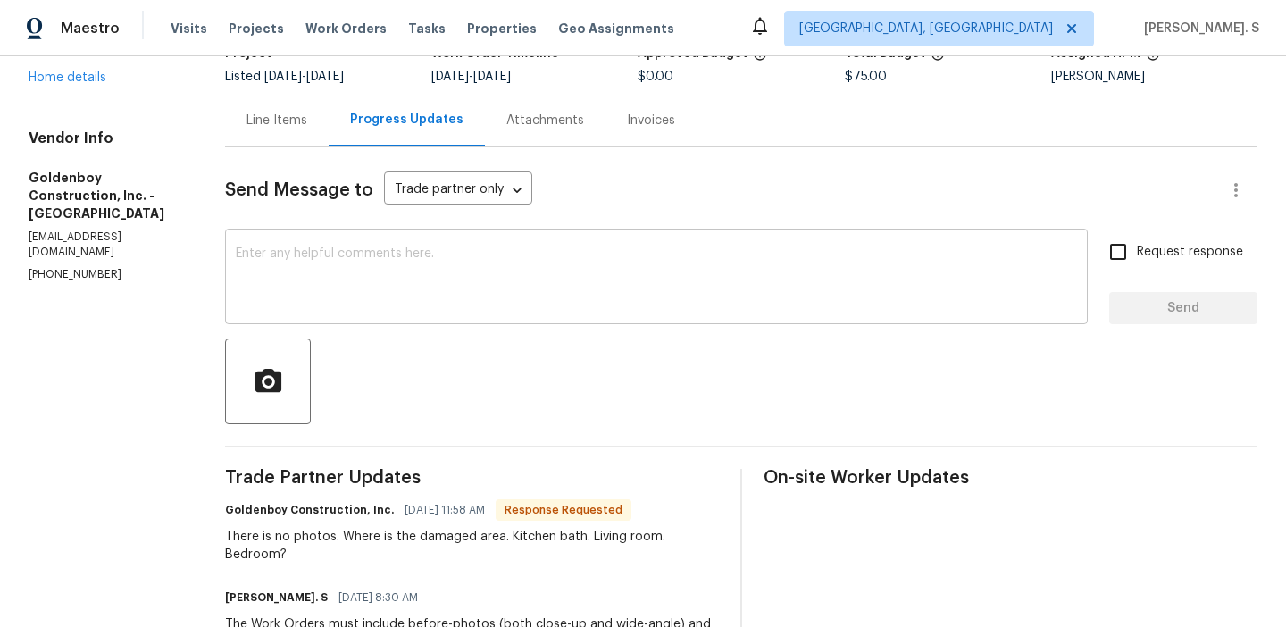
scroll to position [103, 0]
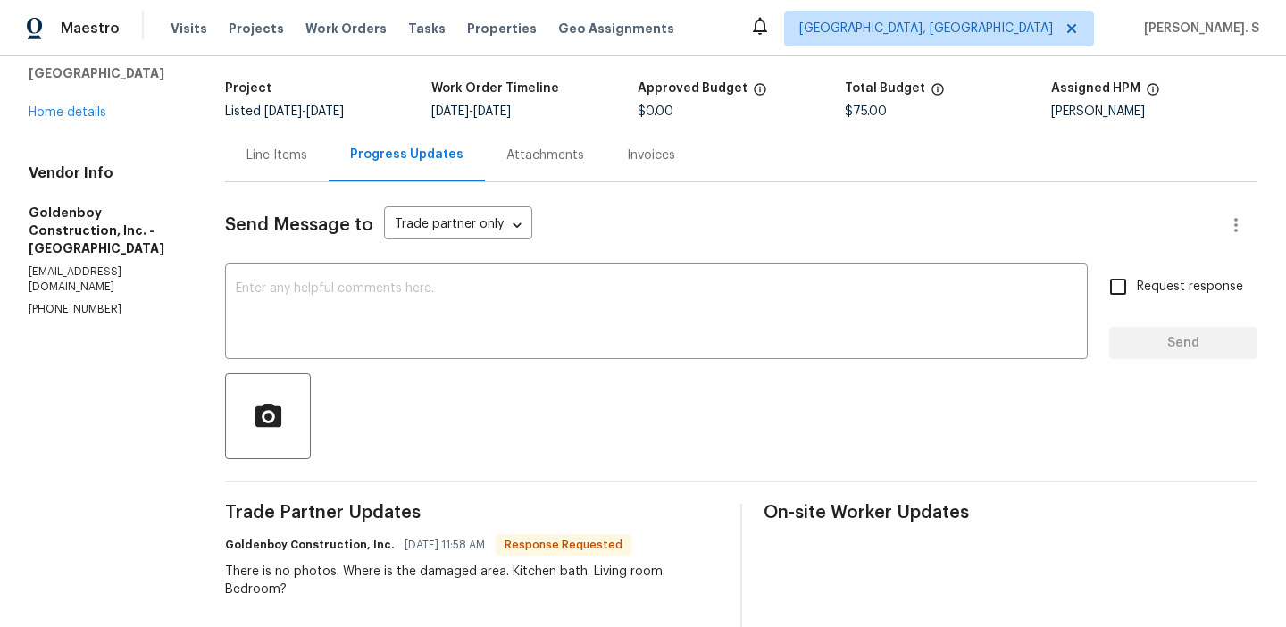
click at [460, 254] on div "Send Message to Trade partner only Trade partner only ​ x ​ Request response Se…" at bounding box center [741, 542] width 1032 height 720
click at [446, 316] on textarea at bounding box center [656, 313] width 841 height 63
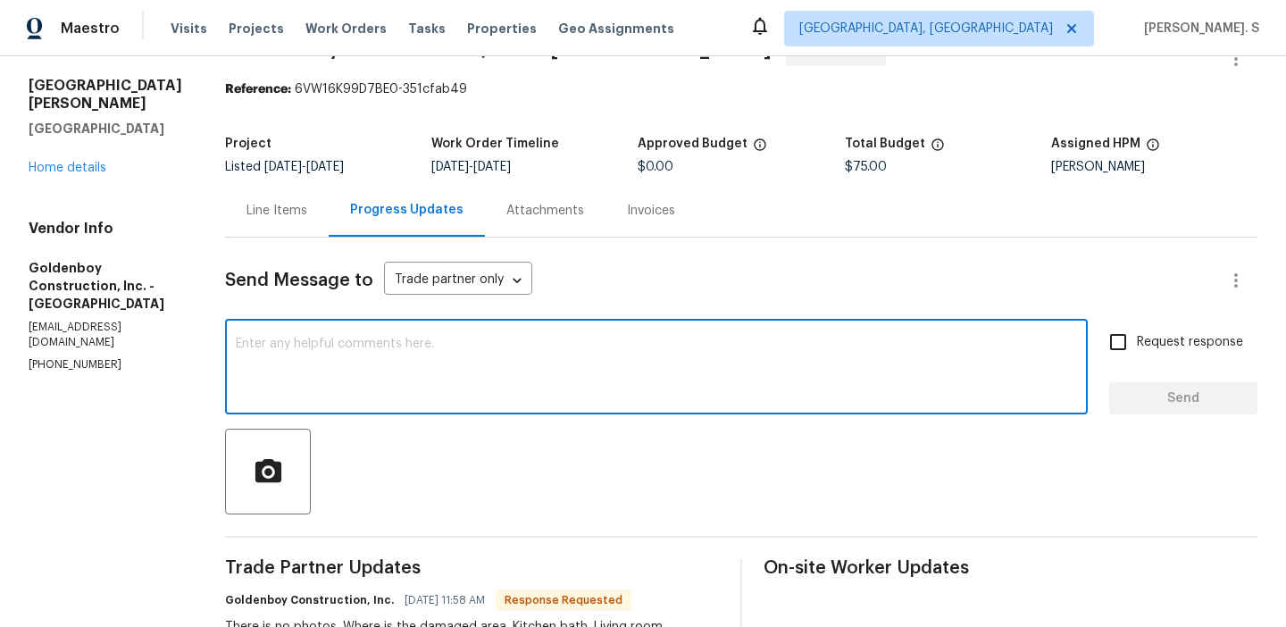
scroll to position [0, 0]
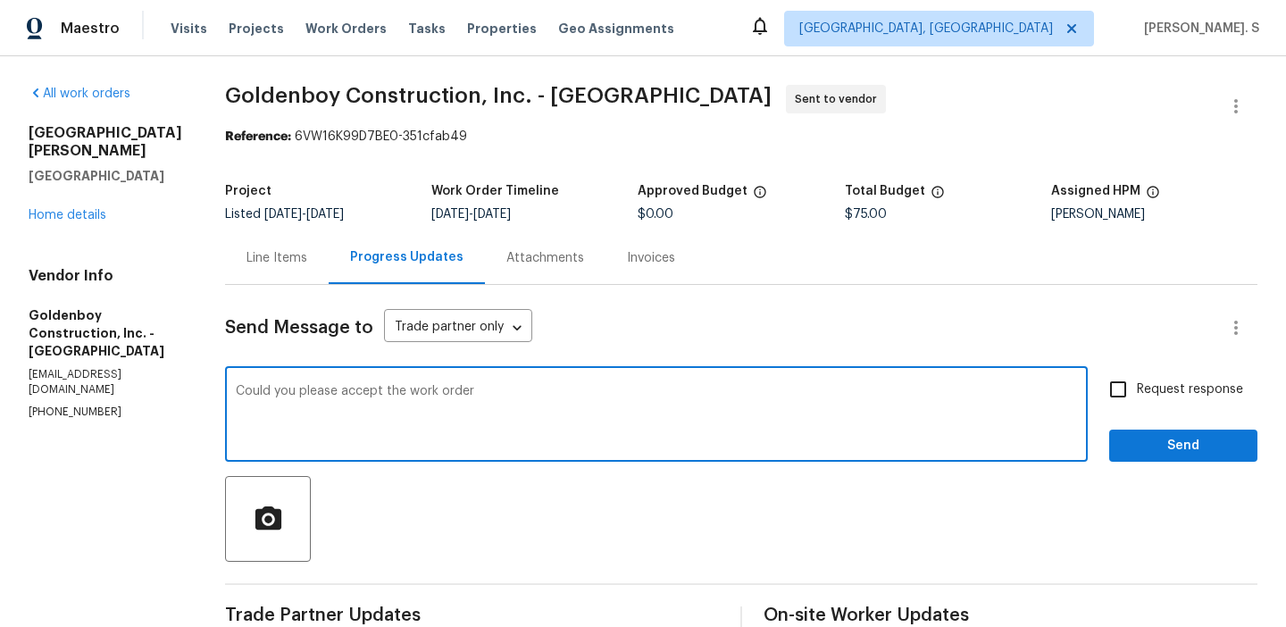
click at [532, 424] on textarea "Could you please accept the work order" at bounding box center [656, 416] width 841 height 63
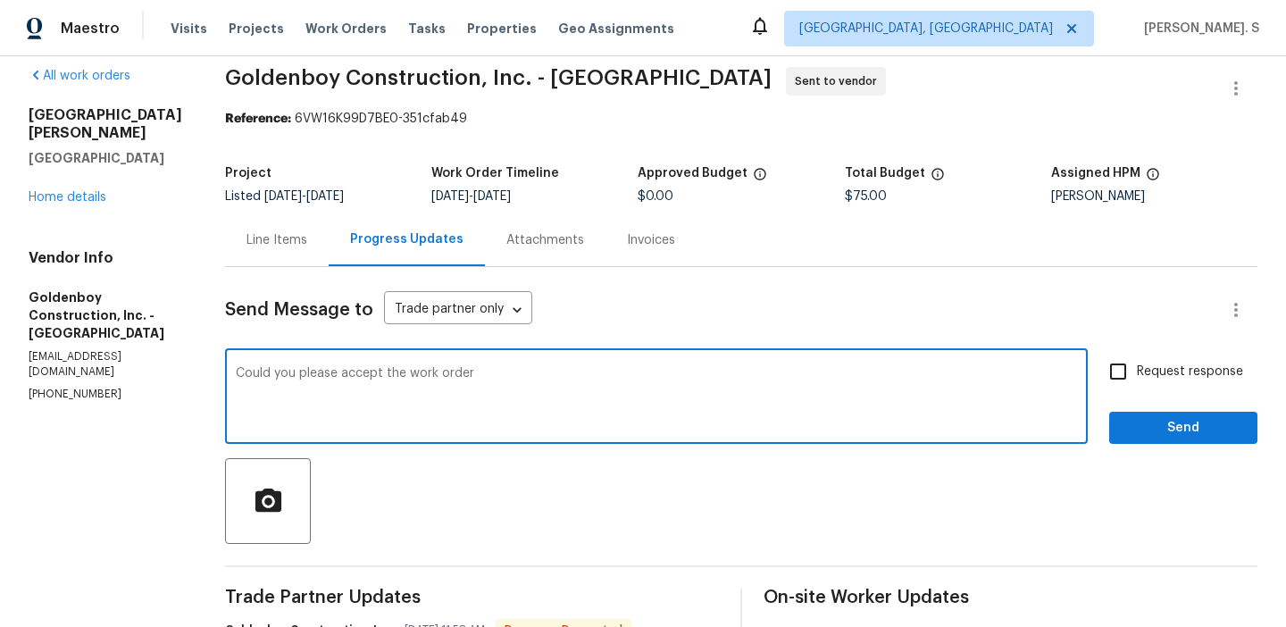
scroll to position [20, 0]
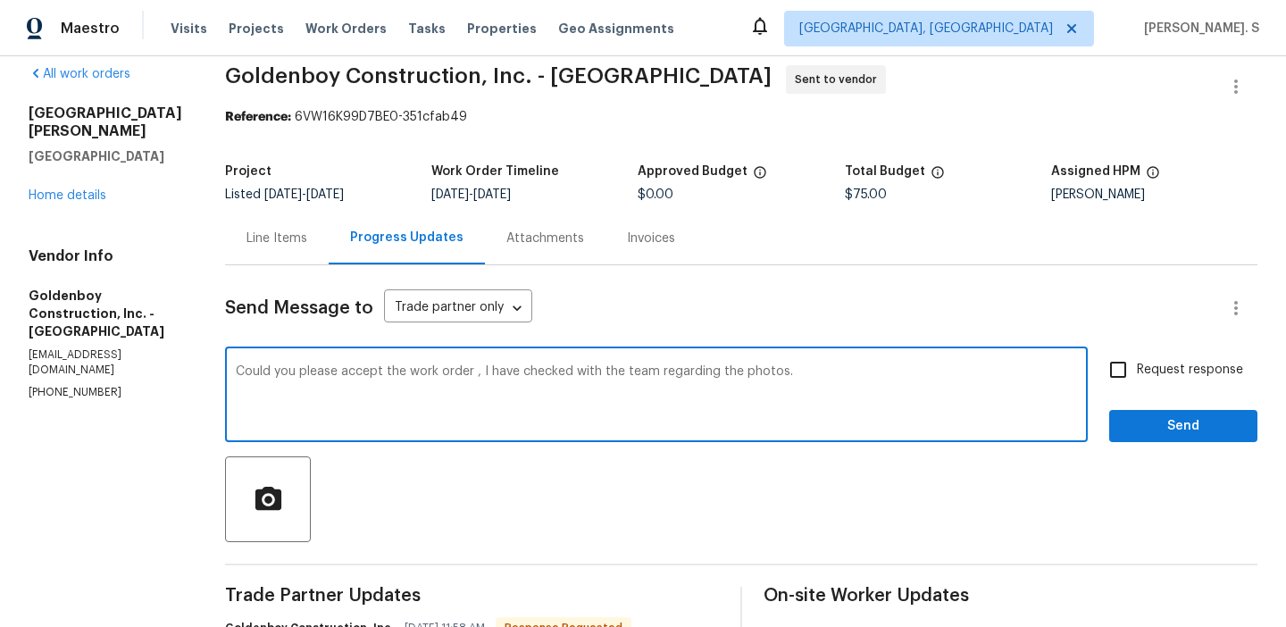
click at [532, 424] on textarea "Could you please accept the work order , I have checked with the team regarding…" at bounding box center [656, 396] width 841 height 63
type textarea "Could you please accept the work order , I have checked with the team regarding…"
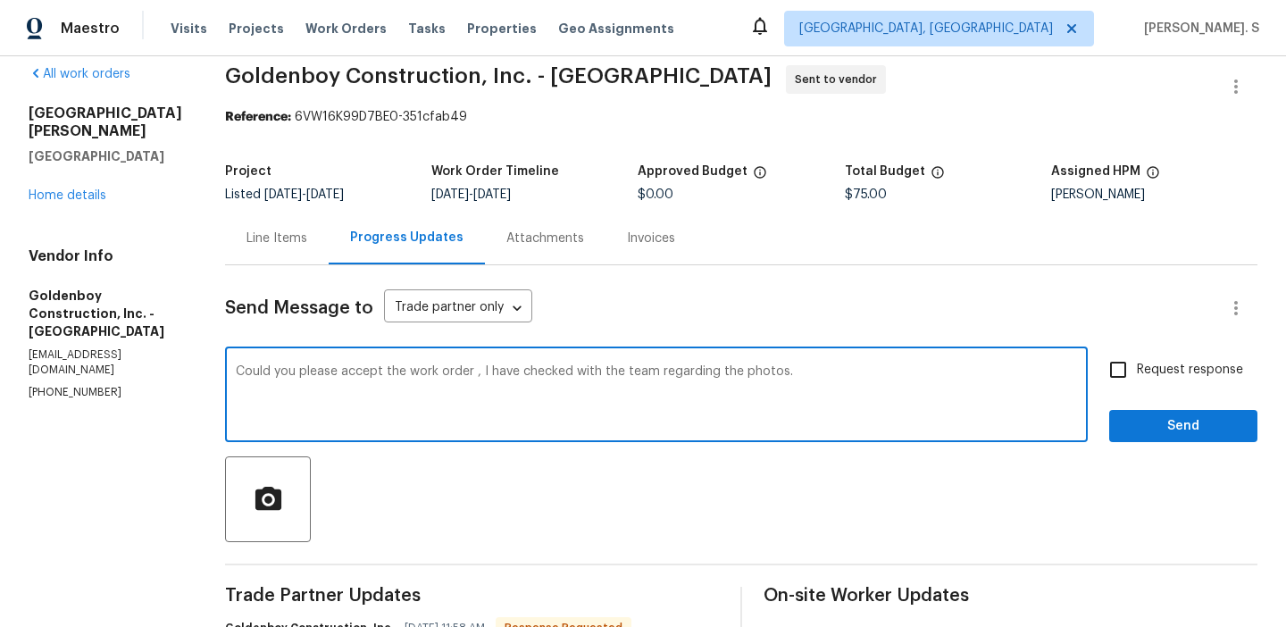
click at [1228, 358] on label "Request response" at bounding box center [1171, 370] width 144 height 38
click at [1137, 358] on input "Request response" at bounding box center [1118, 370] width 38 height 38
checkbox input "true"
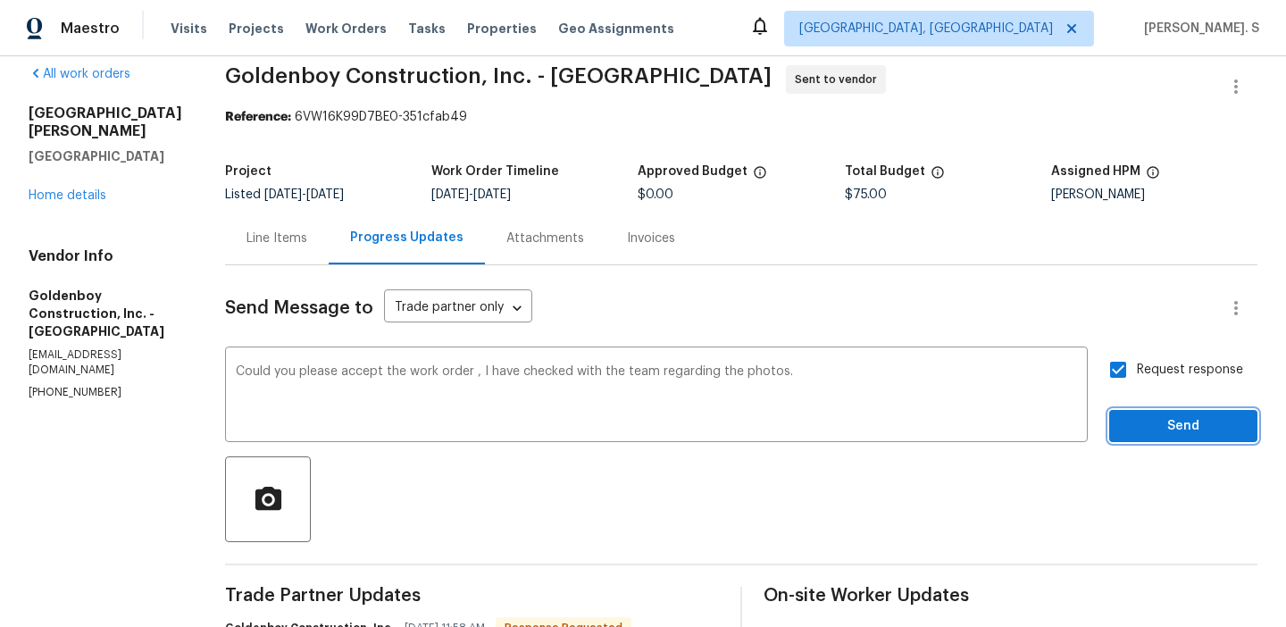
click at [1172, 430] on span "Send" at bounding box center [1183, 426] width 120 height 22
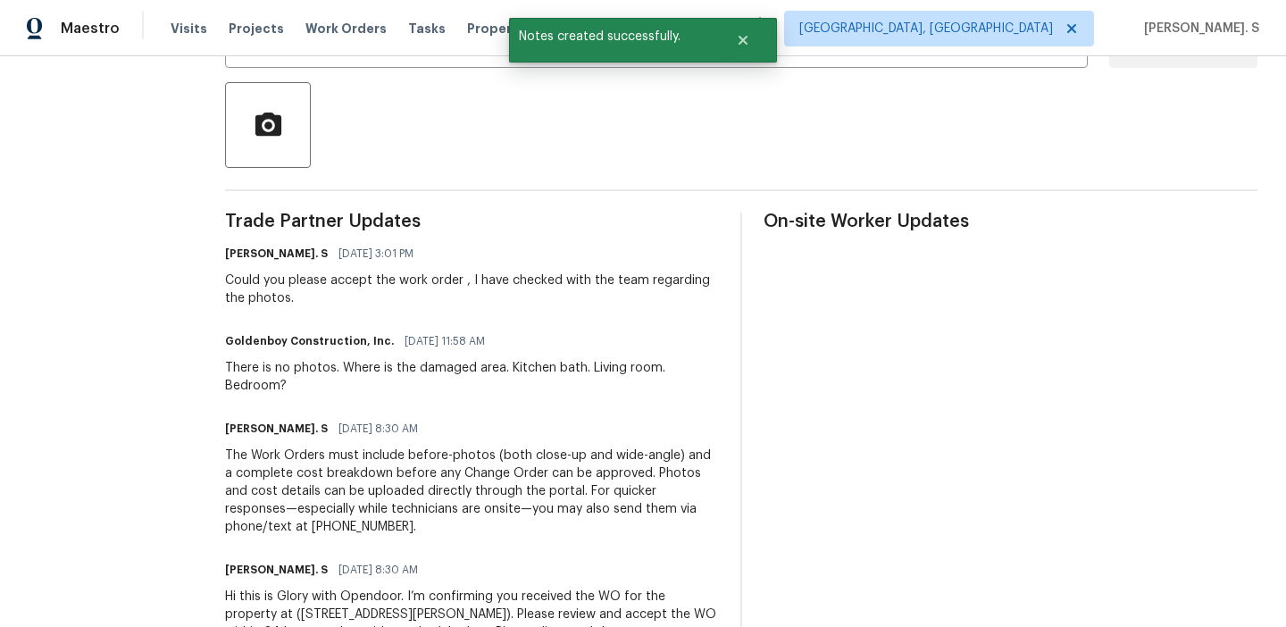
scroll to position [450, 0]
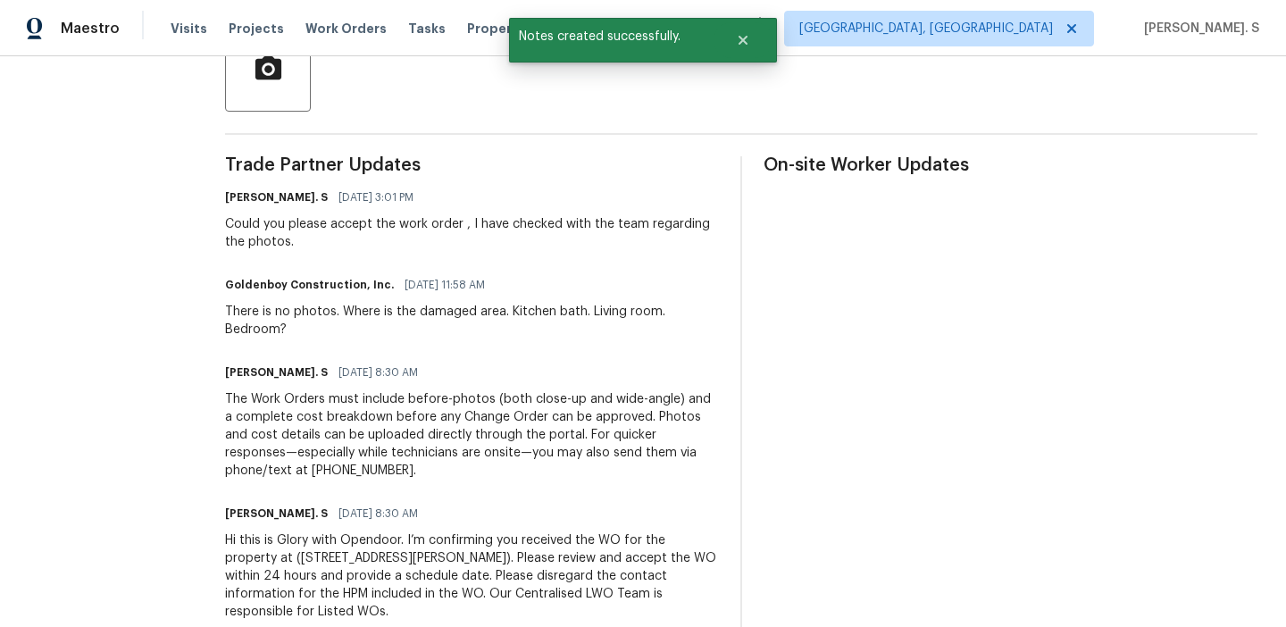
click at [409, 303] on div "There is no photos. Where is the damaged area. Kitchen bath. Living room. Bedro…" at bounding box center [472, 321] width 494 height 36
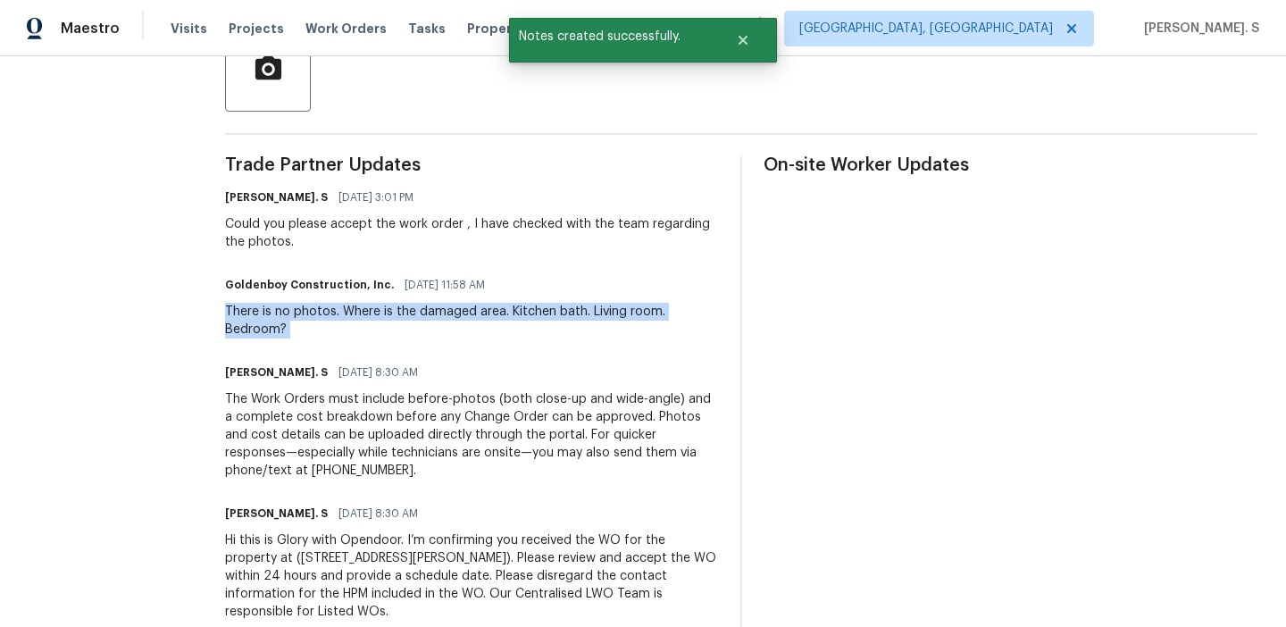
copy div "There is no photos. Where is the damaged area. Kitchen bath. Living room. Bedro…"
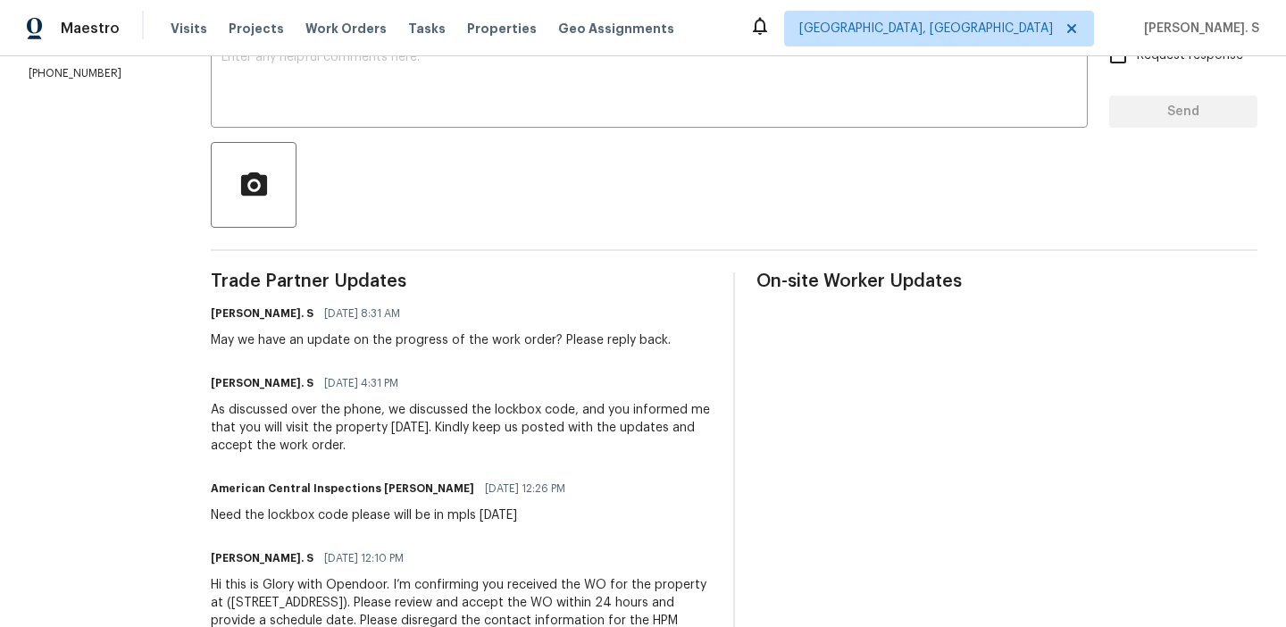
scroll to position [342, 0]
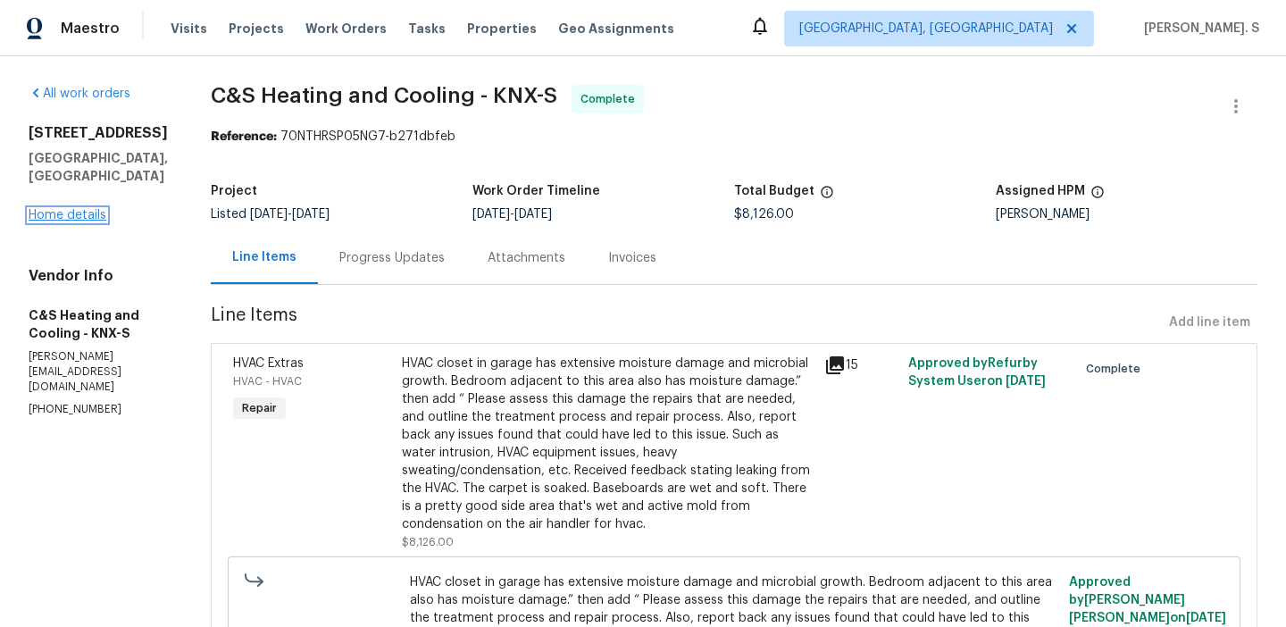
click at [67, 209] on link "Home details" at bounding box center [68, 215] width 78 height 13
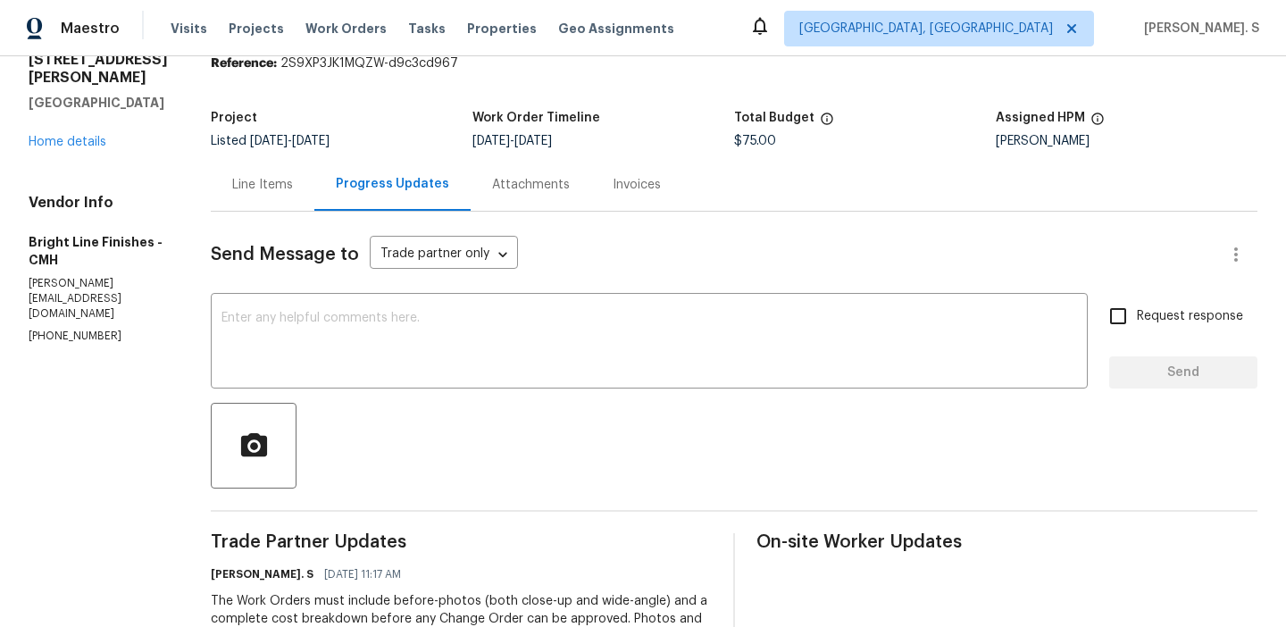
scroll to position [79, 0]
